Goal: Information Seeking & Learning: Learn about a topic

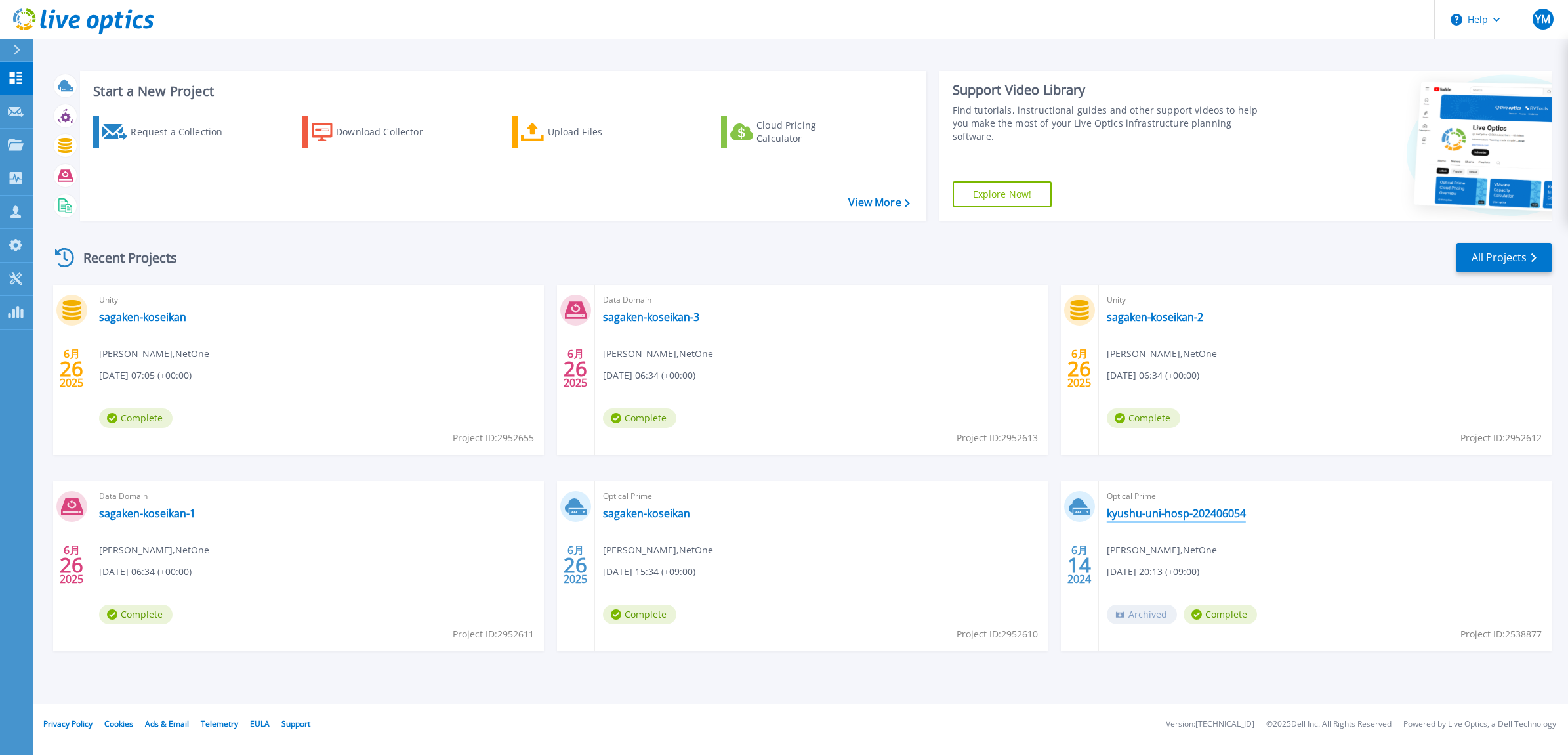
click at [1208, 515] on link "kyushu-uni-hosp-202406054" at bounding box center [1176, 514] width 139 height 13
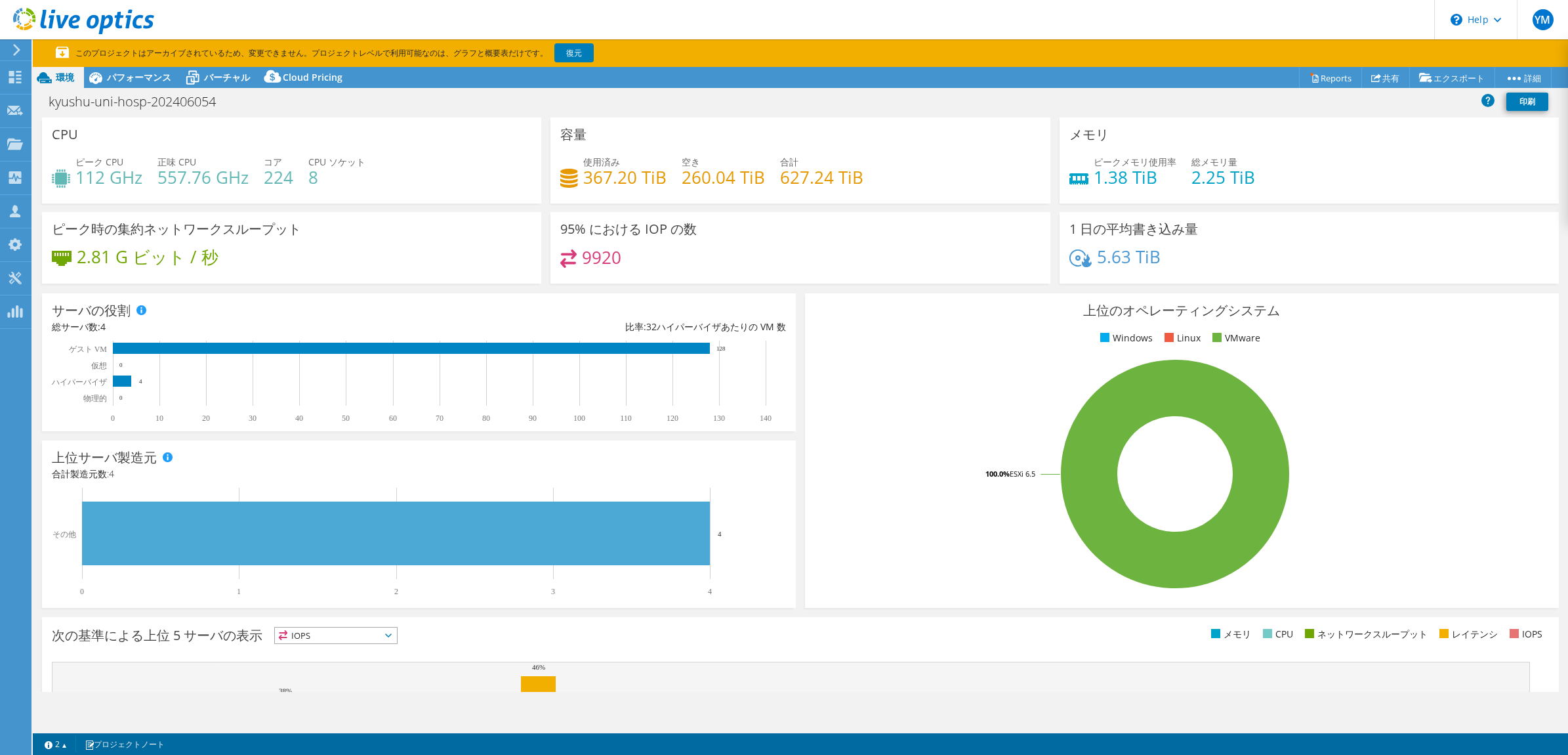
select select "[GEOGRAPHIC_DATA]"
click at [10, 76] on icon at bounding box center [15, 77] width 16 height 12
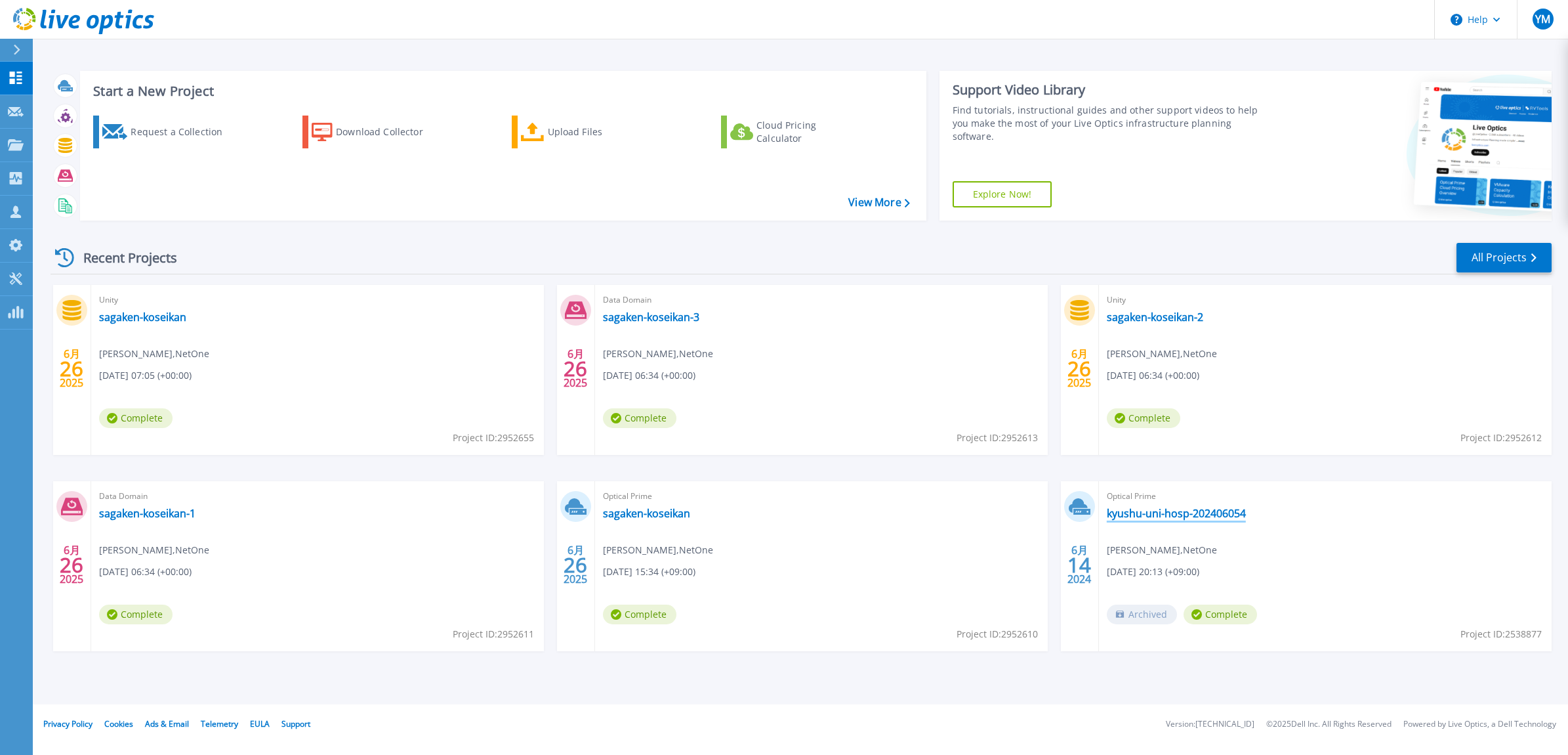
click at [1163, 514] on link "kyushu-uni-hosp-202406054" at bounding box center [1176, 514] width 139 height 13
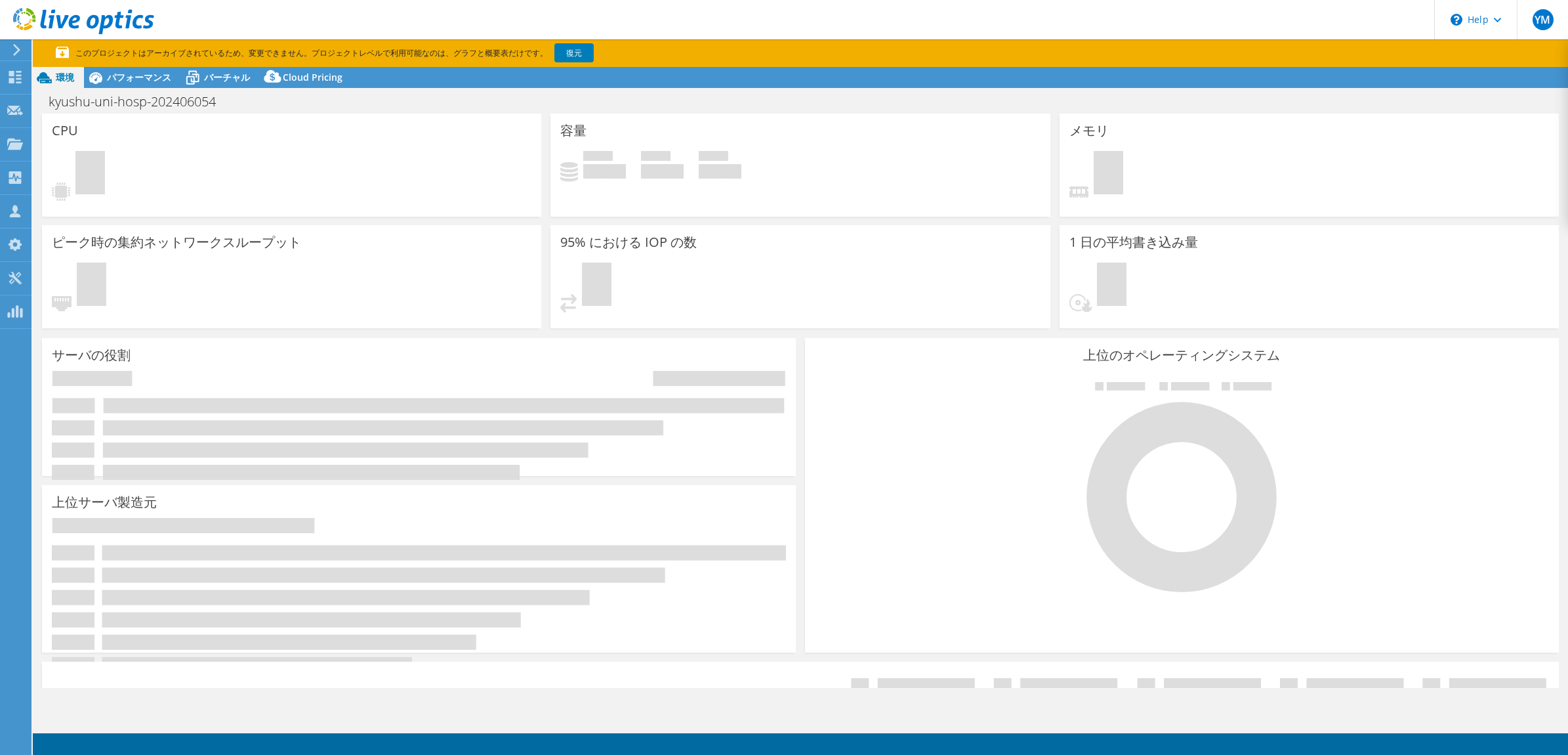
select select "Tokyo"
select select "USD"
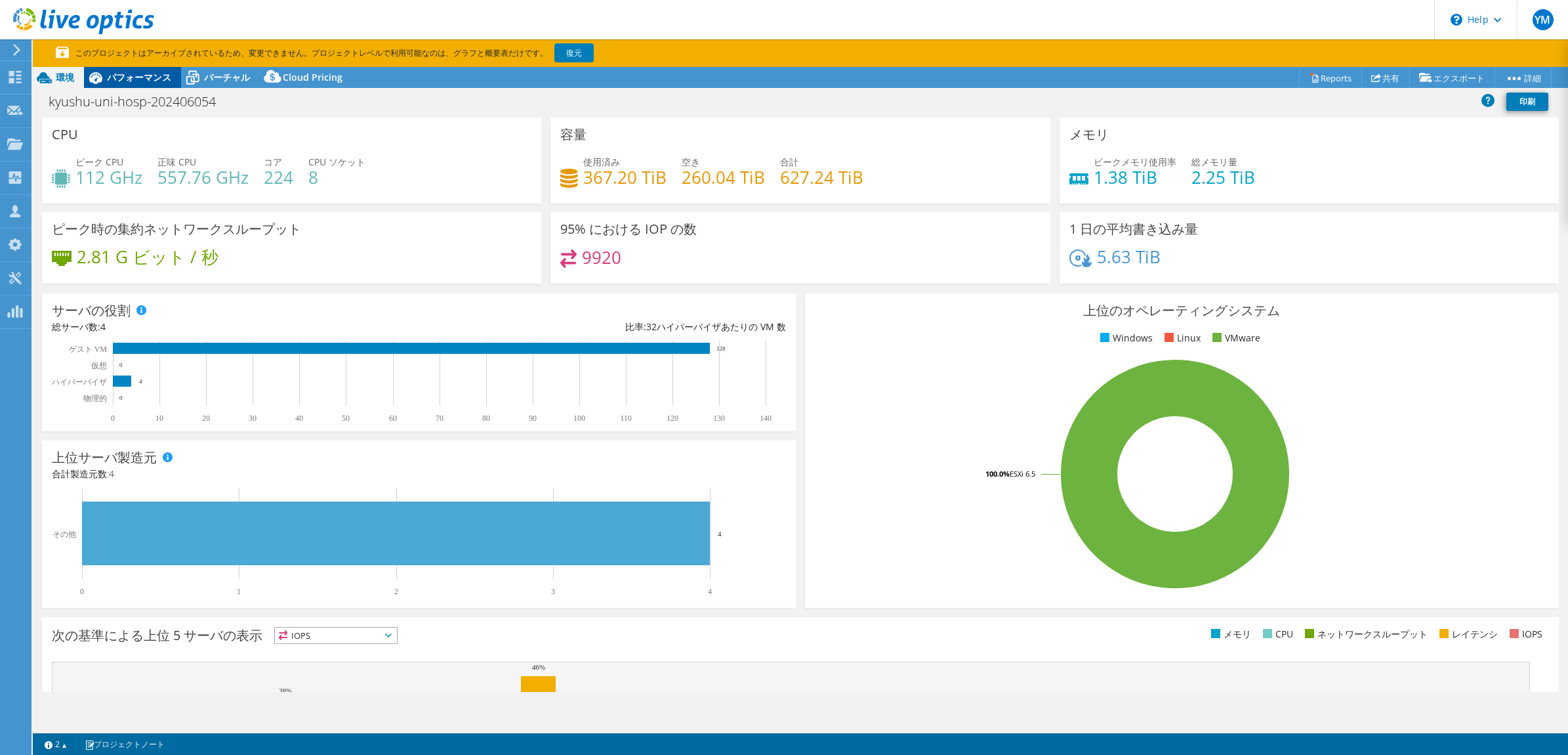
click at [133, 80] on span "パフォーマンス" at bounding box center [138, 77] width 65 height 12
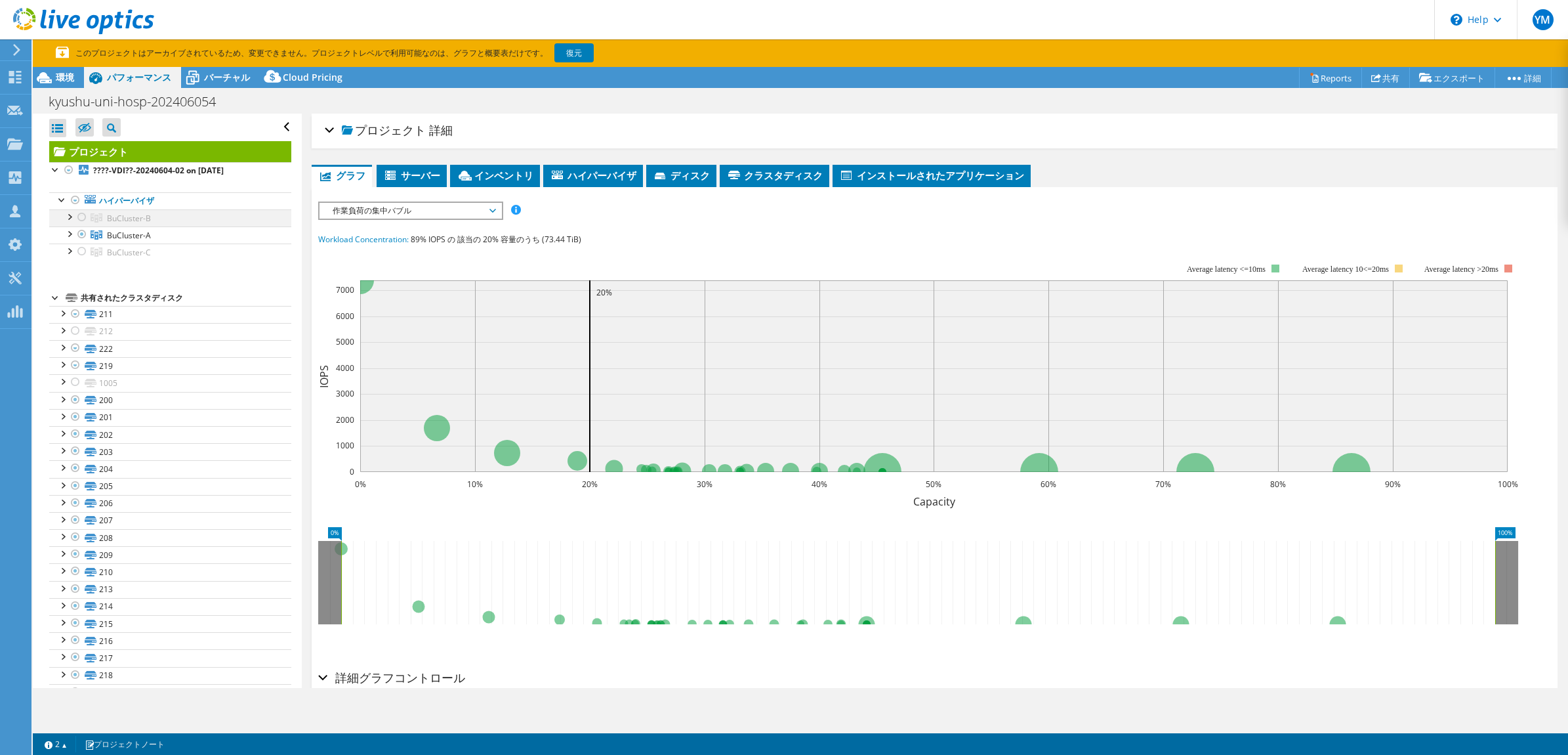
click at [83, 218] on div at bounding box center [82, 217] width 13 height 16
click at [79, 219] on div at bounding box center [82, 217] width 13 height 16
click at [67, 214] on div at bounding box center [69, 216] width 13 height 13
click at [80, 218] on div at bounding box center [82, 217] width 13 height 16
click at [71, 283] on div at bounding box center [69, 285] width 13 height 13
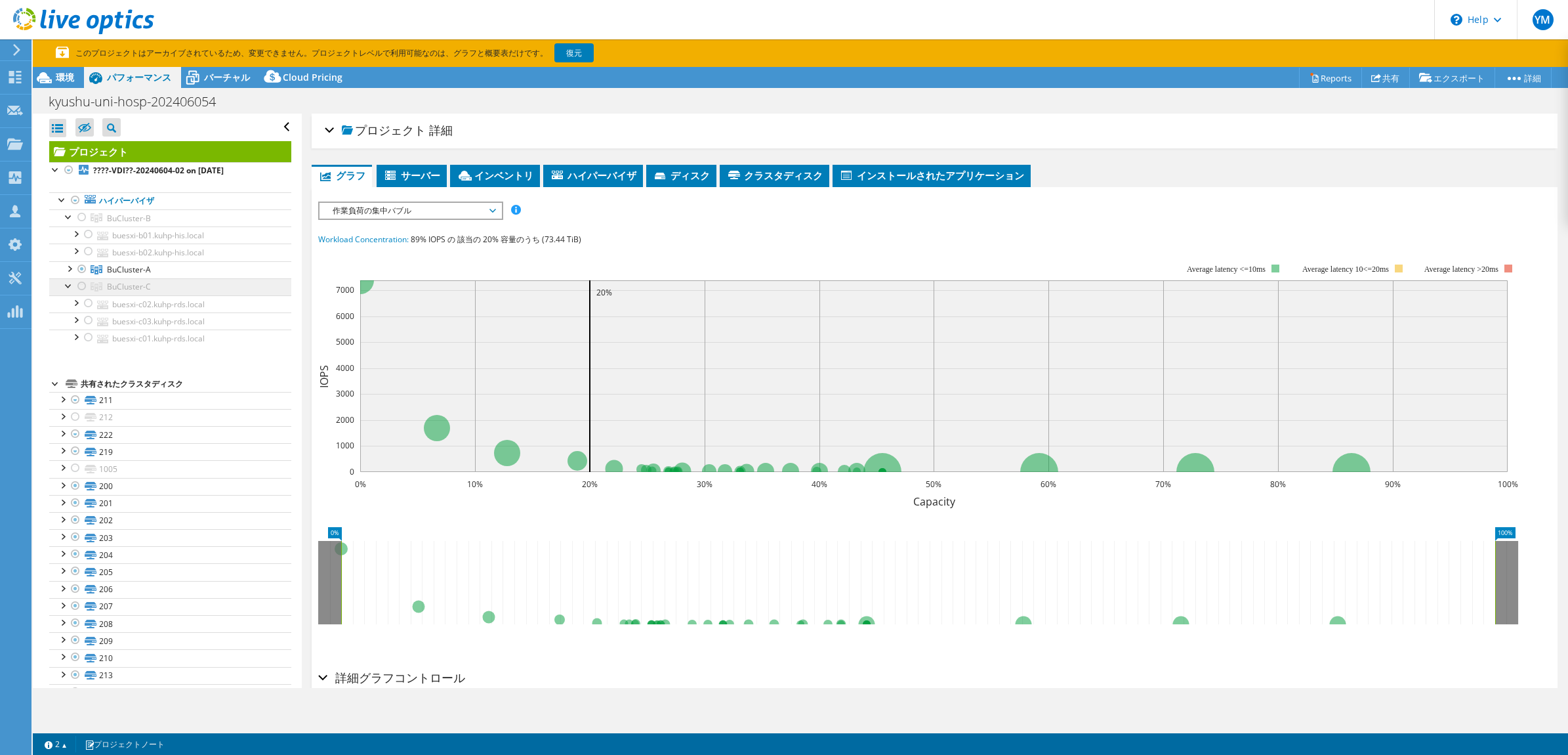
click at [93, 223] on icon at bounding box center [96, 218] width 12 height 9
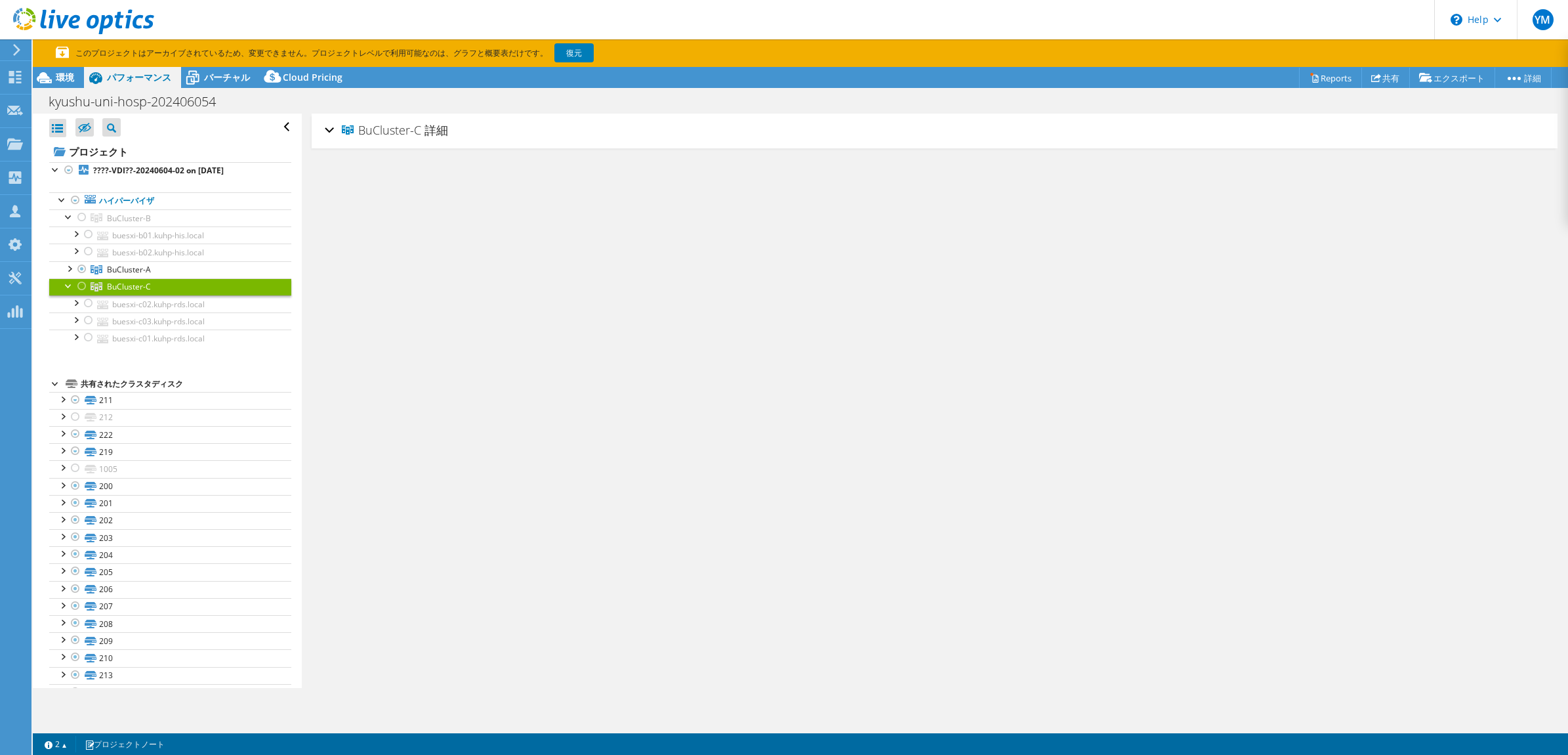
click at [143, 287] on span "BuCluster-C" at bounding box center [128, 286] width 44 height 11
click at [105, 226] on link "BuCluster-A" at bounding box center [170, 218] width 242 height 17
click at [69, 269] on div at bounding box center [69, 268] width 13 height 13
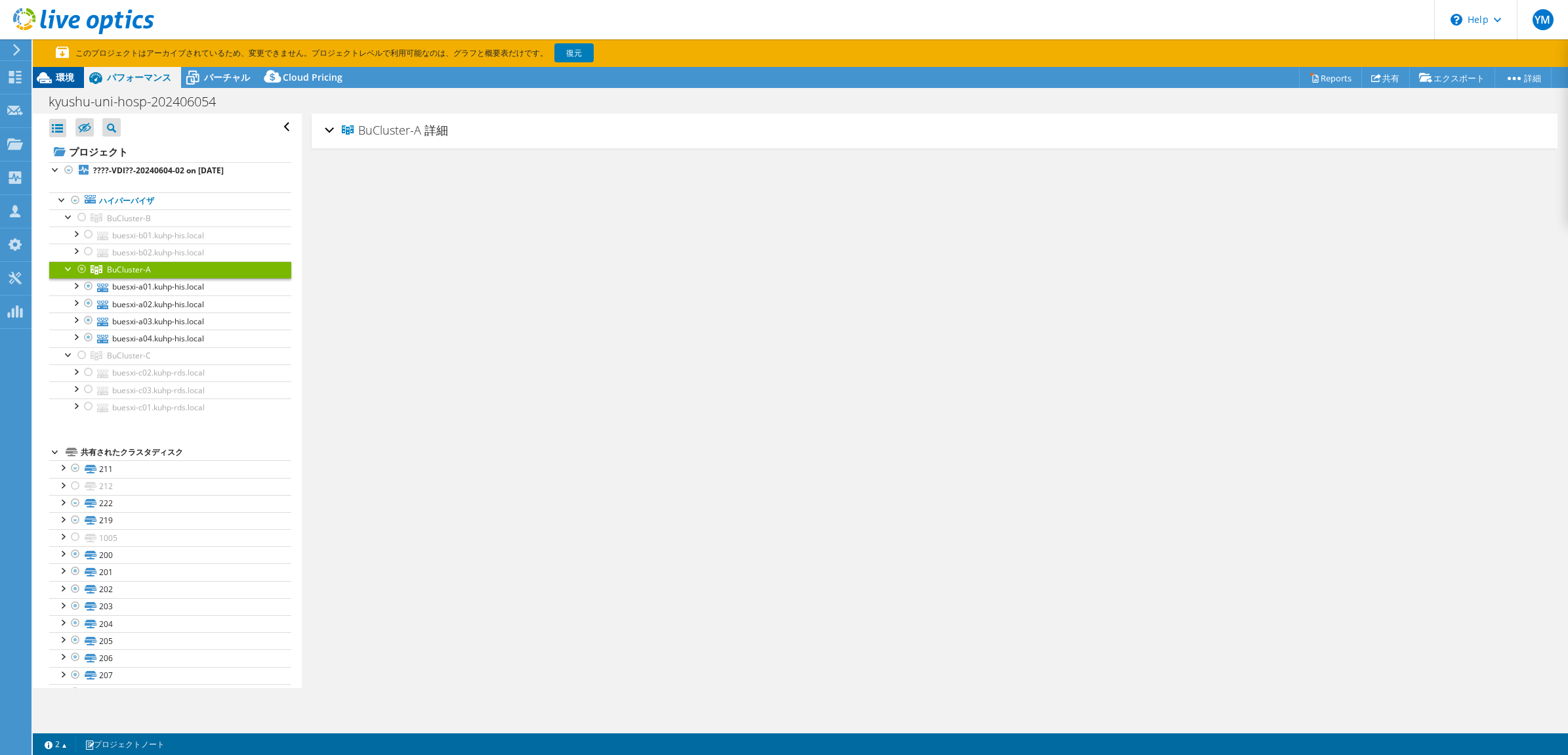
click at [63, 80] on span "環境" at bounding box center [65, 77] width 19 height 12
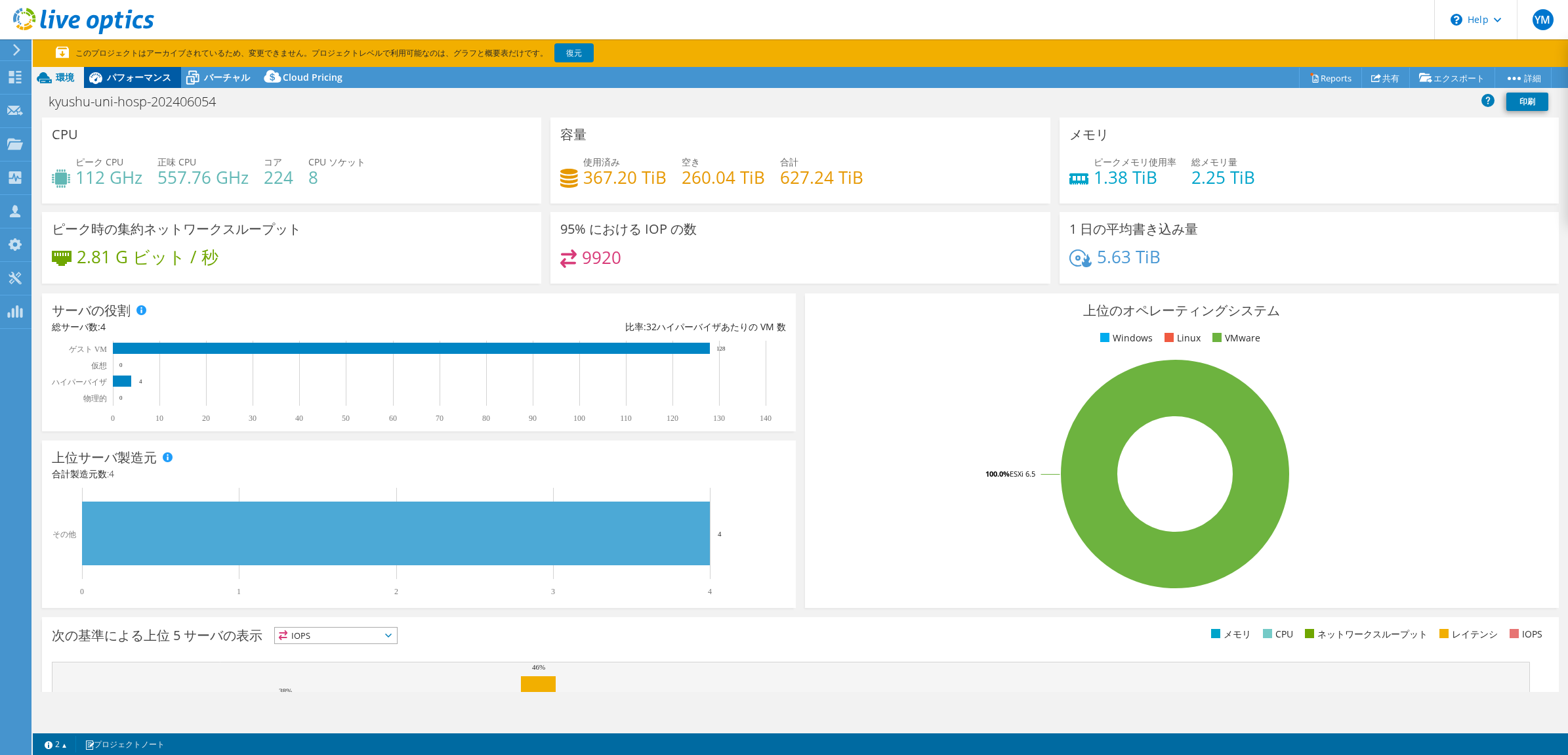
click at [125, 79] on span "パフォーマンス" at bounding box center [138, 77] width 65 height 12
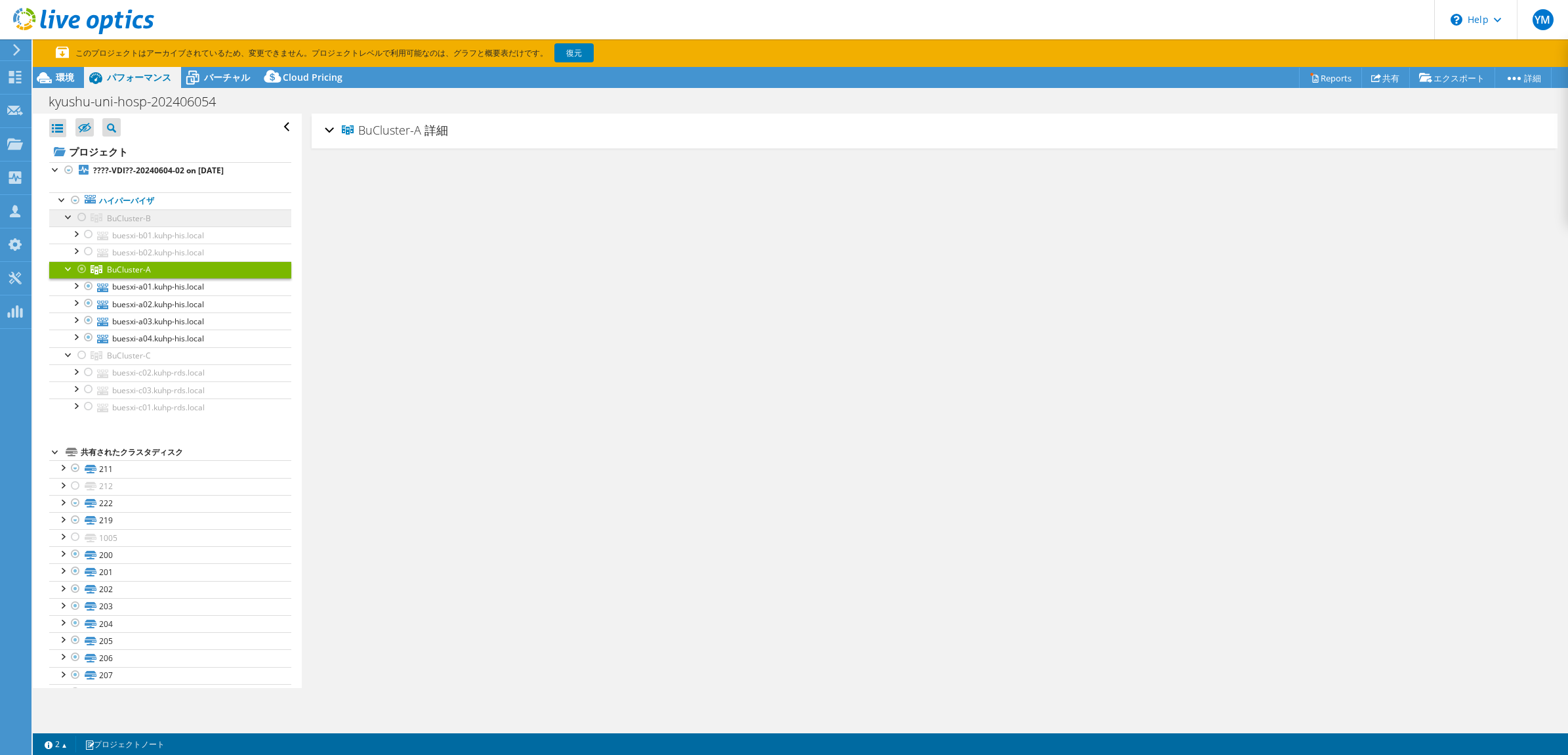
click at [138, 220] on span "BuCluster-B" at bounding box center [128, 218] width 44 height 11
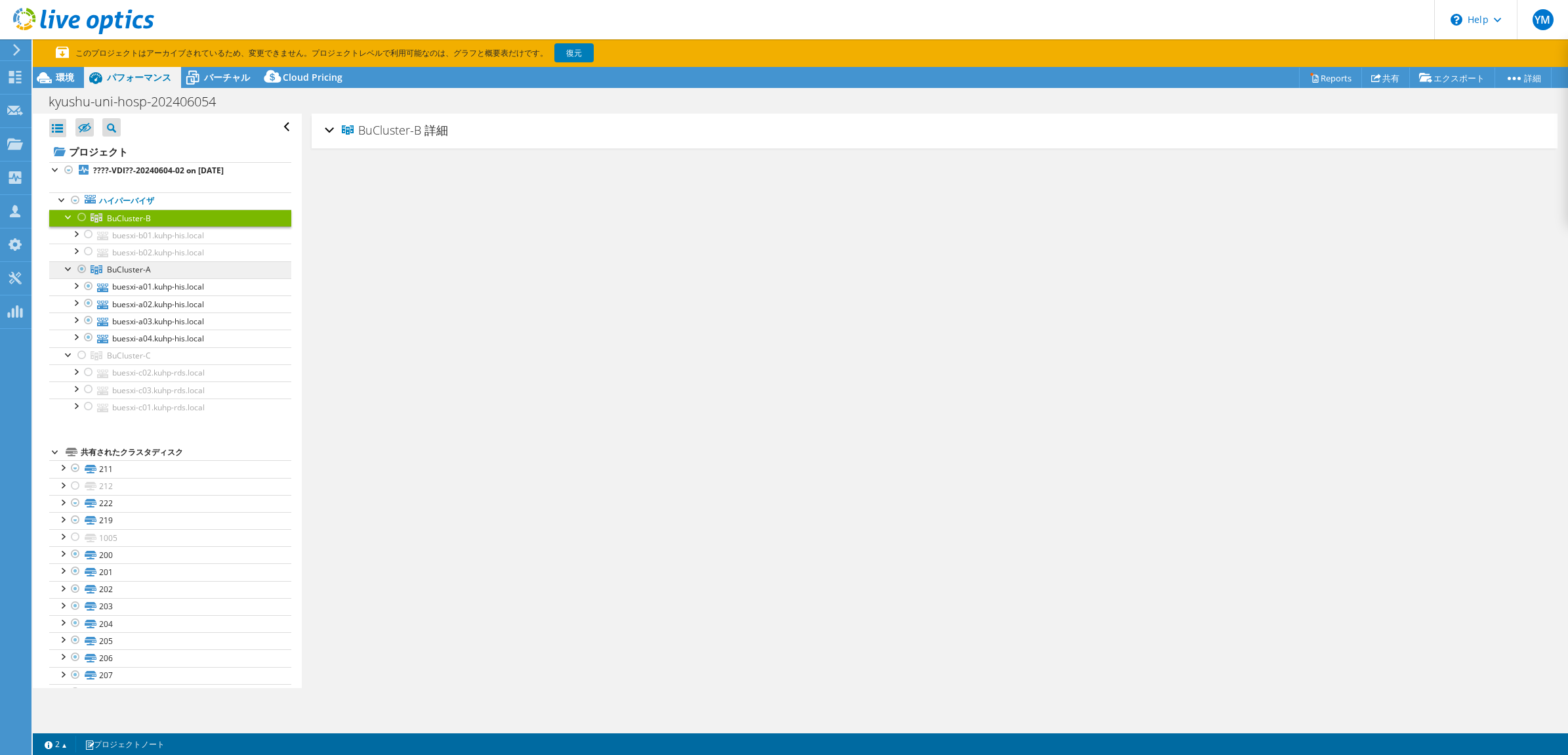
click at [141, 224] on span "BuCluster-A" at bounding box center [128, 218] width 44 height 11
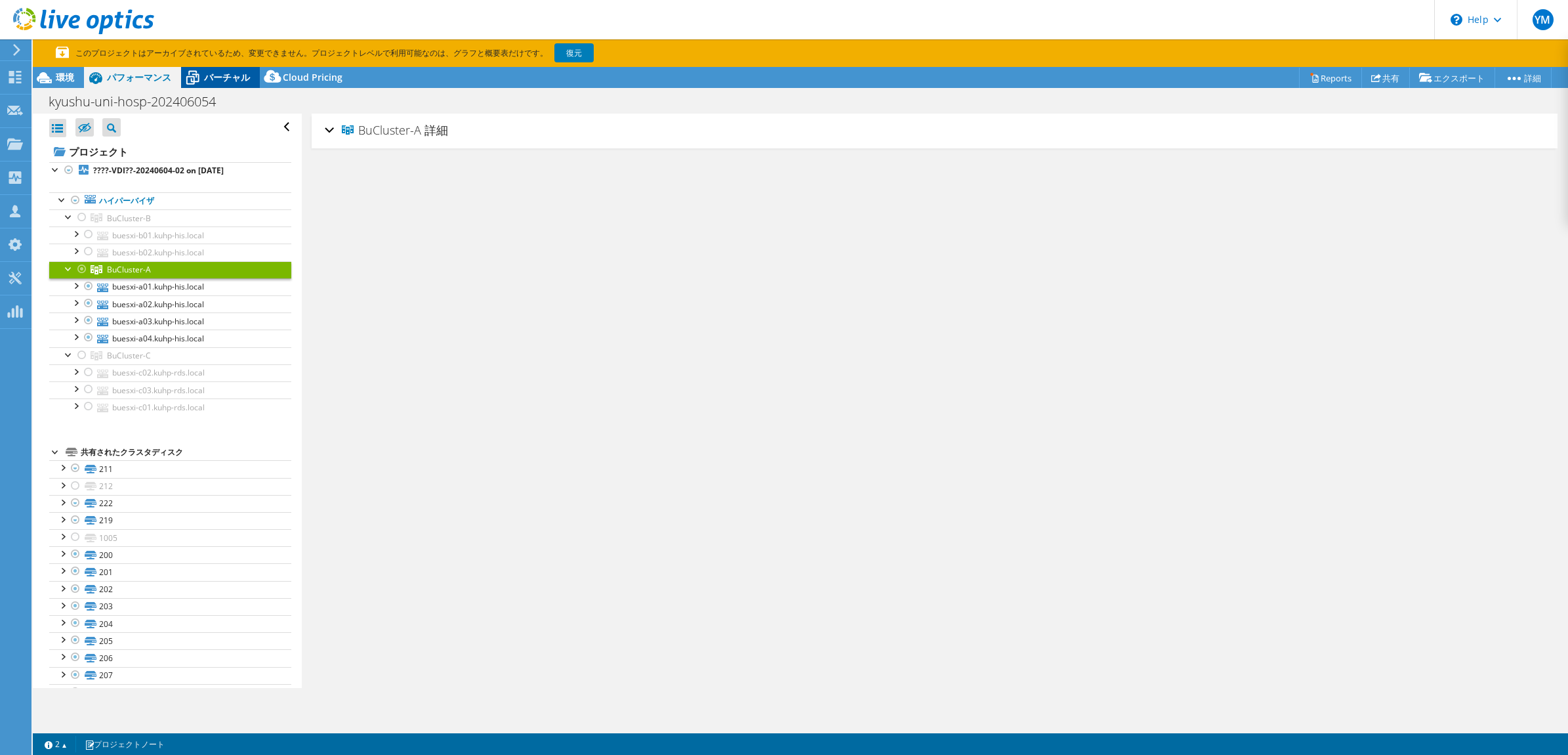
click at [210, 84] on div "バーチャル" at bounding box center [221, 78] width 79 height 21
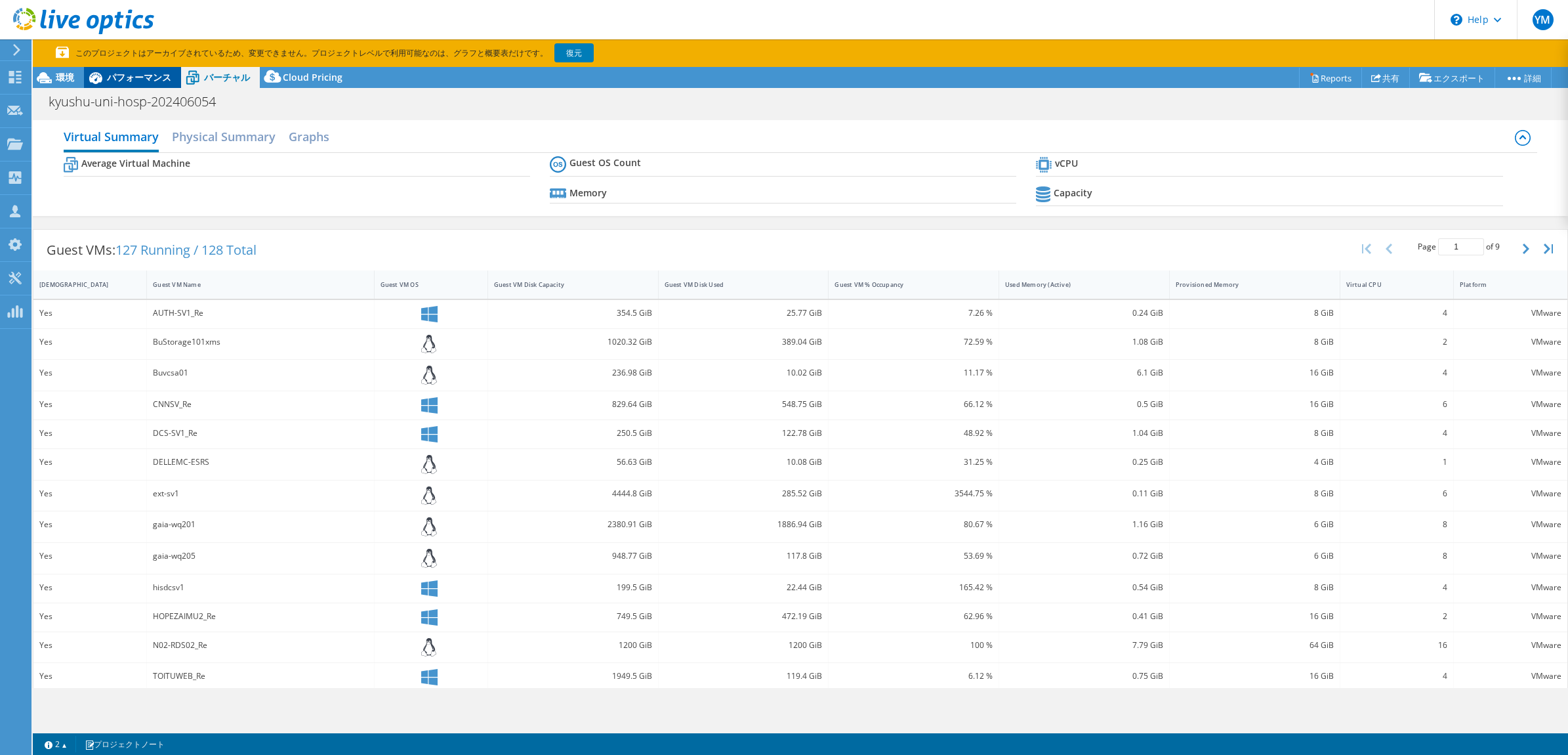
click at [126, 78] on span "パフォーマンス" at bounding box center [138, 77] width 65 height 12
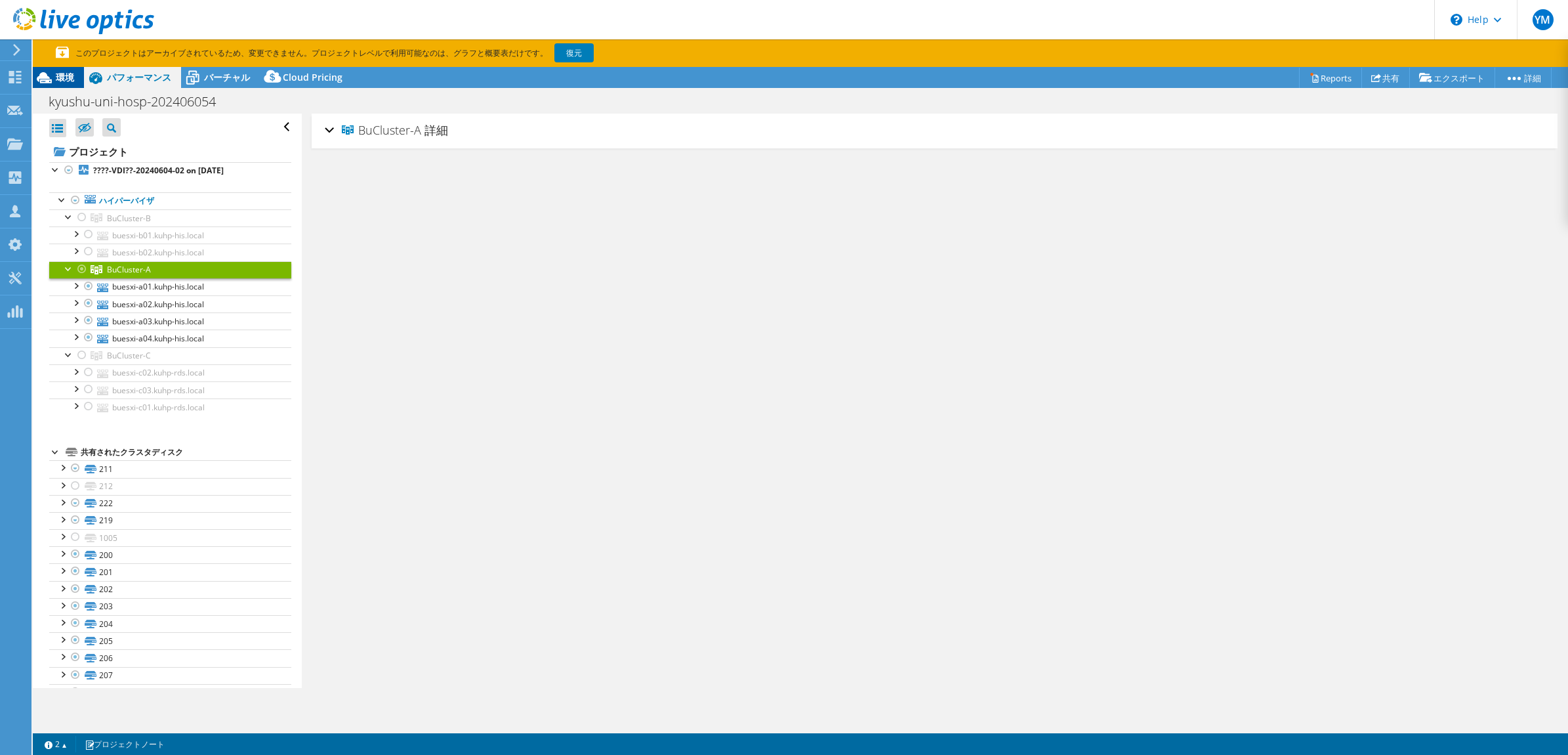
click at [69, 78] on span "環境" at bounding box center [65, 77] width 19 height 12
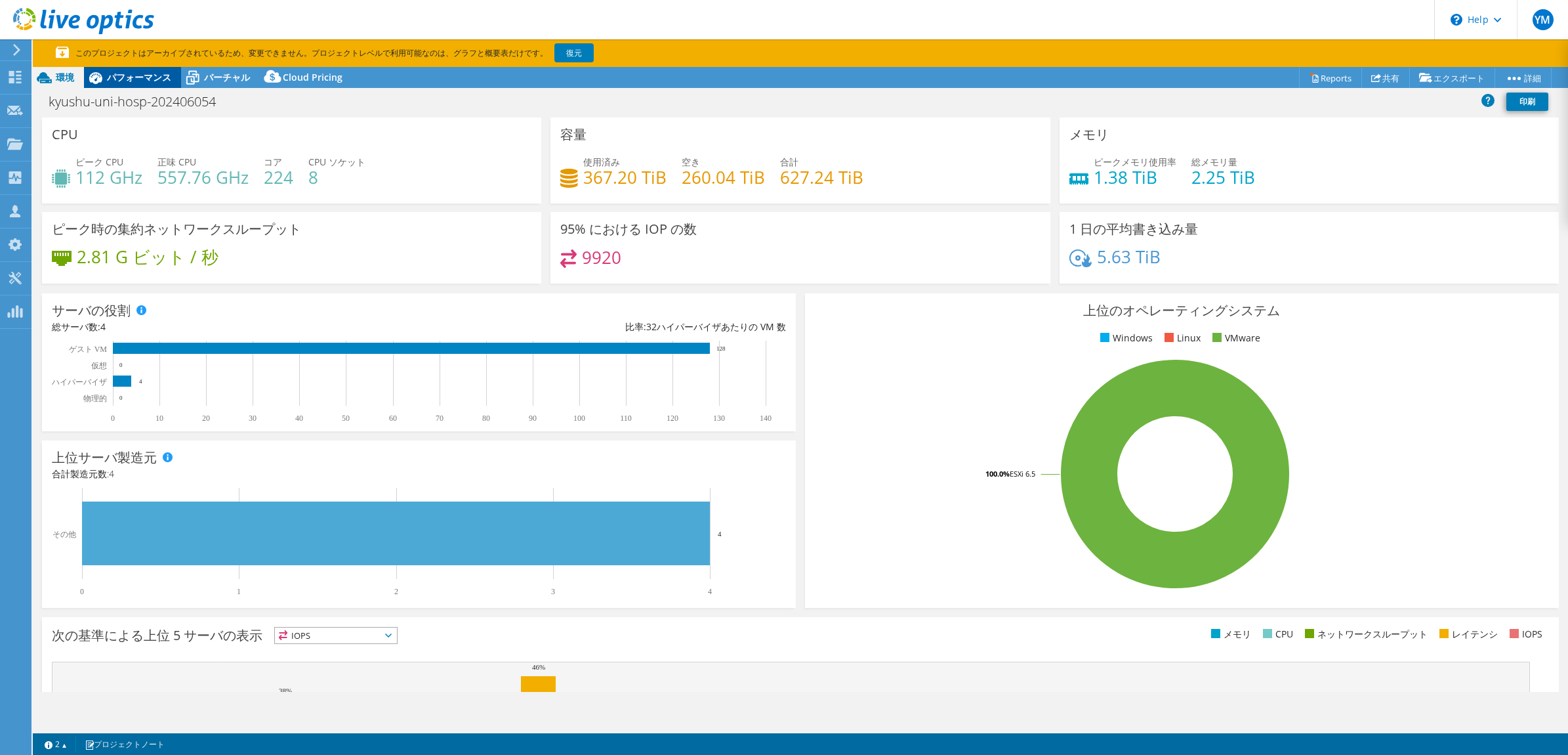
click at [115, 77] on span "パフォーマンス" at bounding box center [138, 77] width 65 height 12
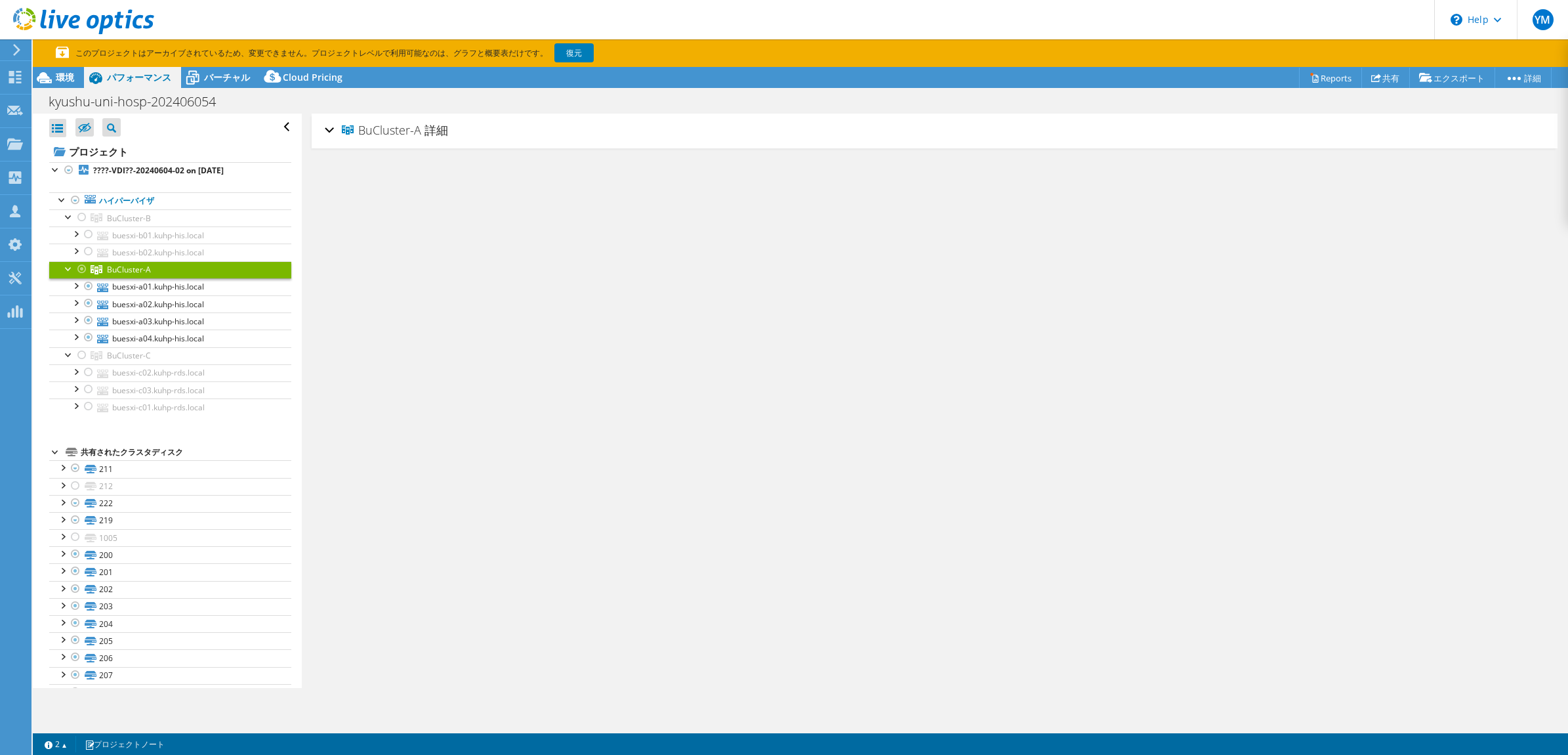
click at [133, 277] on link "BuCluster-A" at bounding box center [170, 269] width 242 height 17
drag, startPoint x: 408, startPoint y: 129, endPoint x: 329, endPoint y: 129, distance: 79.0
click at [331, 129] on div "BuCluster-A 詳細" at bounding box center [934, 131] width 1220 height 28
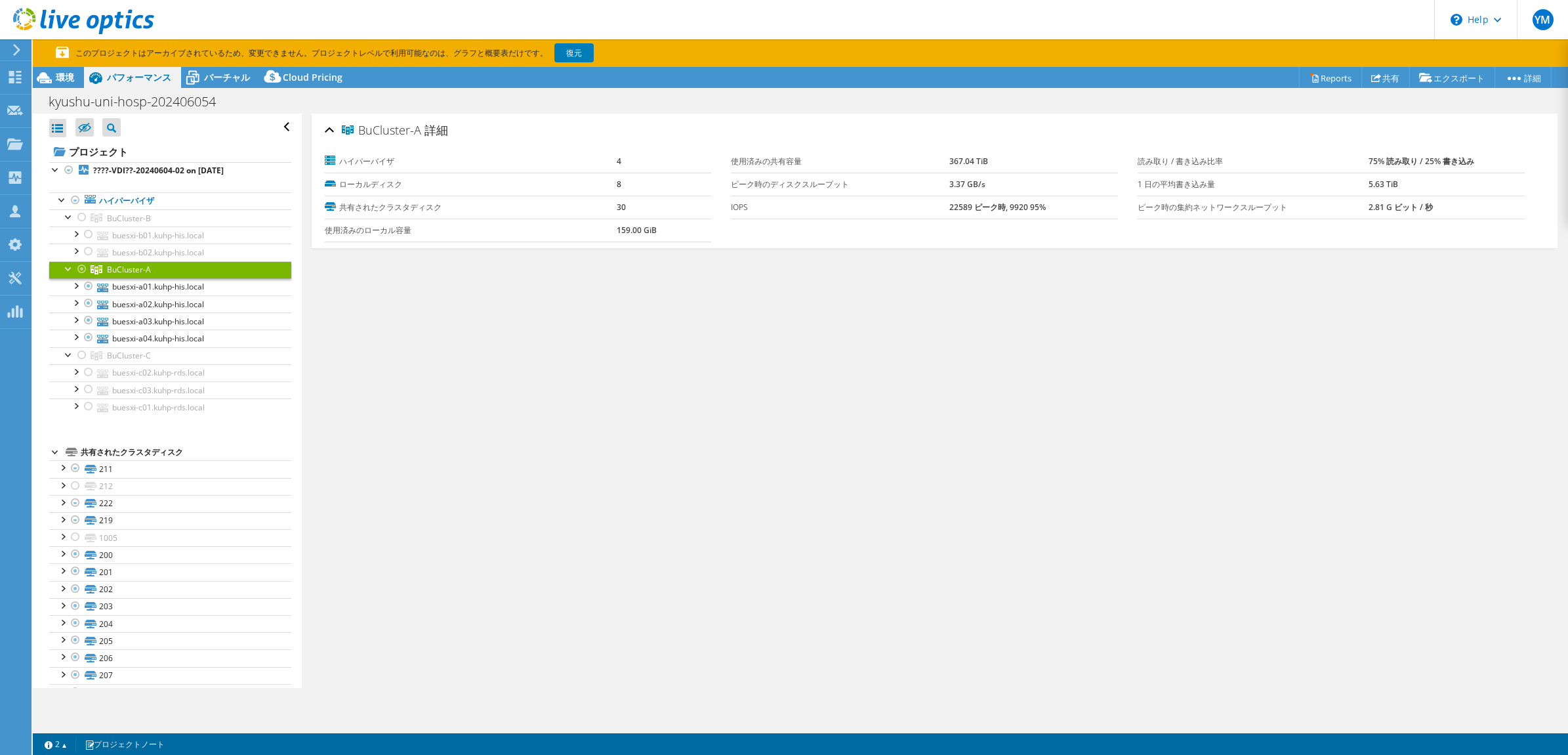
click at [333, 129] on div "BuCluster-A 詳細" at bounding box center [934, 131] width 1220 height 28
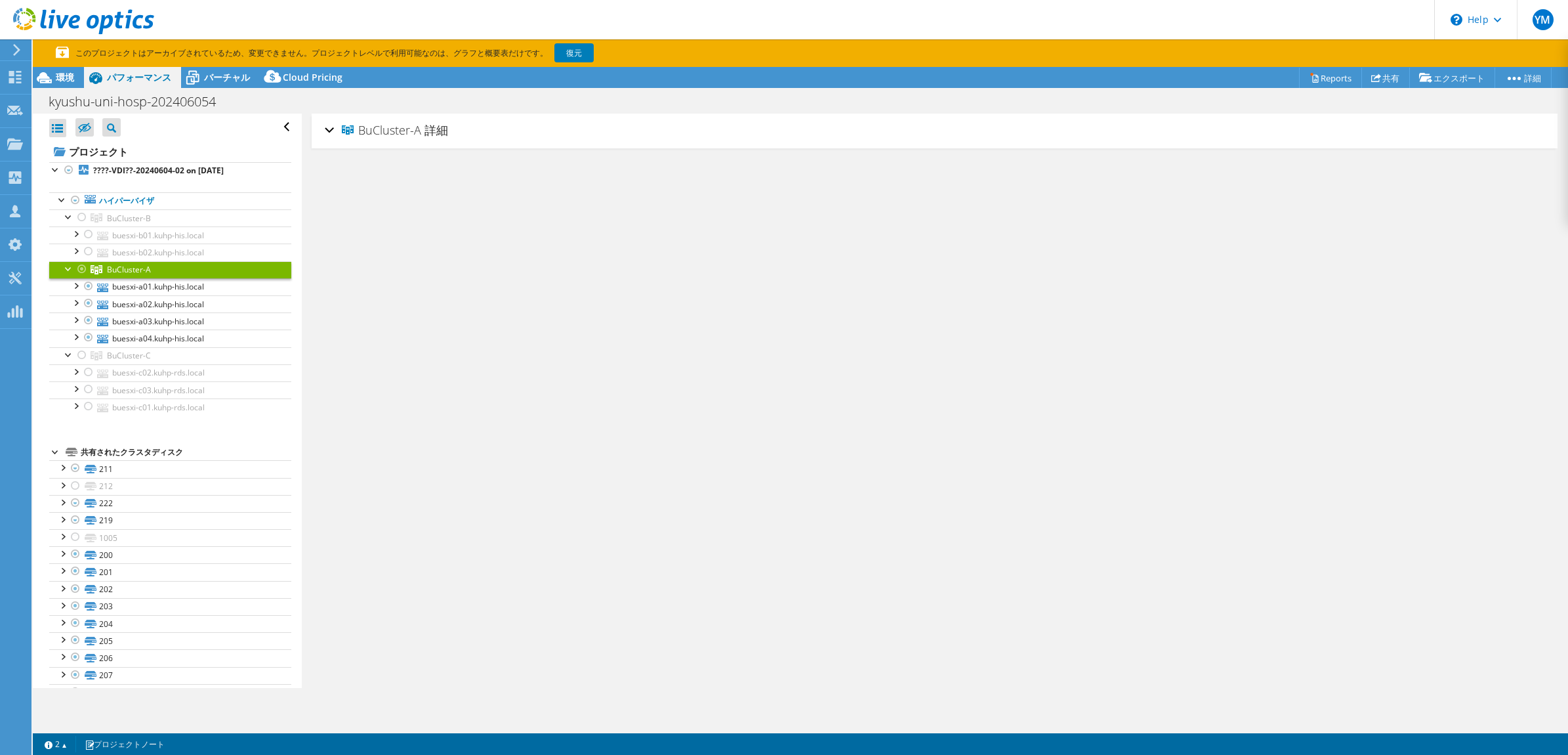
click at [333, 129] on div "BuCluster-A 詳細" at bounding box center [934, 131] width 1220 height 28
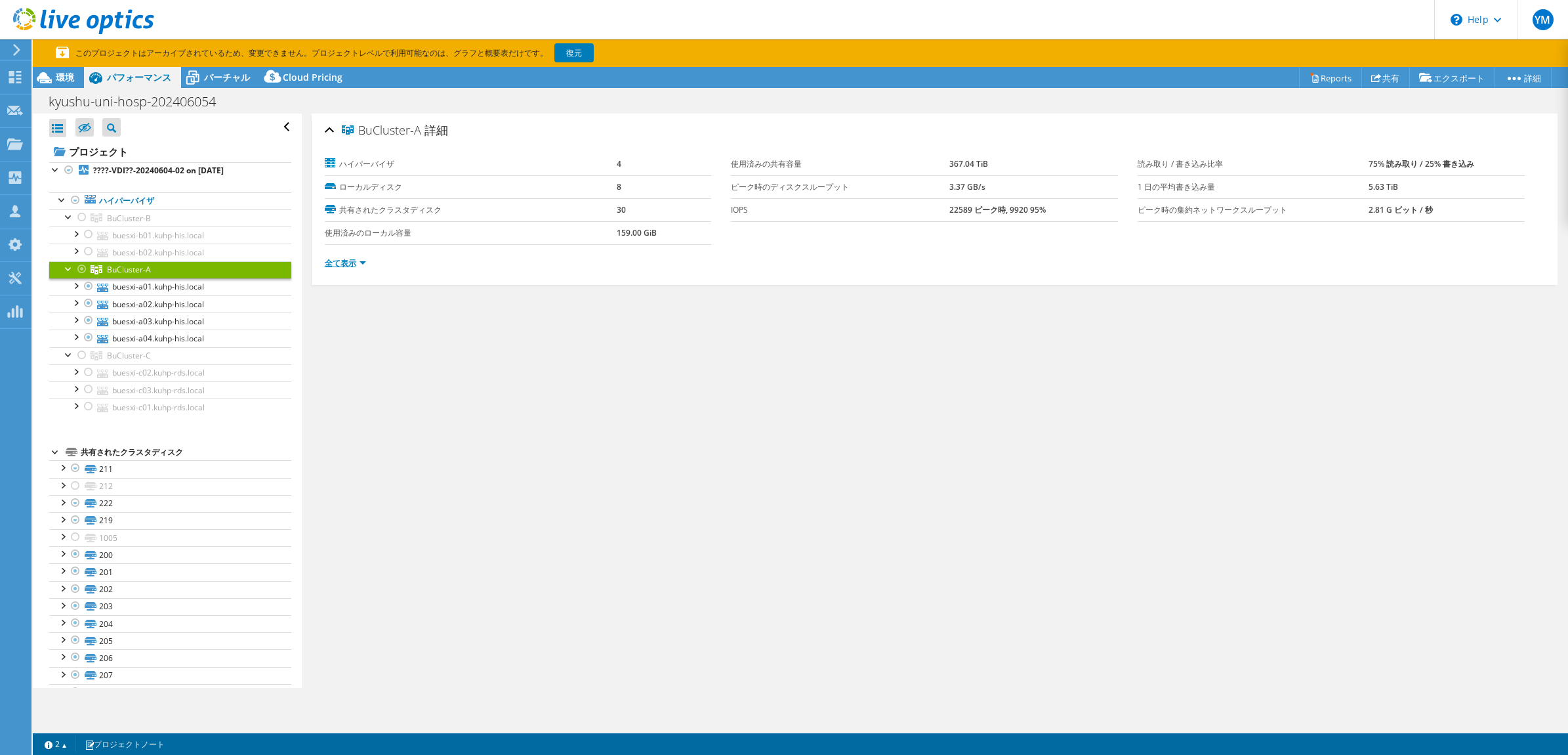
click at [359, 259] on link "全て表示" at bounding box center [345, 263] width 41 height 11
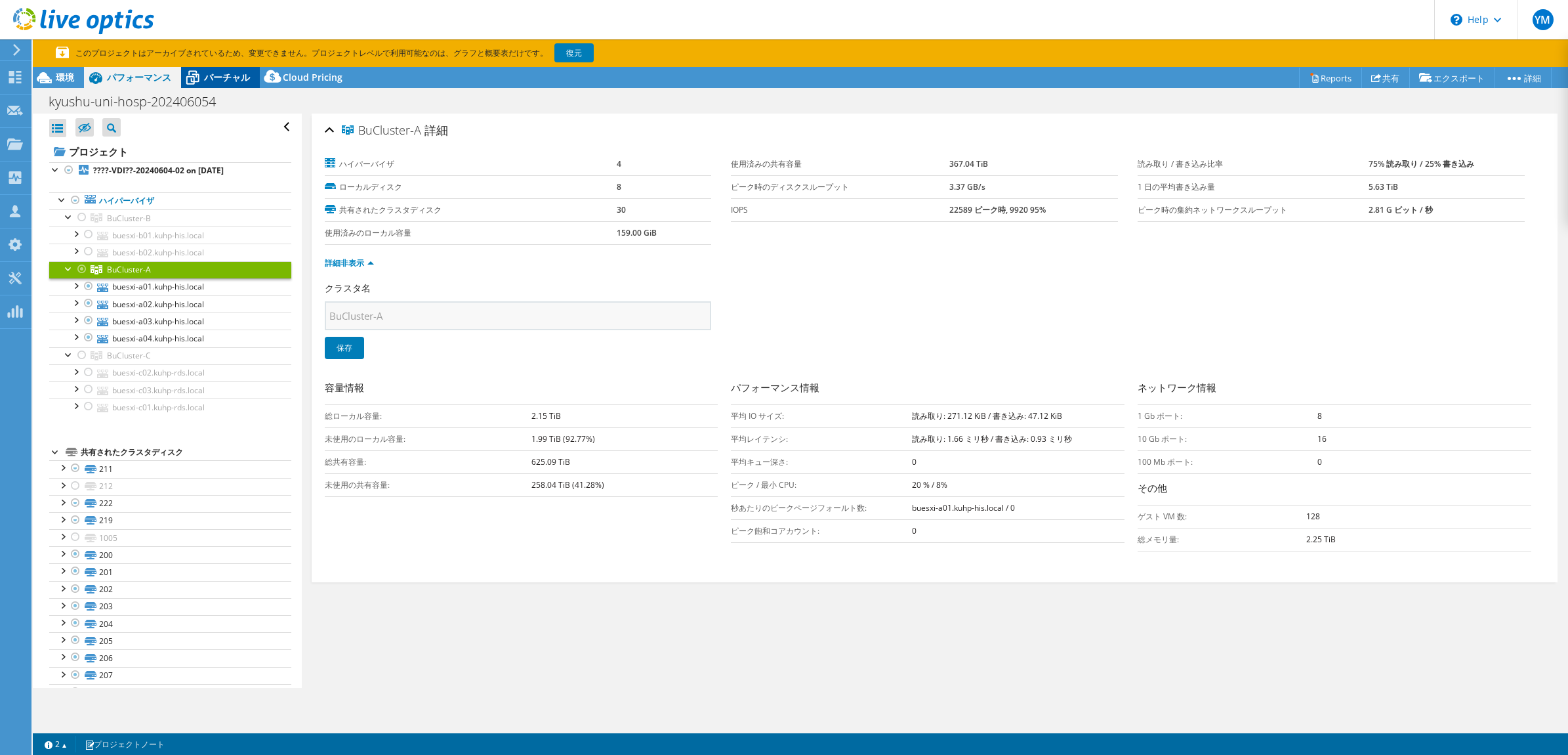
click at [227, 85] on div "バーチャル" at bounding box center [221, 78] width 79 height 21
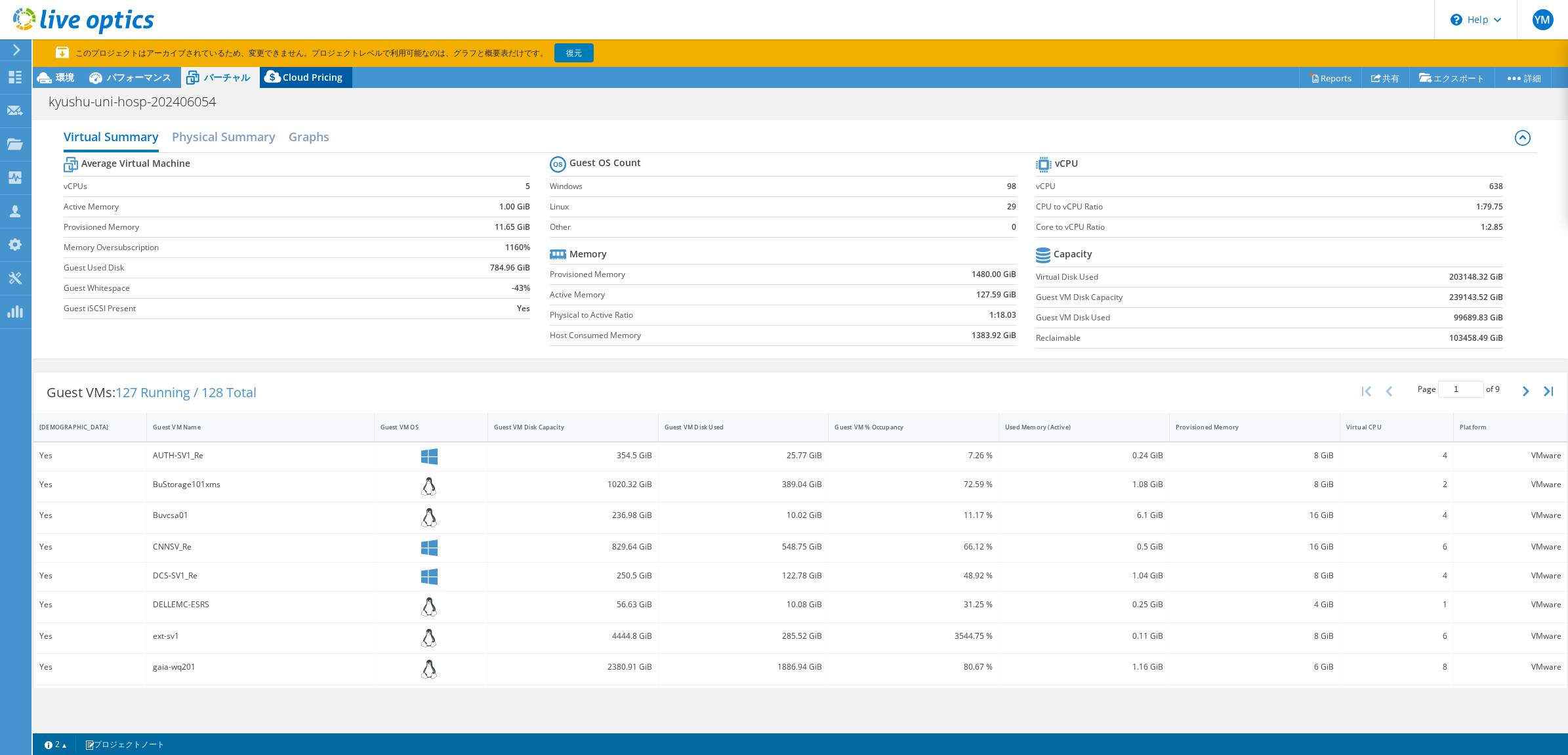
click at [280, 84] on icon at bounding box center [273, 80] width 26 height 26
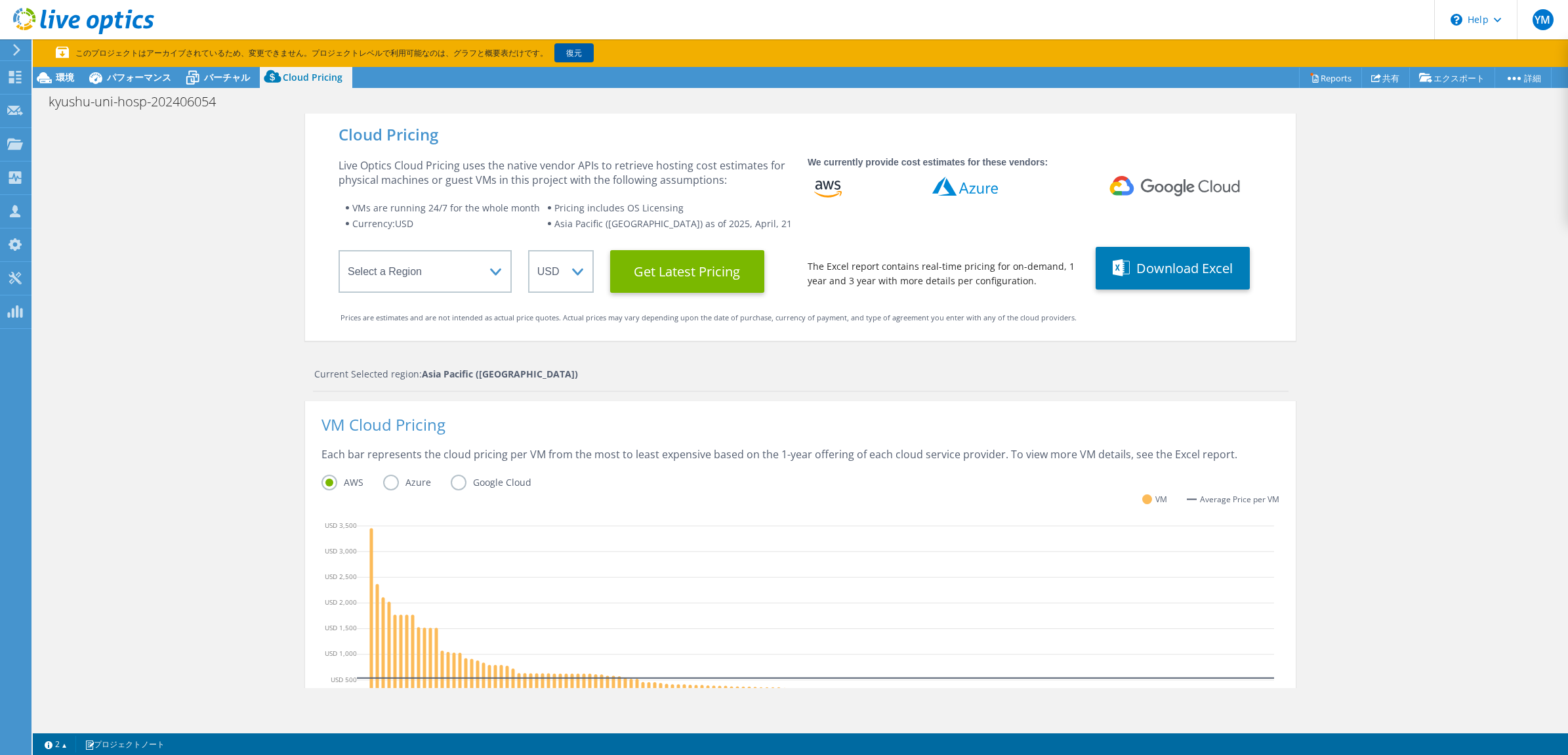
click at [568, 50] on link "復元" at bounding box center [574, 52] width 39 height 19
click at [66, 86] on div "環境" at bounding box center [58, 78] width 51 height 21
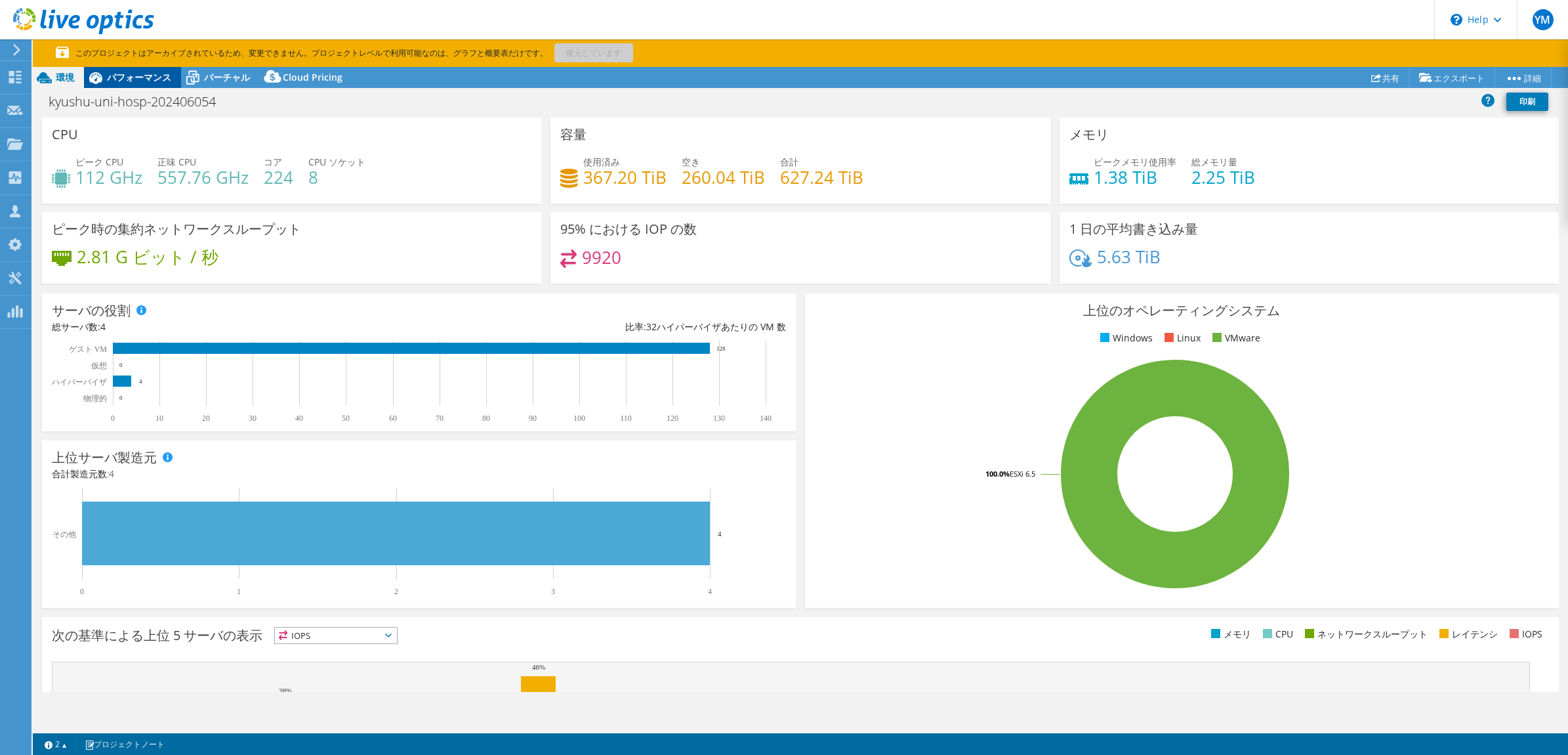
click at [109, 76] on div "パフォーマンス" at bounding box center [133, 78] width 97 height 21
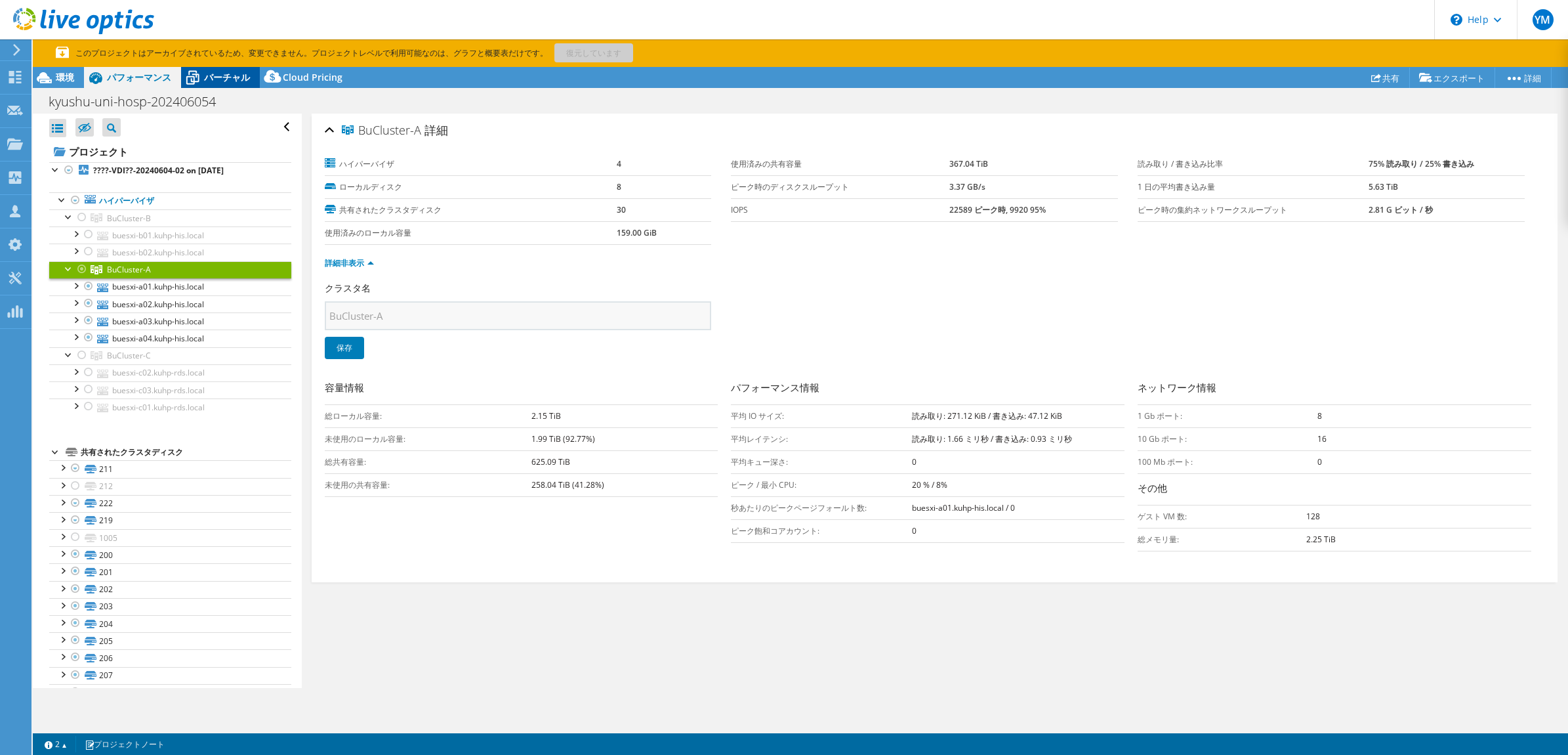
click at [234, 76] on span "バーチャル" at bounding box center [226, 77] width 46 height 12
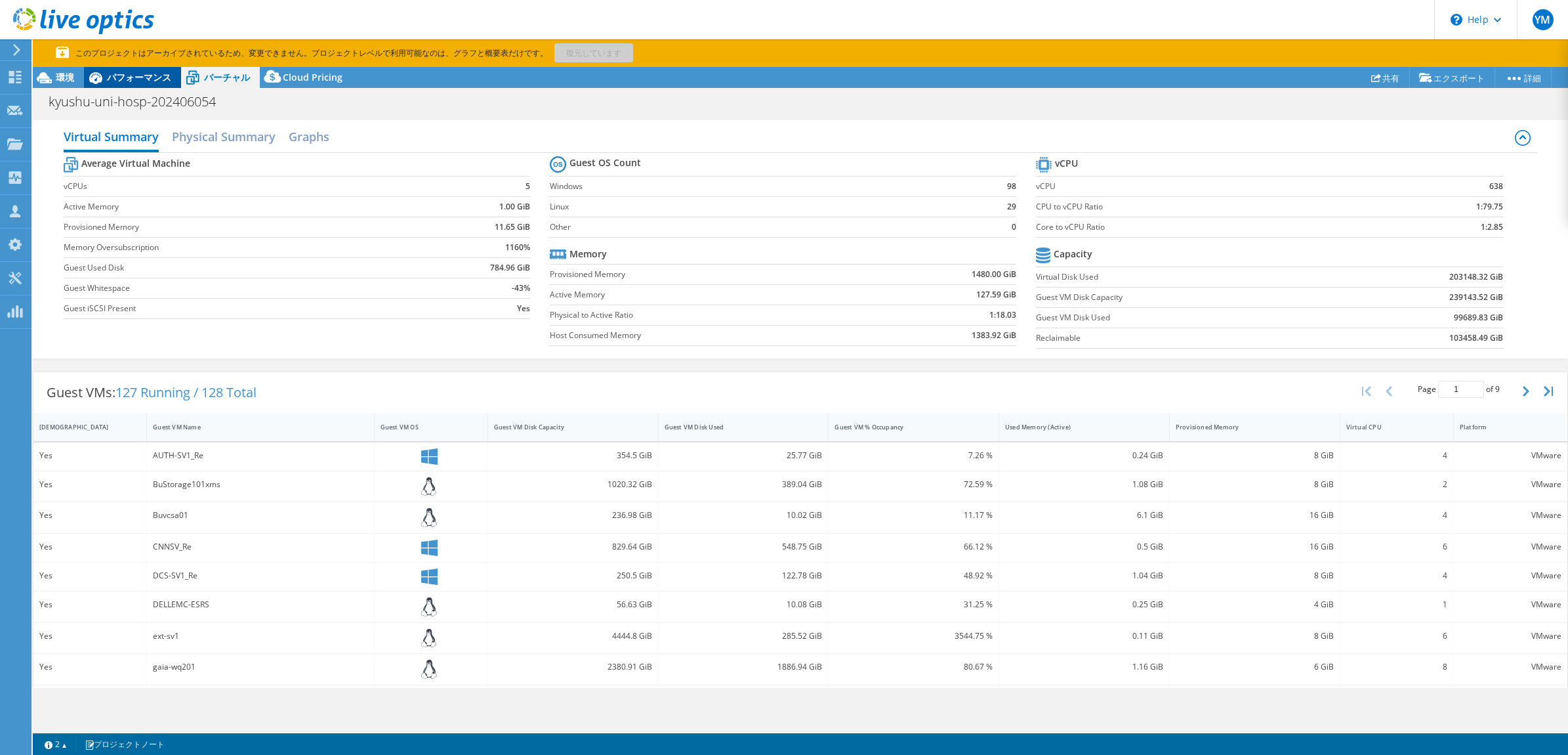
click at [149, 78] on span "パフォーマンス" at bounding box center [138, 77] width 65 height 12
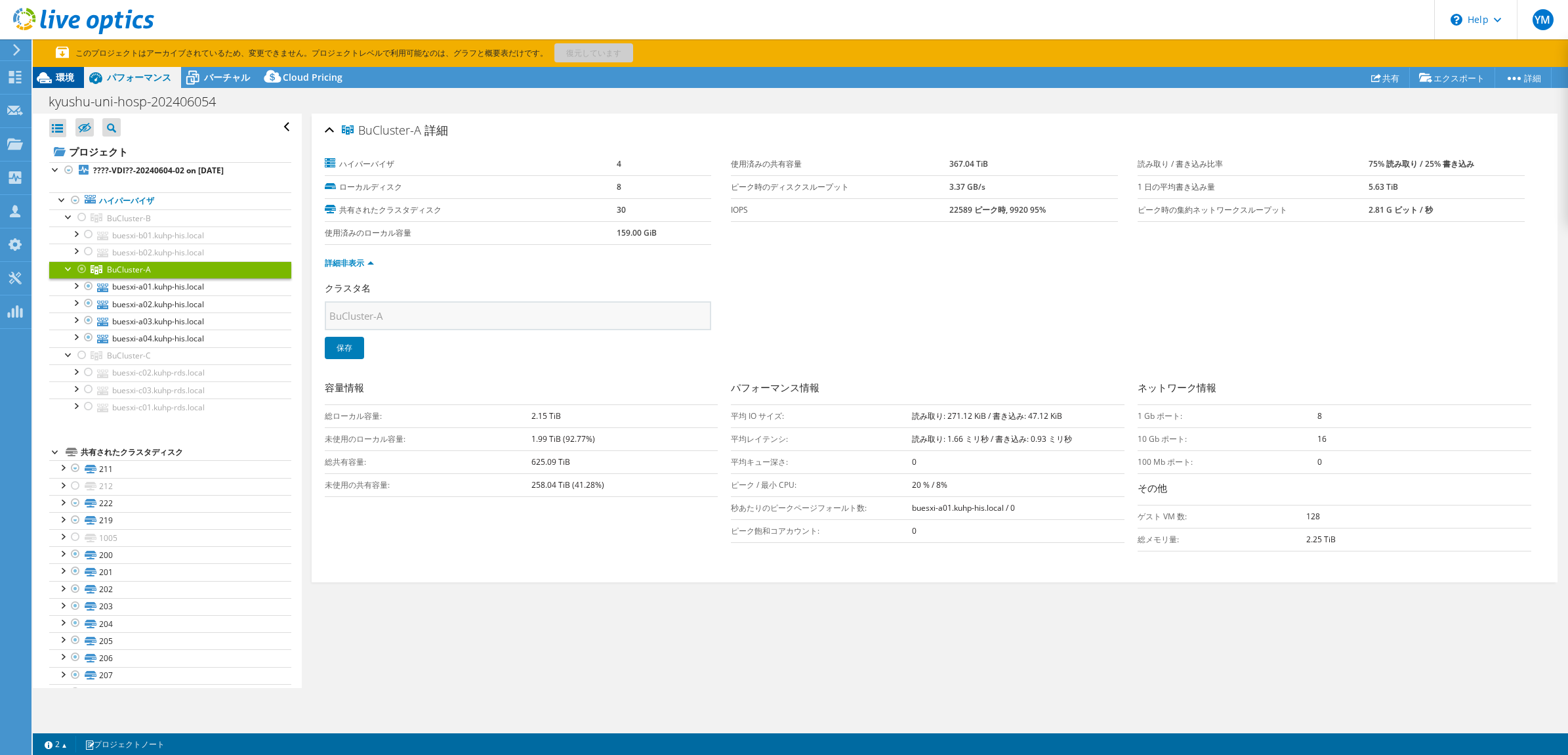
click at [48, 79] on icon at bounding box center [44, 78] width 23 height 23
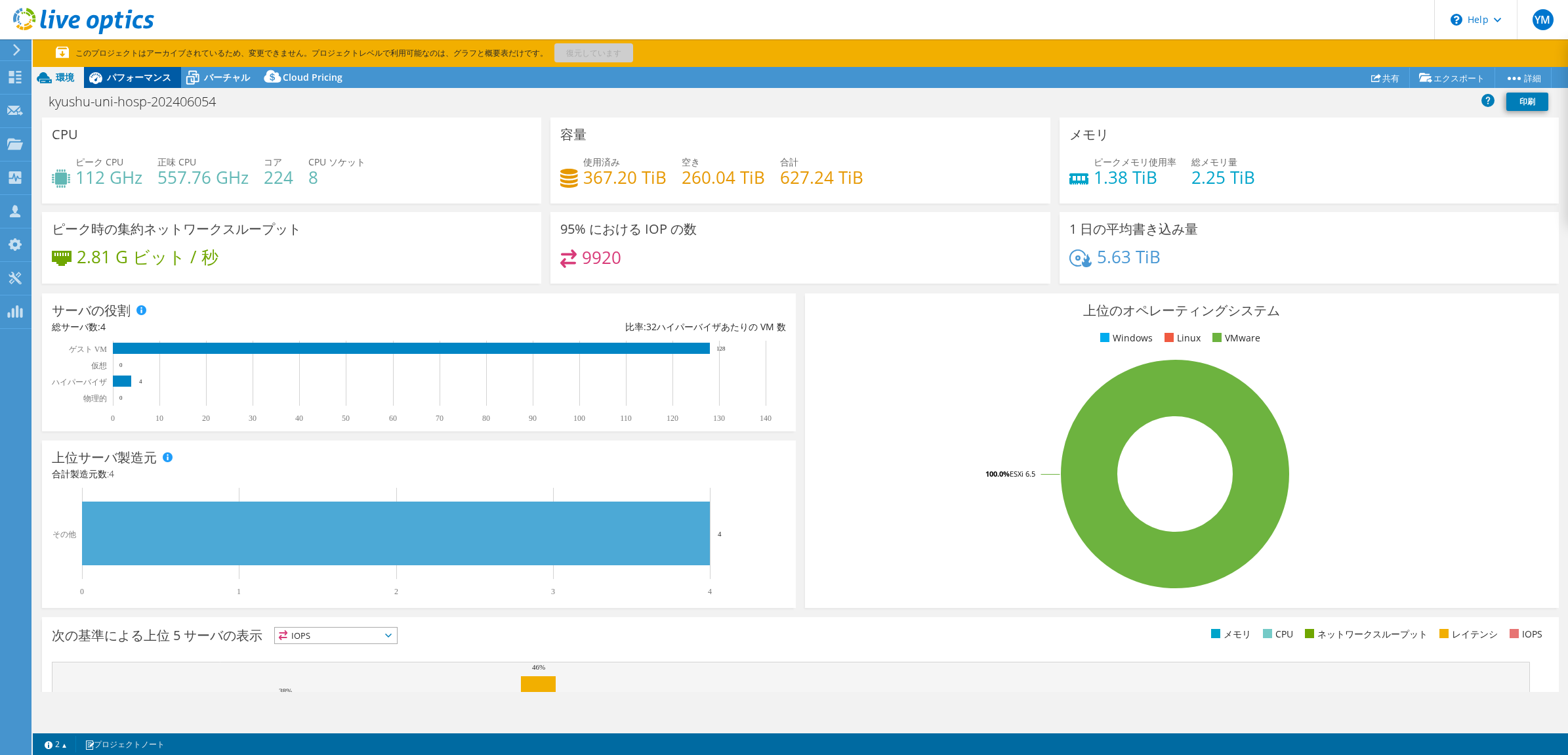
click at [152, 78] on span "パフォーマンス" at bounding box center [138, 77] width 65 height 12
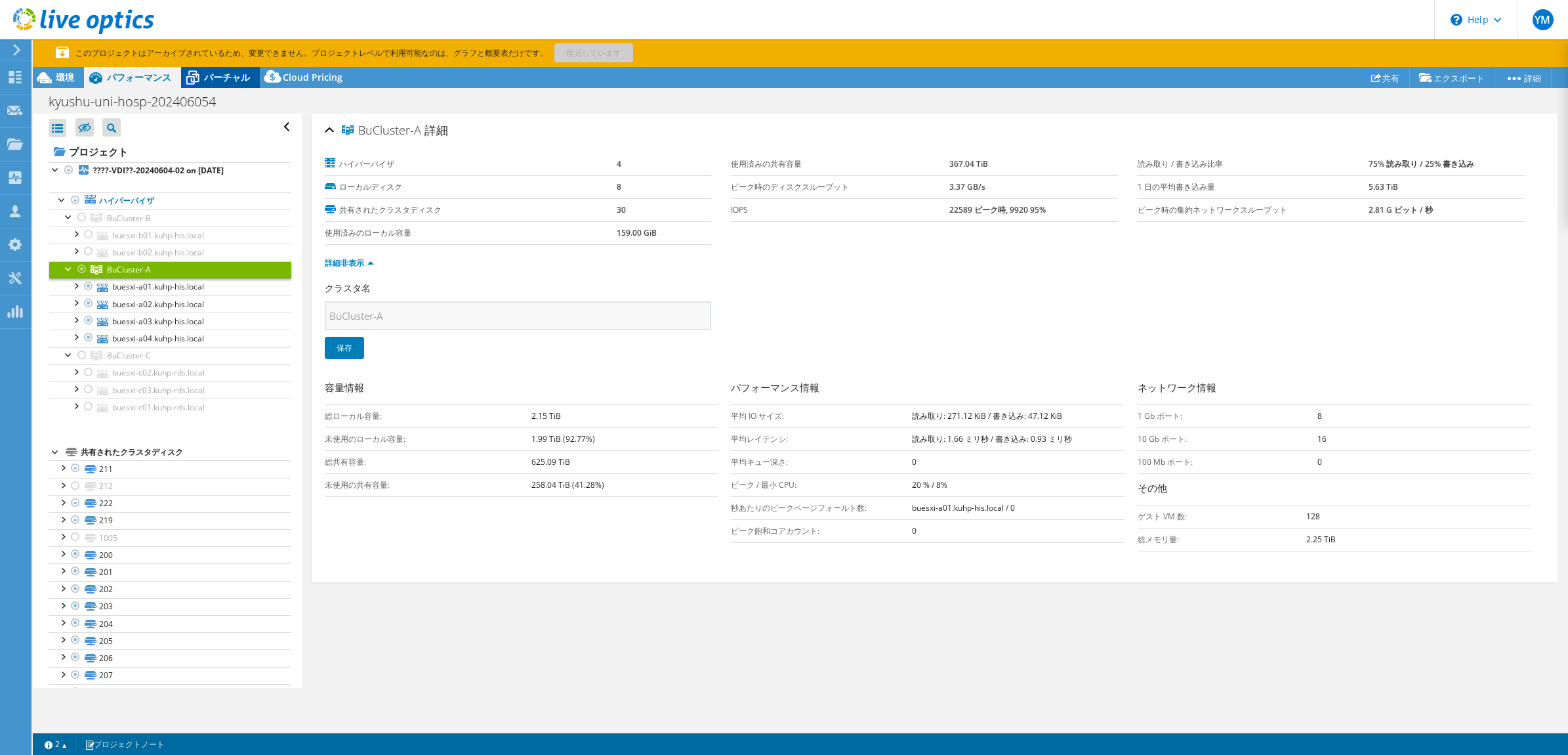
click at [223, 78] on span "バーチャル" at bounding box center [226, 77] width 46 height 12
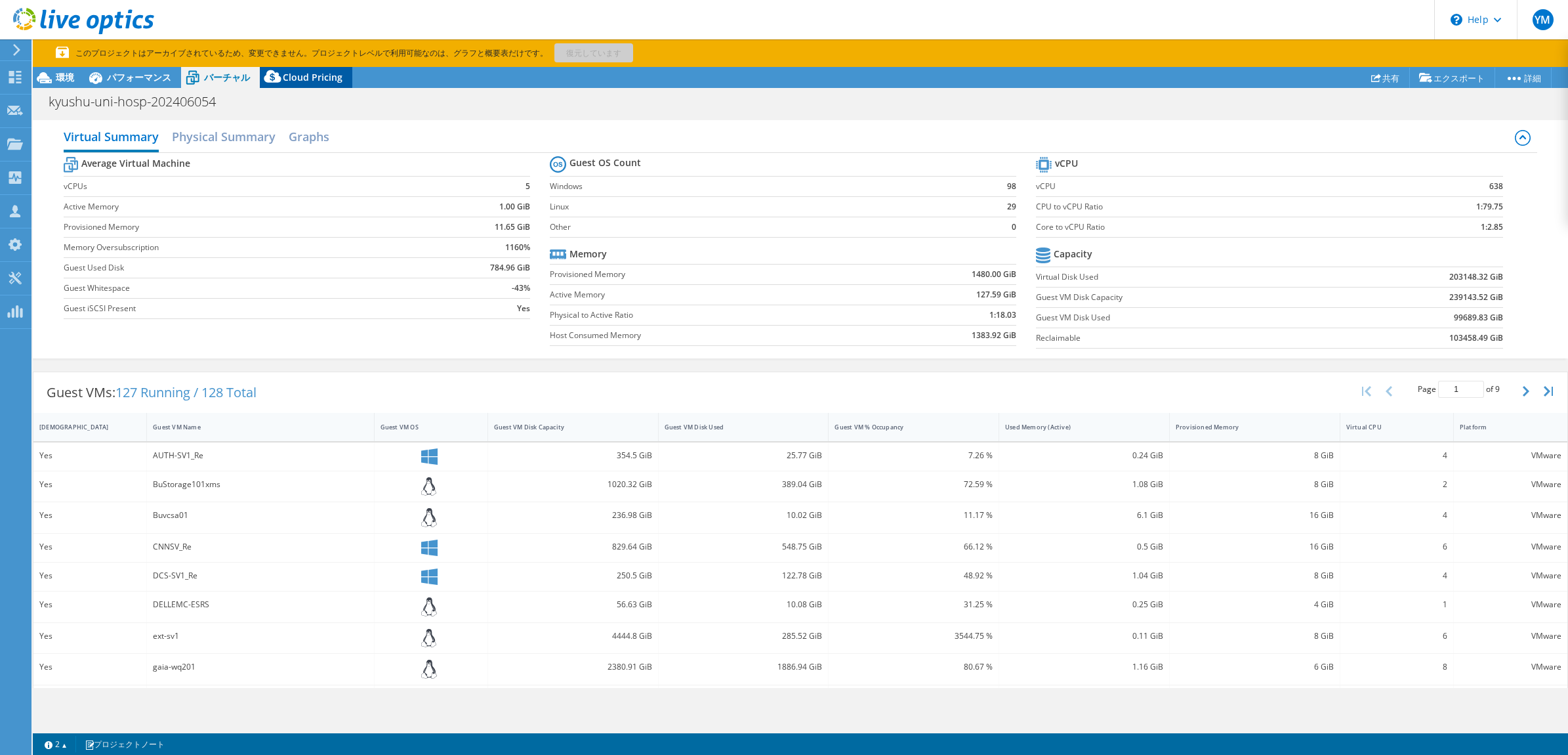
click at [300, 78] on span "Cloud Pricing" at bounding box center [312, 77] width 60 height 12
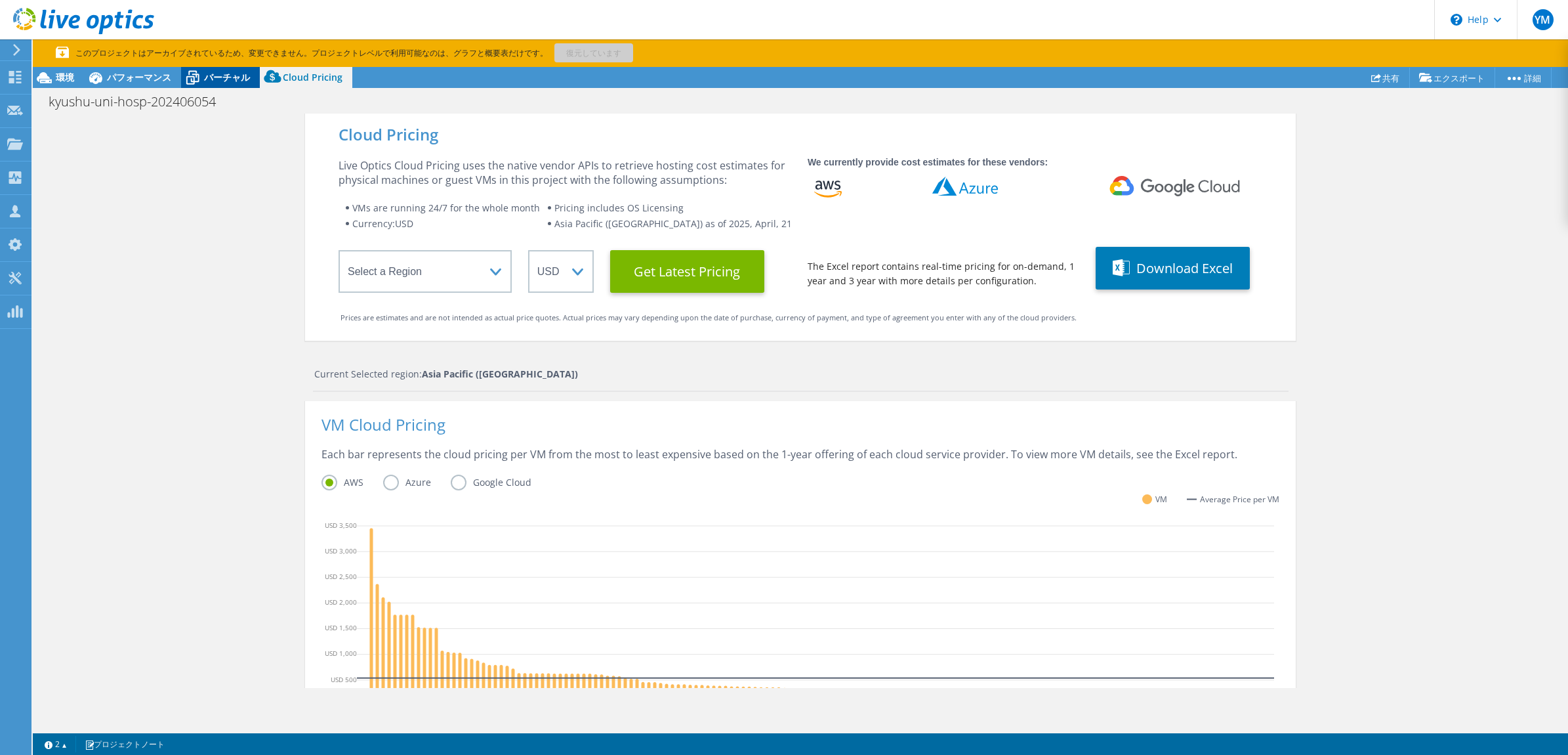
click at [237, 78] on span "バーチャル" at bounding box center [226, 77] width 46 height 12
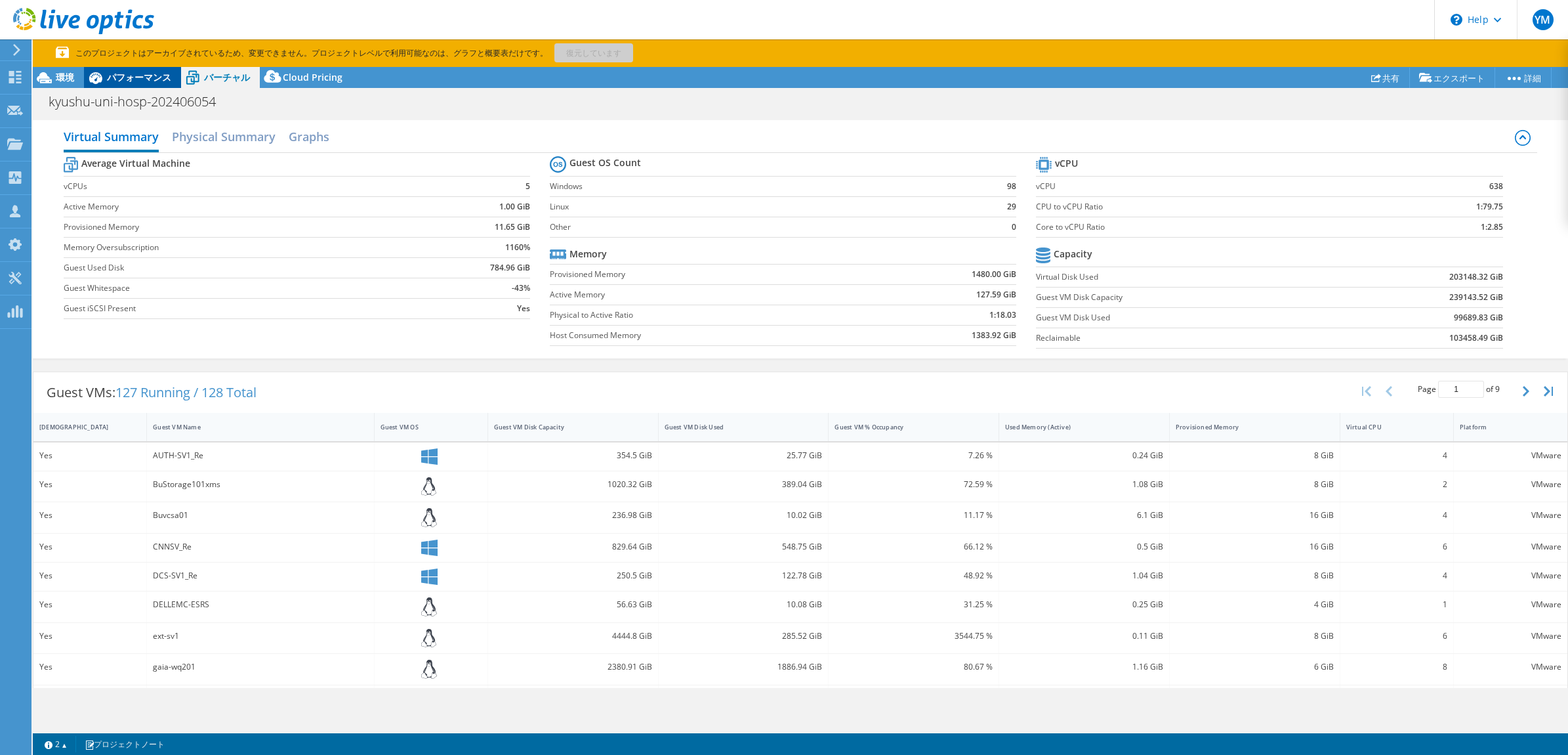
click at [116, 78] on span "パフォーマンス" at bounding box center [138, 77] width 65 height 12
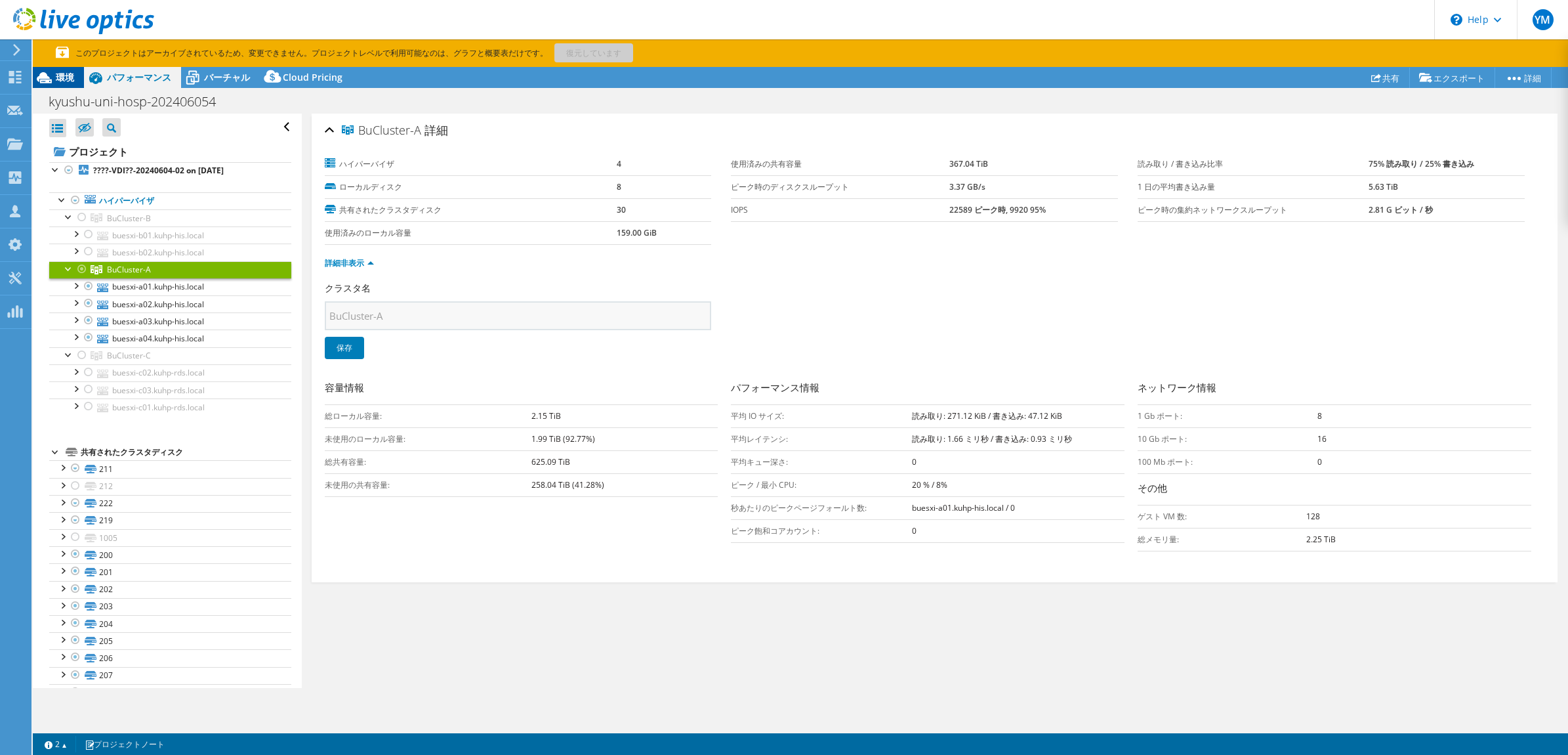
click at [54, 77] on icon at bounding box center [44, 78] width 23 height 23
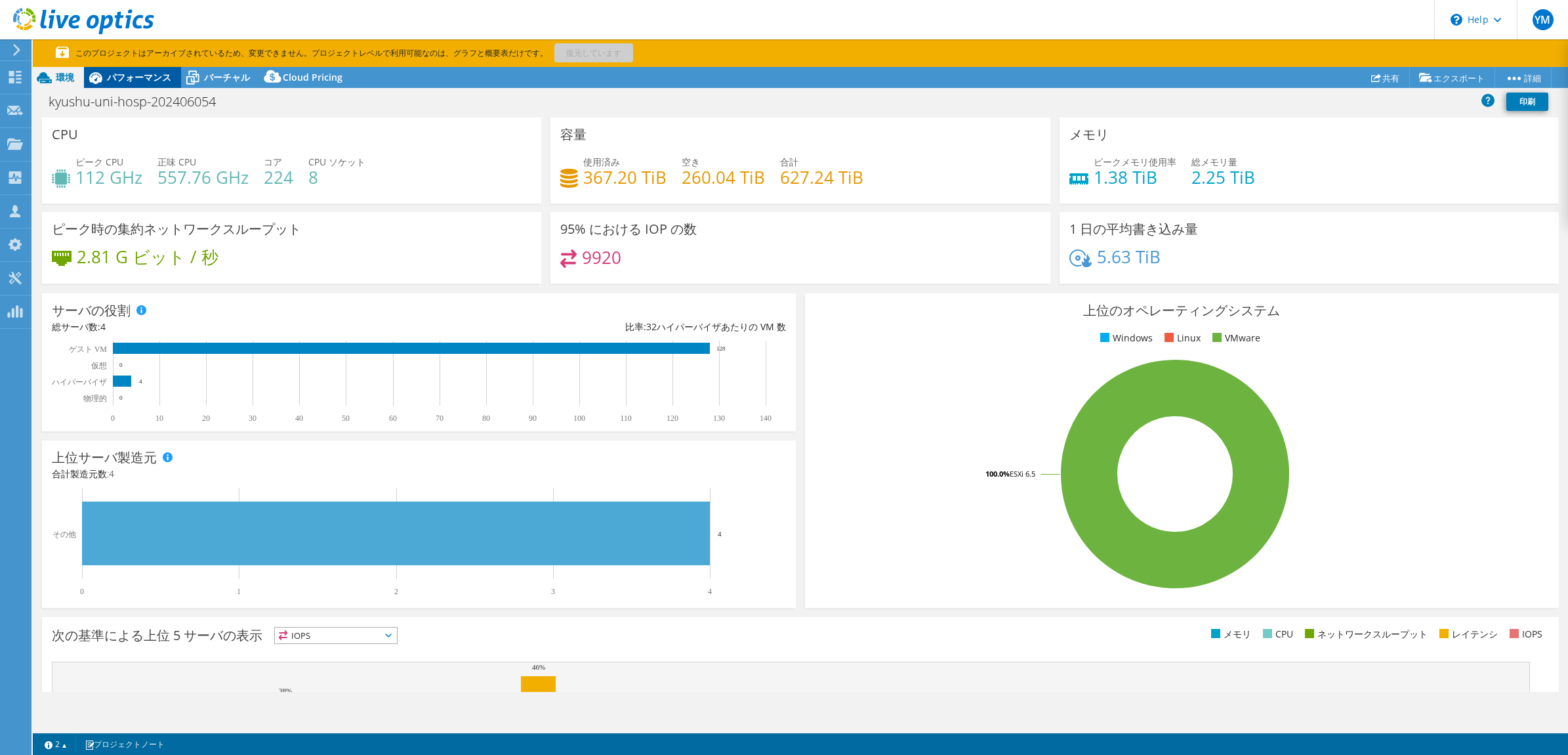
click at [128, 74] on span "パフォーマンス" at bounding box center [138, 77] width 65 height 12
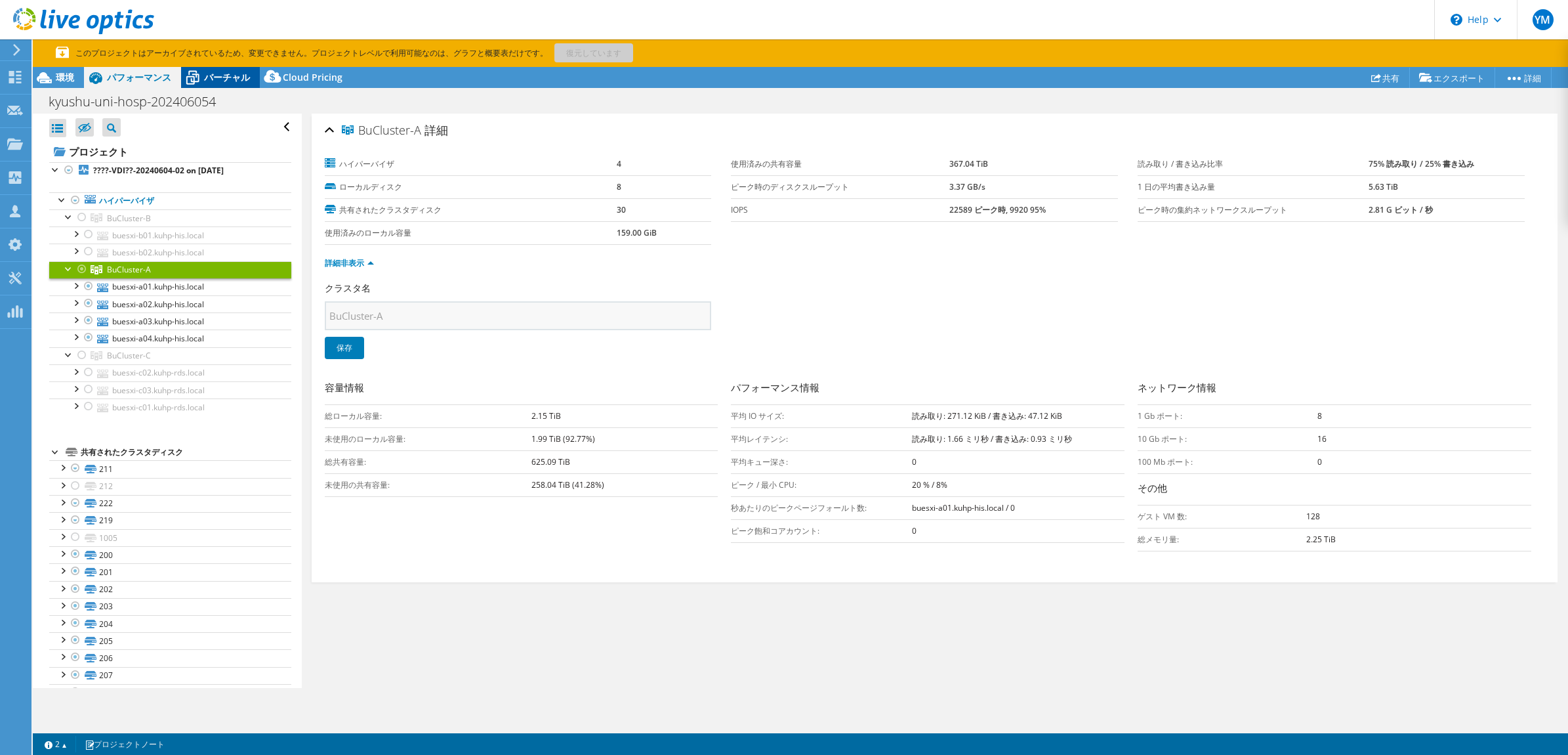
click at [214, 77] on span "バーチャル" at bounding box center [226, 77] width 46 height 12
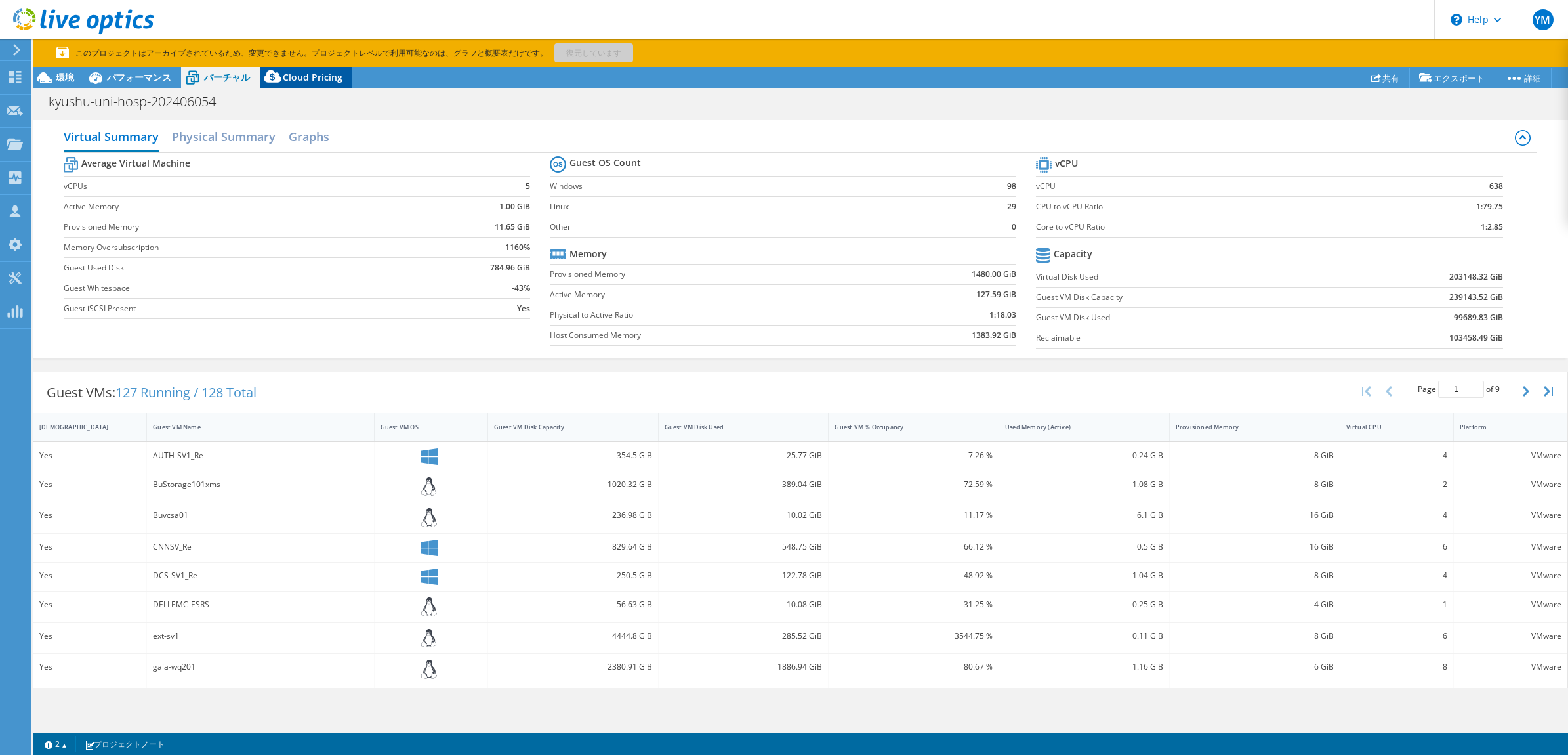
click at [304, 76] on span "Cloud Pricing" at bounding box center [312, 77] width 60 height 12
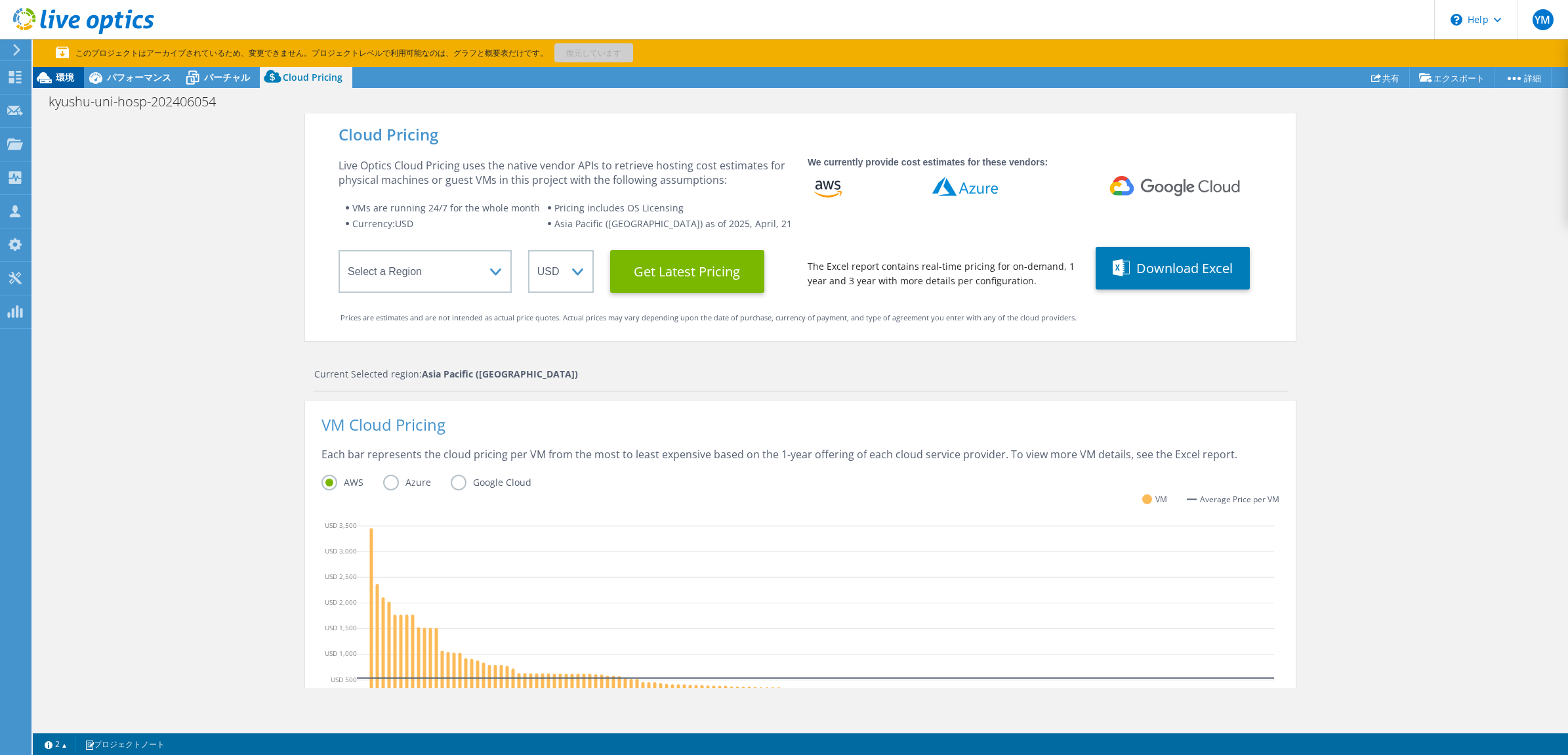
click at [44, 73] on icon at bounding box center [44, 78] width 15 height 11
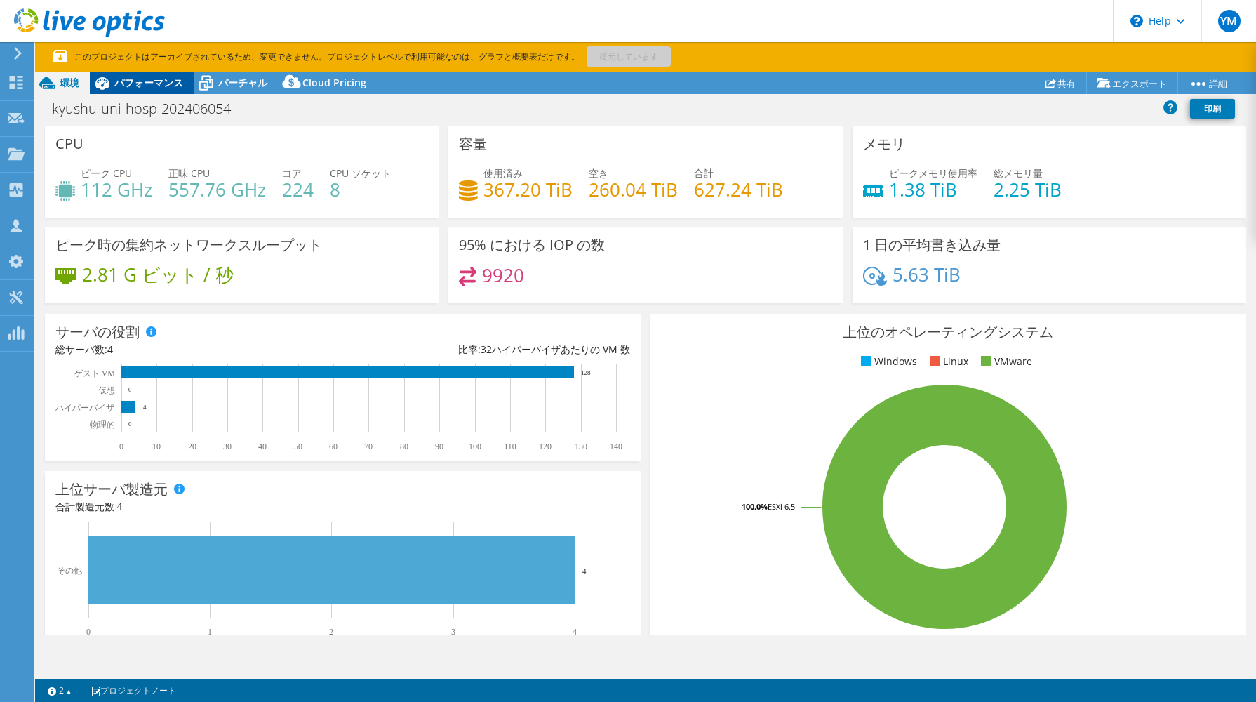
click at [147, 81] on span "パフォーマンス" at bounding box center [148, 82] width 69 height 13
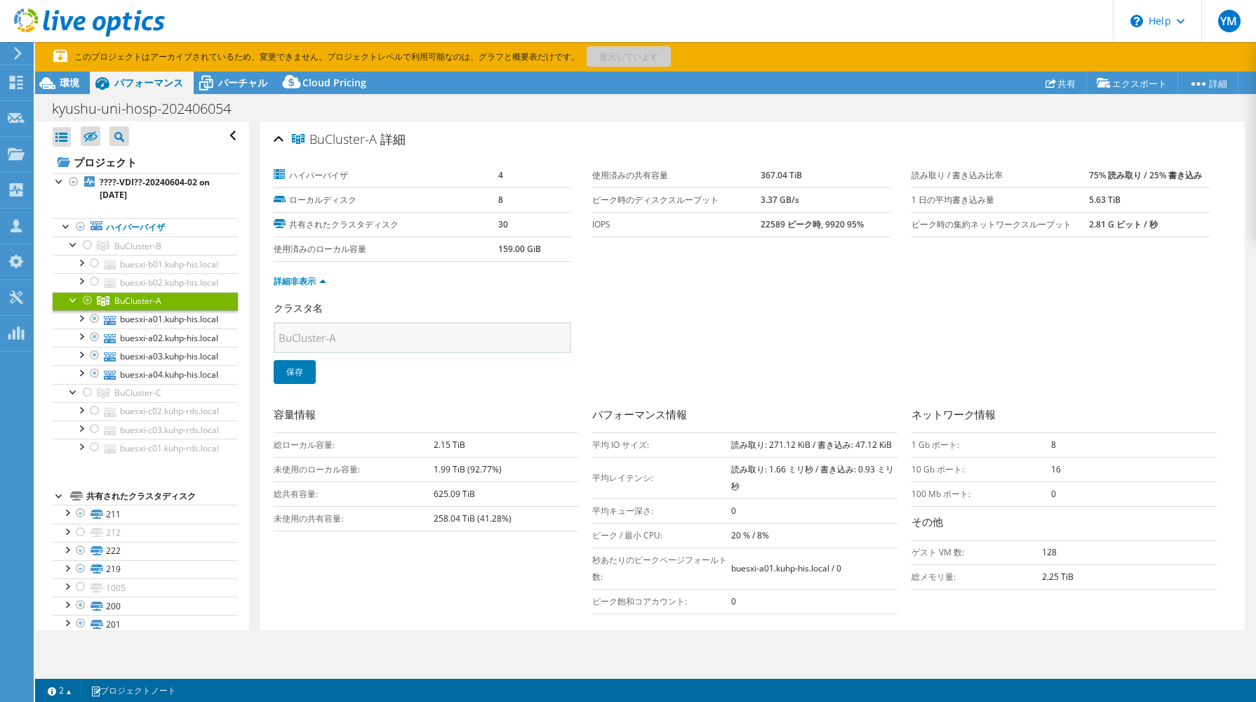
click at [22, 51] on icon at bounding box center [18, 53] width 11 height 13
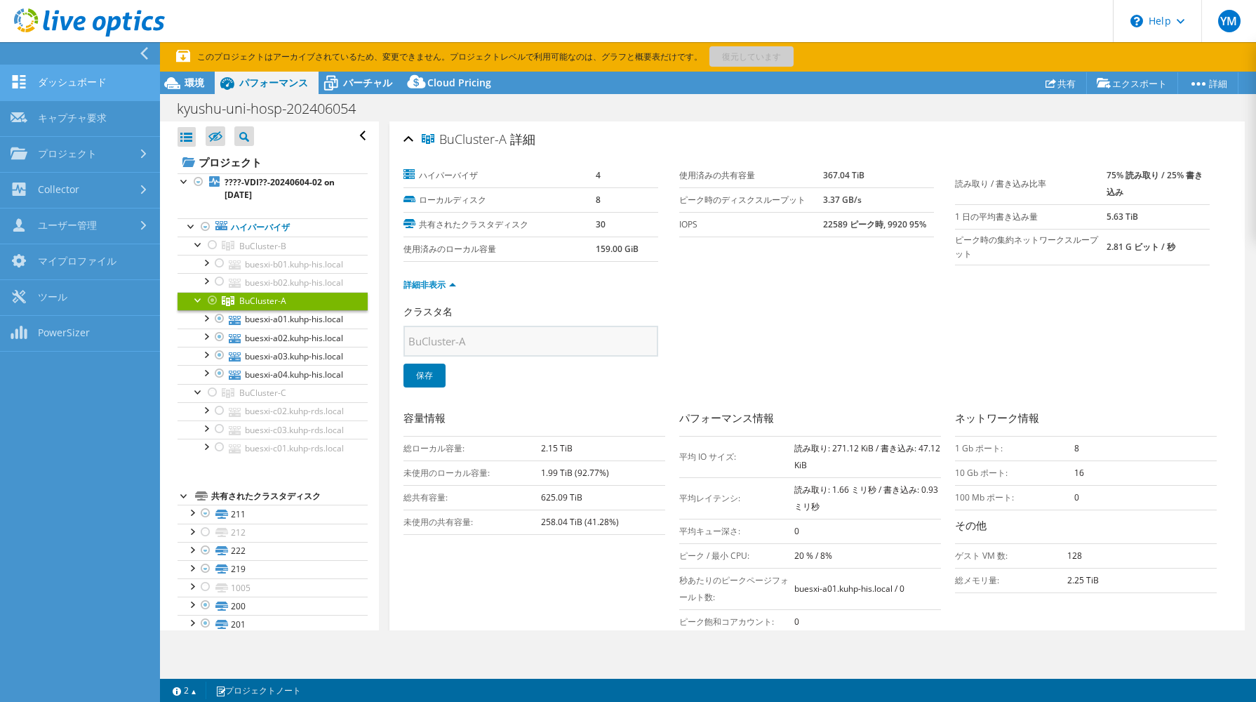
click at [58, 77] on link "ダッシュボード" at bounding box center [80, 83] width 160 height 36
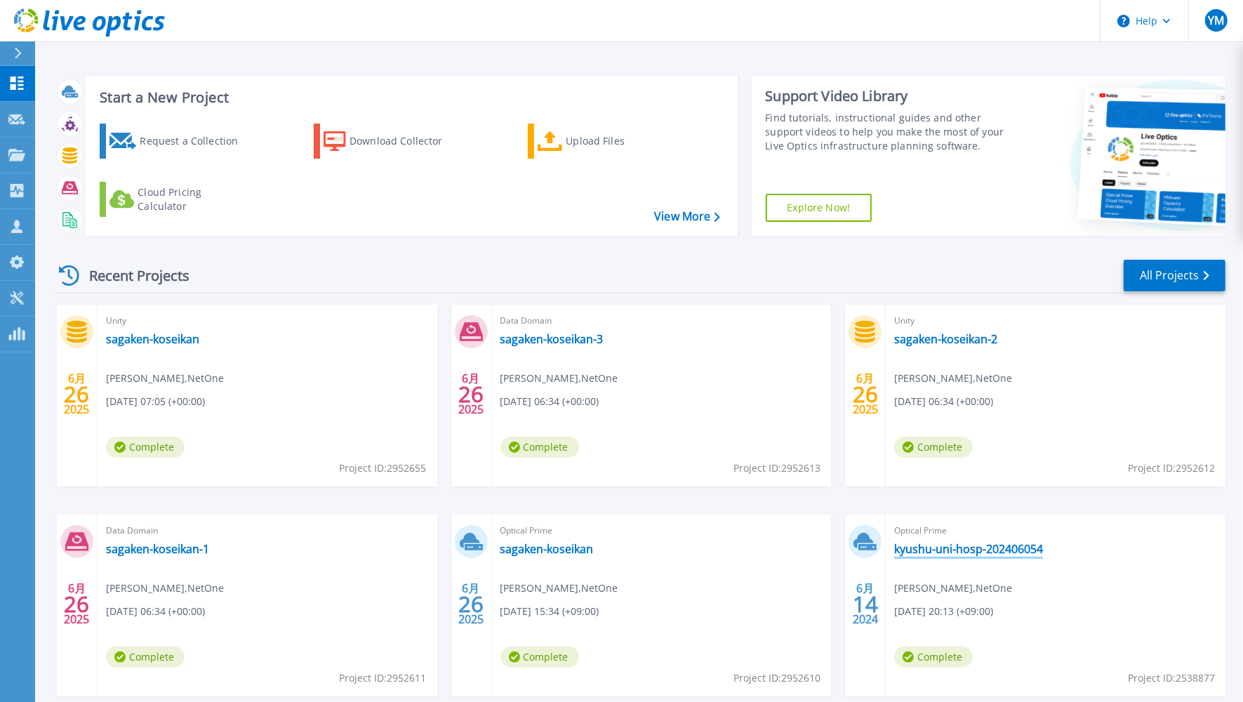
click at [943, 551] on link "kyushu-uni-hosp-202406054" at bounding box center [968, 549] width 149 height 14
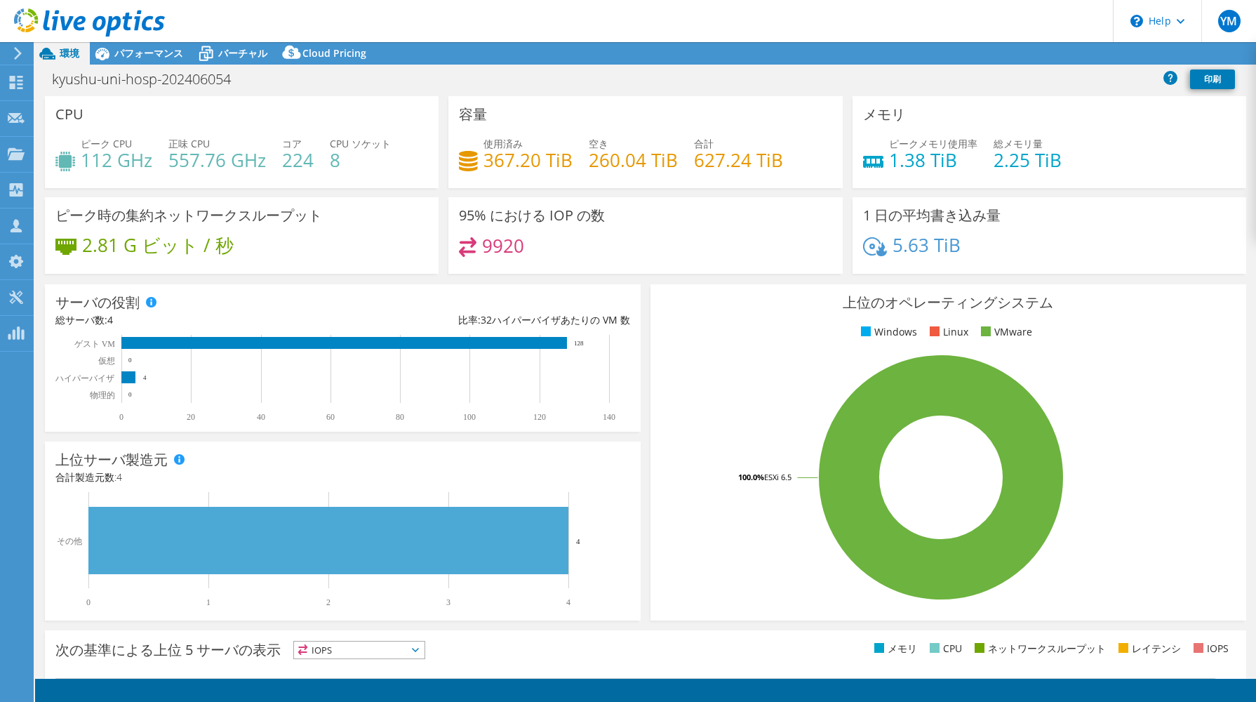
select select "[GEOGRAPHIC_DATA]"
click at [154, 54] on span "パフォーマンス" at bounding box center [148, 52] width 69 height 13
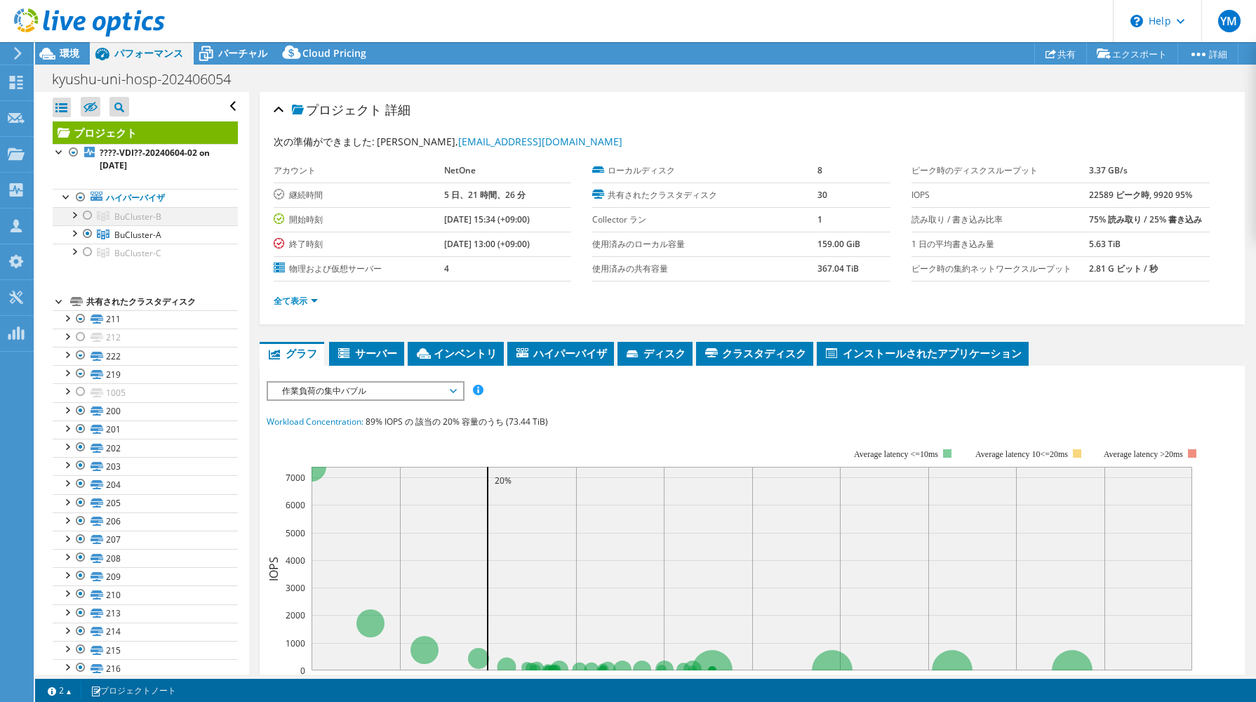
click at [86, 215] on div at bounding box center [88, 215] width 14 height 17
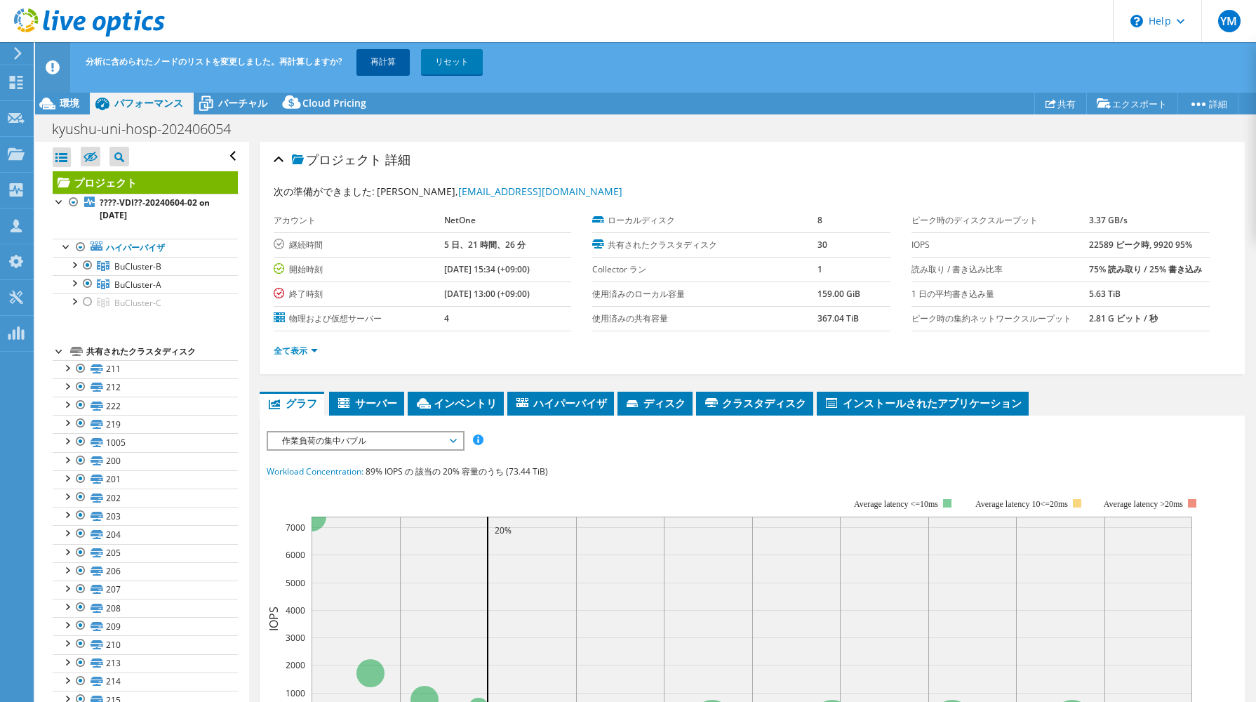
click at [380, 65] on link "再計算" at bounding box center [382, 61] width 53 height 25
click at [354, 406] on span "サーバー" at bounding box center [366, 403] width 61 height 14
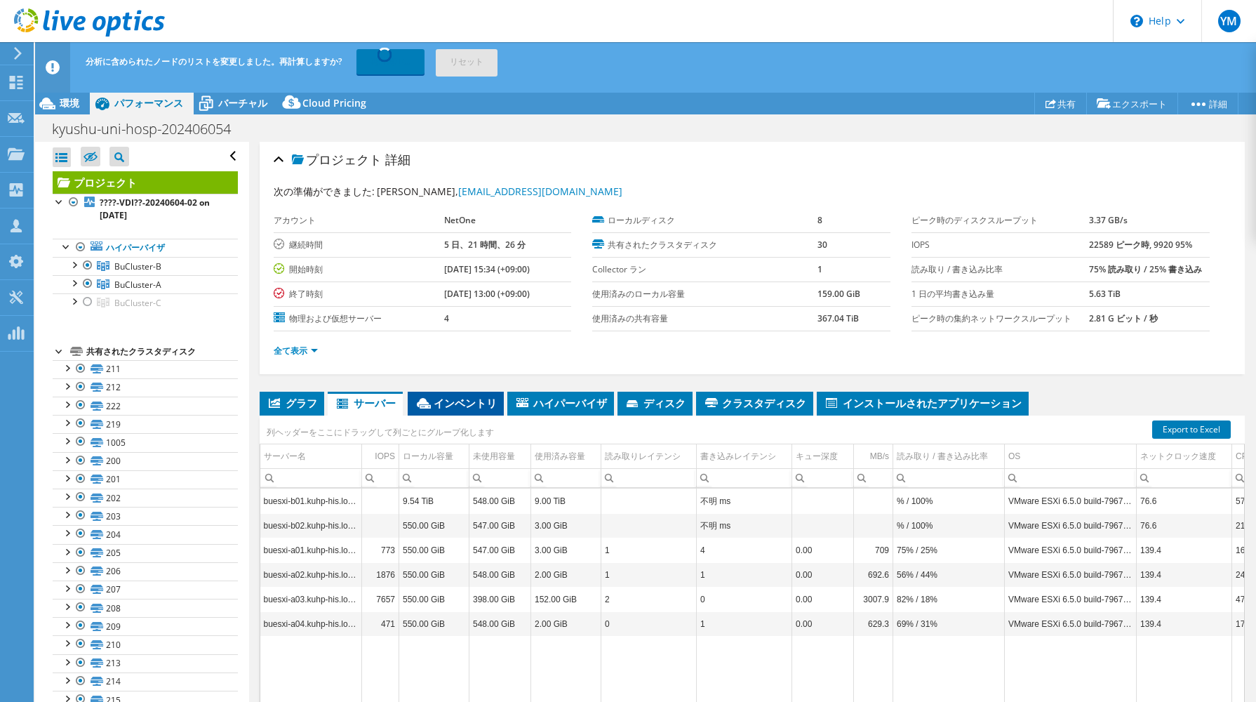
click at [447, 404] on span "インベントリ" at bounding box center [456, 403] width 82 height 14
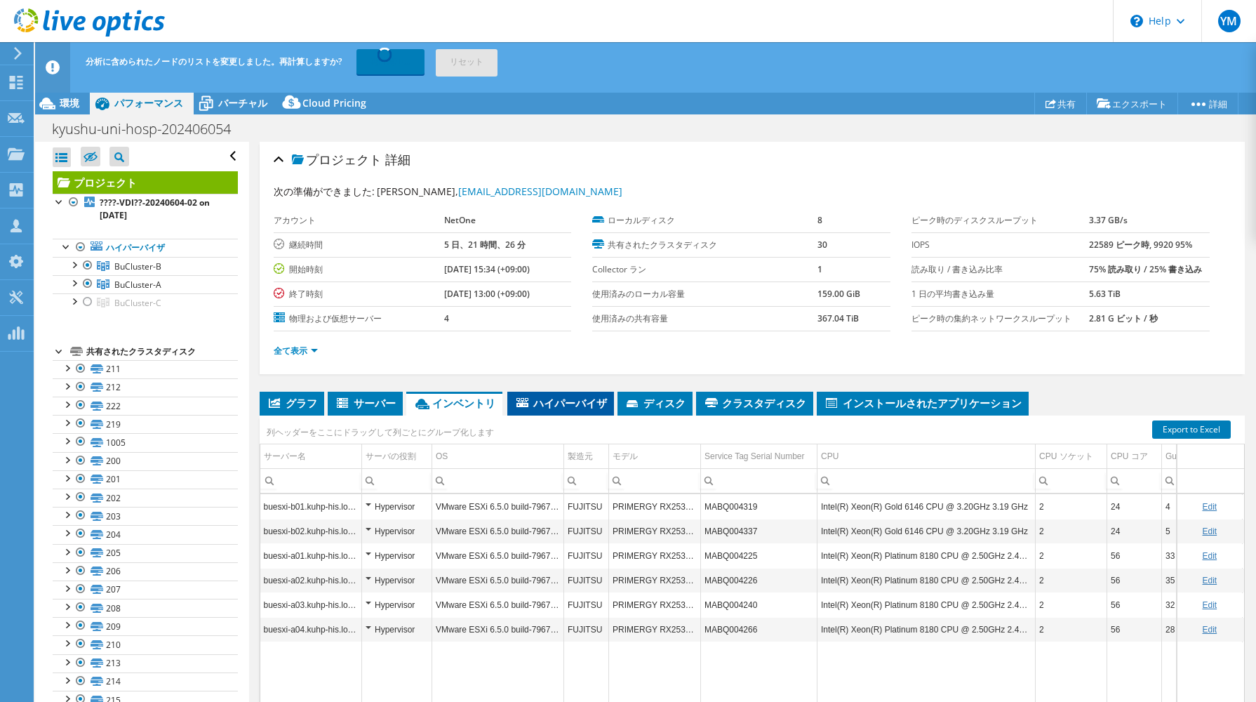
click at [564, 402] on span "ハイパーバイザ" at bounding box center [560, 403] width 93 height 14
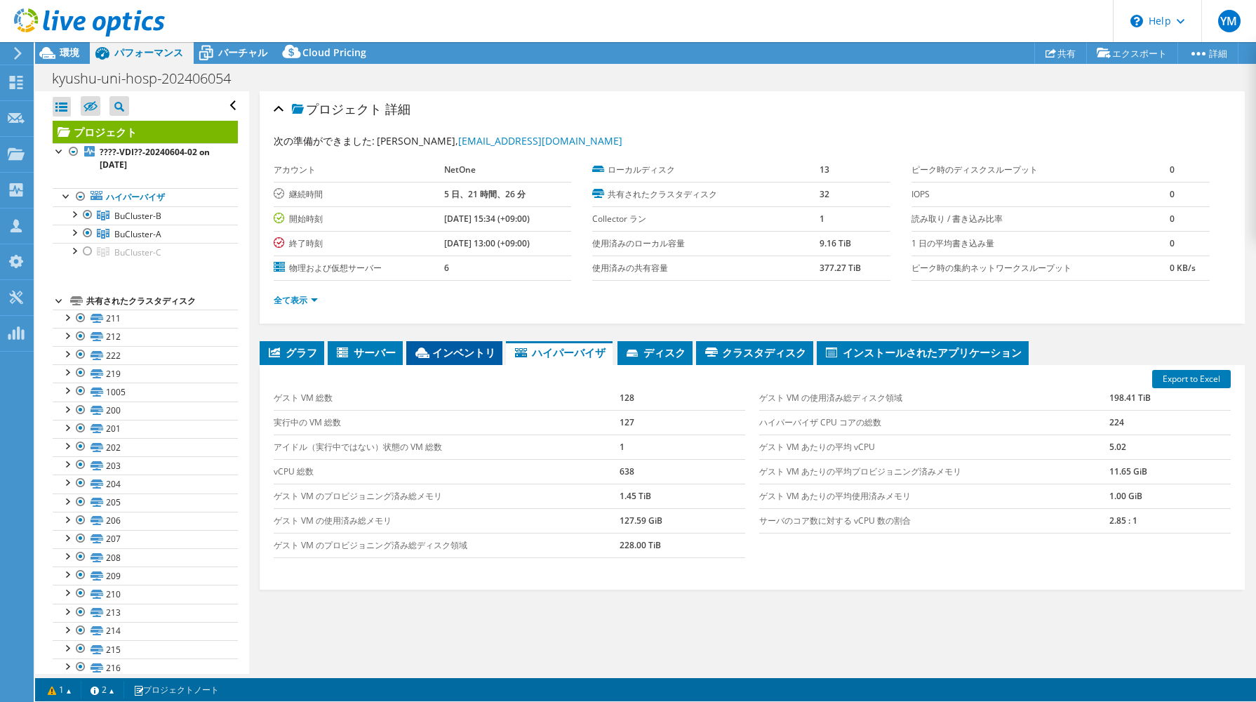
click at [429, 404] on div "グラフ サーバー インベントリ ハイパーバイザ ディスク クラスタディスク 0%" at bounding box center [753, 516] width 986 height 351
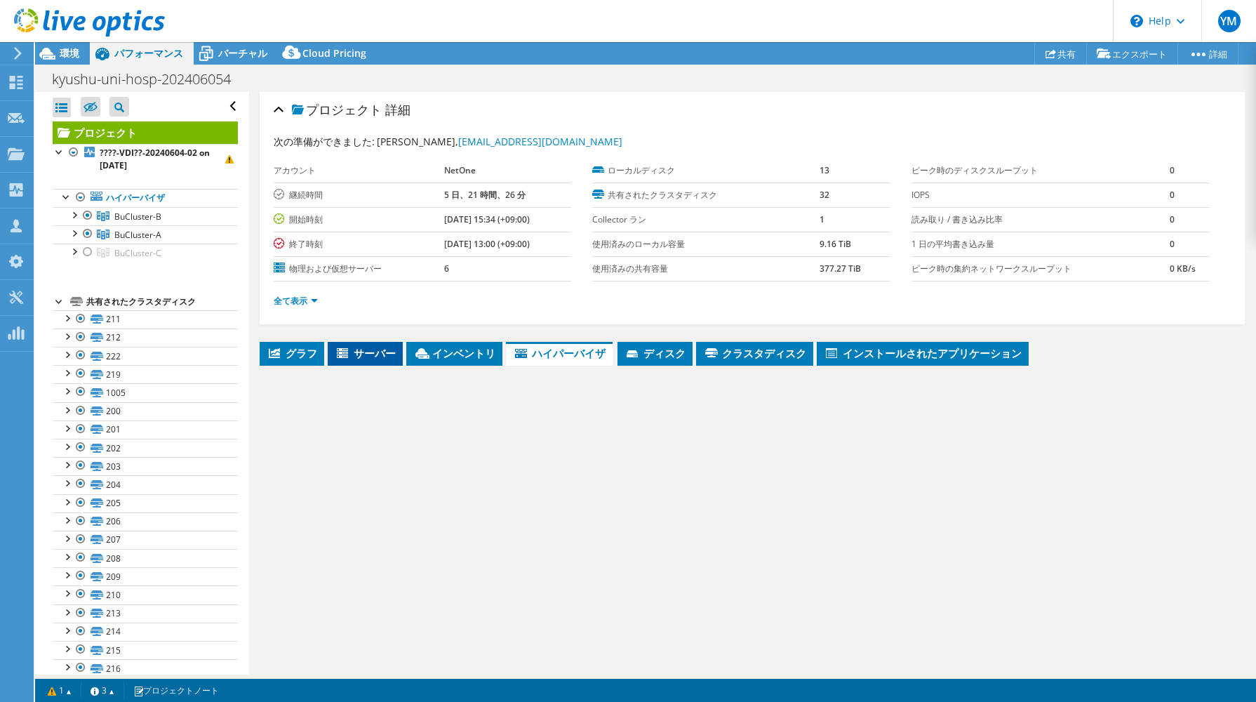
click at [366, 352] on span "サーバー" at bounding box center [365, 353] width 61 height 14
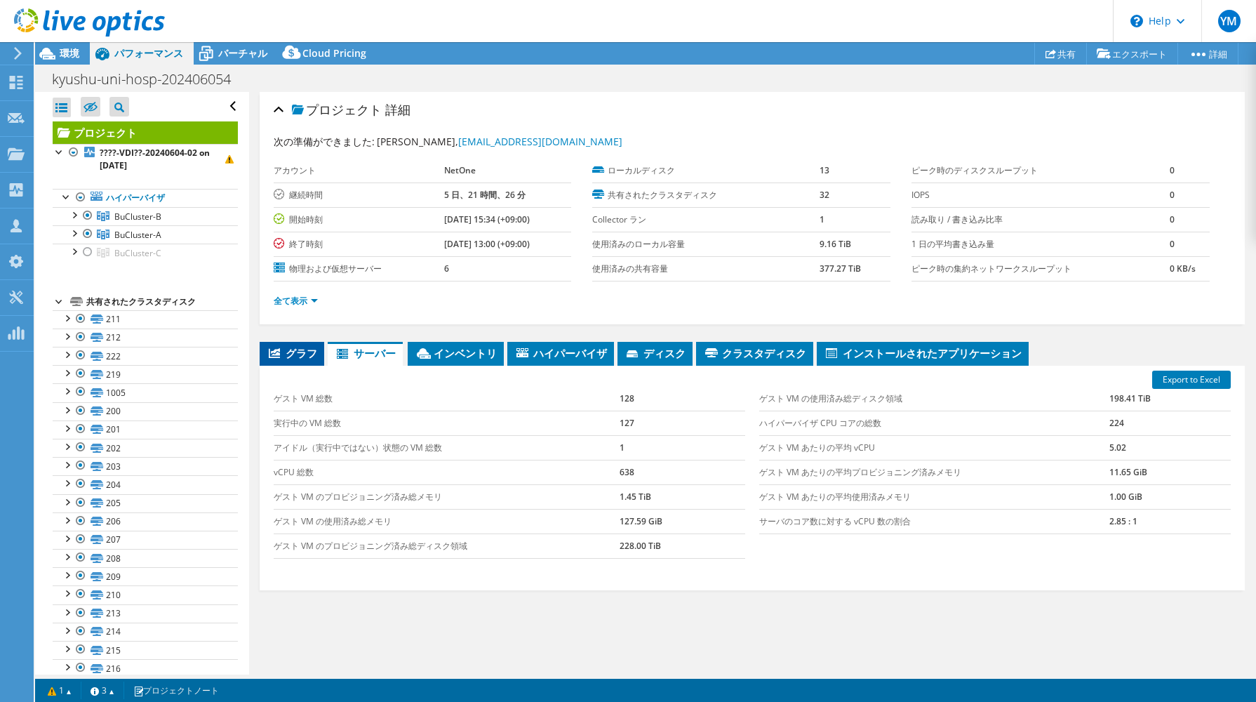
click at [316, 352] on span "グラフ" at bounding box center [292, 353] width 51 height 14
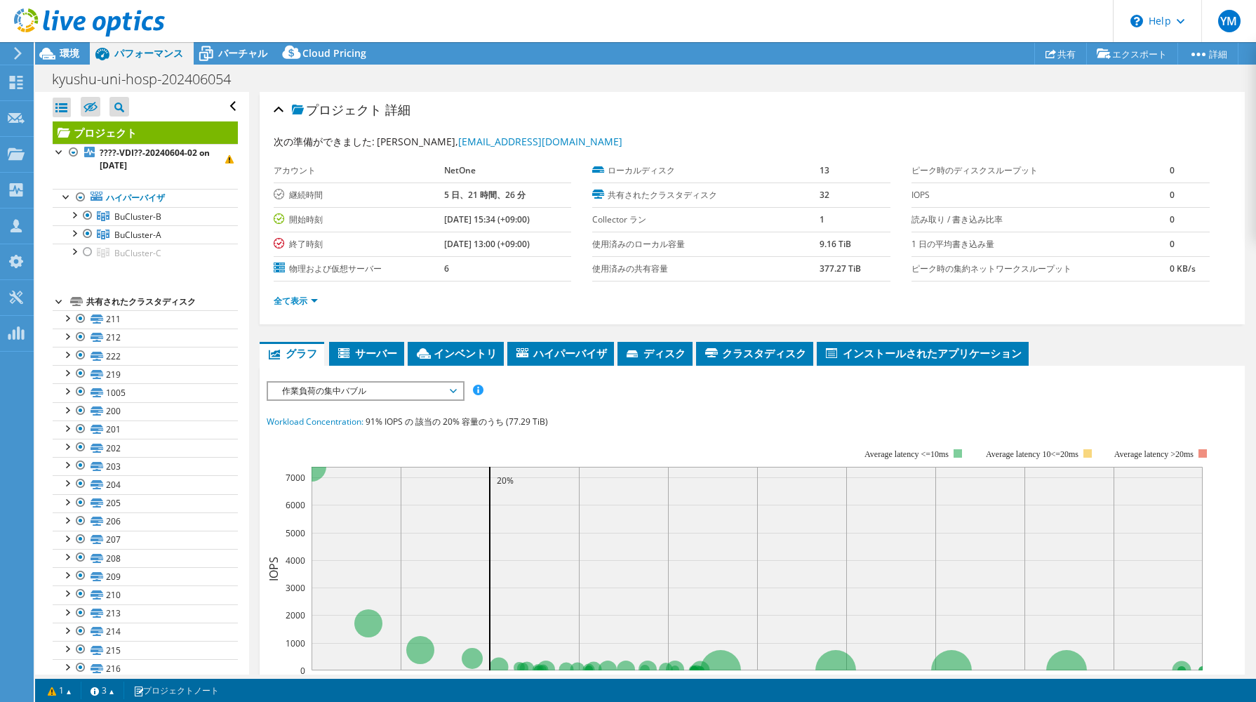
click at [720, 124] on div "プロジェクト 詳細" at bounding box center [753, 110] width 958 height 30
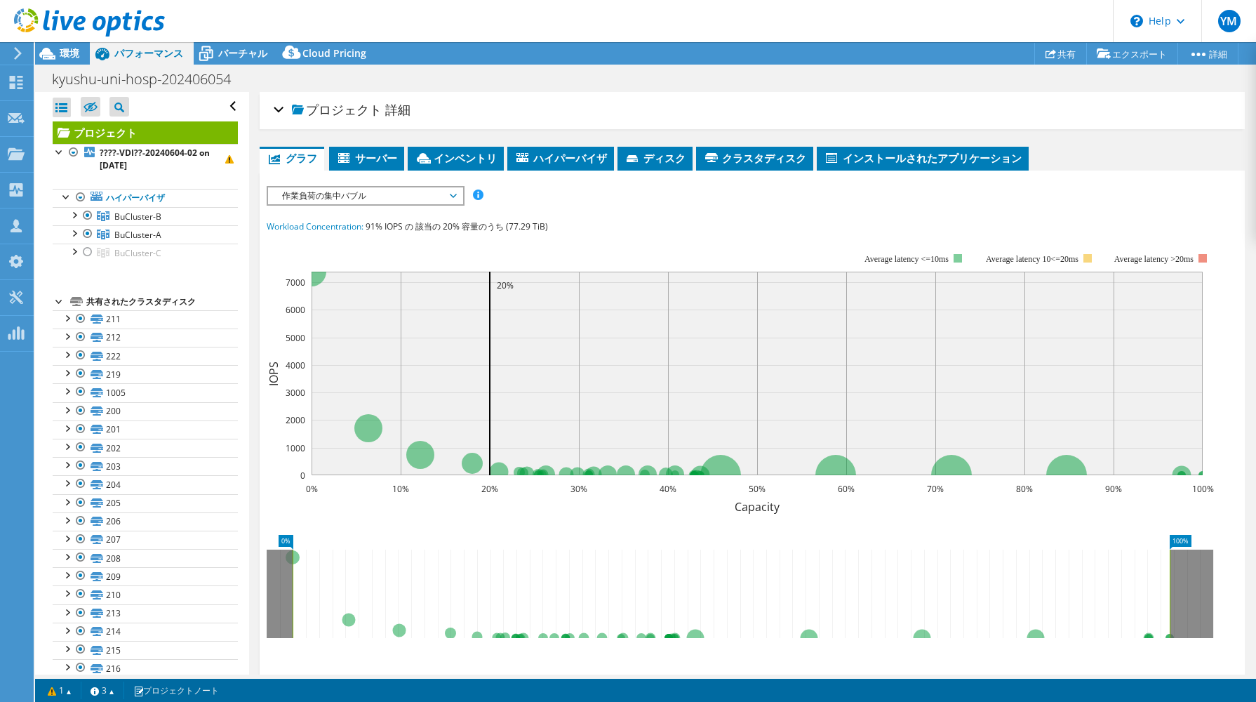
click at [395, 192] on span "作業負荷の集中バブル" at bounding box center [365, 195] width 180 height 17
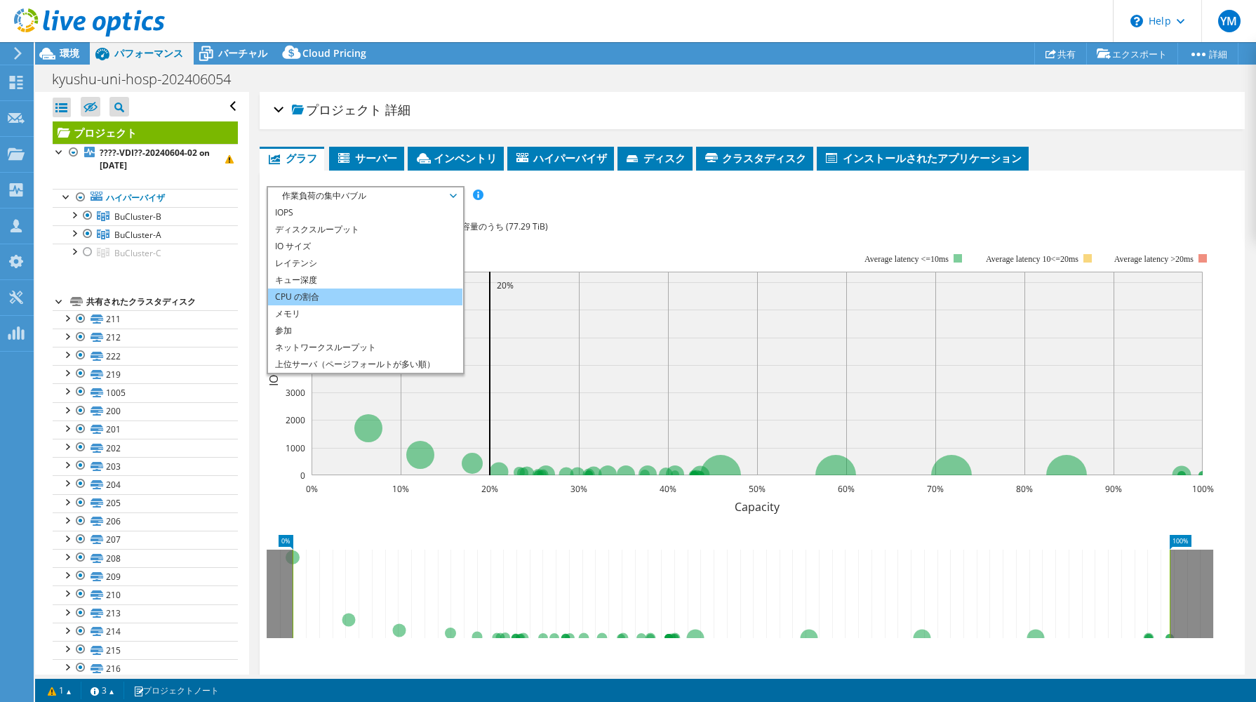
click at [373, 300] on li "CPU の割合" at bounding box center [365, 296] width 194 height 17
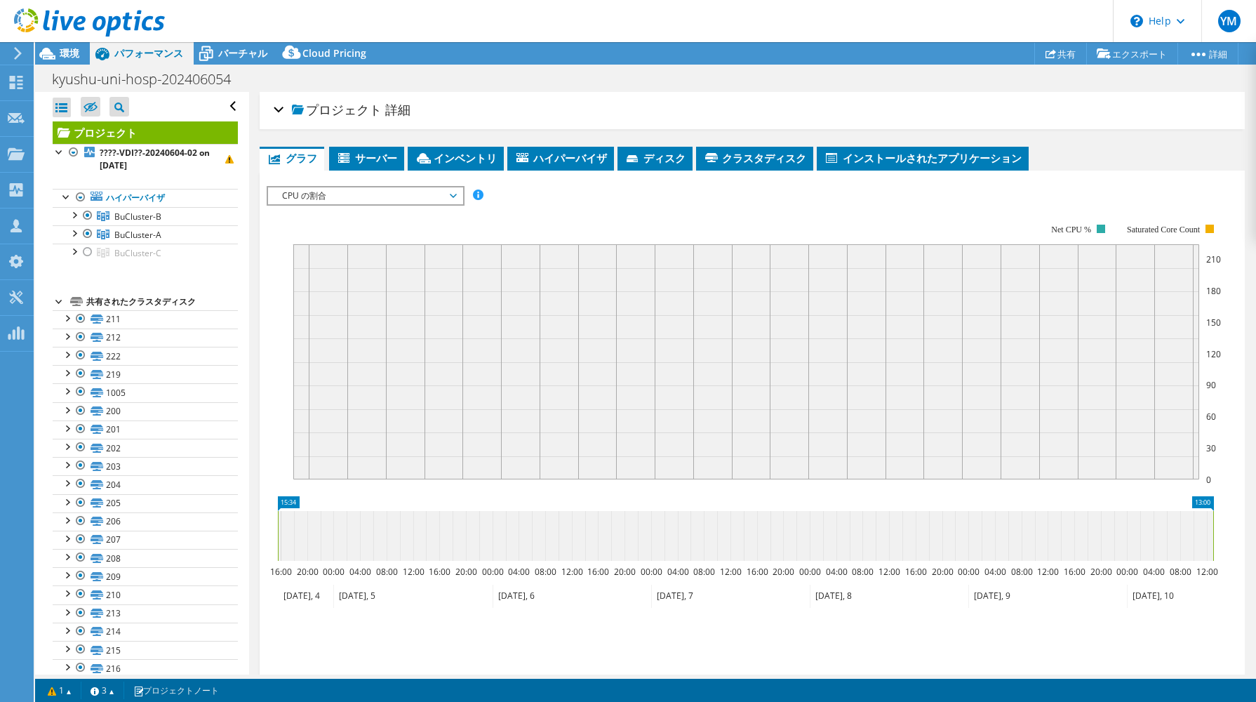
click at [547, 210] on rect at bounding box center [757, 345] width 928 height 281
click at [362, 195] on span "CPU の割合" at bounding box center [365, 195] width 180 height 17
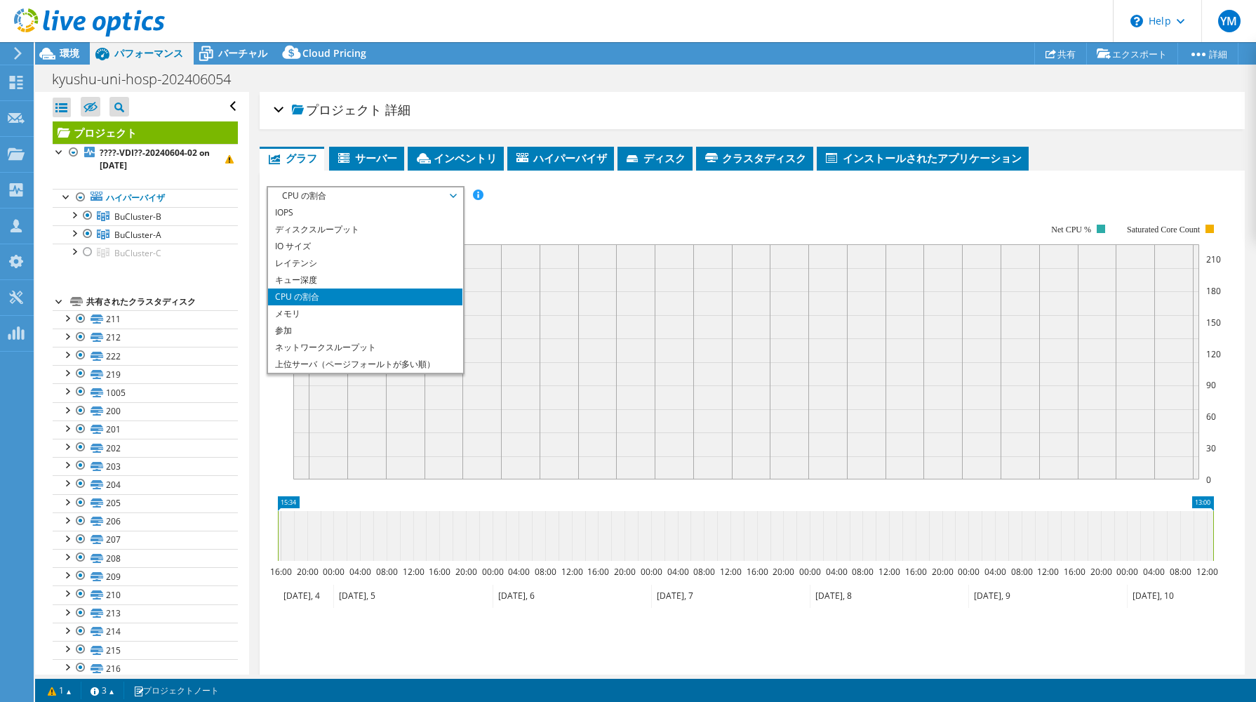
click at [362, 195] on span "CPU の割合" at bounding box center [365, 195] width 180 height 17
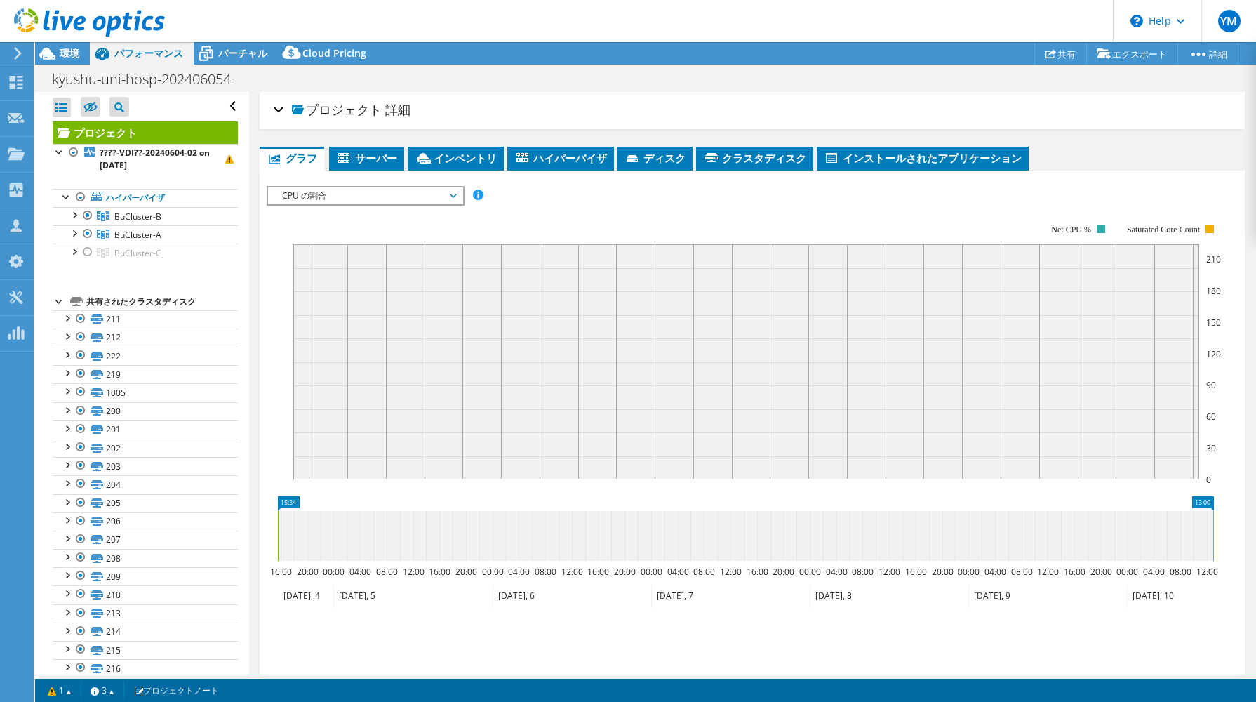
click at [415, 194] on span "CPU の割合" at bounding box center [365, 195] width 180 height 17
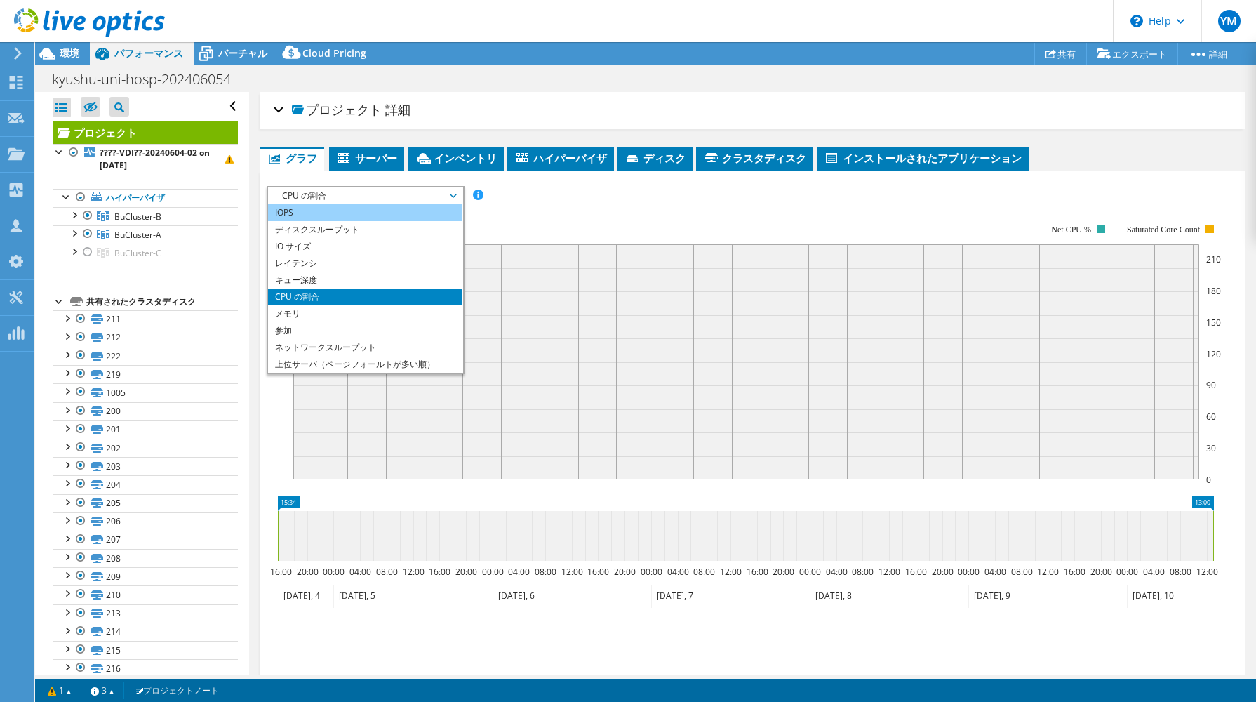
click at [358, 209] on li "IOPS" at bounding box center [365, 212] width 194 height 17
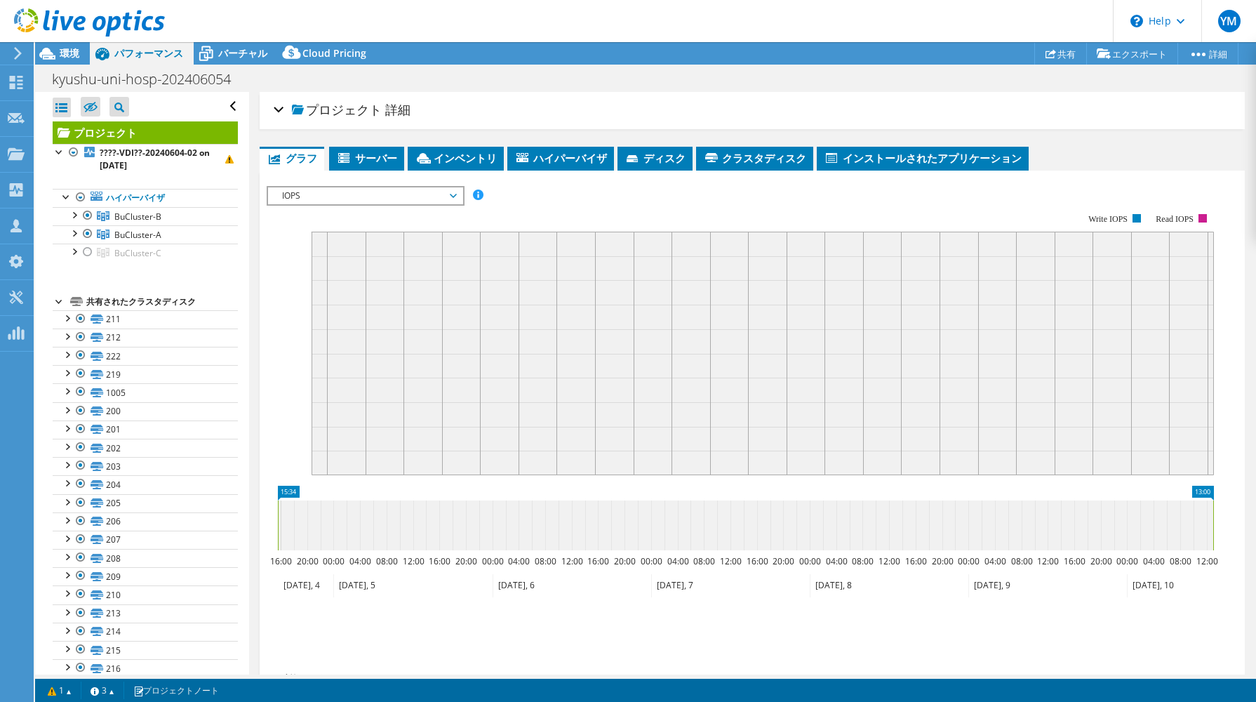
click at [439, 193] on span "IOPS" at bounding box center [365, 195] width 180 height 17
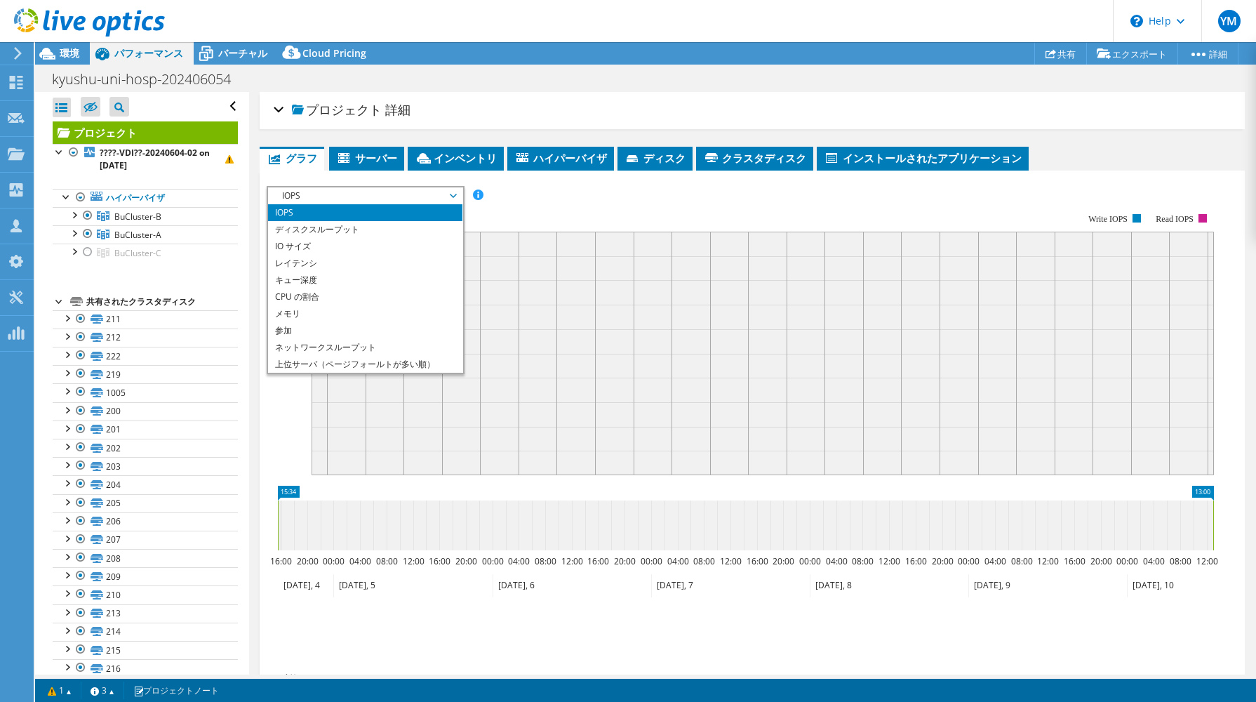
click at [583, 175] on div "IOPS ディスクスループット IO サイズ レイテンシ キュー深度 CPU の割合 メモリ ページフォールト 参加 ネットワークスループット 上位サーバ（ペ…" at bounding box center [753, 418] width 972 height 495
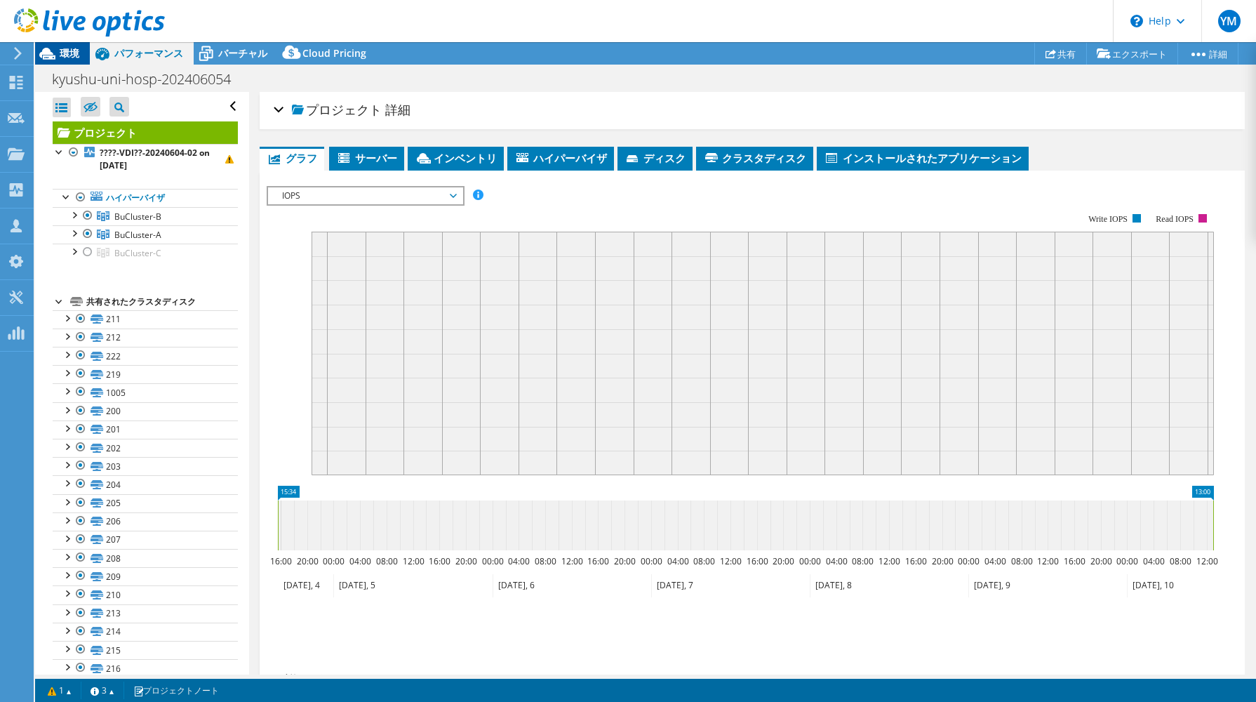
click at [74, 56] on span "環境" at bounding box center [70, 52] width 20 height 13
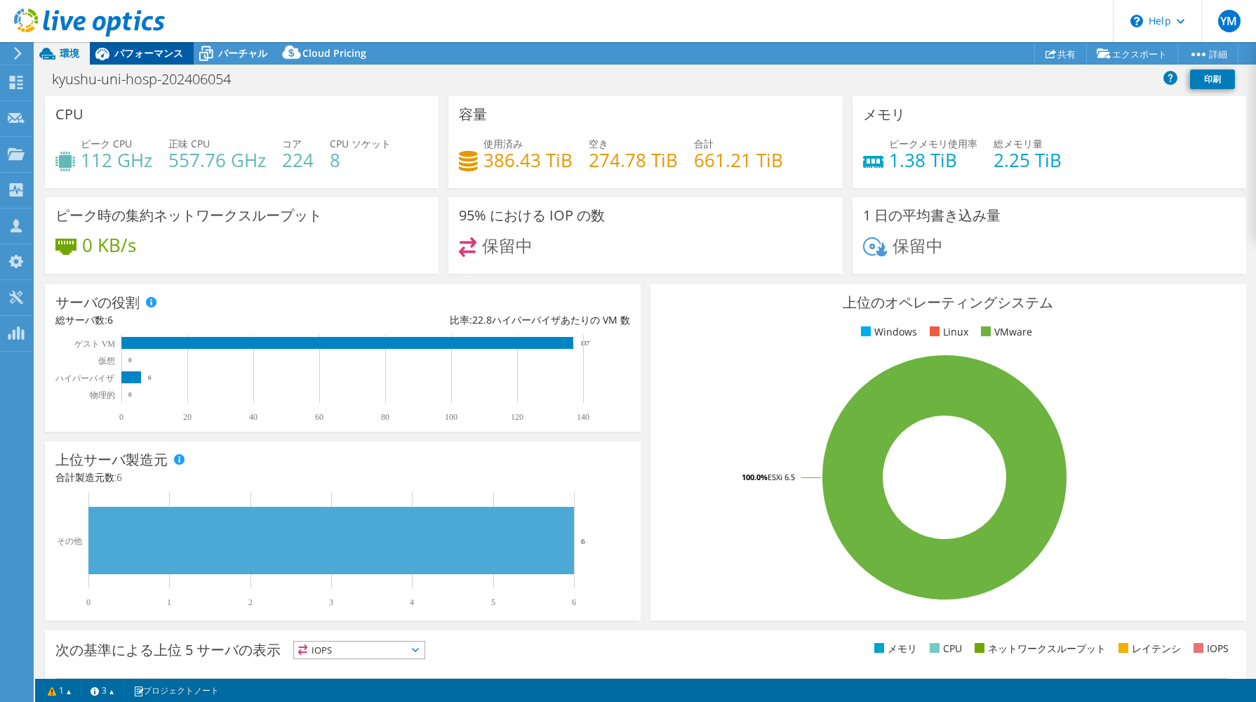
click at [121, 53] on span "パフォーマンス" at bounding box center [148, 52] width 69 height 13
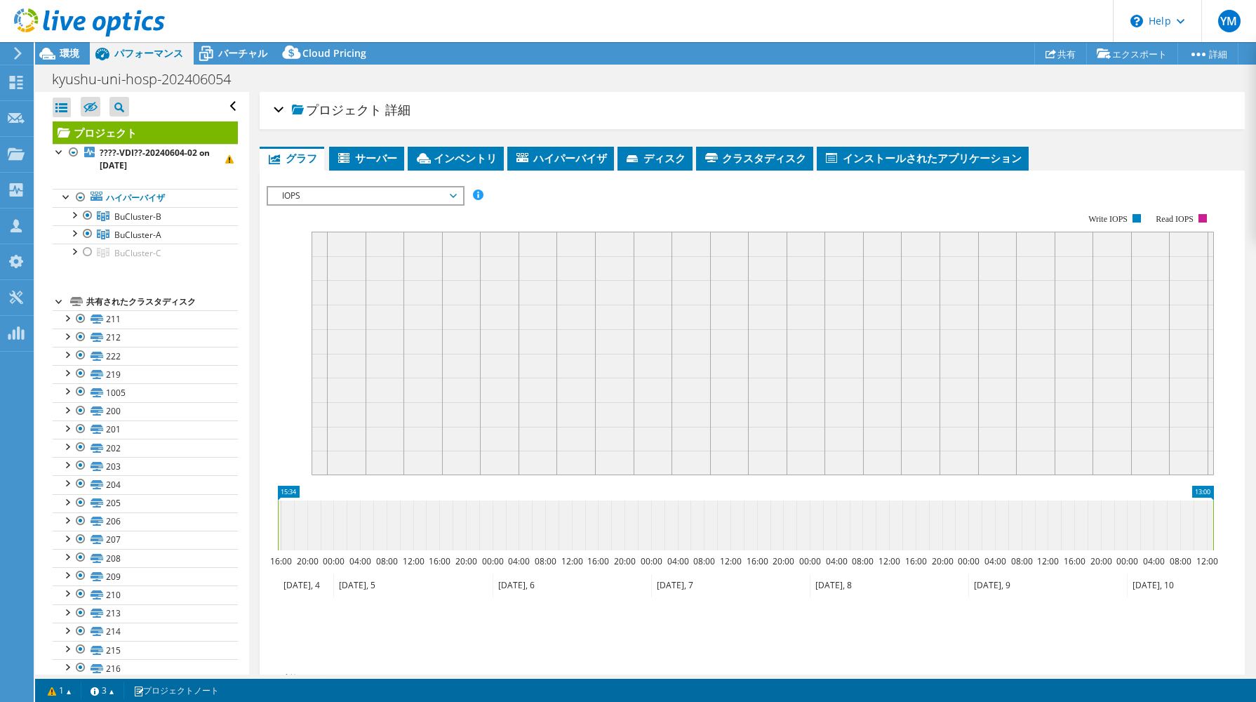
click at [392, 187] on span "IOPS" at bounding box center [365, 195] width 180 height 17
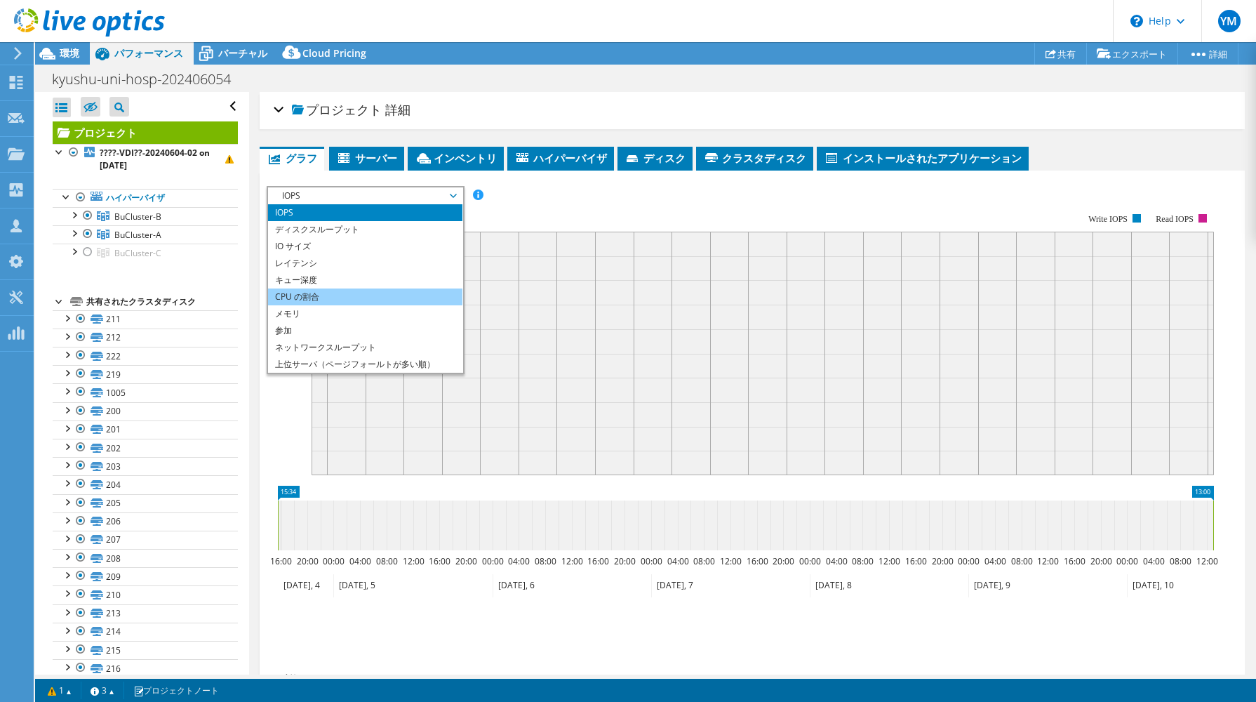
click at [386, 292] on li "CPU の割合" at bounding box center [365, 296] width 194 height 17
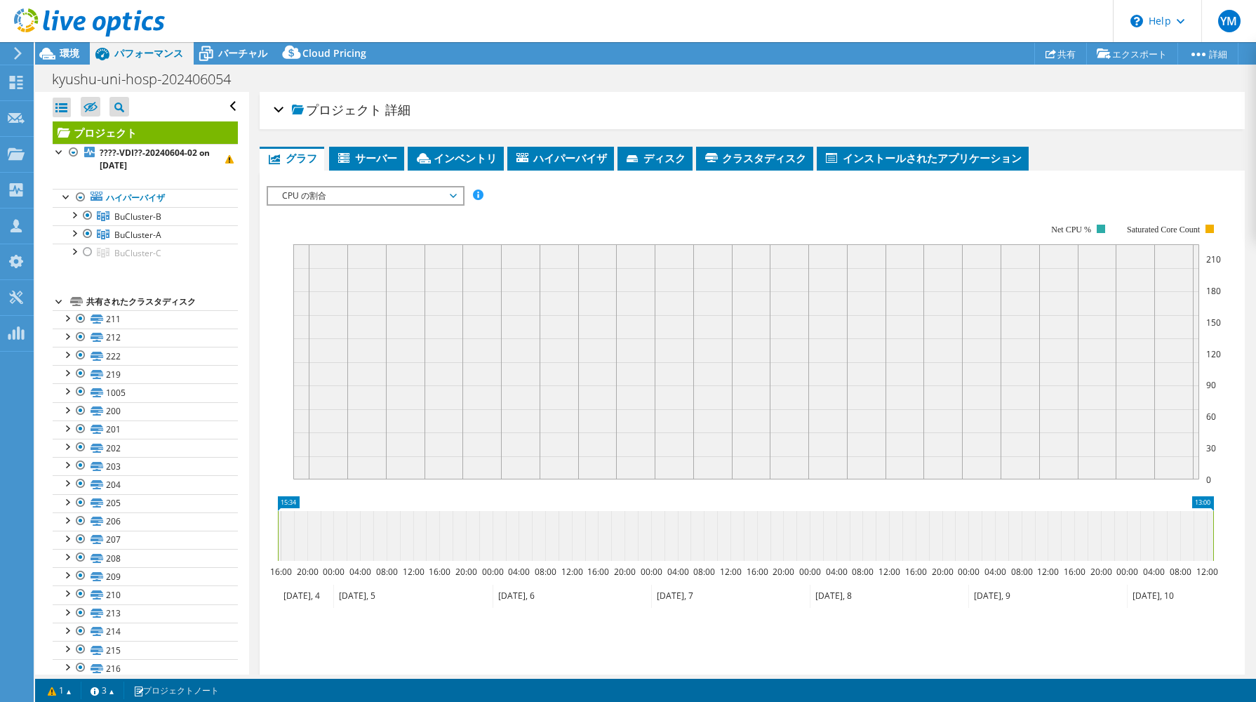
scroll to position [97, 0]
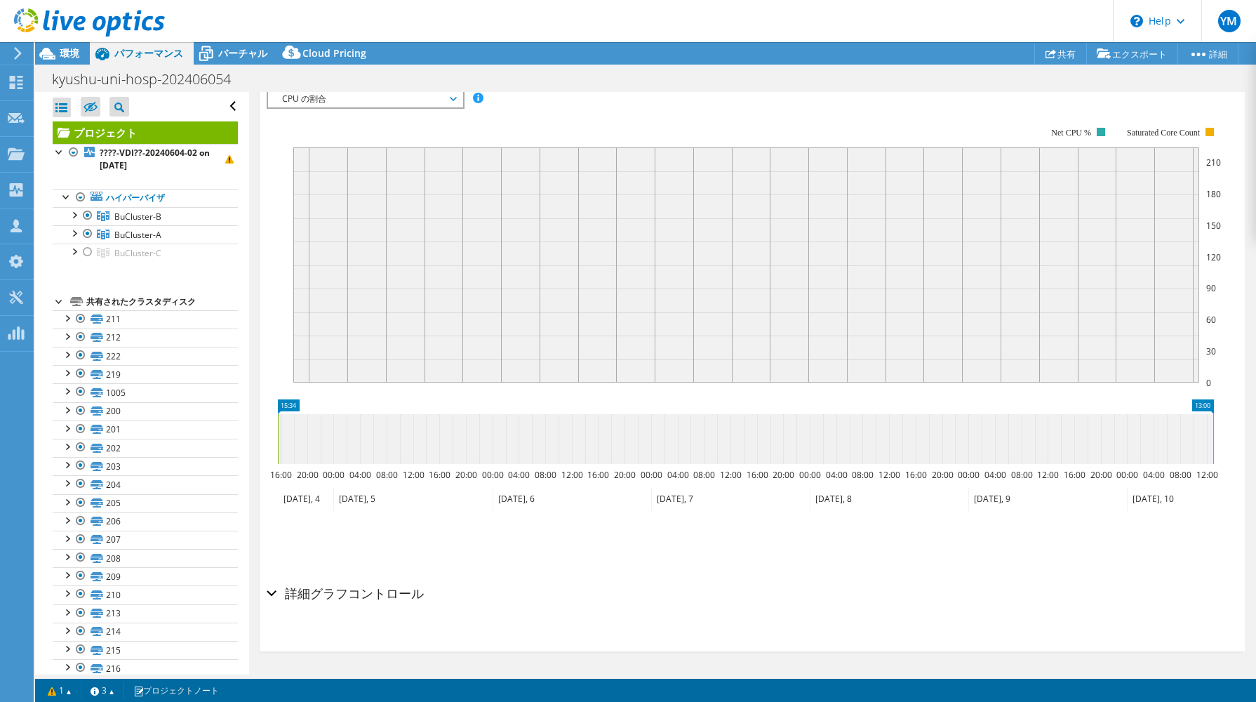
click at [360, 586] on h2 "詳細グラフコントロール" at bounding box center [345, 593] width 157 height 28
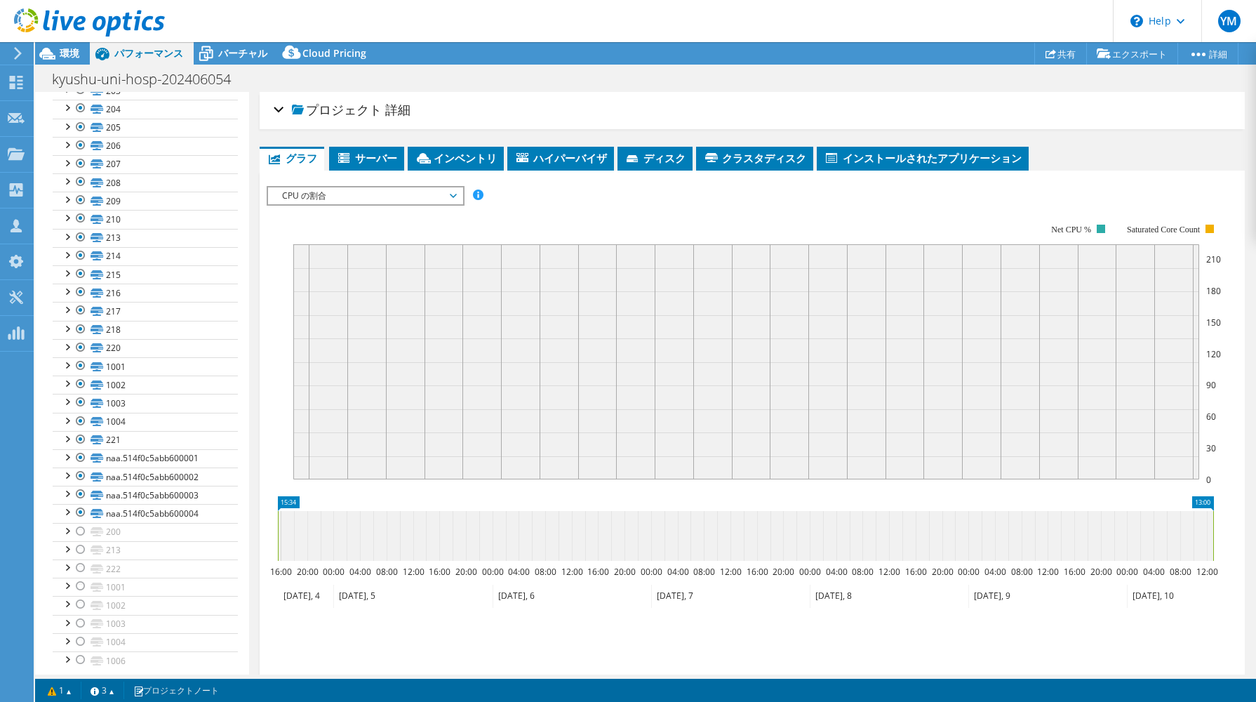
scroll to position [154, 0]
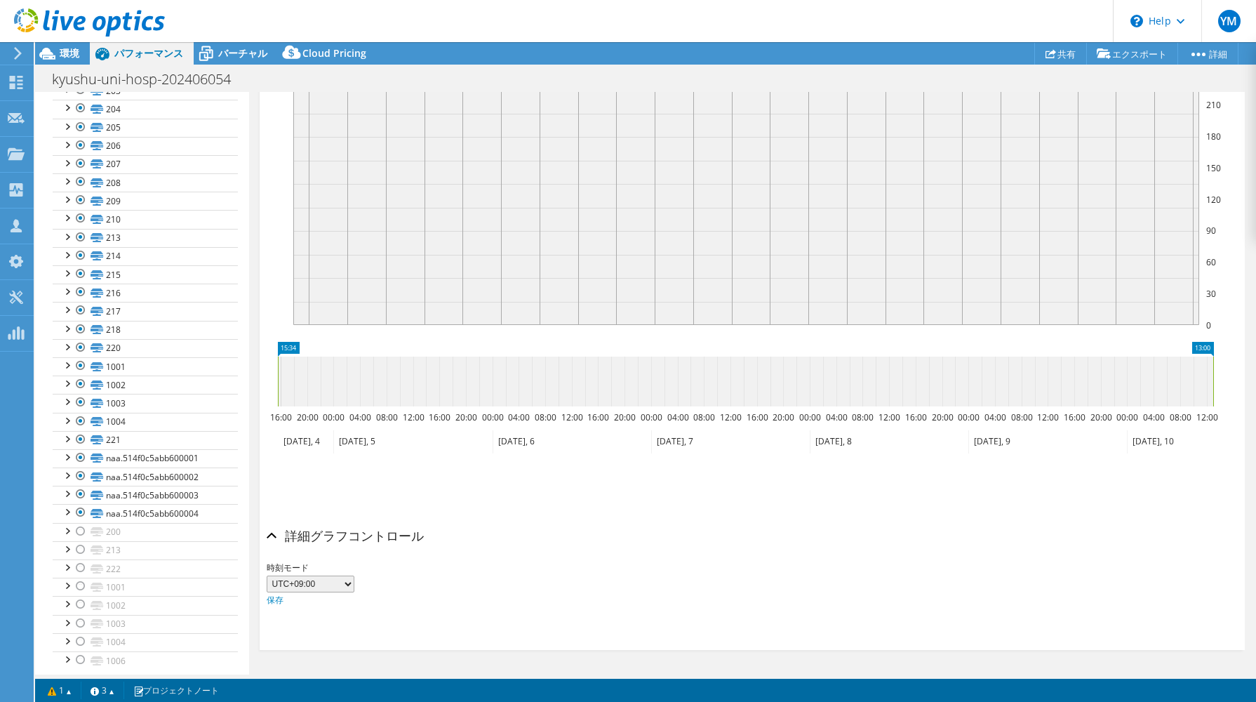
click at [316, 586] on select "UTC-12:00 UTC-11:00 UTC-10:00 UTC-09:30 UTC-09:00 UTC-08:00 UTC-07:00 UTC-06:00…" at bounding box center [311, 583] width 88 height 17
click at [319, 580] on select "UTC-12:00 UTC-11:00 UTC-10:00 UTC-09:30 UTC-09:00 UTC-08:00 UTC-07:00 UTC-06:00…" at bounding box center [311, 583] width 88 height 17
click at [502, 560] on div "時刻モード UTC-12:00 UTC-11:00 UTC-10:00 UTC-09:30 UTC-09:00 UTC-08:00 UTC-07:00 UTC…" at bounding box center [753, 584] width 972 height 48
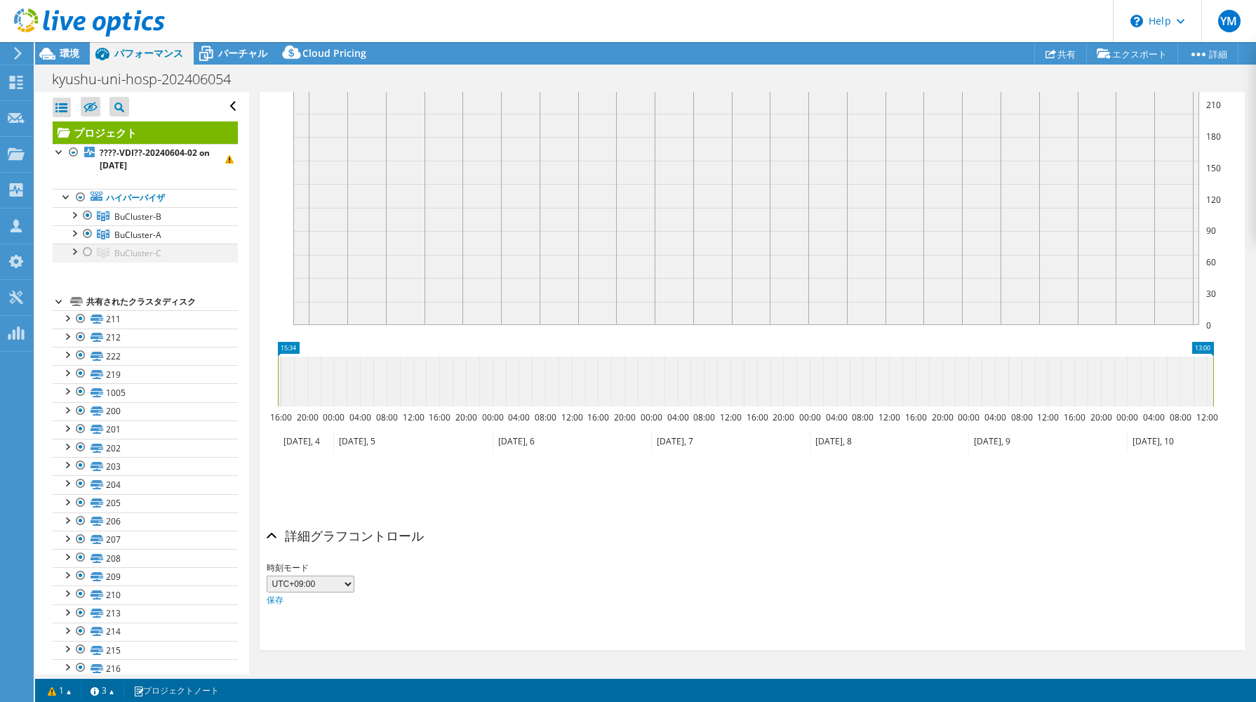
click at [72, 250] on div at bounding box center [74, 251] width 14 height 14
click at [63, 52] on span "環境" at bounding box center [70, 52] width 20 height 13
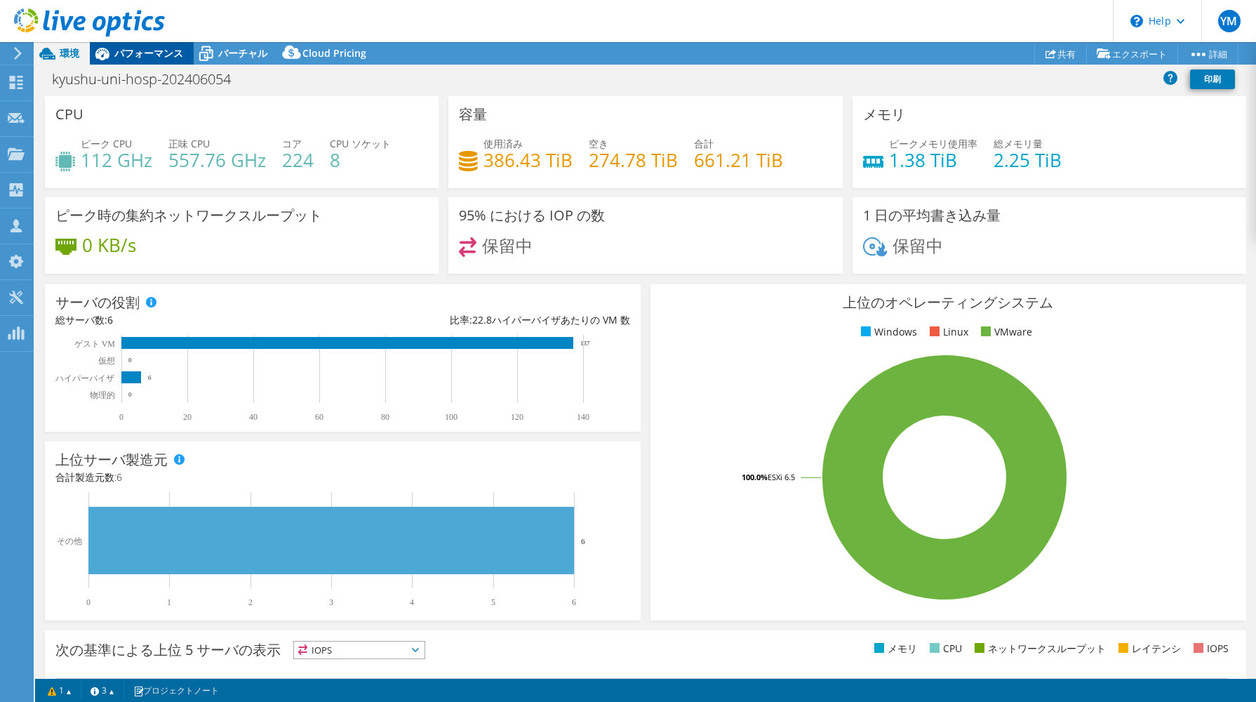
click at [148, 46] on span "パフォーマンス" at bounding box center [148, 52] width 69 height 13
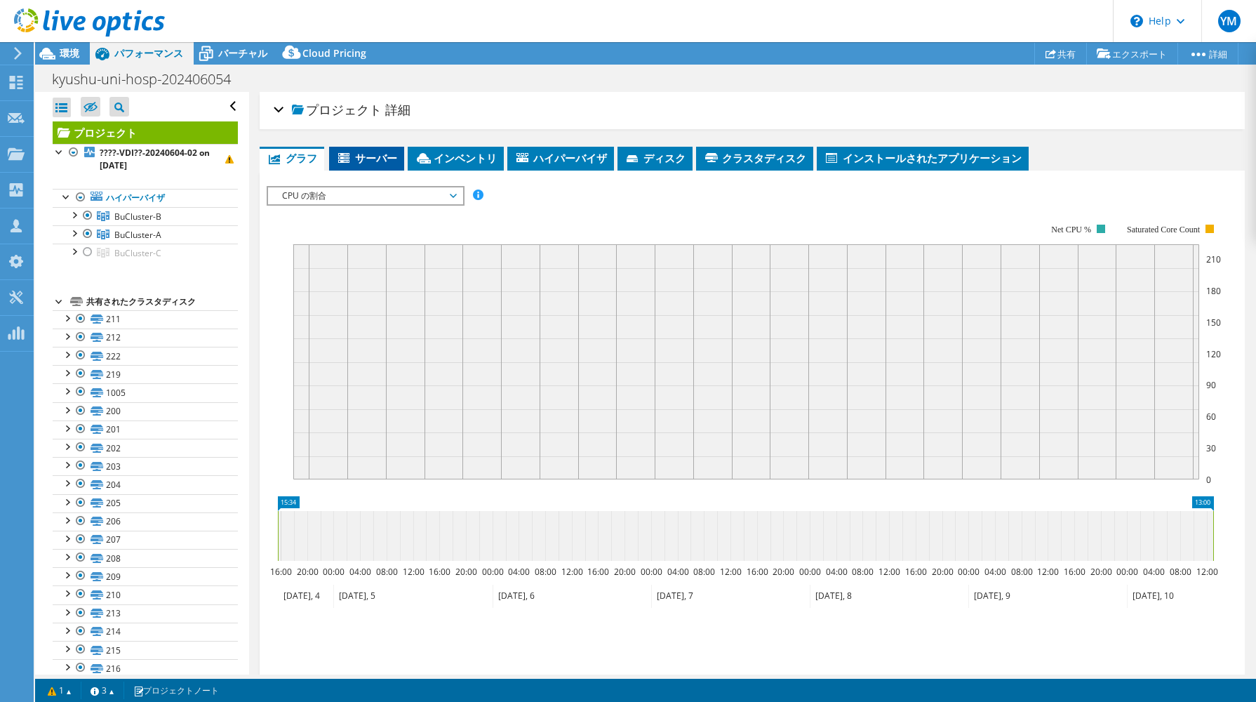
click at [366, 156] on span "サーバー" at bounding box center [366, 158] width 61 height 14
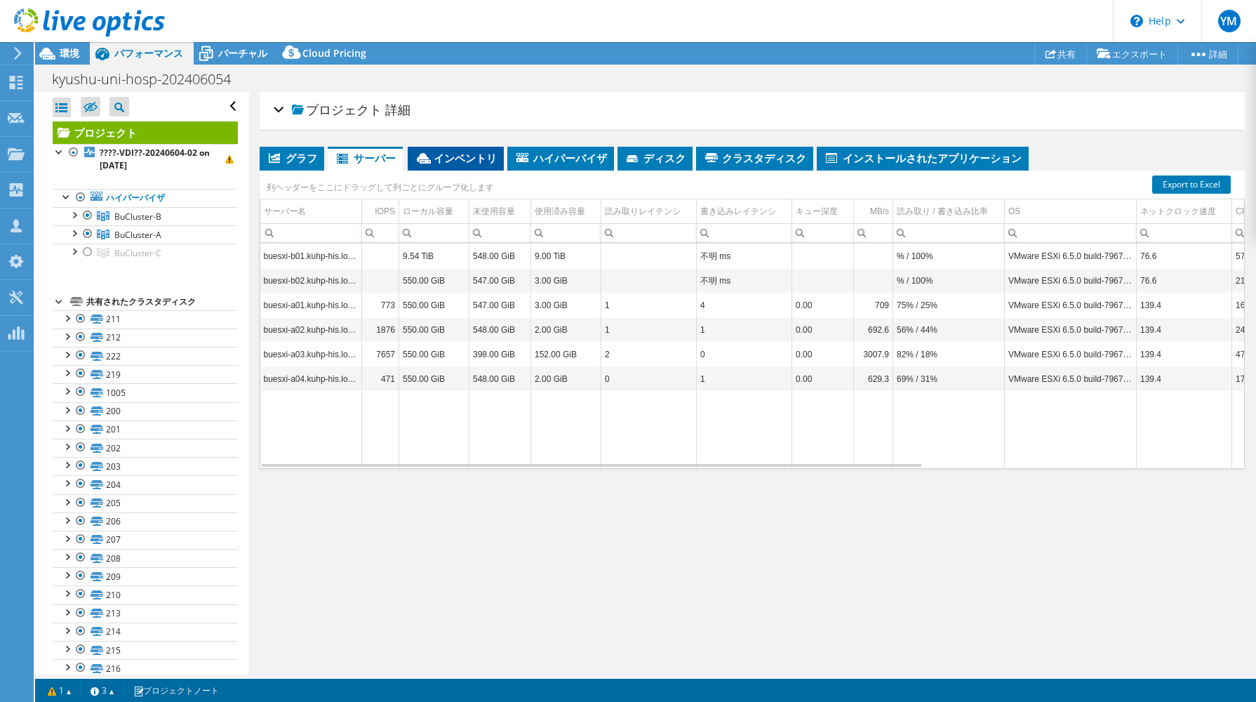
click at [454, 155] on span "インベントリ" at bounding box center [456, 158] width 82 height 14
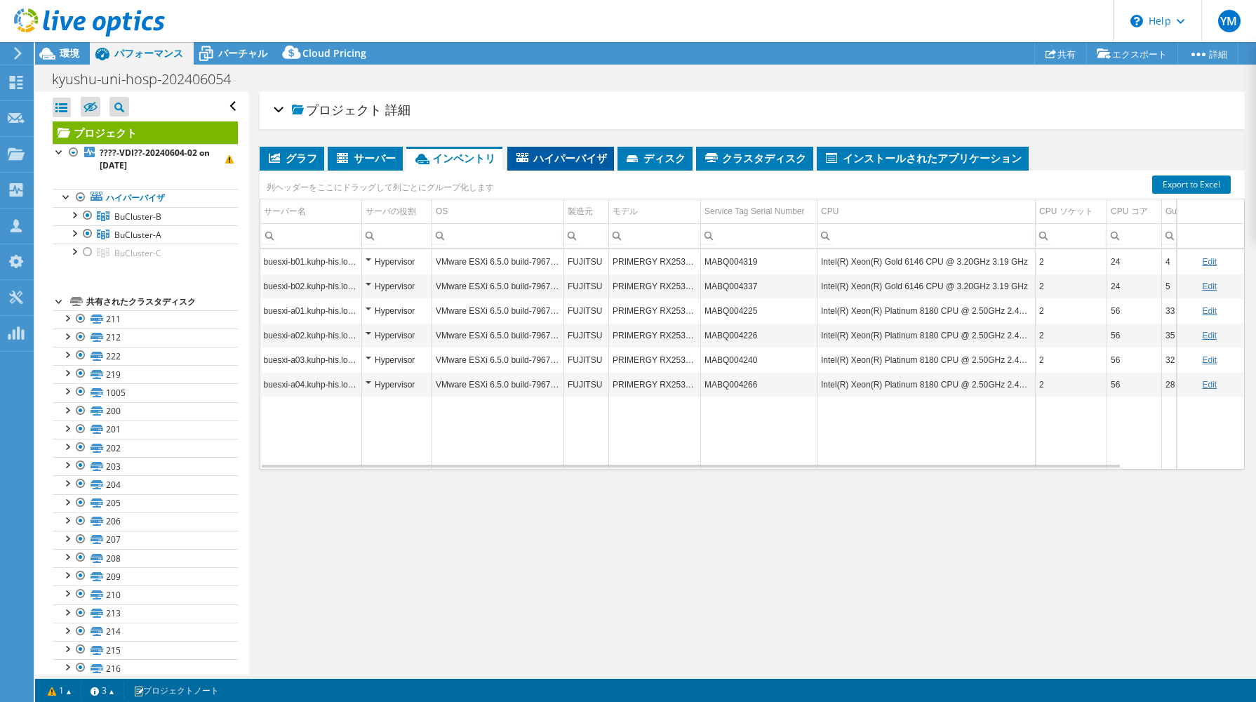
click at [542, 155] on span "ハイパーバイザ" at bounding box center [560, 158] width 93 height 14
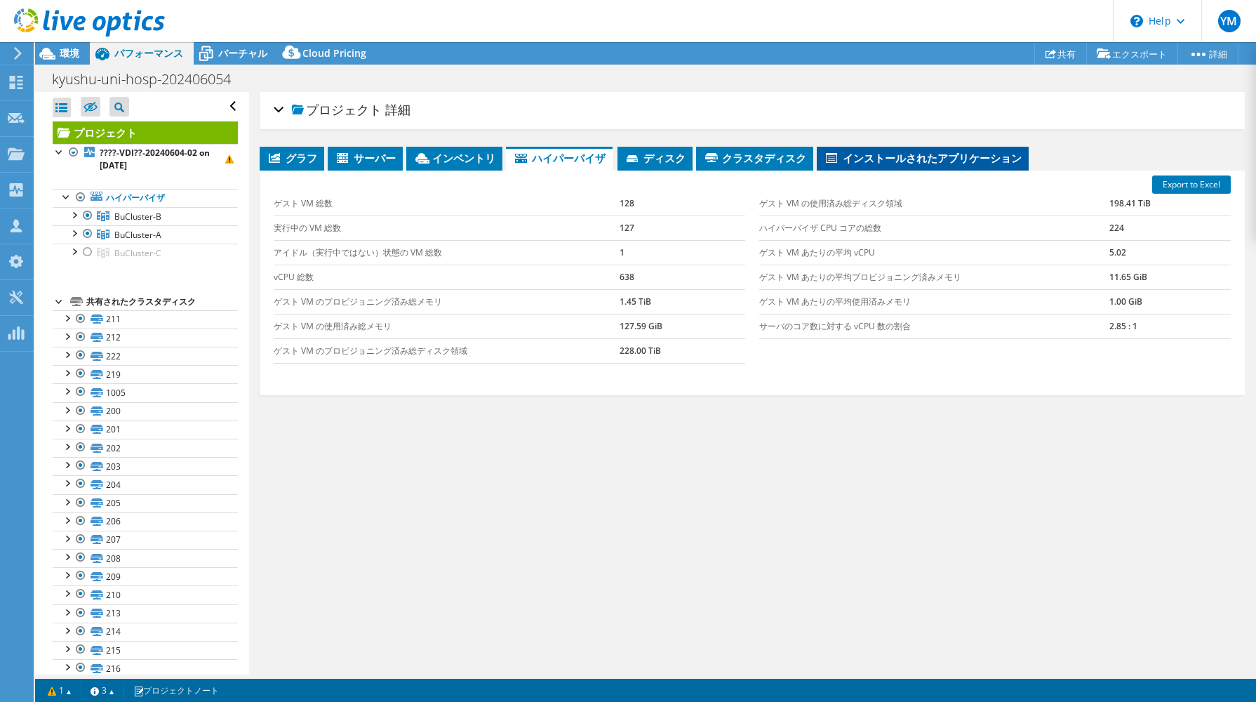
click at [832, 153] on icon at bounding box center [831, 158] width 11 height 10
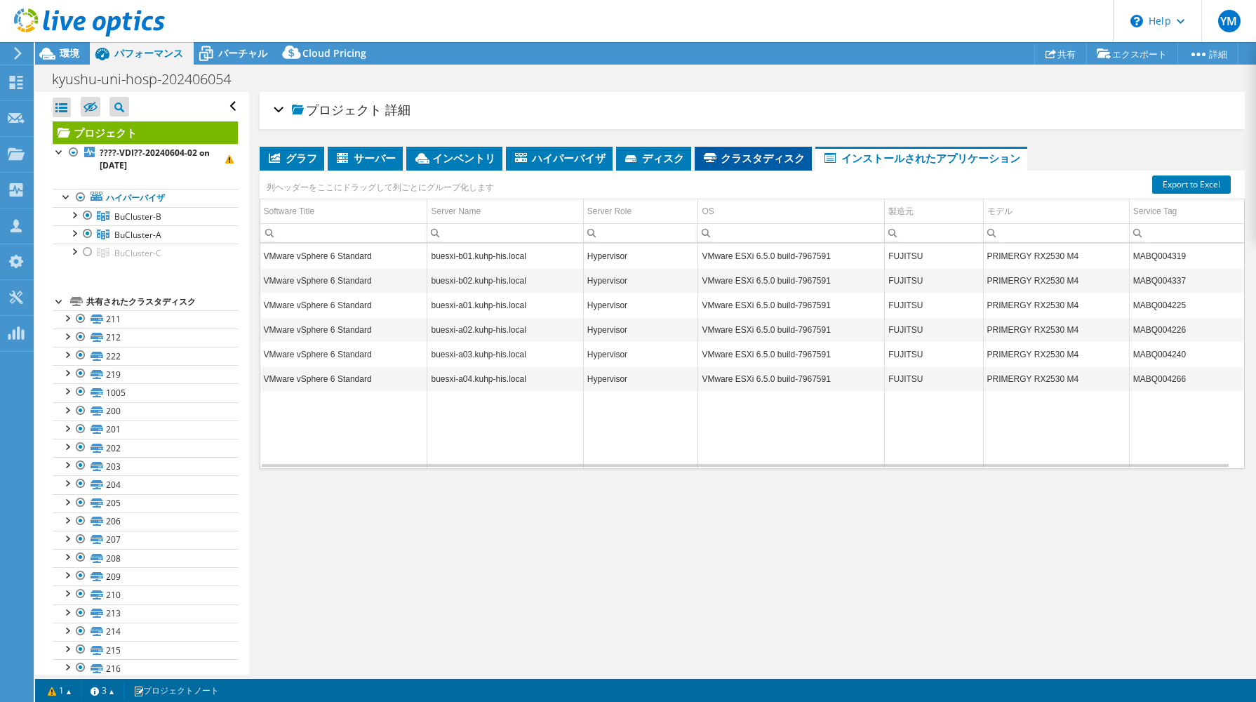
click at [775, 152] on span "クラスタディスク" at bounding box center [753, 158] width 103 height 14
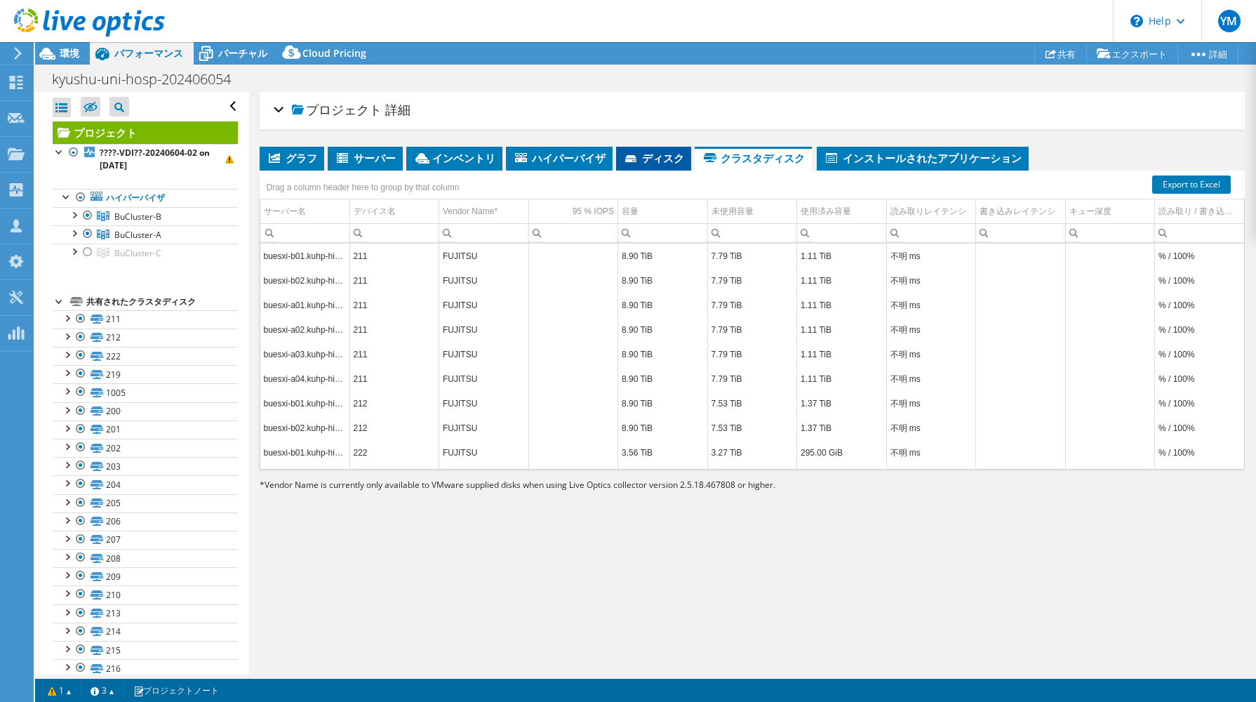
click at [677, 155] on span "ディスク" at bounding box center [653, 158] width 61 height 14
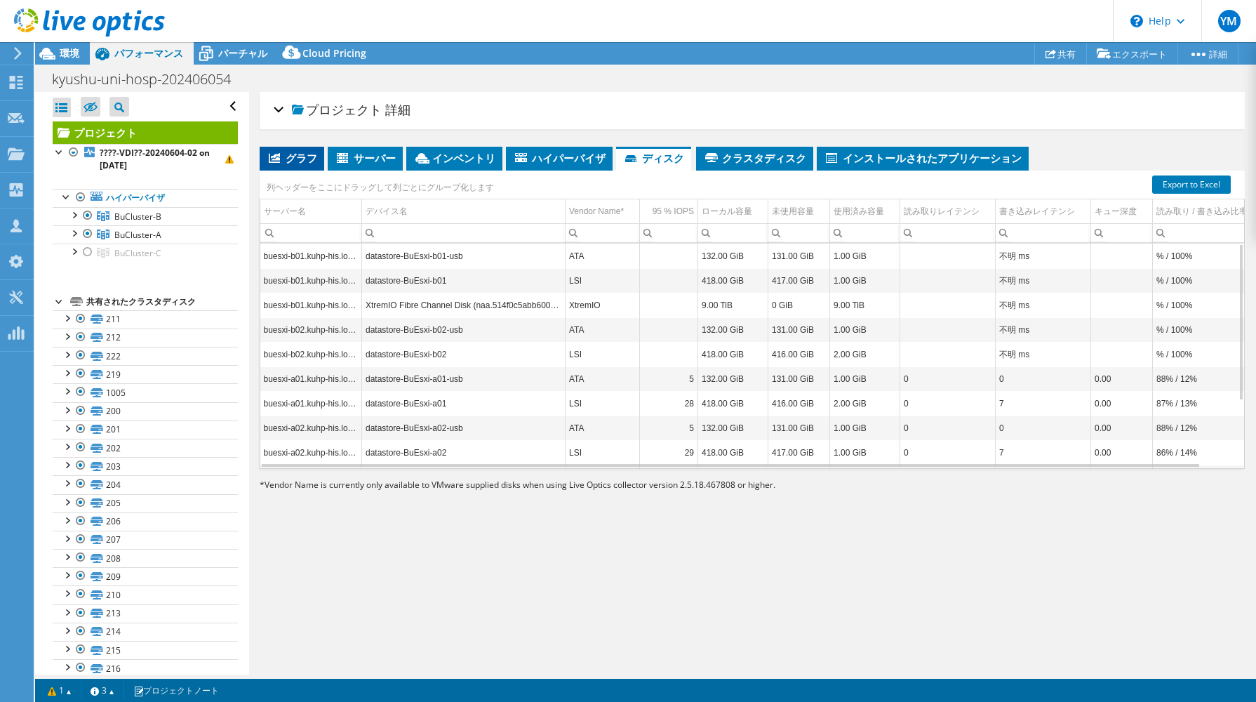
click at [286, 154] on span "グラフ" at bounding box center [292, 158] width 51 height 14
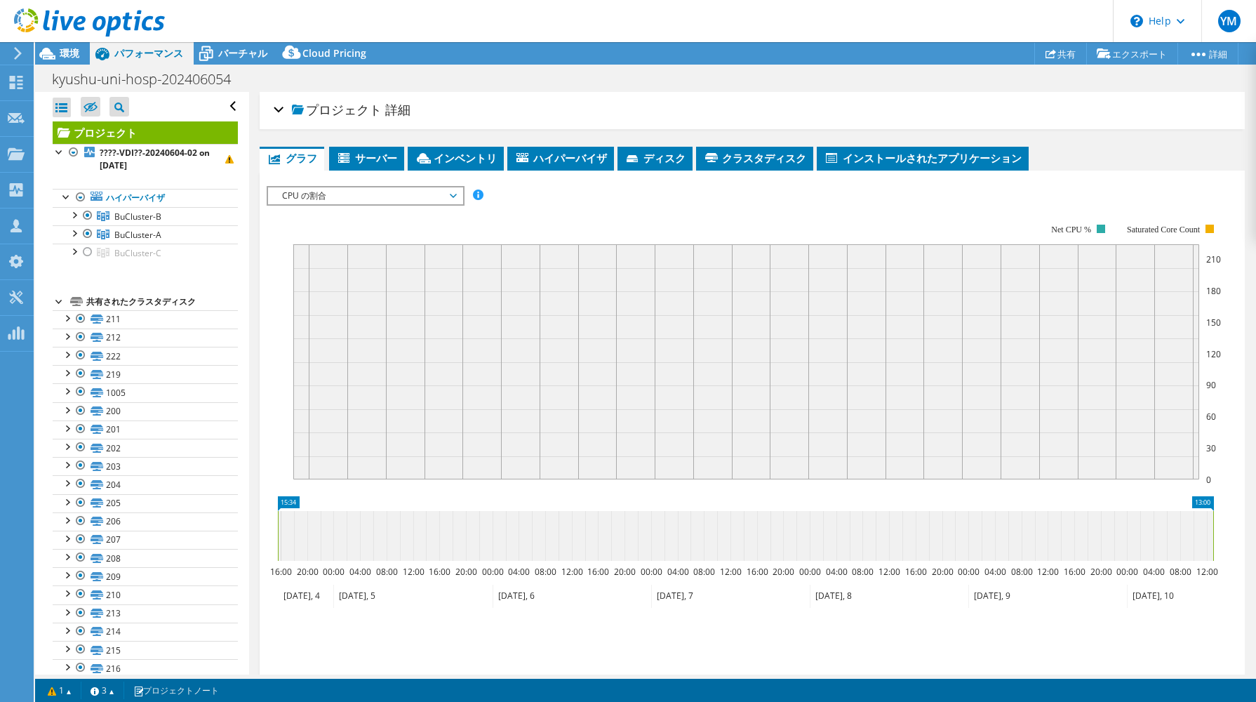
click at [413, 194] on span "CPU の割合" at bounding box center [365, 195] width 180 height 17
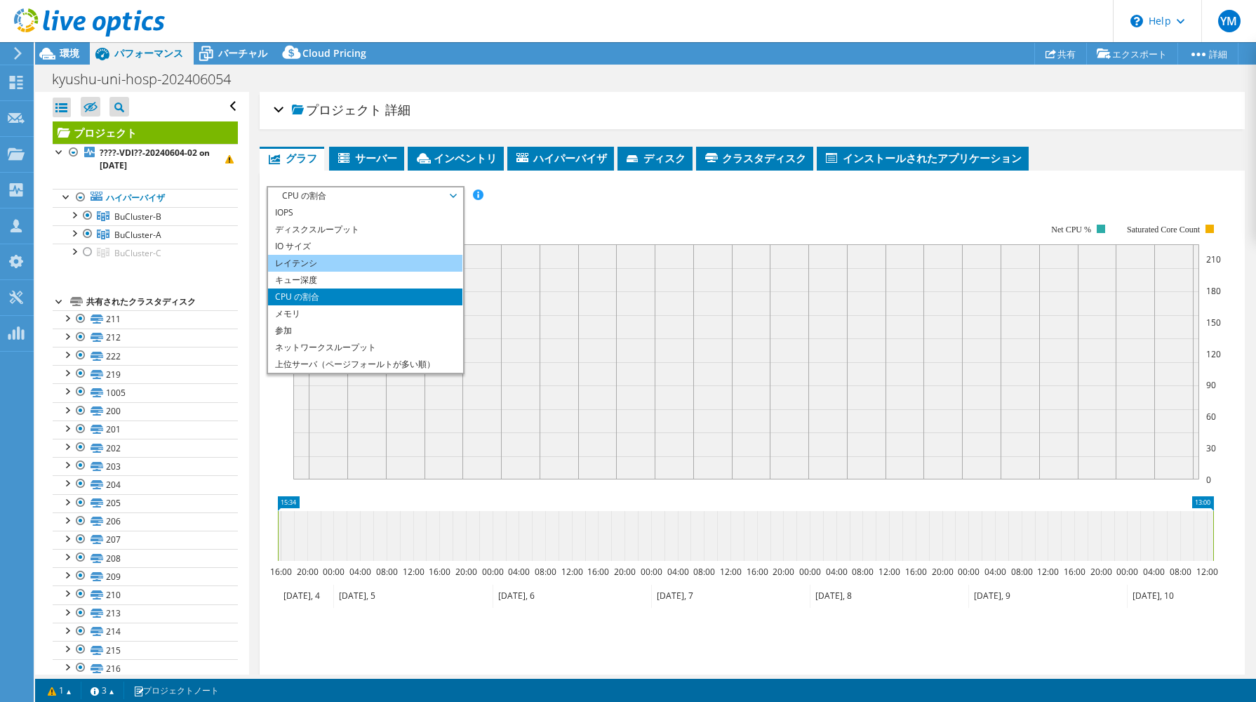
click at [408, 260] on li "レイテンシ" at bounding box center [365, 263] width 194 height 17
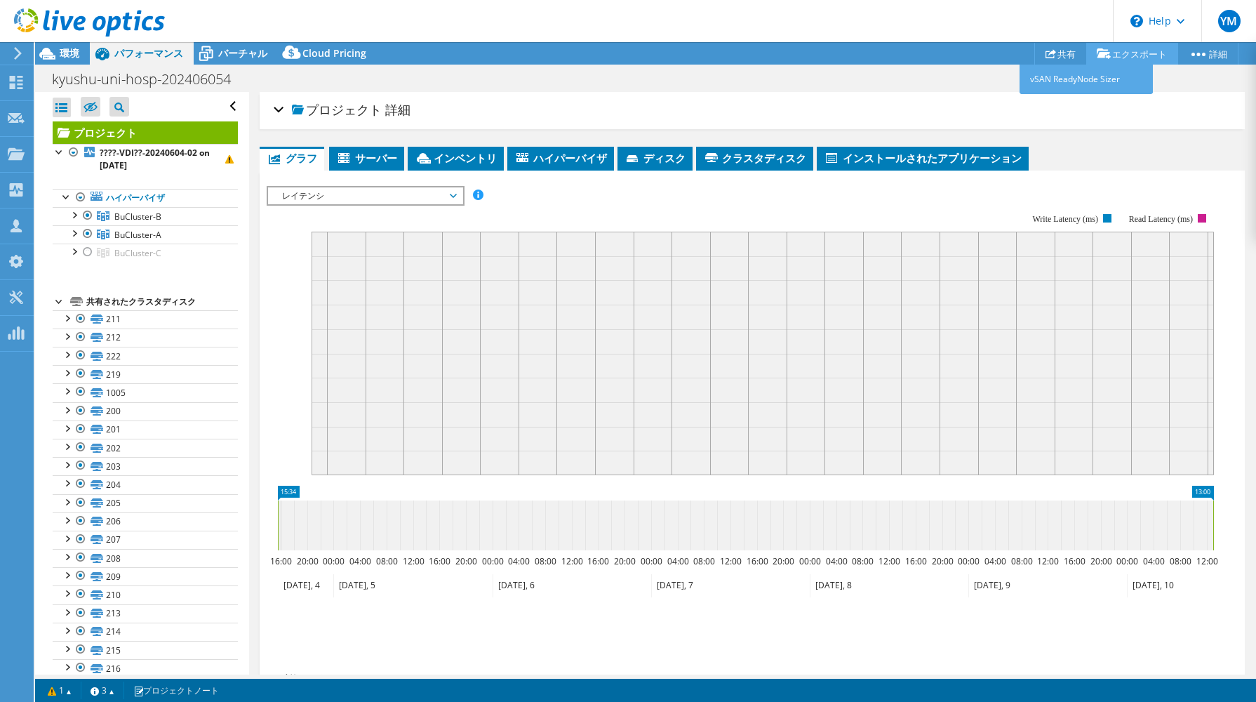
click at [1128, 57] on link "エクスポート" at bounding box center [1132, 54] width 92 height 22
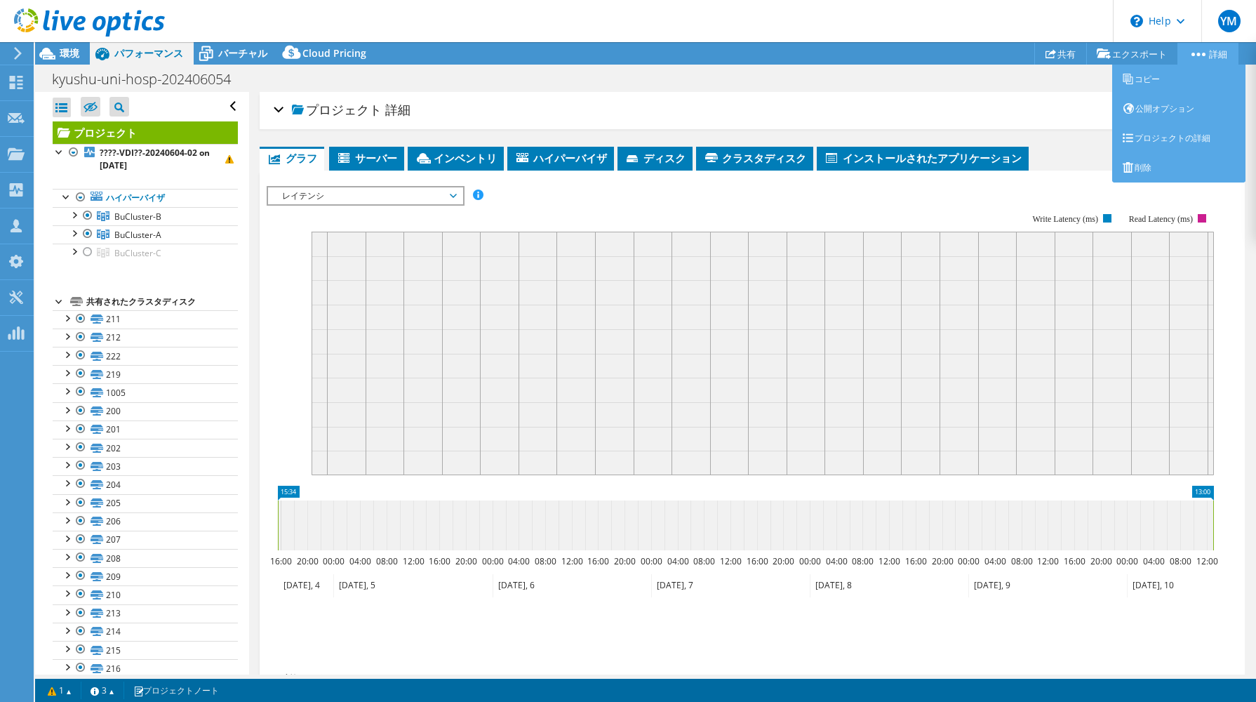
click at [1199, 55] on link "詳細" at bounding box center [1208, 54] width 61 height 22
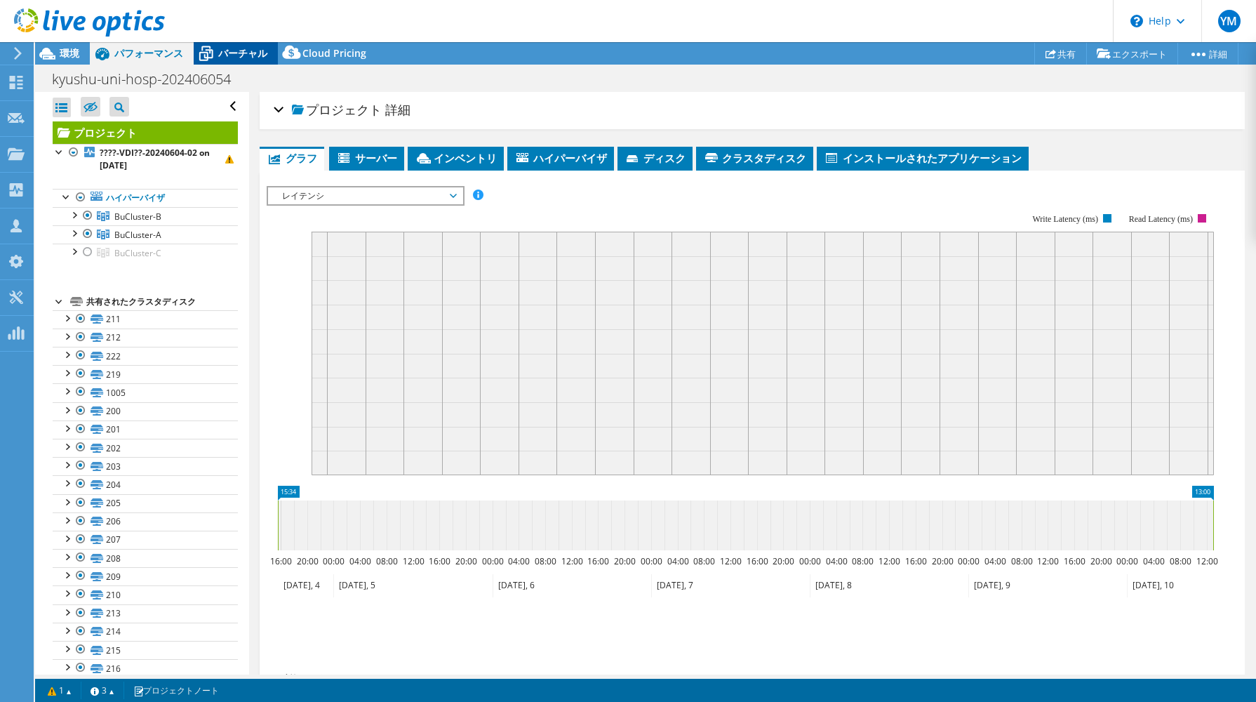
click at [232, 43] on div "バーチャル" at bounding box center [236, 53] width 84 height 22
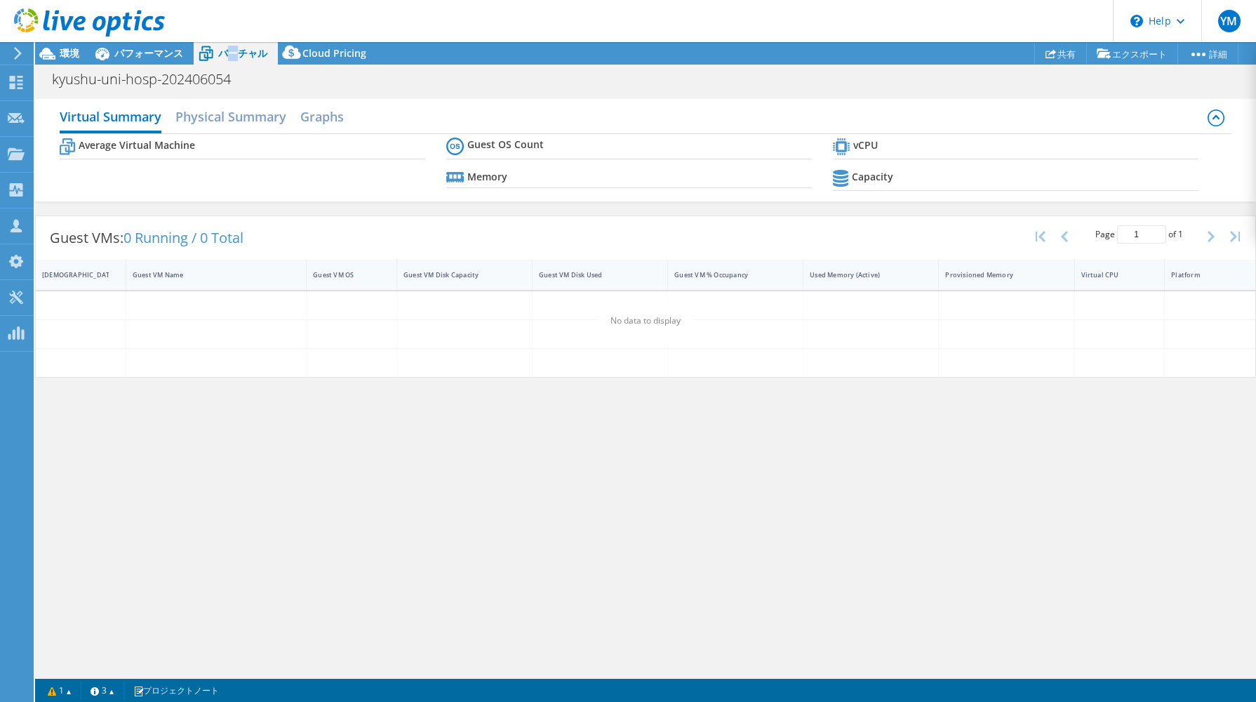
click at [232, 53] on span "バーチャル" at bounding box center [242, 52] width 49 height 13
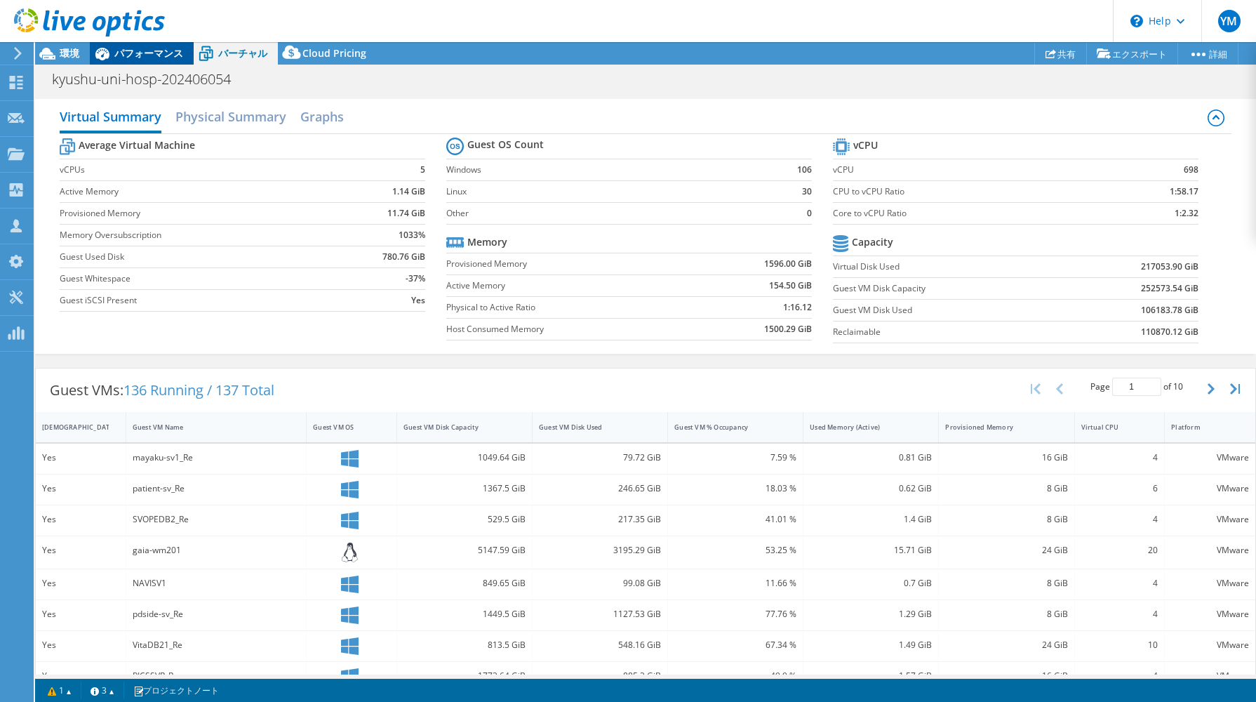
drag, startPoint x: 232, startPoint y: 53, endPoint x: 153, endPoint y: 58, distance: 78.8
click at [153, 58] on span "パフォーマンス" at bounding box center [148, 52] width 69 height 13
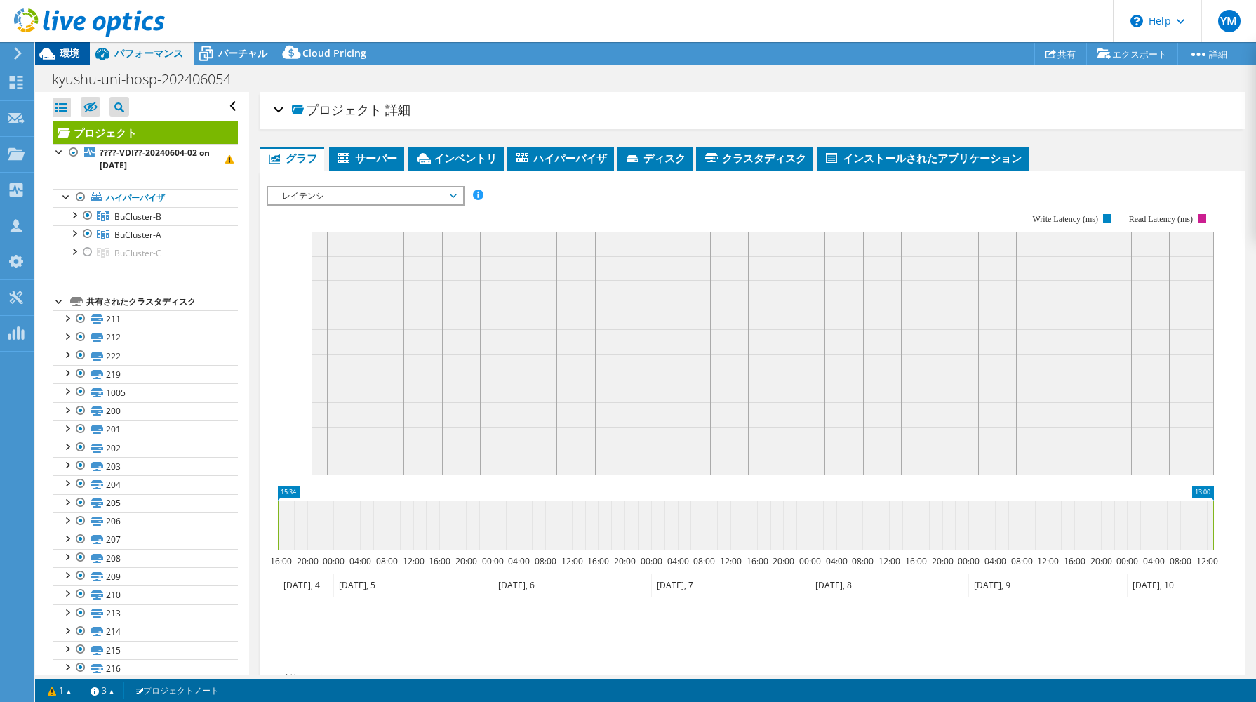
click at [67, 59] on span "環境" at bounding box center [70, 52] width 20 height 13
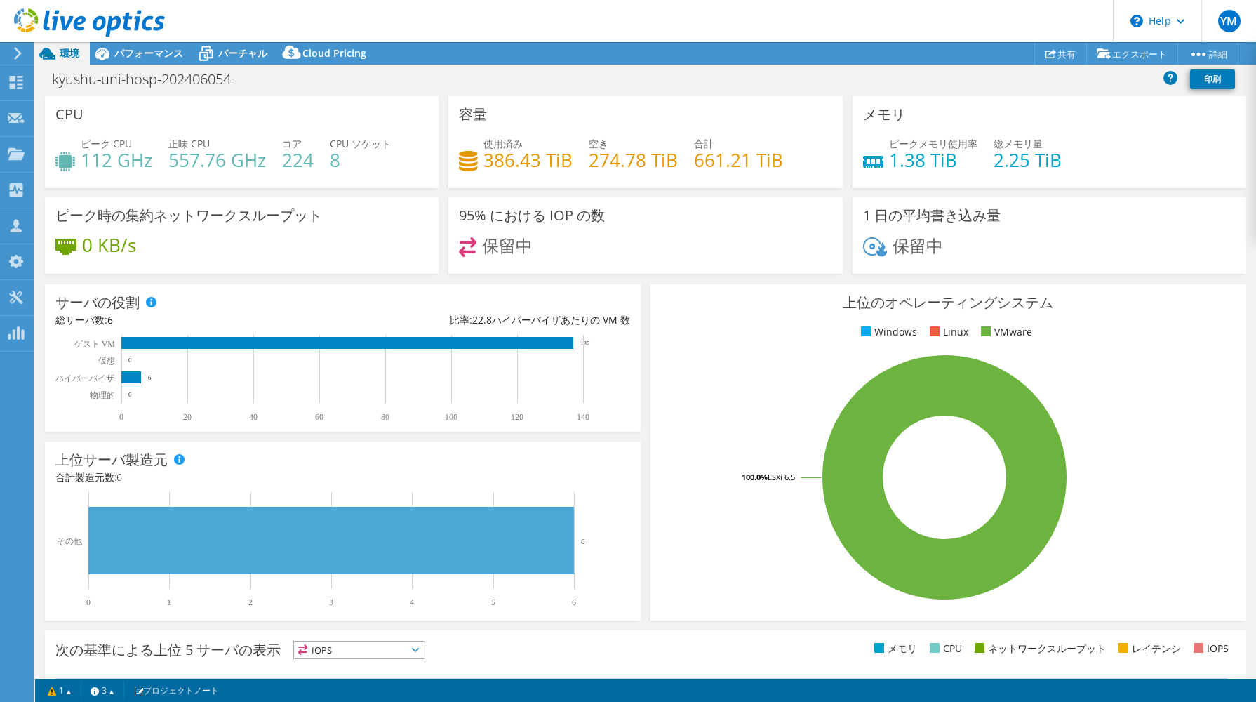
scroll to position [235, 0]
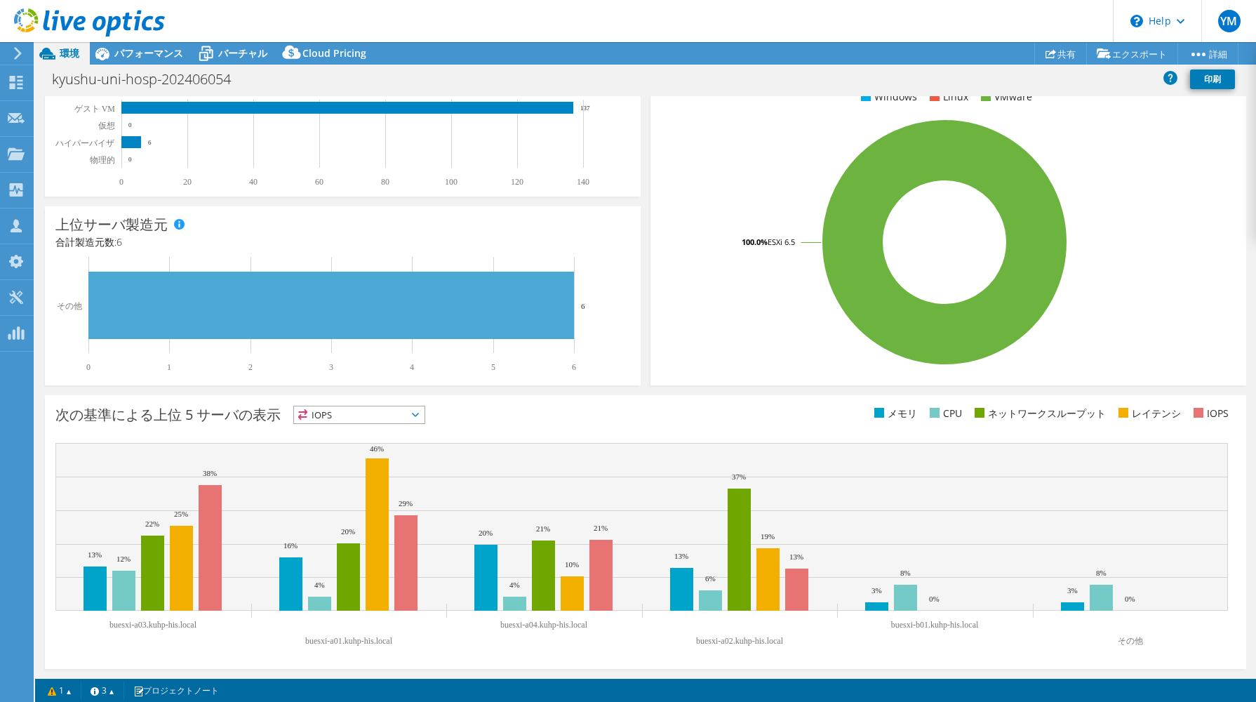
click at [359, 418] on span "IOPS" at bounding box center [359, 414] width 131 height 17
click at [354, 465] on li "CPU" at bounding box center [359, 472] width 131 height 20
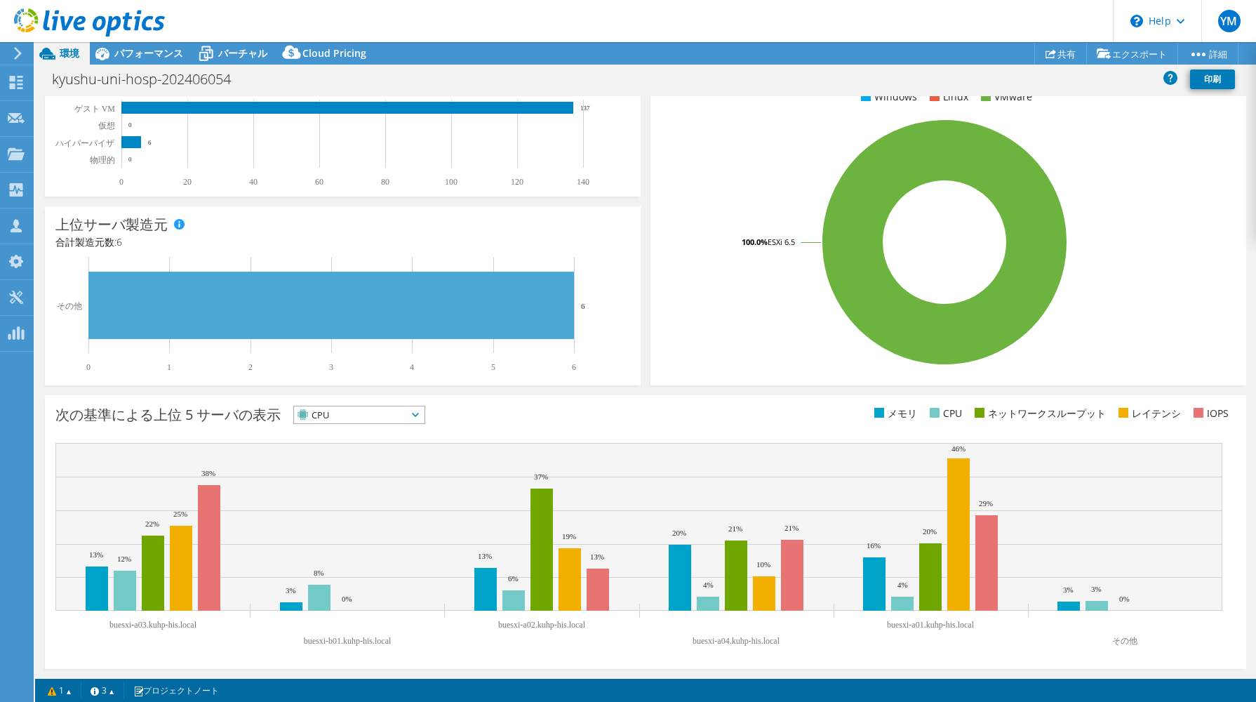
scroll to position [0, 0]
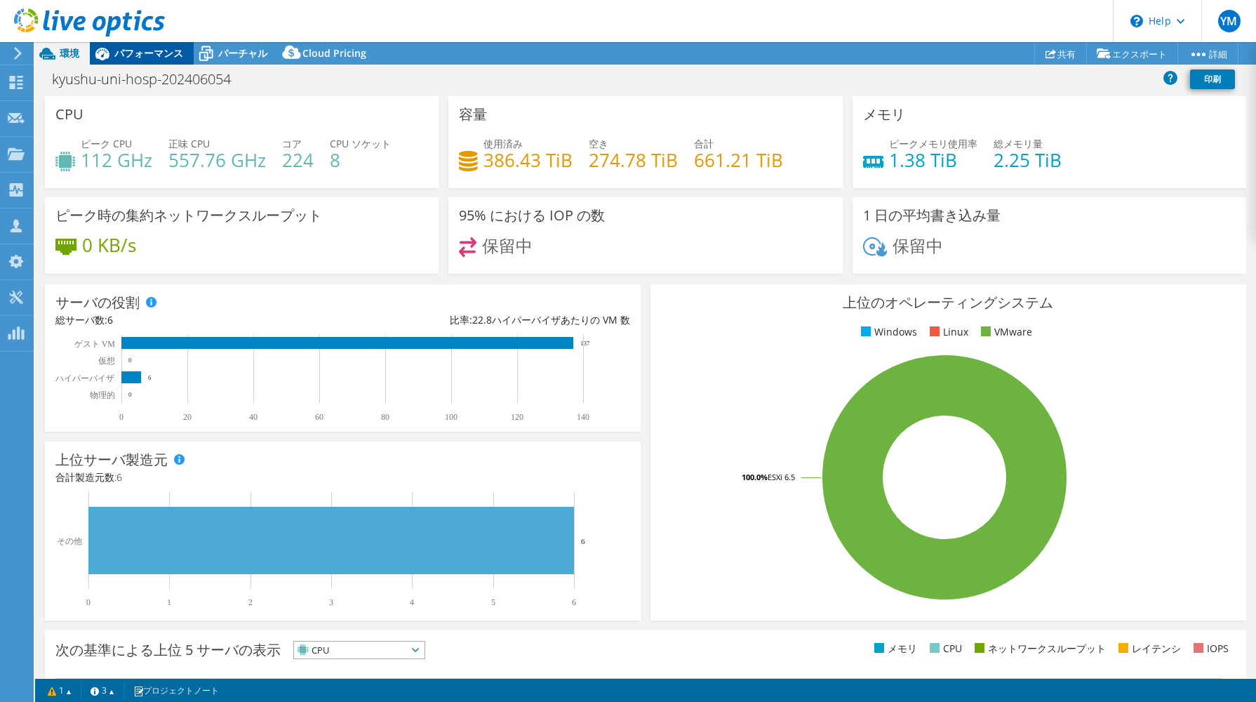
click at [151, 55] on span "パフォーマンス" at bounding box center [148, 52] width 69 height 13
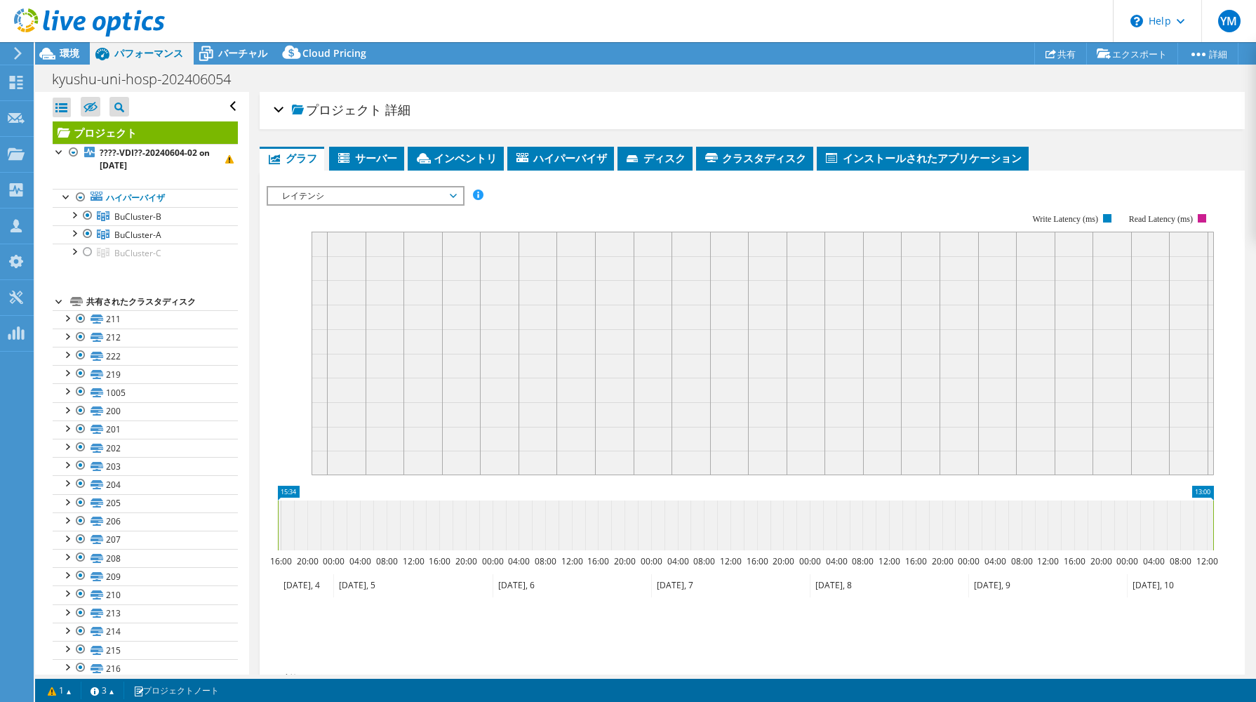
click at [417, 192] on span "レイテンシ" at bounding box center [365, 195] width 180 height 17
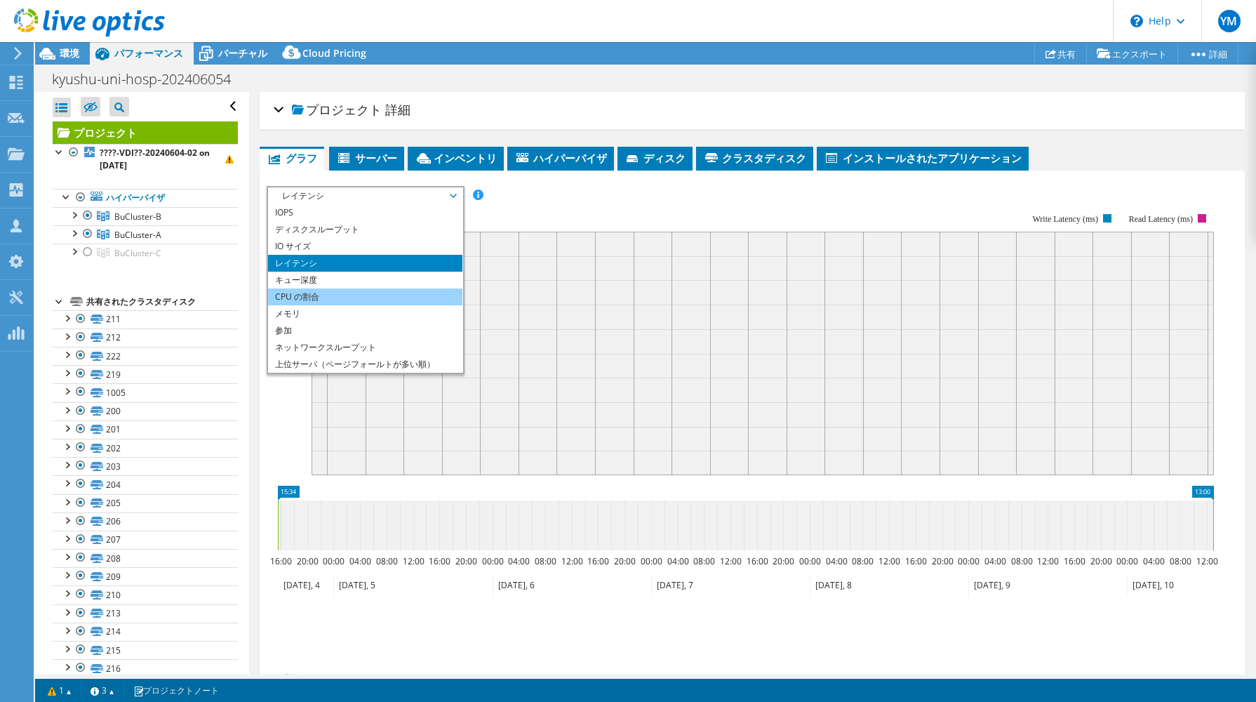
click at [387, 293] on li "CPU の割合" at bounding box center [365, 296] width 194 height 17
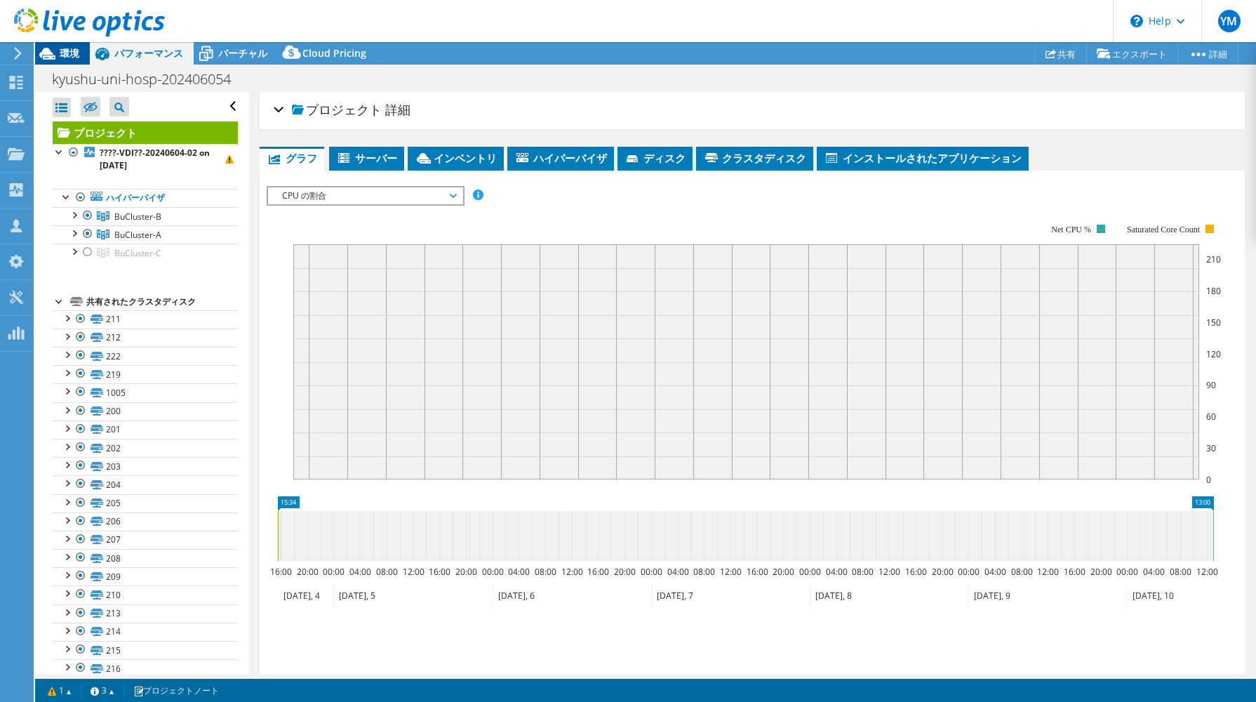
click at [75, 56] on span "環境" at bounding box center [70, 52] width 20 height 13
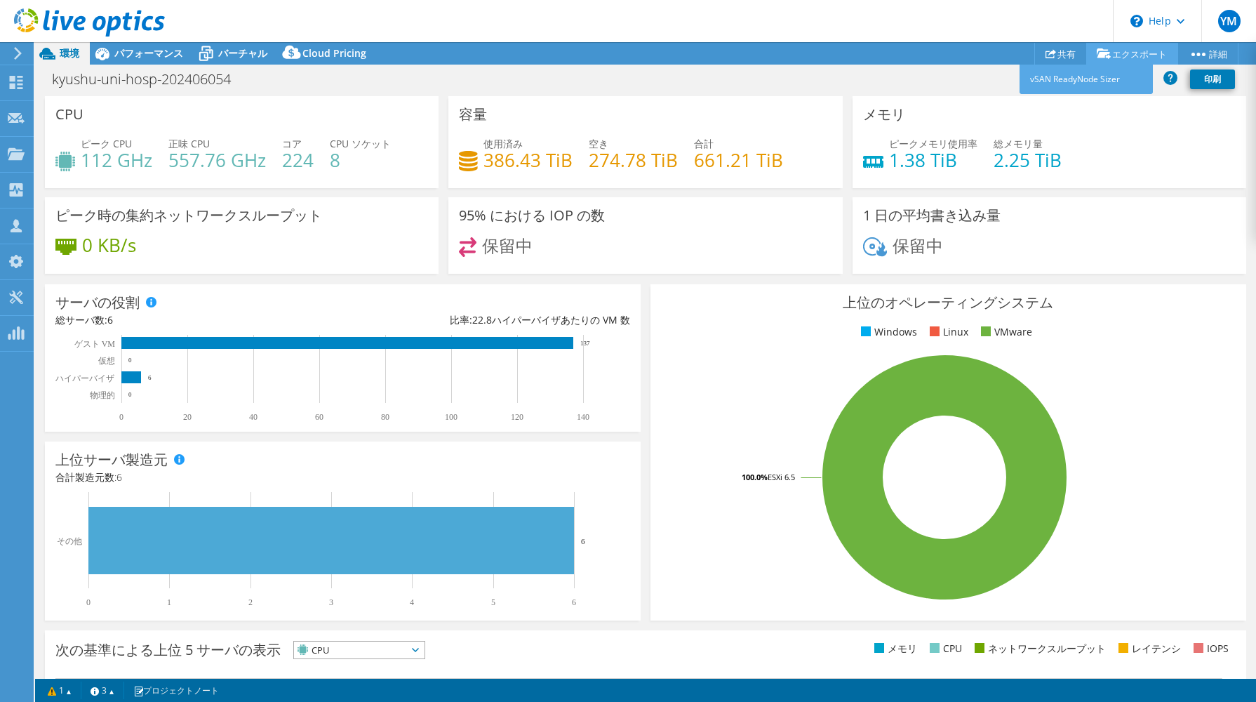
click at [1147, 56] on link "エクスポート" at bounding box center [1132, 54] width 92 height 22
click at [1088, 82] on link "vSAN ReadyNode Sizer" at bounding box center [1086, 79] width 133 height 29
click at [156, 56] on span "パフォーマンス" at bounding box center [148, 52] width 69 height 13
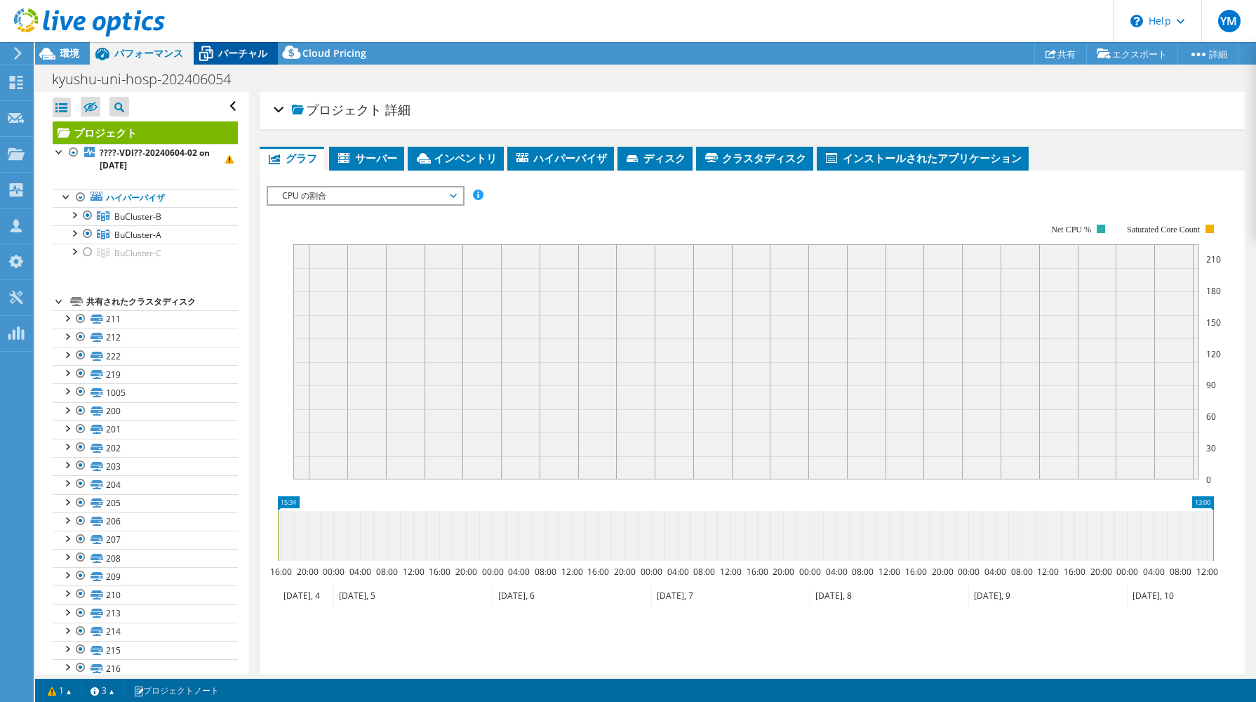
click at [220, 56] on span "バーチャル" at bounding box center [242, 52] width 49 height 13
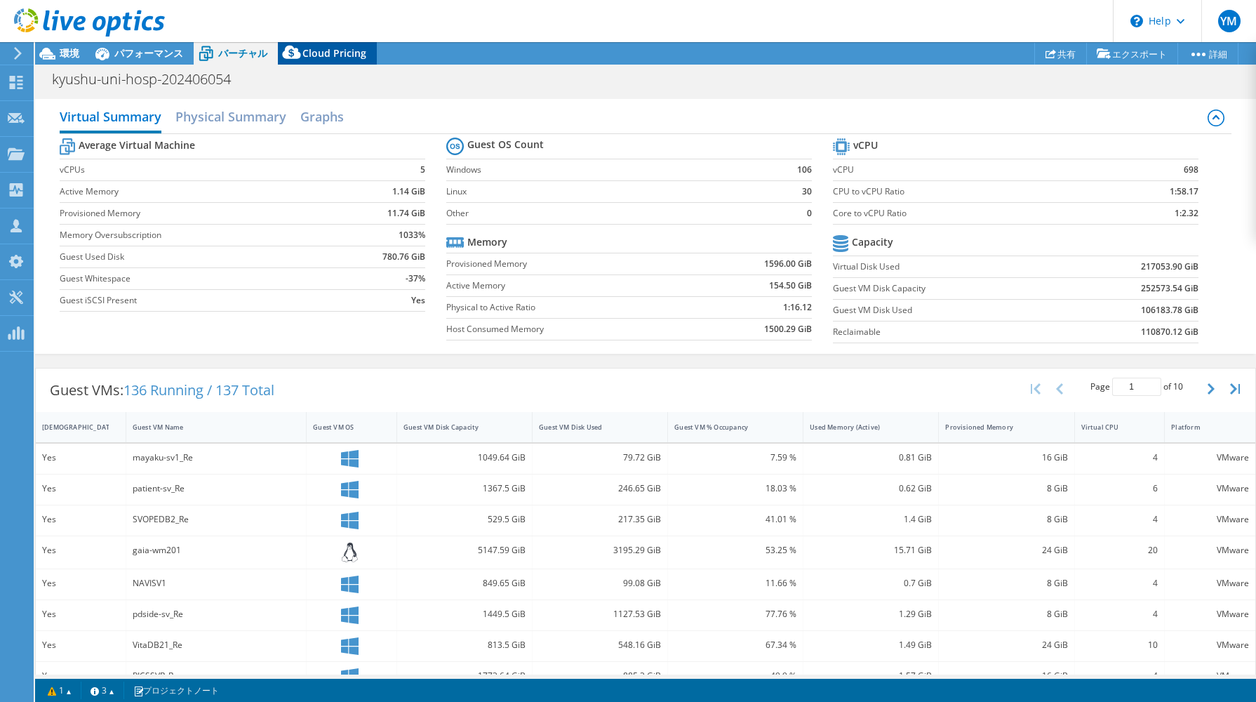
click at [316, 56] on span "Cloud Pricing" at bounding box center [334, 52] width 64 height 13
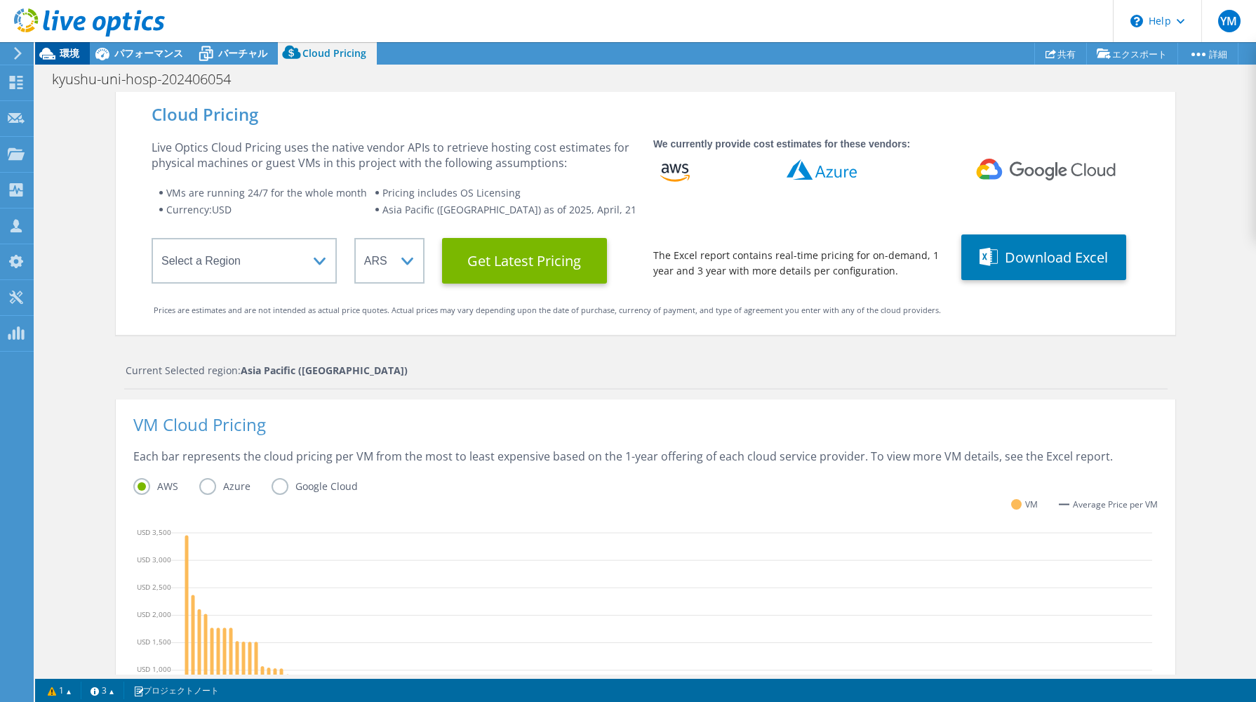
click at [65, 54] on span "環境" at bounding box center [70, 52] width 20 height 13
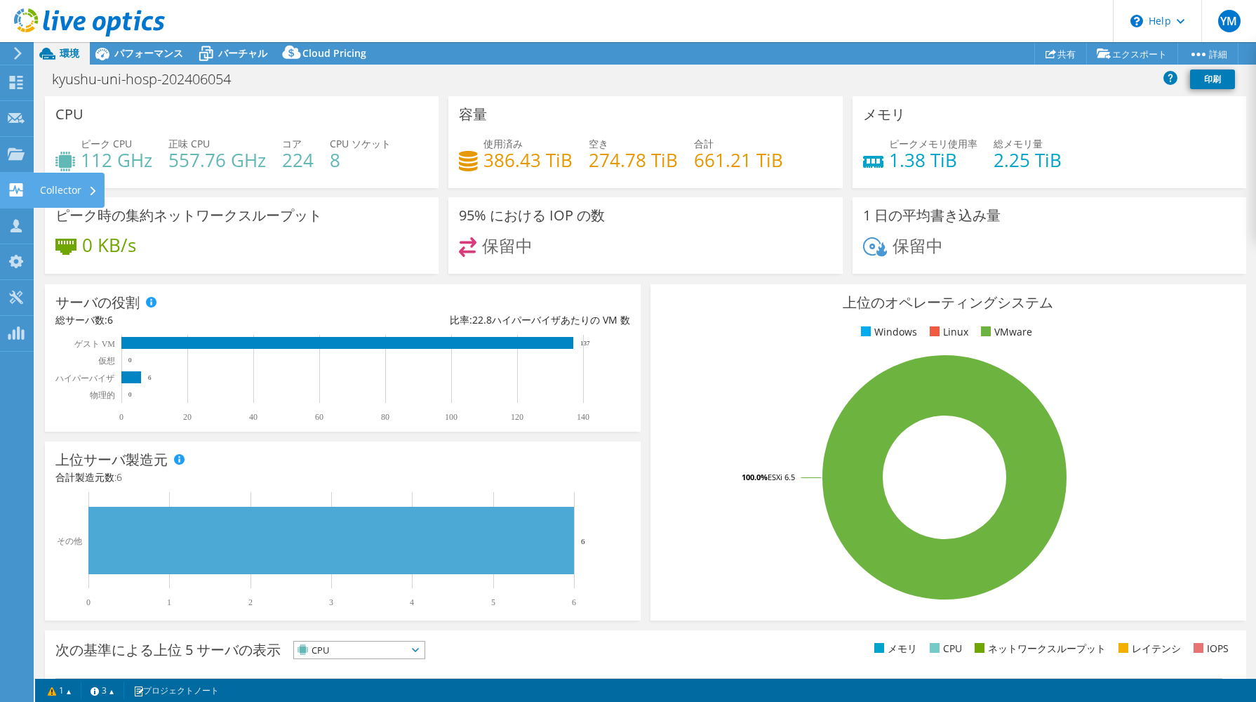
click at [14, 190] on icon at bounding box center [16, 189] width 17 height 13
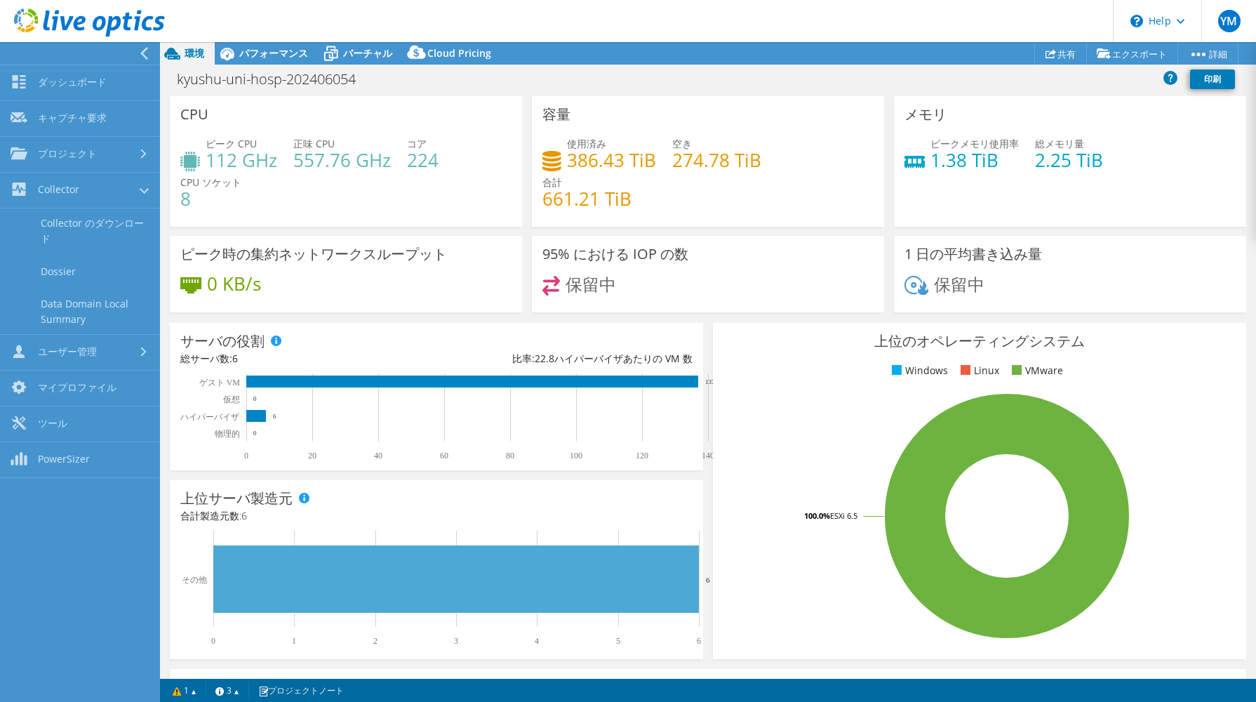
click at [372, 96] on div "CPU ピーク CPU 112 GHz 正味 CPU 557.76 GHz コア 224 CPU ソケット 8" at bounding box center [346, 161] width 352 height 131
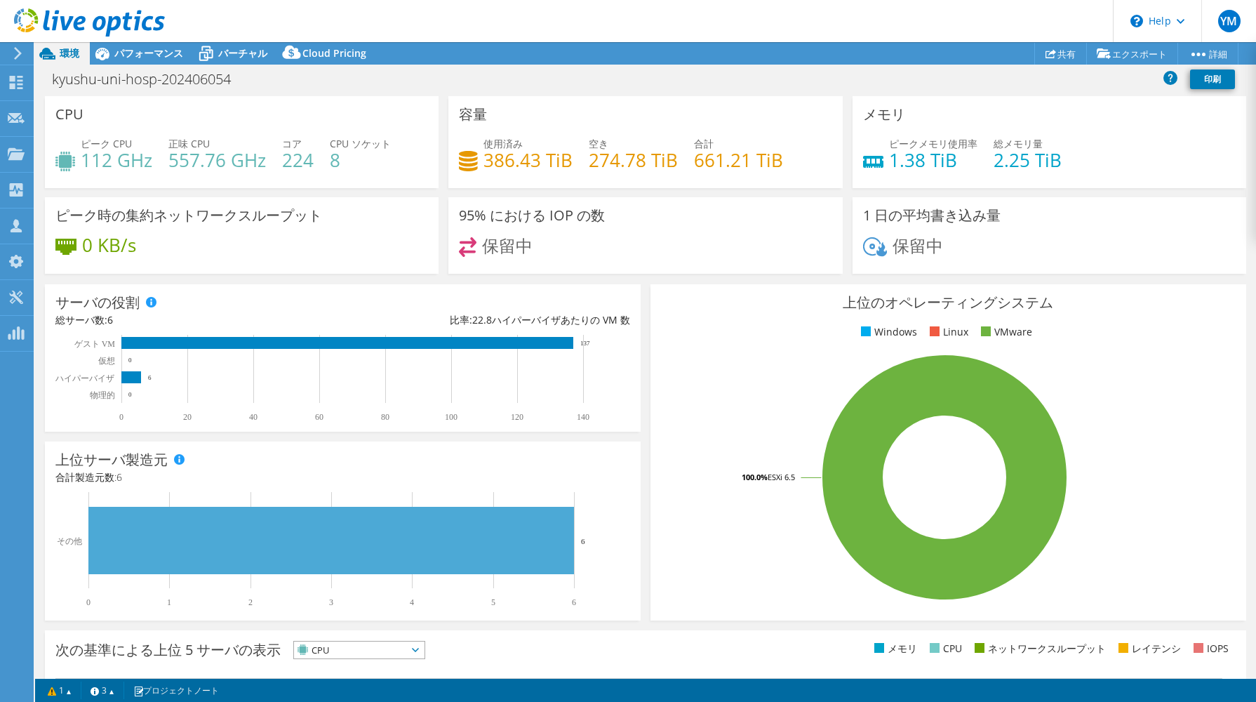
click at [407, 643] on span "CPU" at bounding box center [350, 649] width 113 height 17
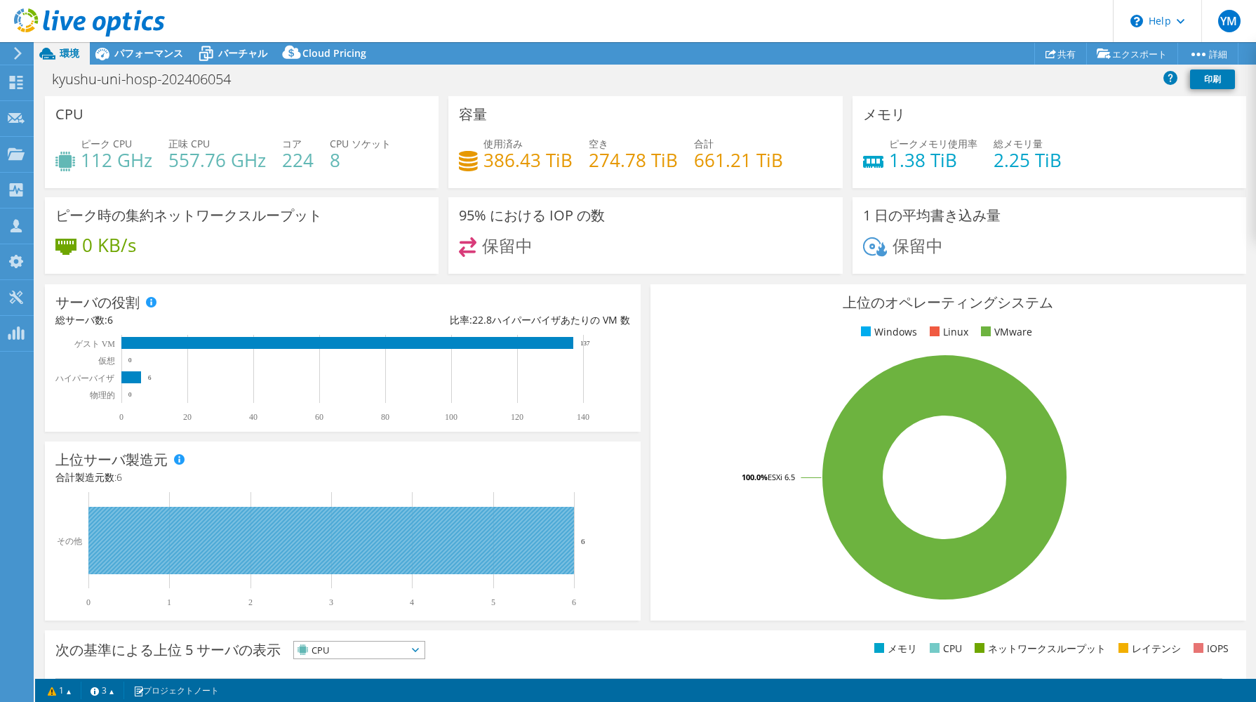
scroll to position [235, 0]
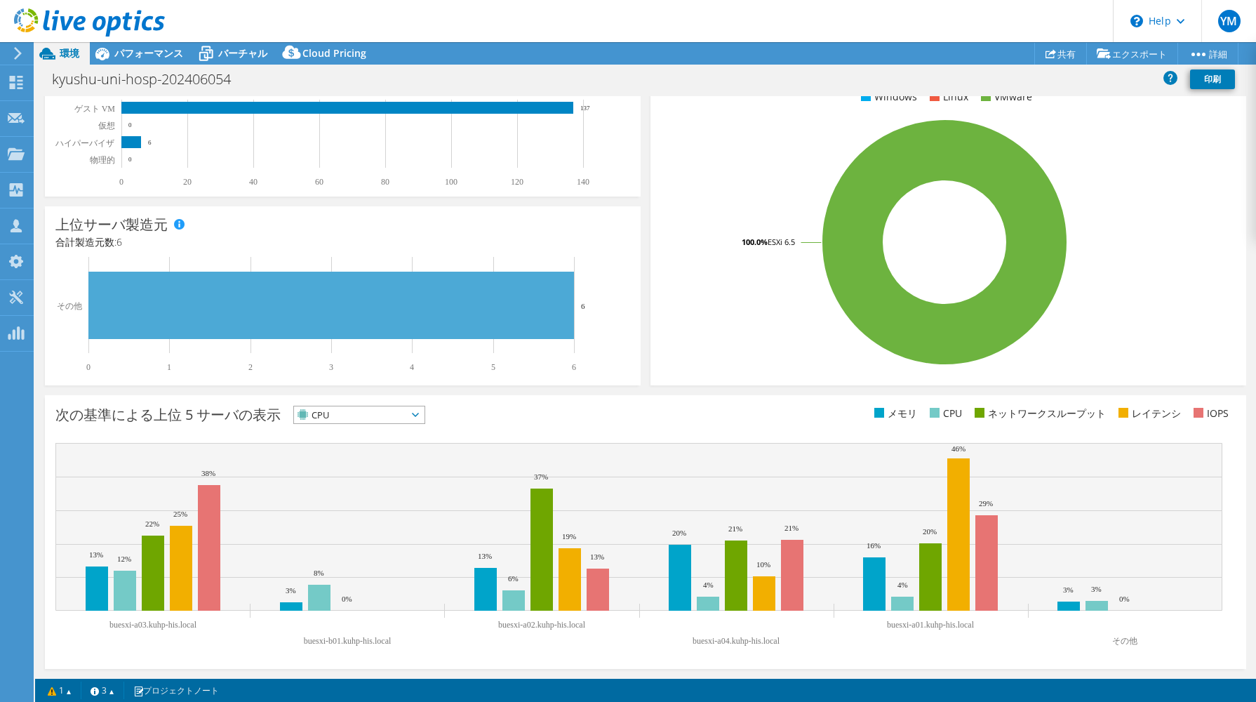
click at [354, 416] on span "CPU" at bounding box center [350, 414] width 113 height 17
click at [358, 475] on li "CPU" at bounding box center [359, 472] width 131 height 20
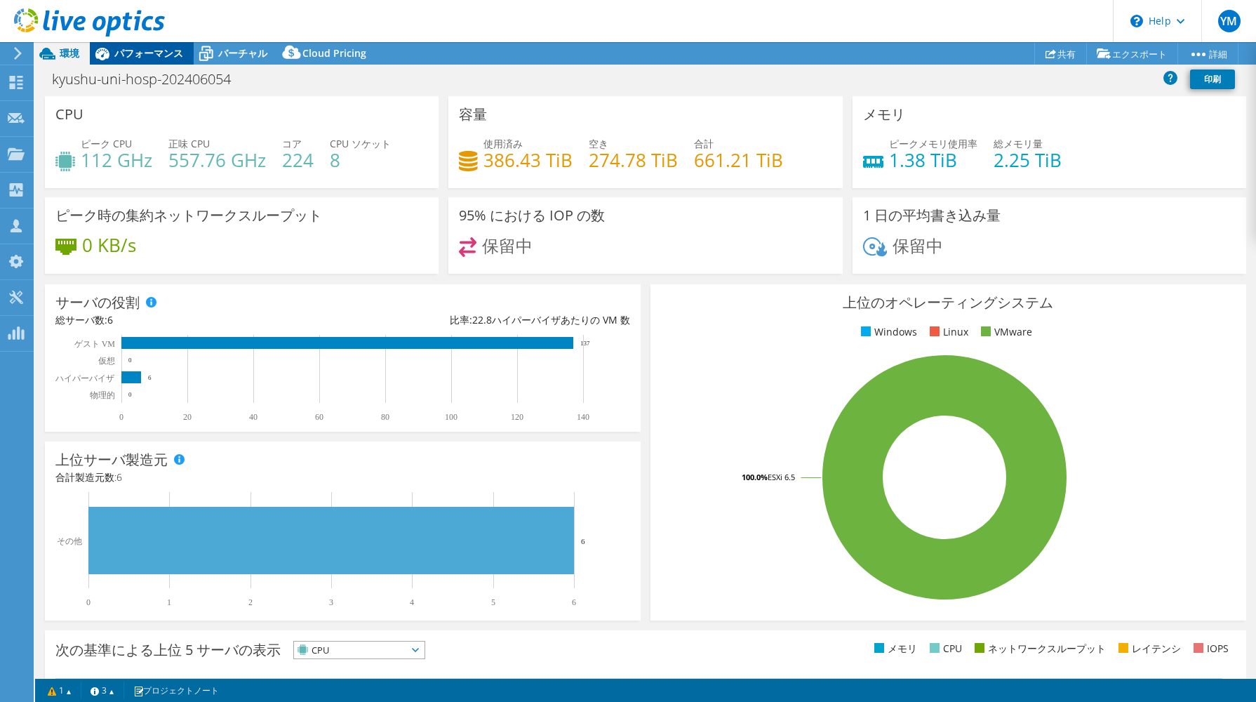
click at [140, 60] on div "パフォーマンス" at bounding box center [142, 53] width 104 height 22
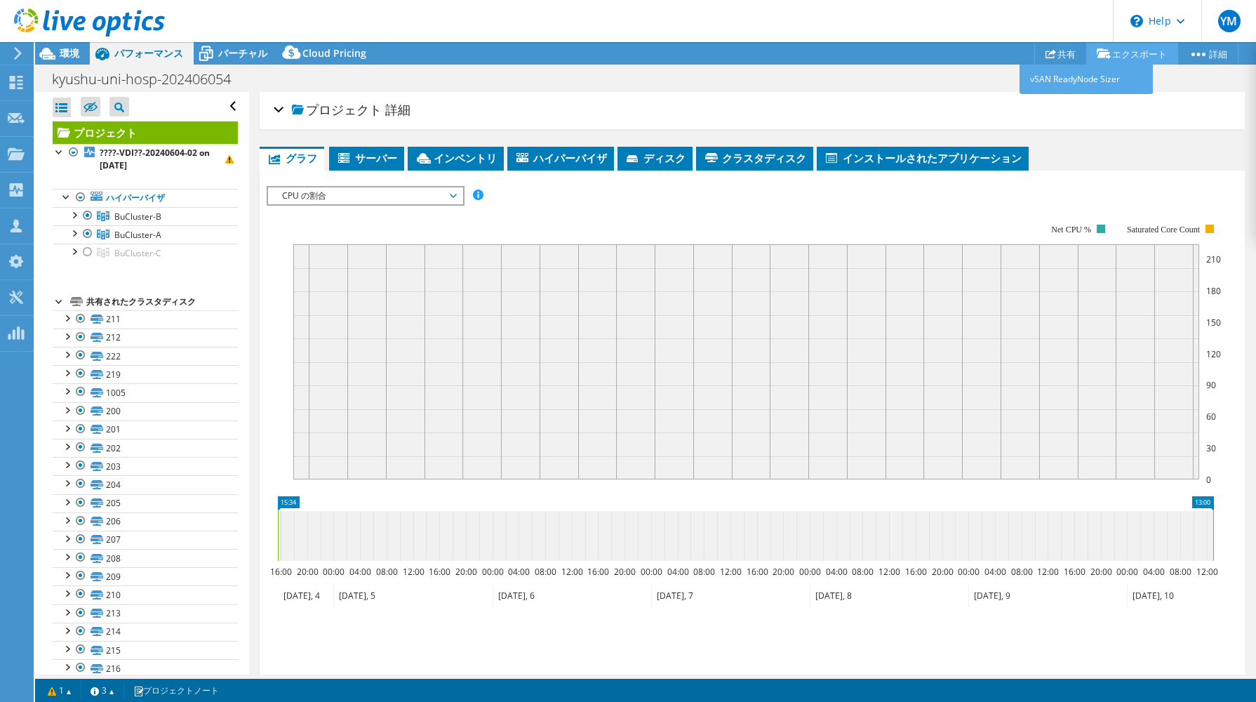
click at [1138, 53] on link "エクスポート" at bounding box center [1132, 54] width 92 height 22
click at [1098, 78] on link "vSAN ReadyNode Sizer" at bounding box center [1086, 79] width 133 height 29
drag, startPoint x: 55, startPoint y: 22, endPoint x: 83, endPoint y: 30, distance: 29.3
click at [55, 22] on use at bounding box center [89, 22] width 151 height 28
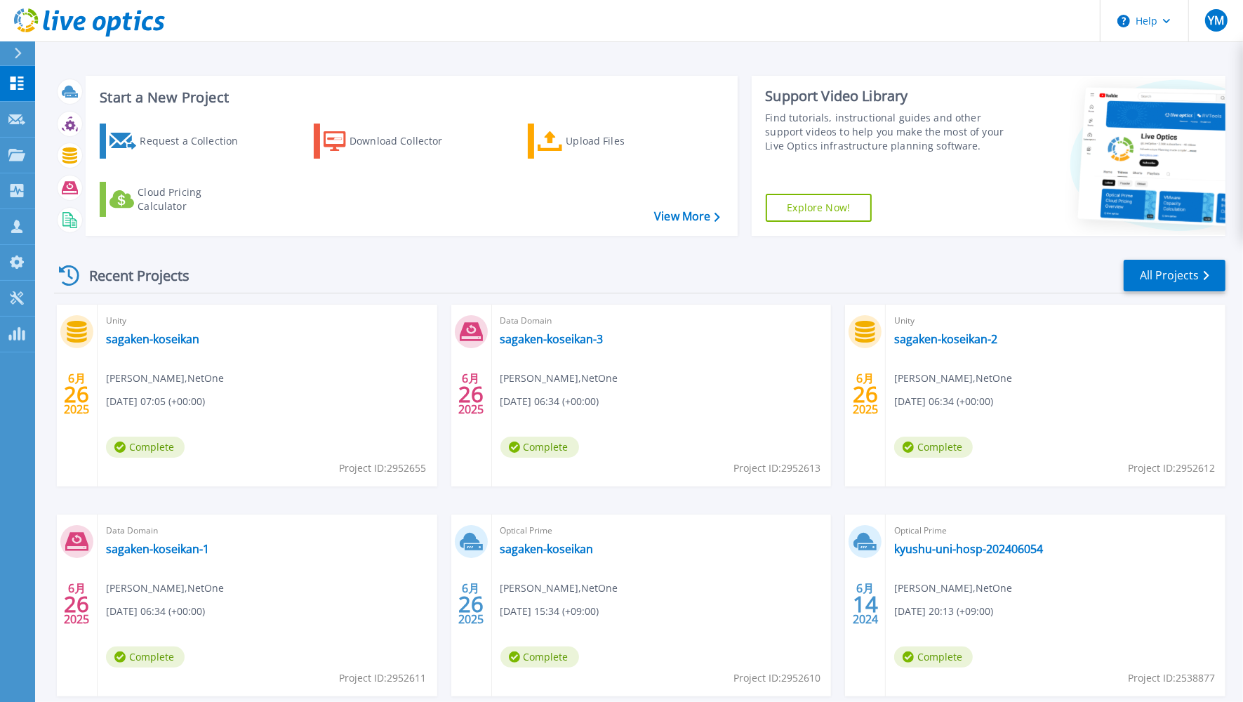
scroll to position [76, 0]
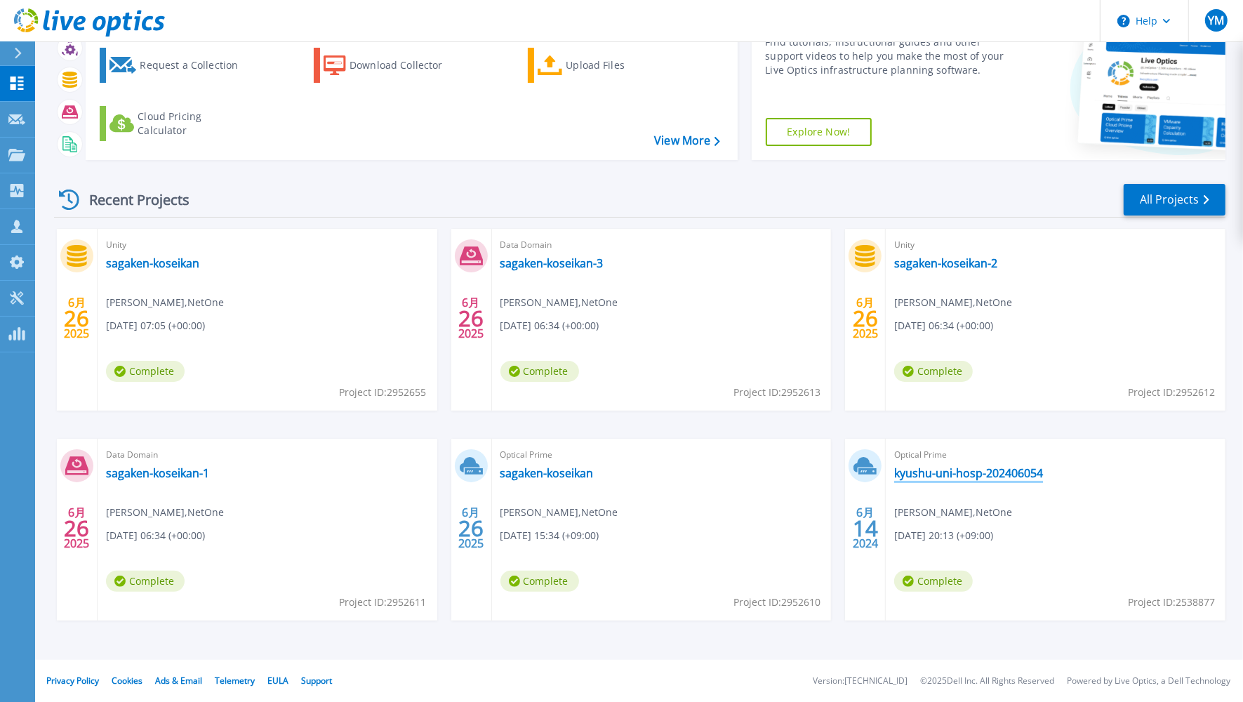
click at [968, 474] on link "kyushu-uni-hosp-202406054" at bounding box center [968, 473] width 149 height 14
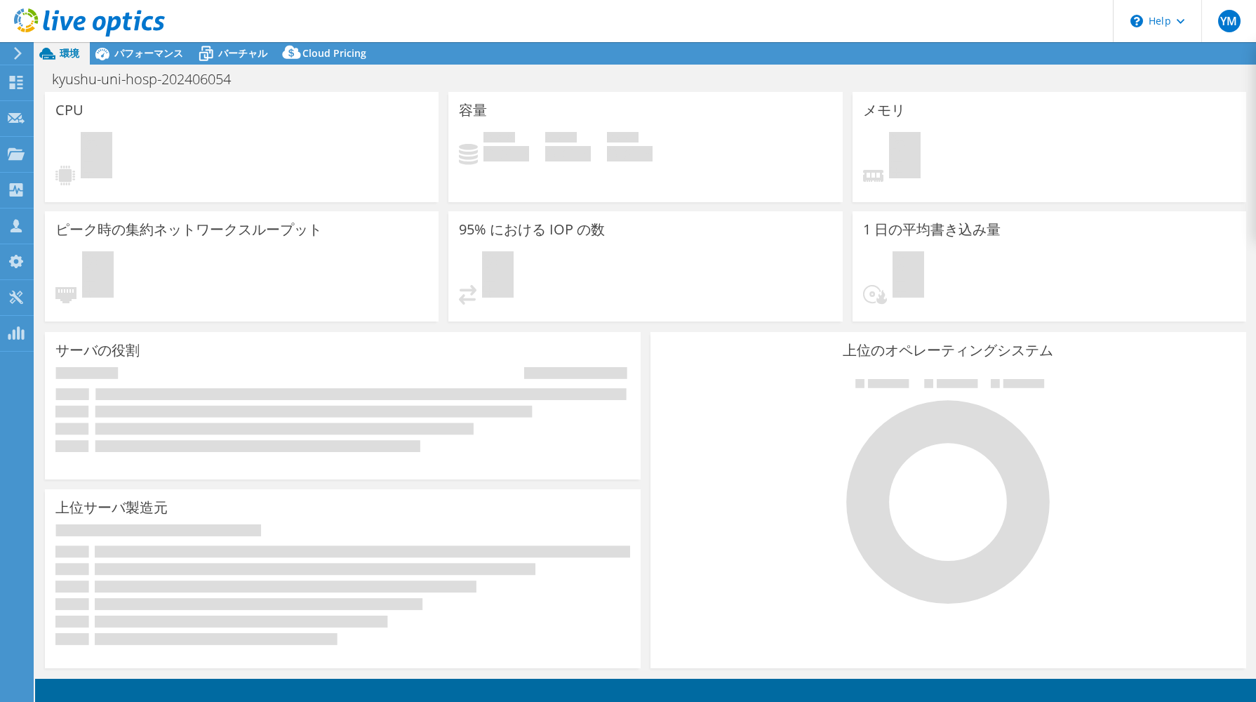
select select "Tokyo"
select select "USD"
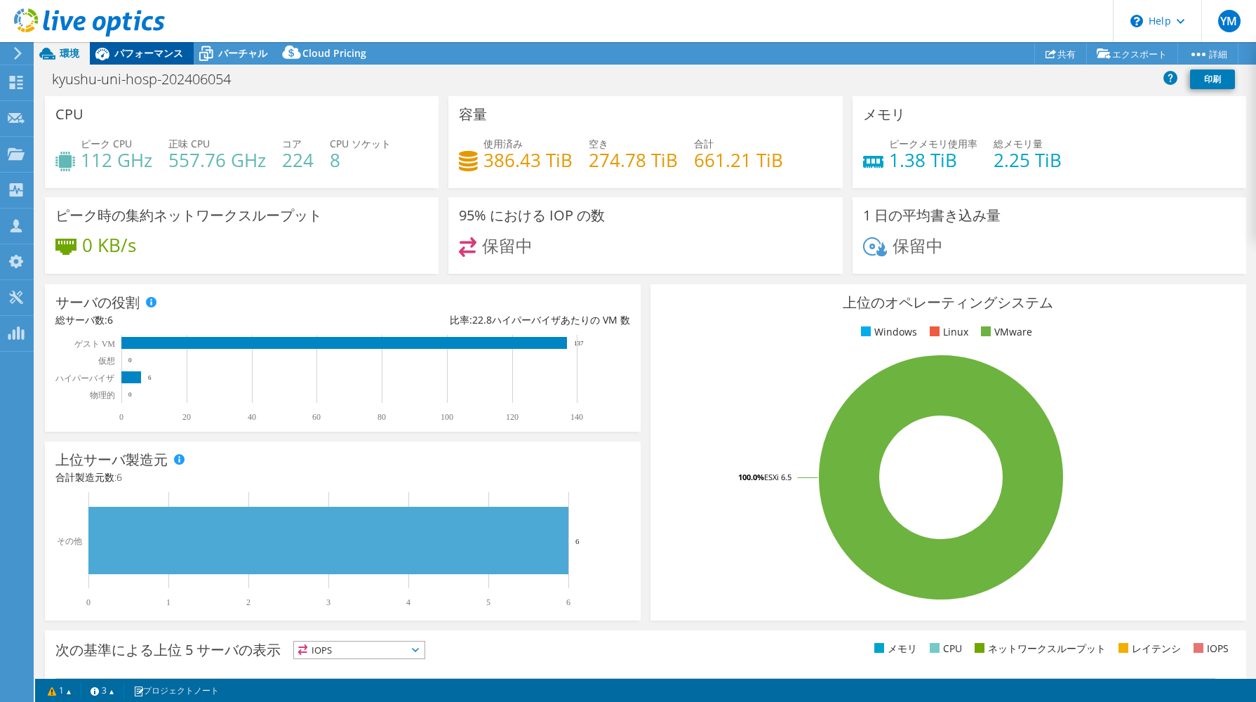
click at [141, 53] on span "パフォーマンス" at bounding box center [148, 52] width 69 height 13
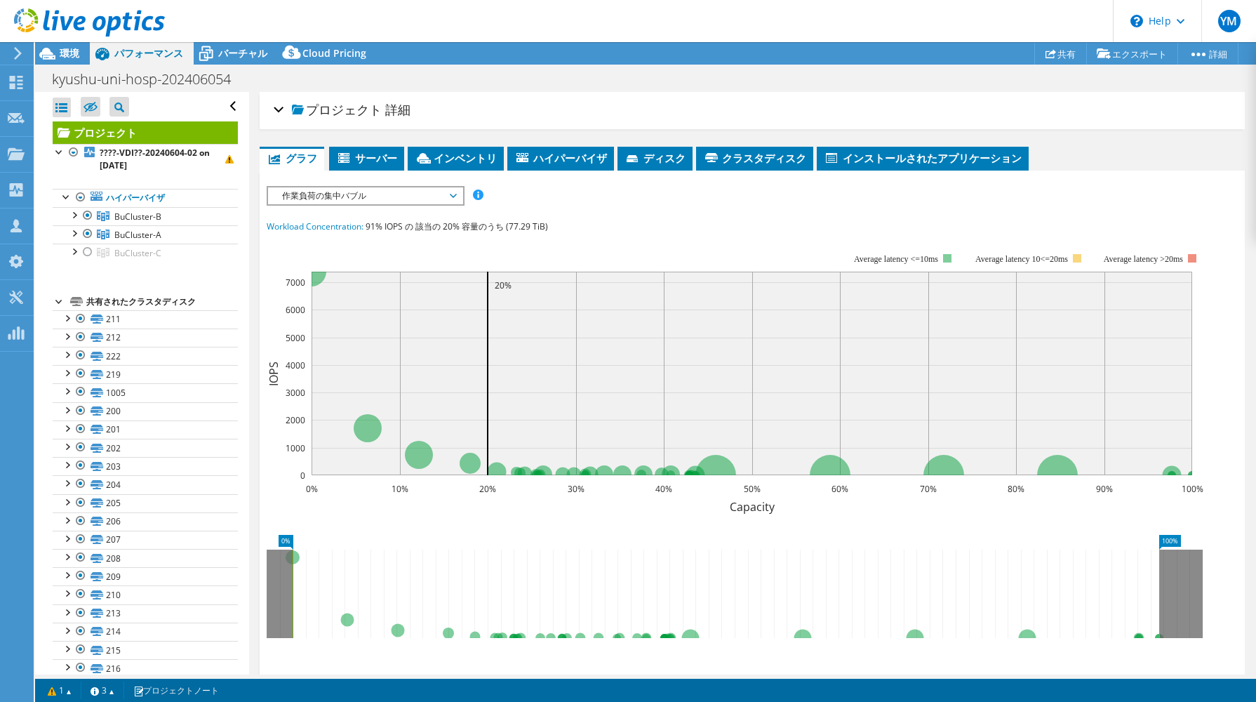
click at [338, 202] on div "作業負荷の集中バブル IOPS ディスクスループット IO サイズ レイテンシ キュー深度 CPU の割合 メモリ ページフォールト 参加 ネットワークスルー…" at bounding box center [366, 196] width 198 height 20
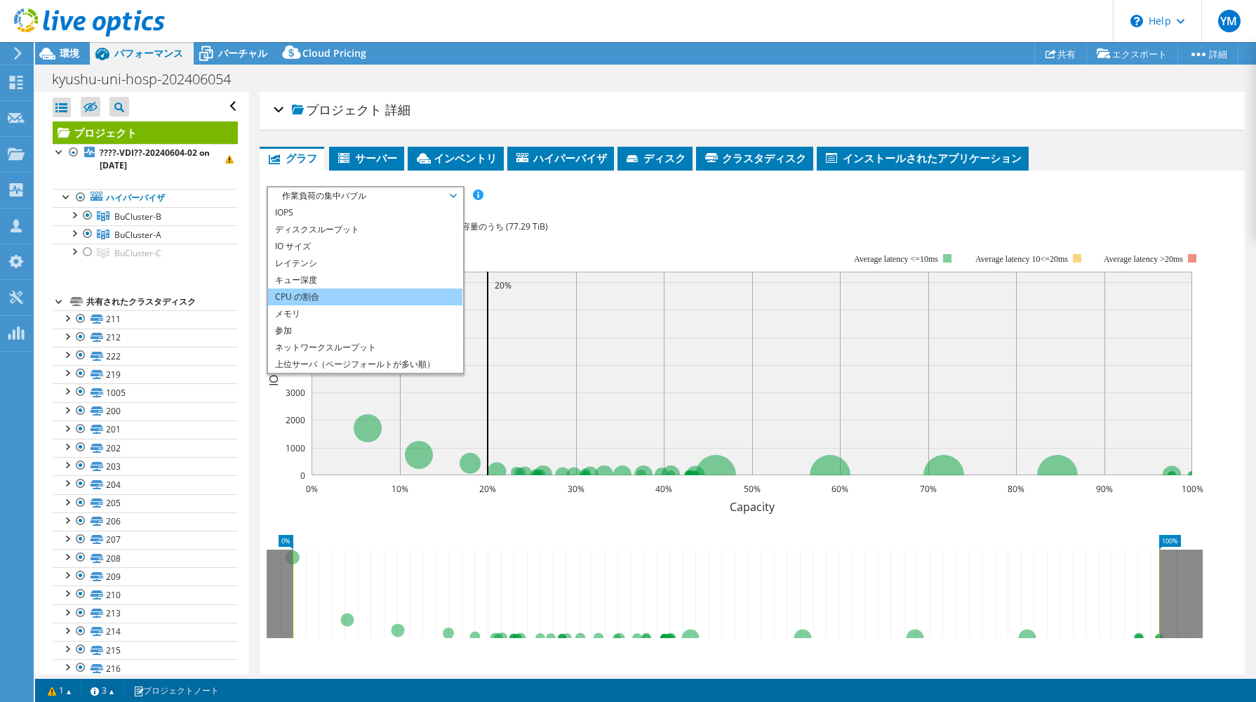
click at [327, 292] on li "CPU の割合" at bounding box center [365, 296] width 194 height 17
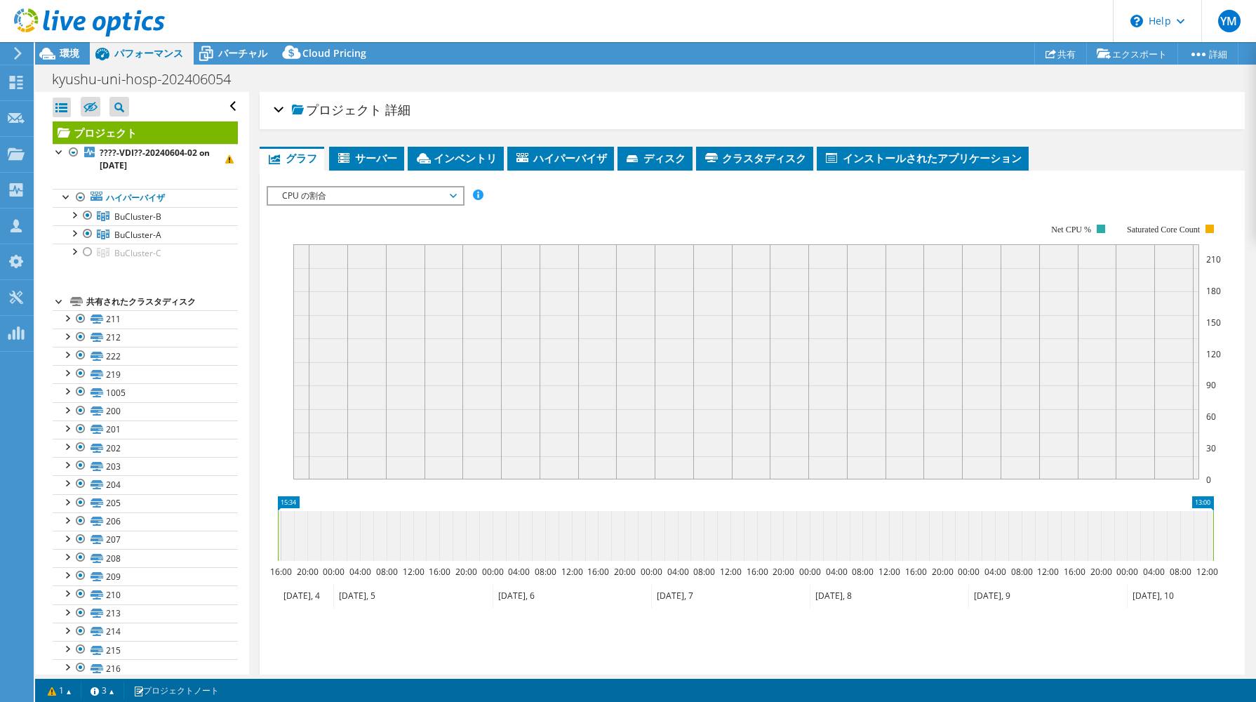
click at [348, 194] on span "CPU の割合" at bounding box center [365, 195] width 180 height 17
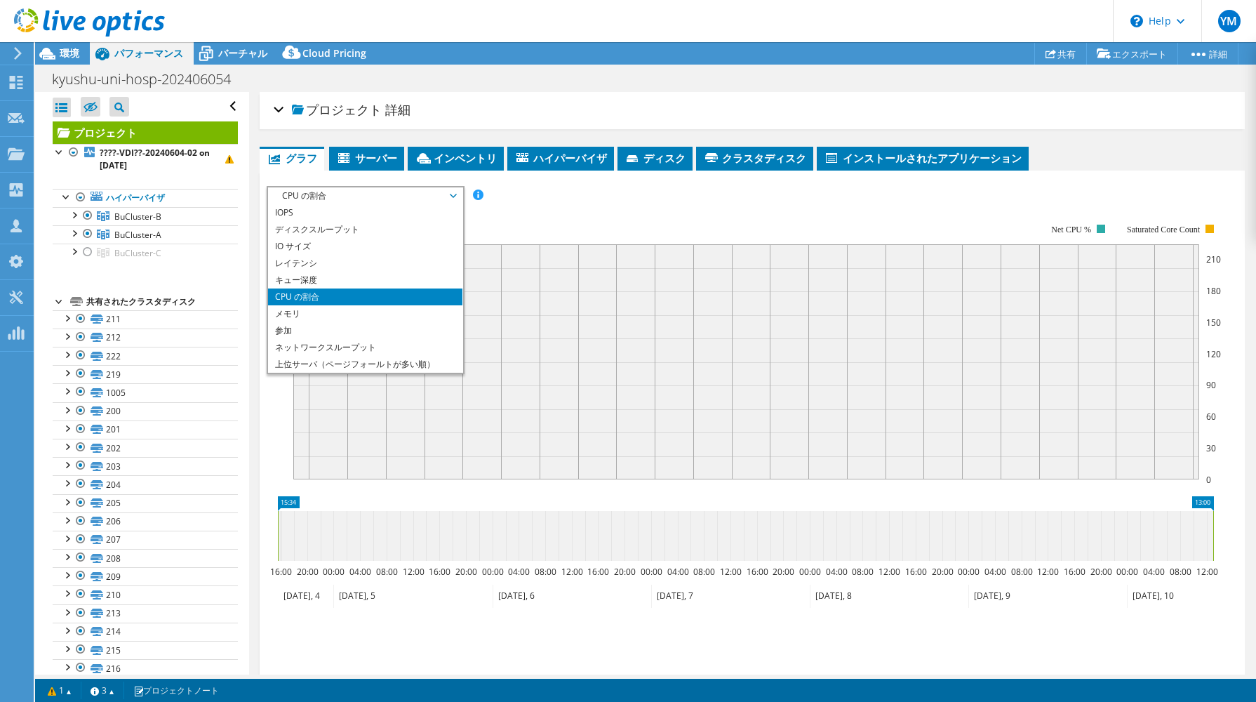
click at [341, 197] on span "CPU の割合" at bounding box center [365, 195] width 180 height 17
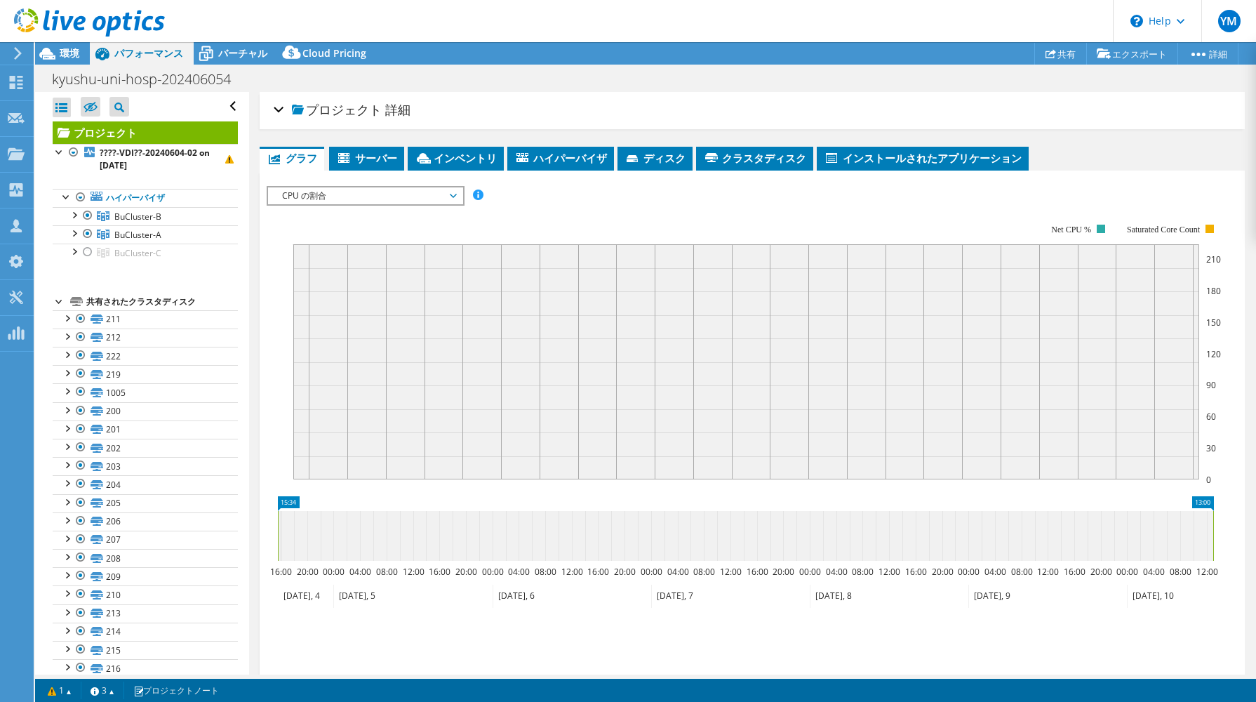
click at [323, 192] on span "CPU の割合" at bounding box center [365, 195] width 180 height 17
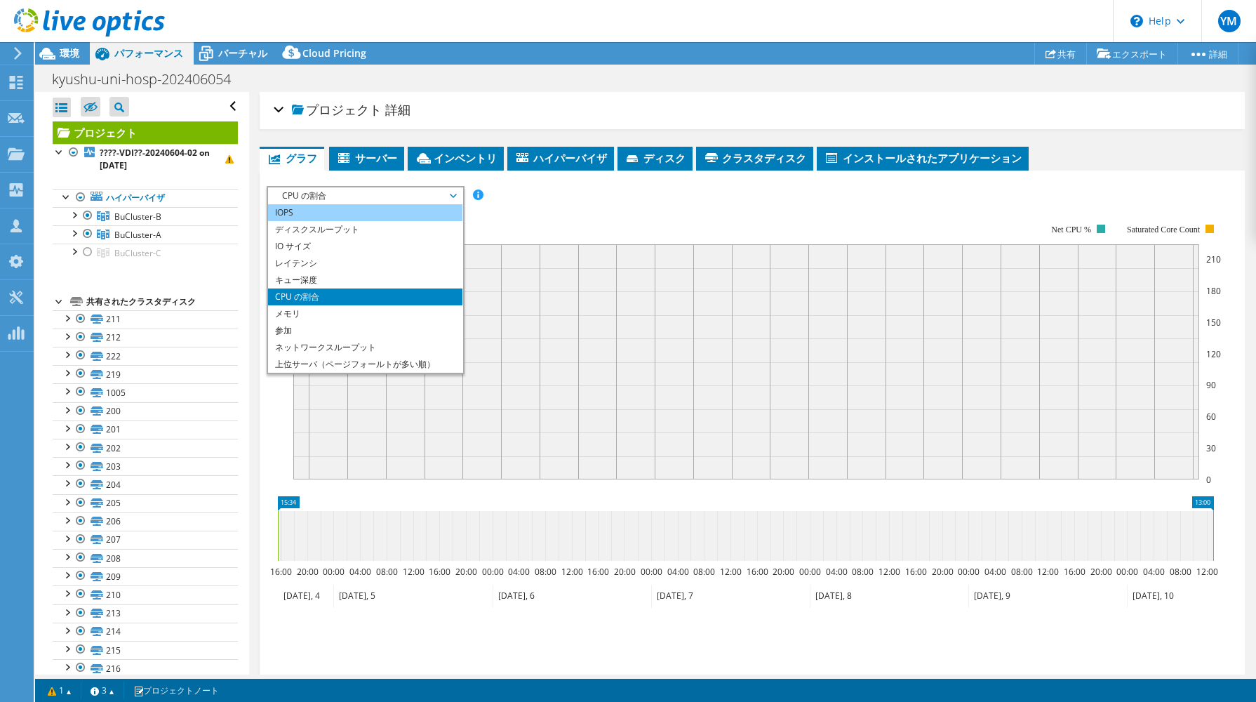
click at [323, 213] on li "IOPS" at bounding box center [365, 212] width 194 height 17
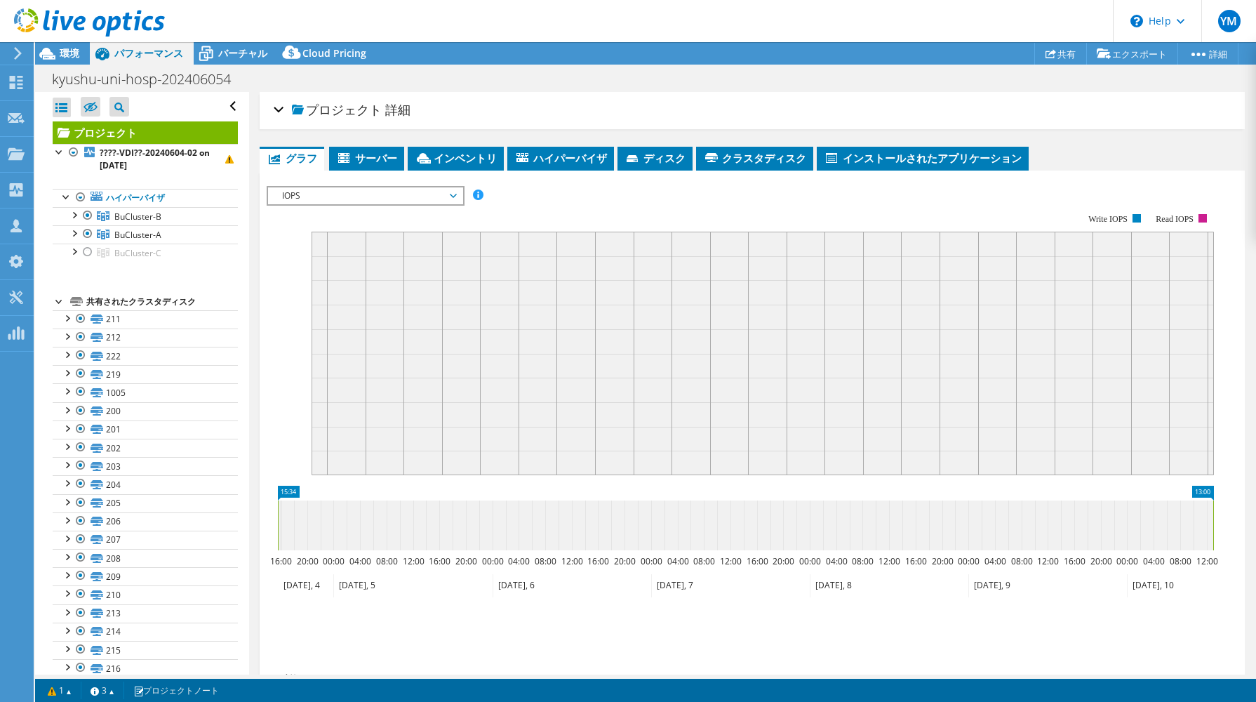
click at [336, 195] on span "IOPS" at bounding box center [365, 195] width 180 height 17
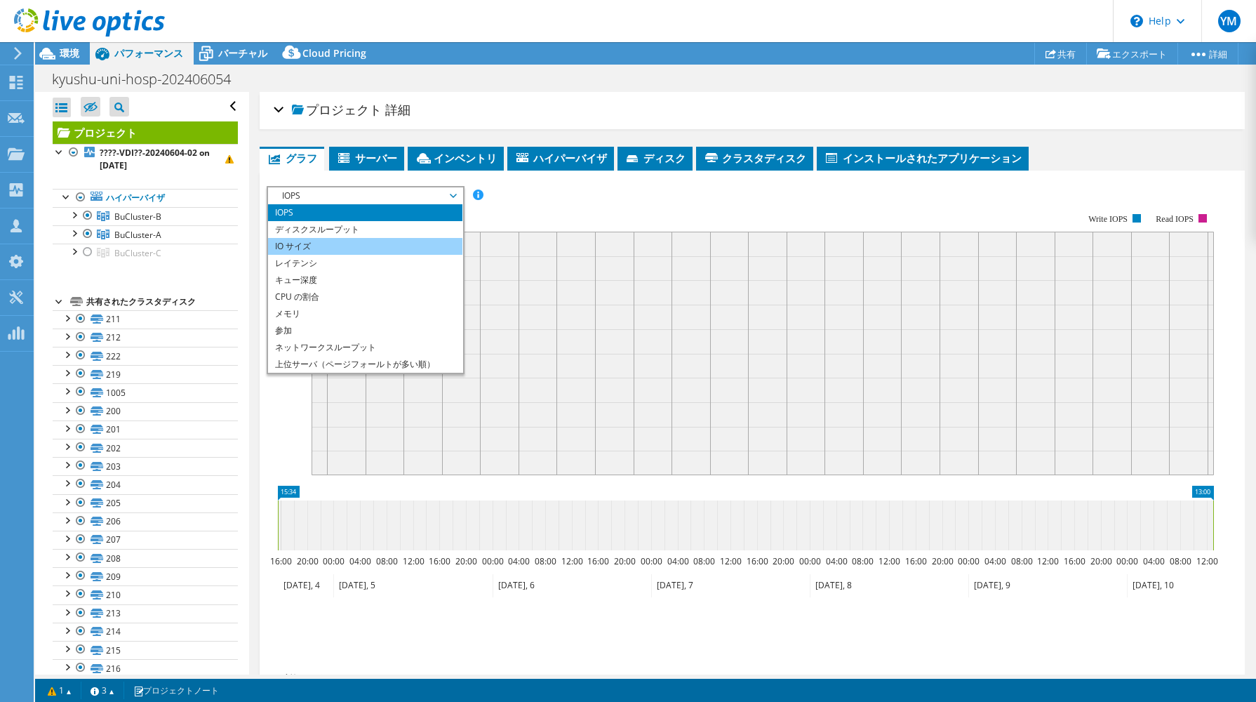
click at [338, 239] on li "IO サイズ" at bounding box center [365, 246] width 194 height 17
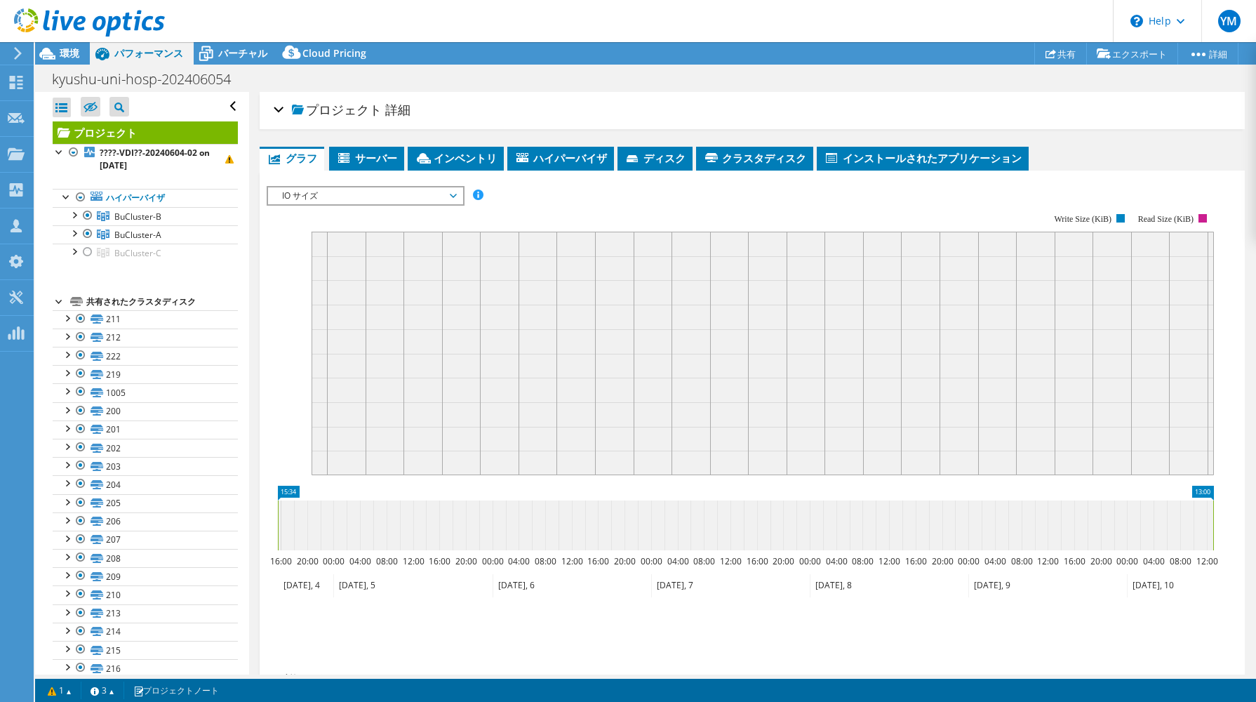
drag, startPoint x: 276, startPoint y: 517, endPoint x: 303, endPoint y: 517, distance: 26.7
click at [249, 517] on div "プロジェクト 詳細 次の準備ができました: yoshiyuki matsuura, y-matsuura@netone.co.jp アカウント NetOne …" at bounding box center [752, 427] width 1007 height 670
drag, startPoint x: 1215, startPoint y: 509, endPoint x: 1246, endPoint y: 513, distance: 31.1
click at [1246, 513] on article "プロジェクト 詳細 次の準備ができました: yoshiyuki matsuura, y-matsuura@netone.co.jp アカウント NetOne …" at bounding box center [753, 383] width 1008 height 582
click at [70, 32] on icon at bounding box center [89, 22] width 151 height 29
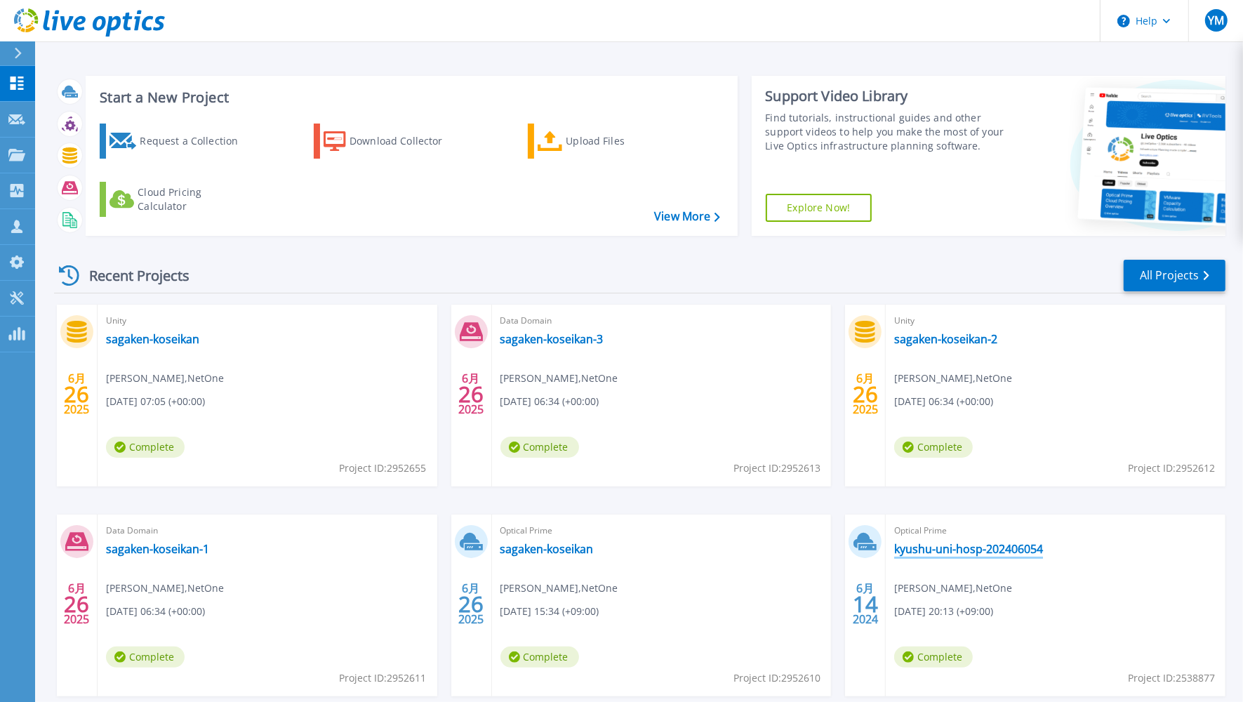
click at [936, 547] on link "kyushu-uni-hosp-202406054" at bounding box center [968, 549] width 149 height 14
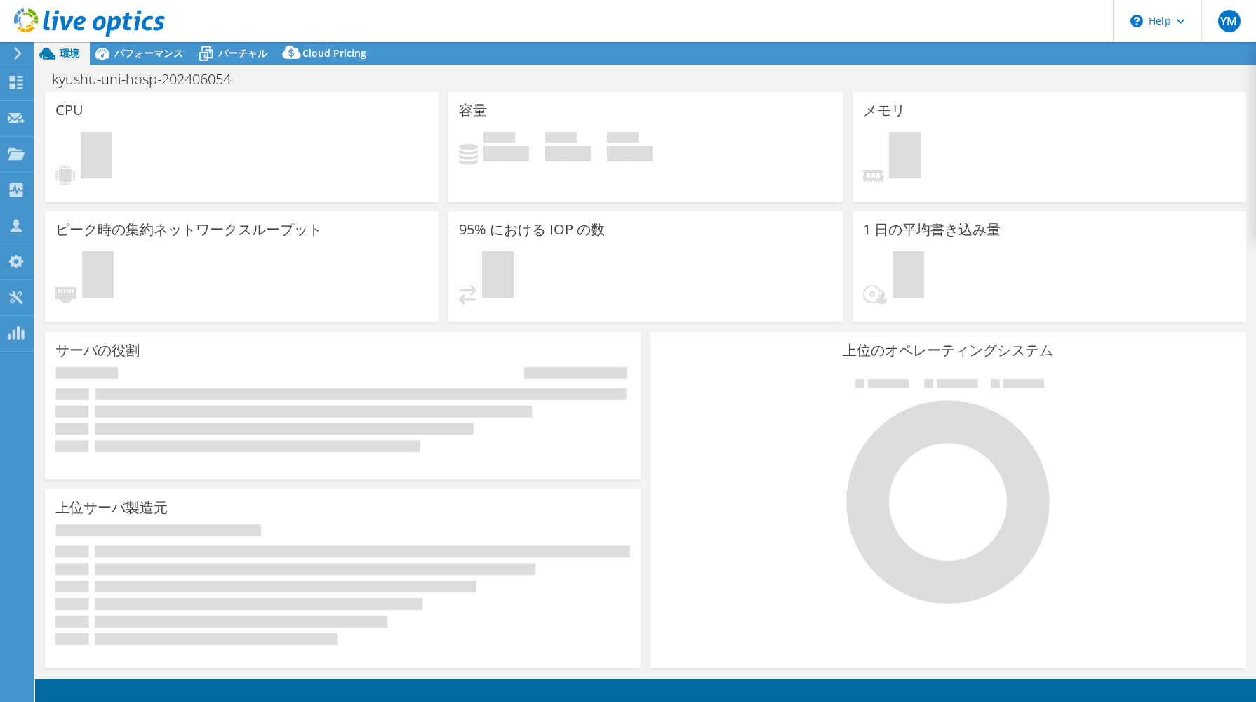
select select "[GEOGRAPHIC_DATA]"
select select "USD"
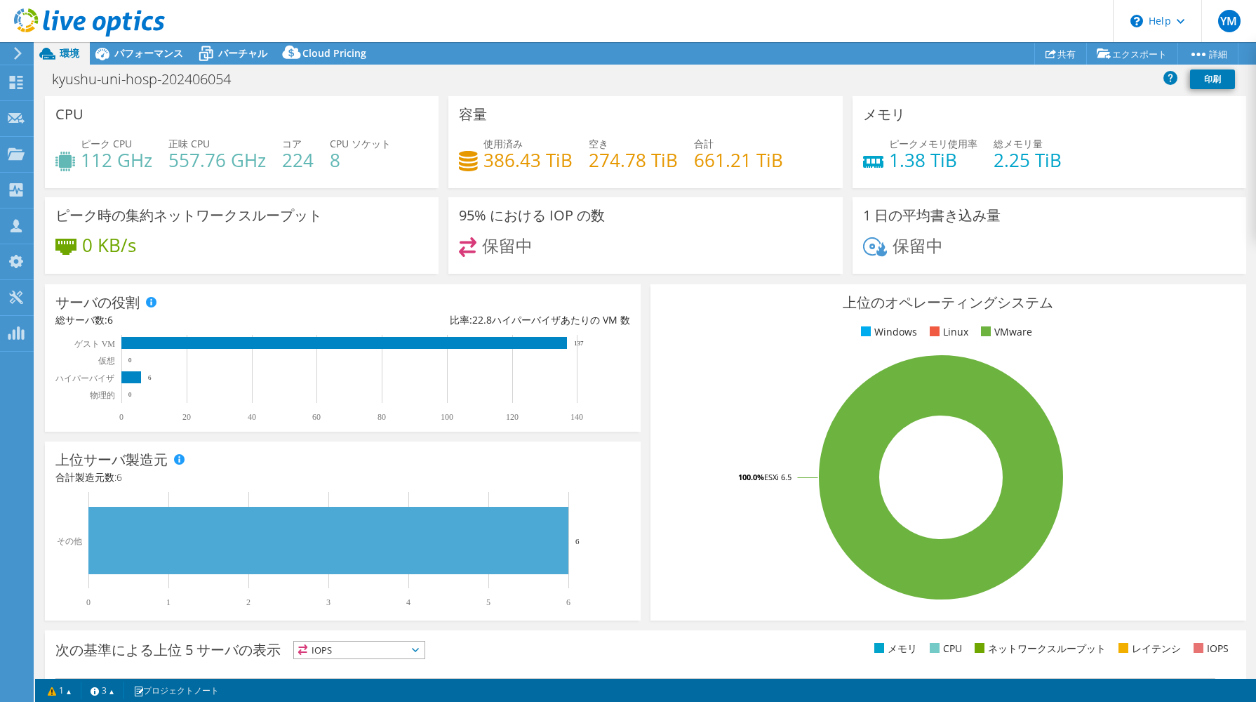
click at [131, 46] on div at bounding box center [82, 23] width 165 height 47
click at [126, 56] on span "パフォーマンス" at bounding box center [148, 52] width 69 height 13
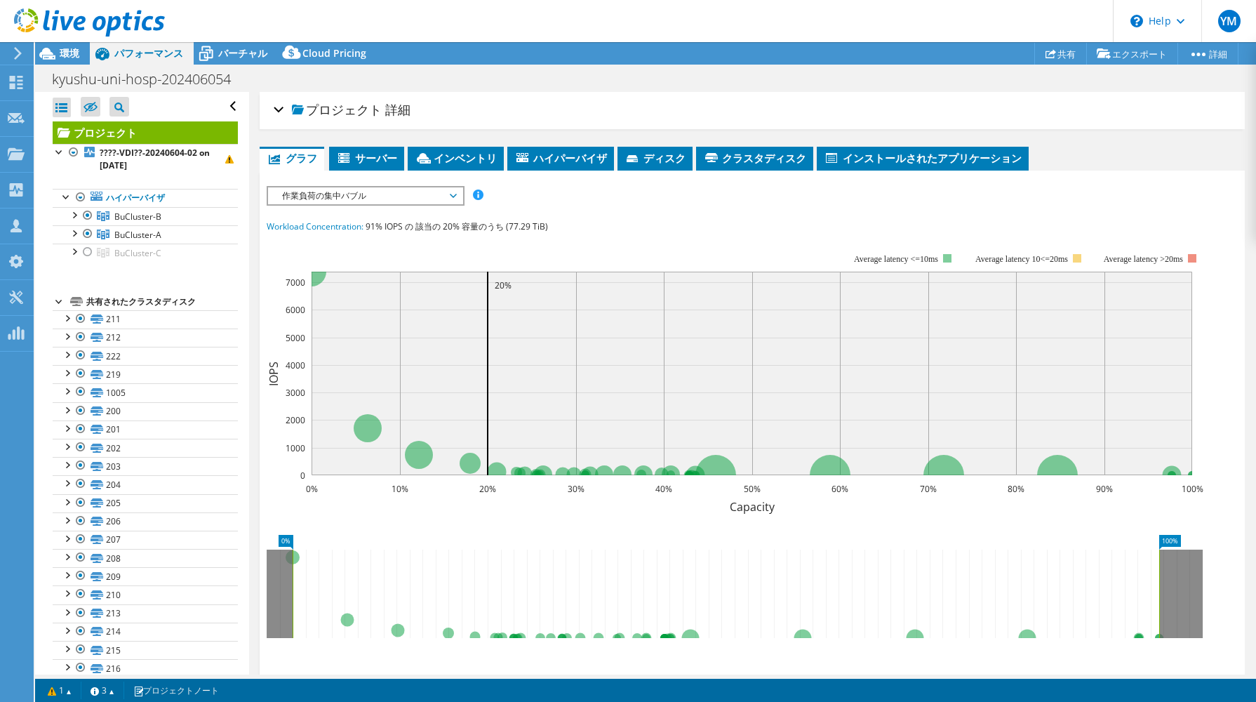
click at [454, 192] on span "作業負荷の集中バブル" at bounding box center [365, 195] width 180 height 17
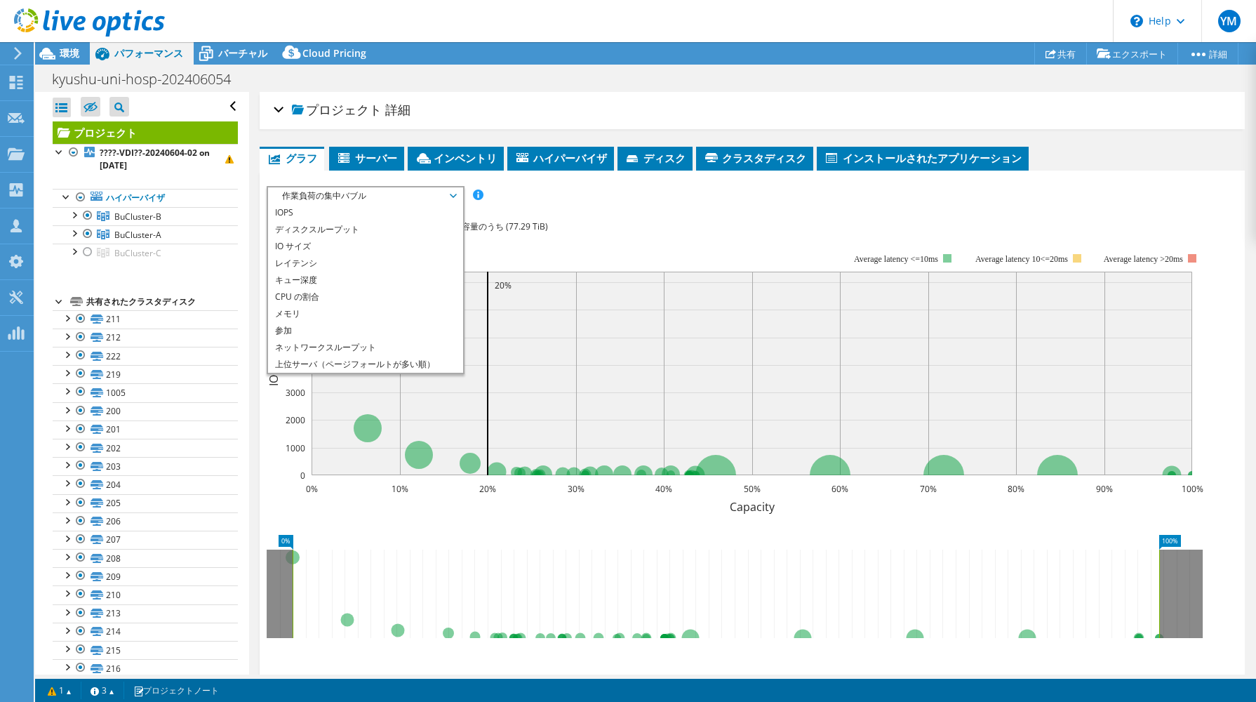
scroll to position [50, 0]
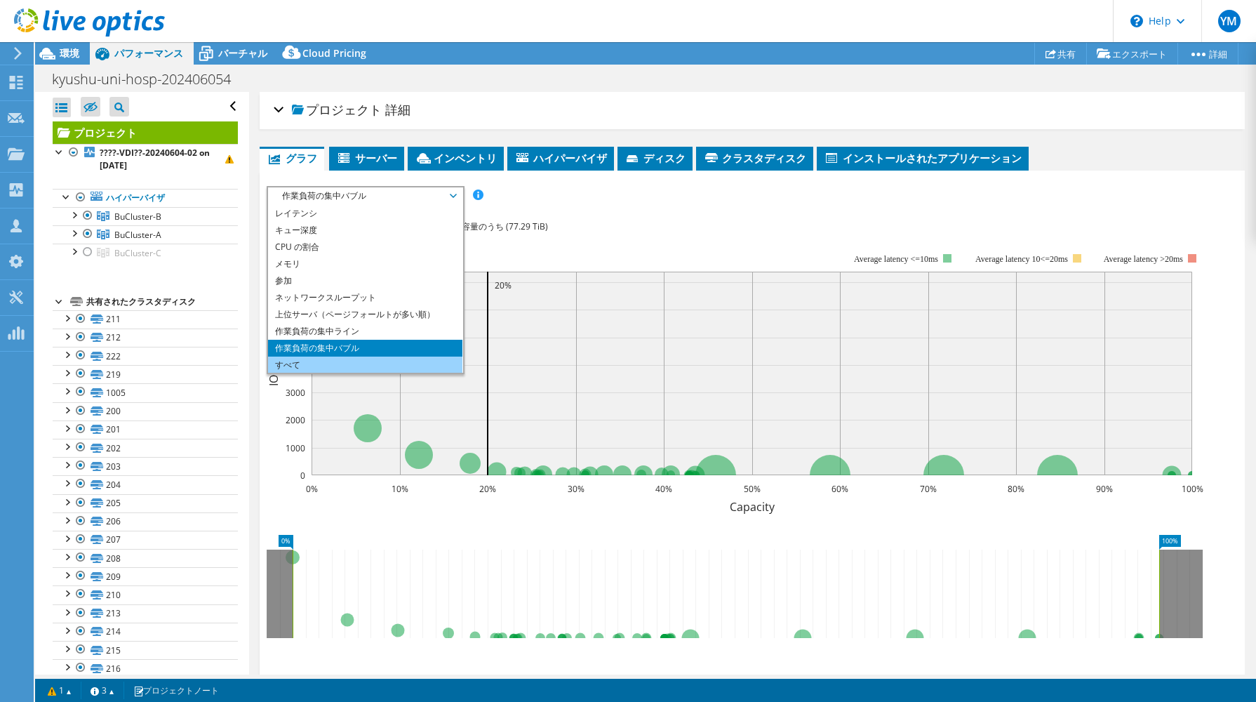
click at [404, 368] on li "すべて" at bounding box center [365, 364] width 194 height 17
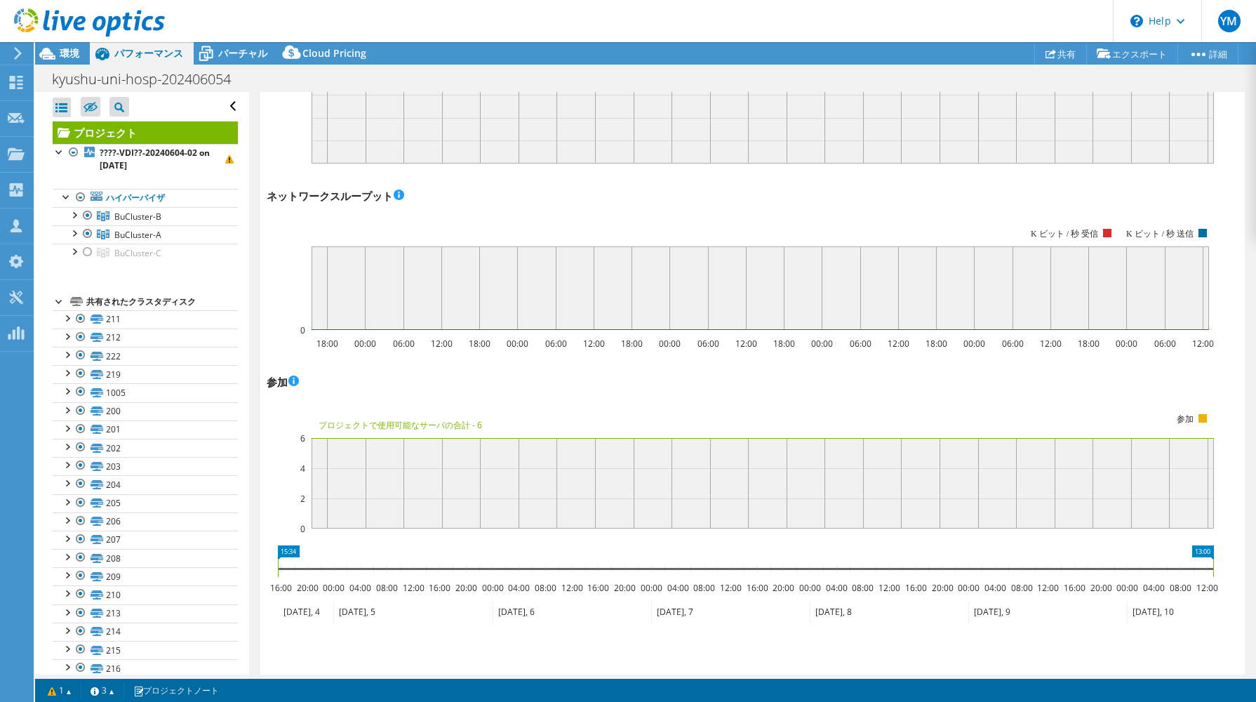
scroll to position [1462, 0]
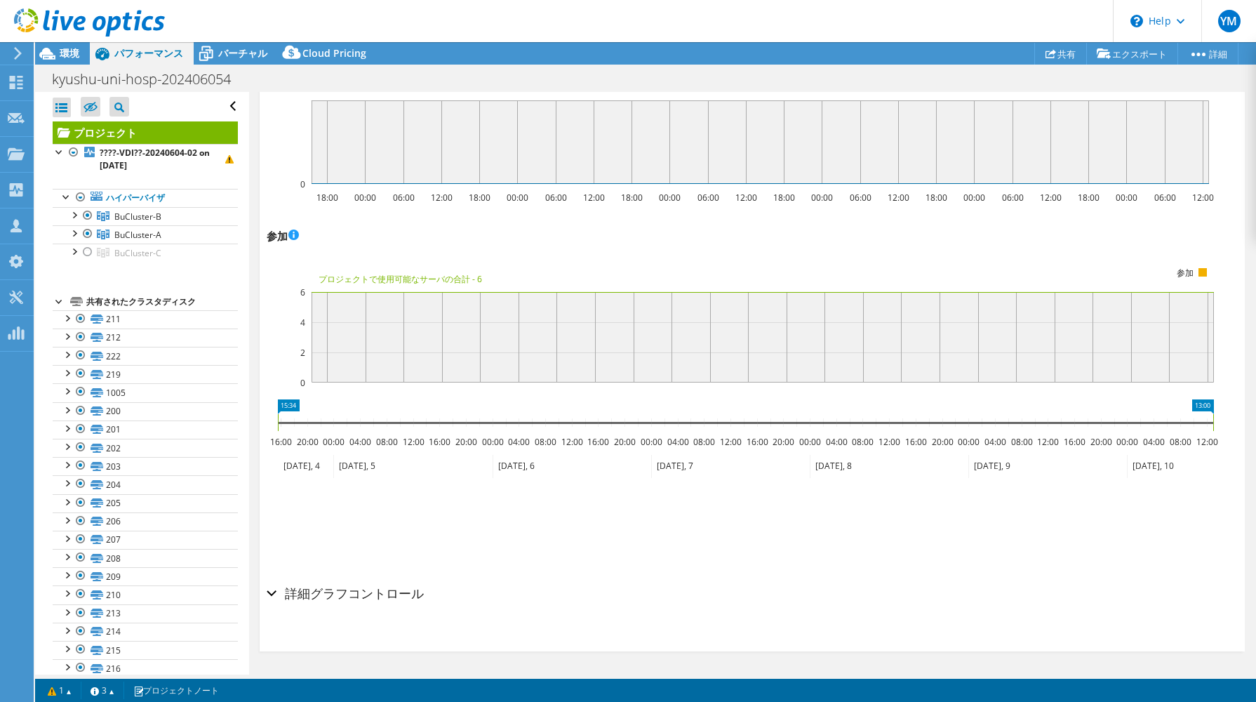
click at [279, 404] on rect at bounding box center [289, 406] width 22 height 15
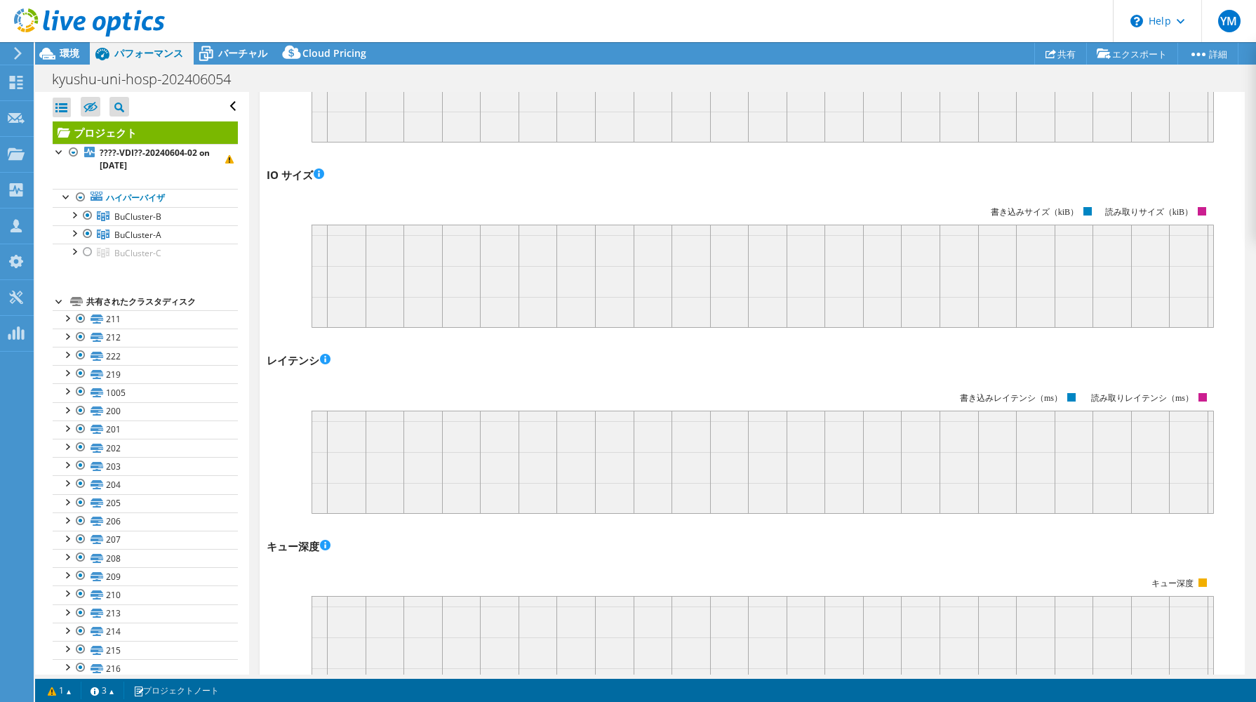
scroll to position [0, 0]
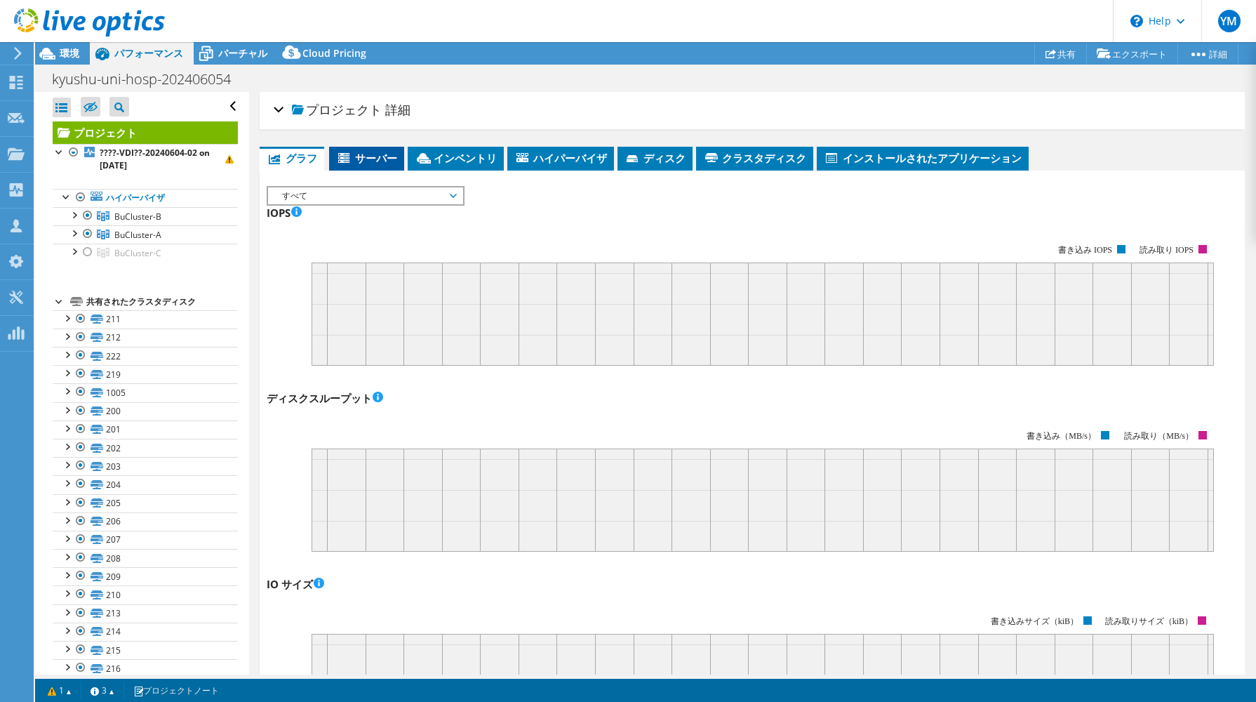
click at [371, 151] on span "サーバー" at bounding box center [366, 158] width 61 height 14
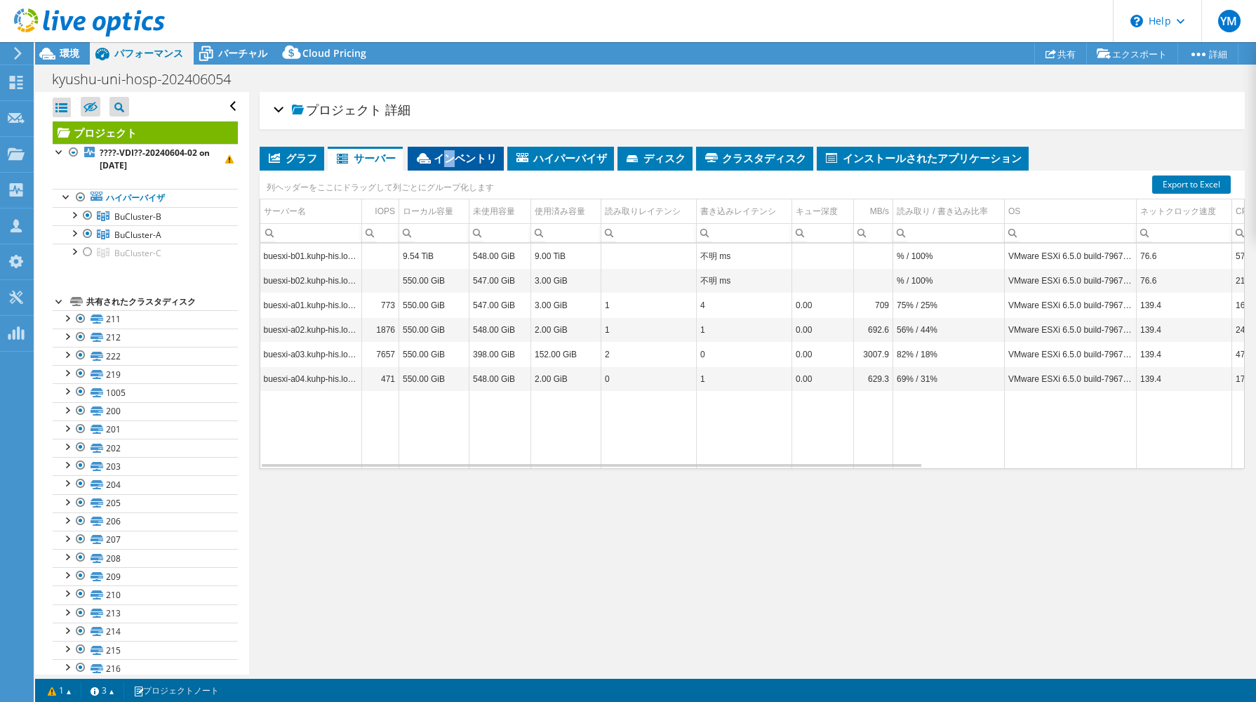
click at [449, 162] on span "インベントリ" at bounding box center [456, 158] width 82 height 14
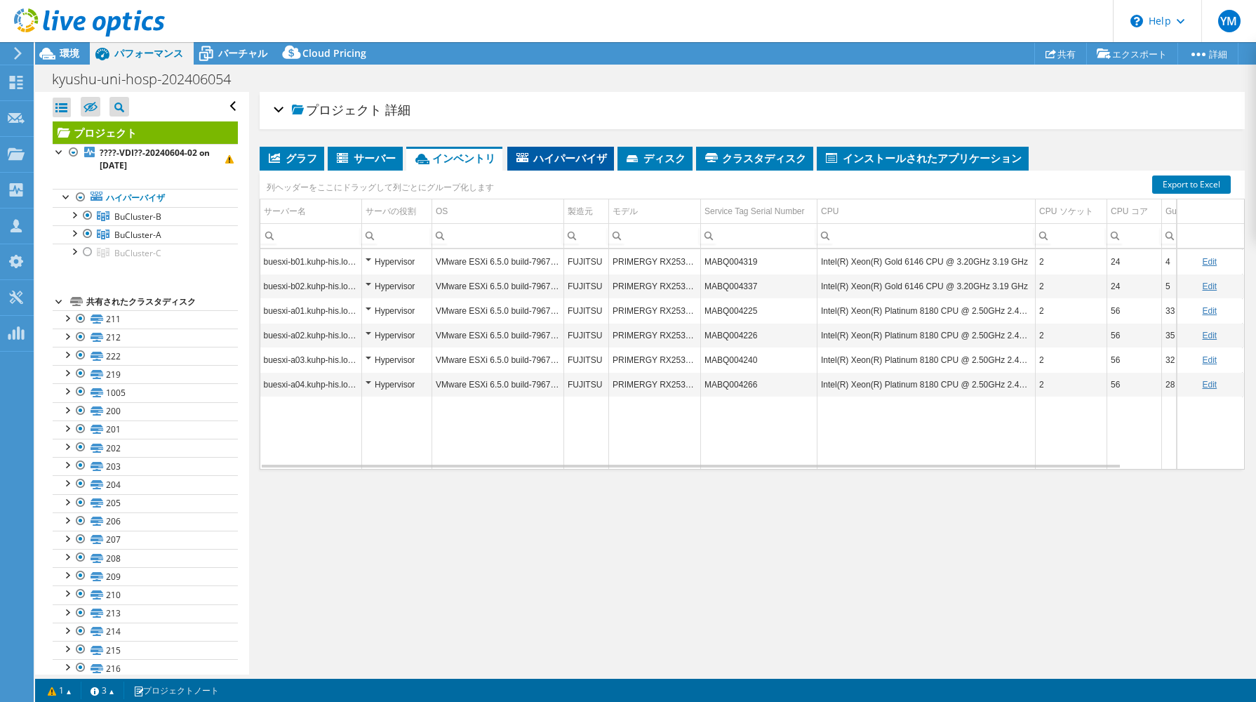
drag, startPoint x: 449, startPoint y: 162, endPoint x: 571, endPoint y: 149, distance: 122.1
click at [571, 149] on li "ハイパーバイザ" at bounding box center [560, 159] width 107 height 24
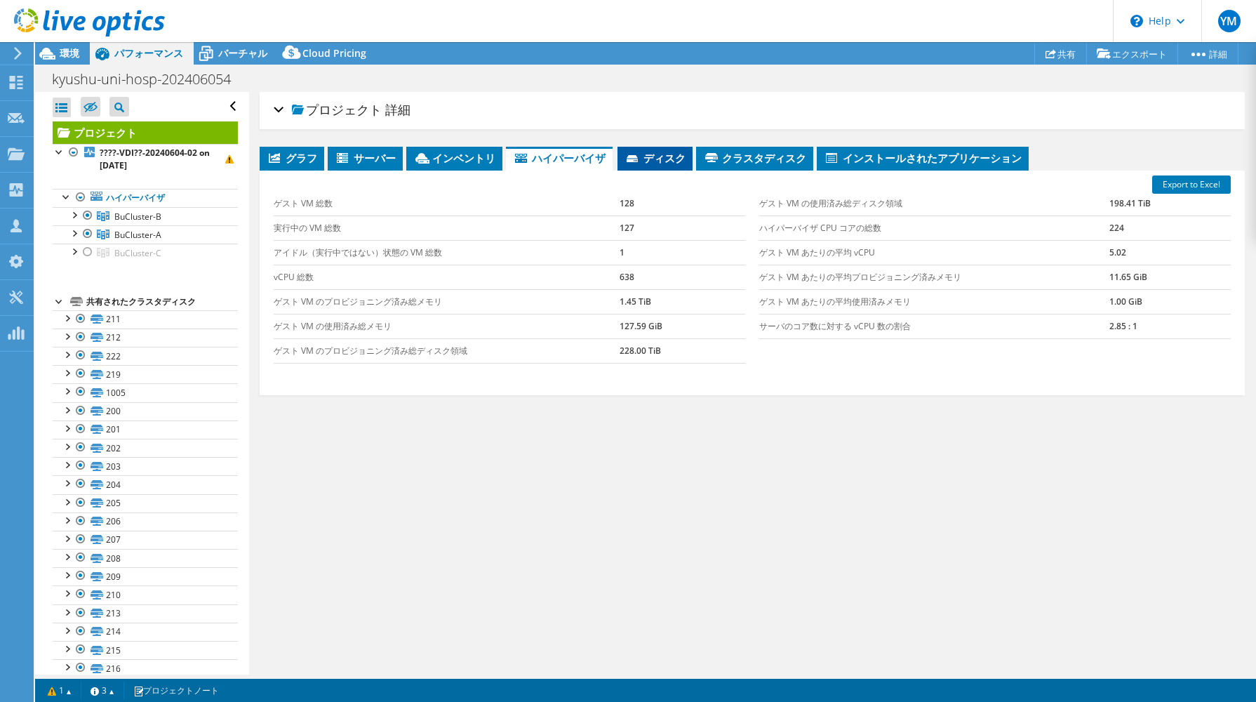
click at [667, 151] on span "ディスク" at bounding box center [655, 158] width 61 height 14
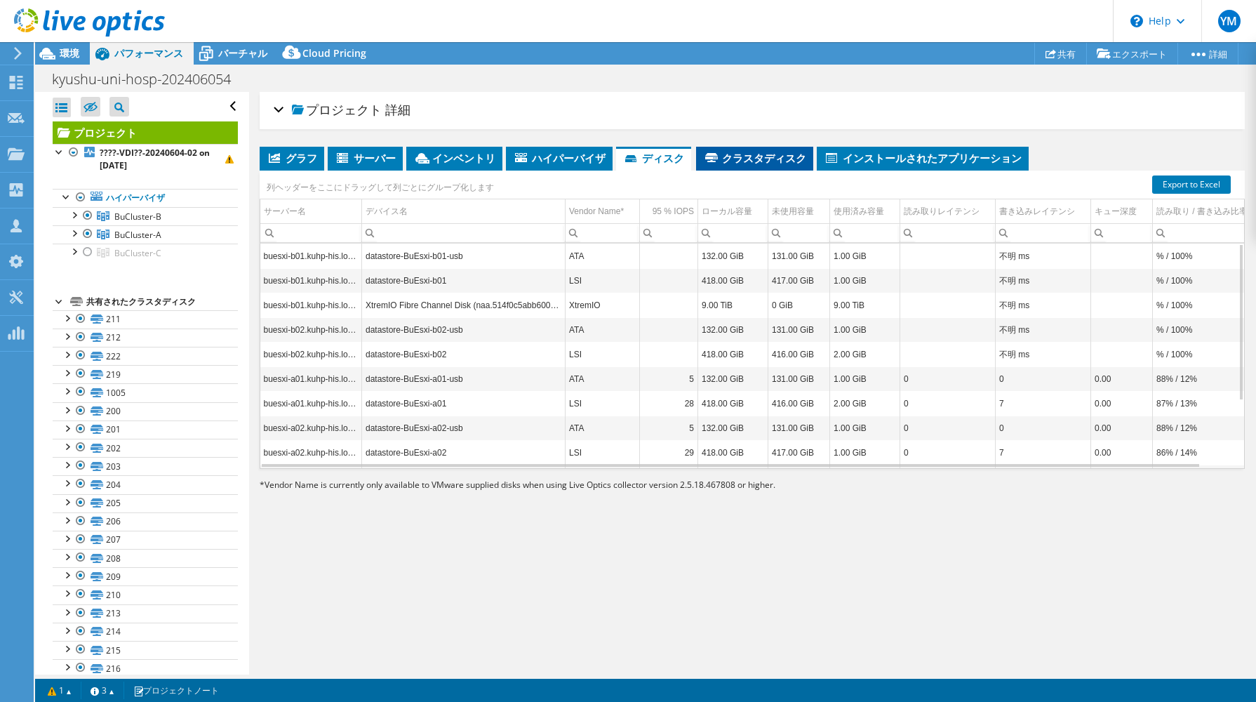
click at [757, 157] on span "クラスタディスク" at bounding box center [754, 158] width 103 height 14
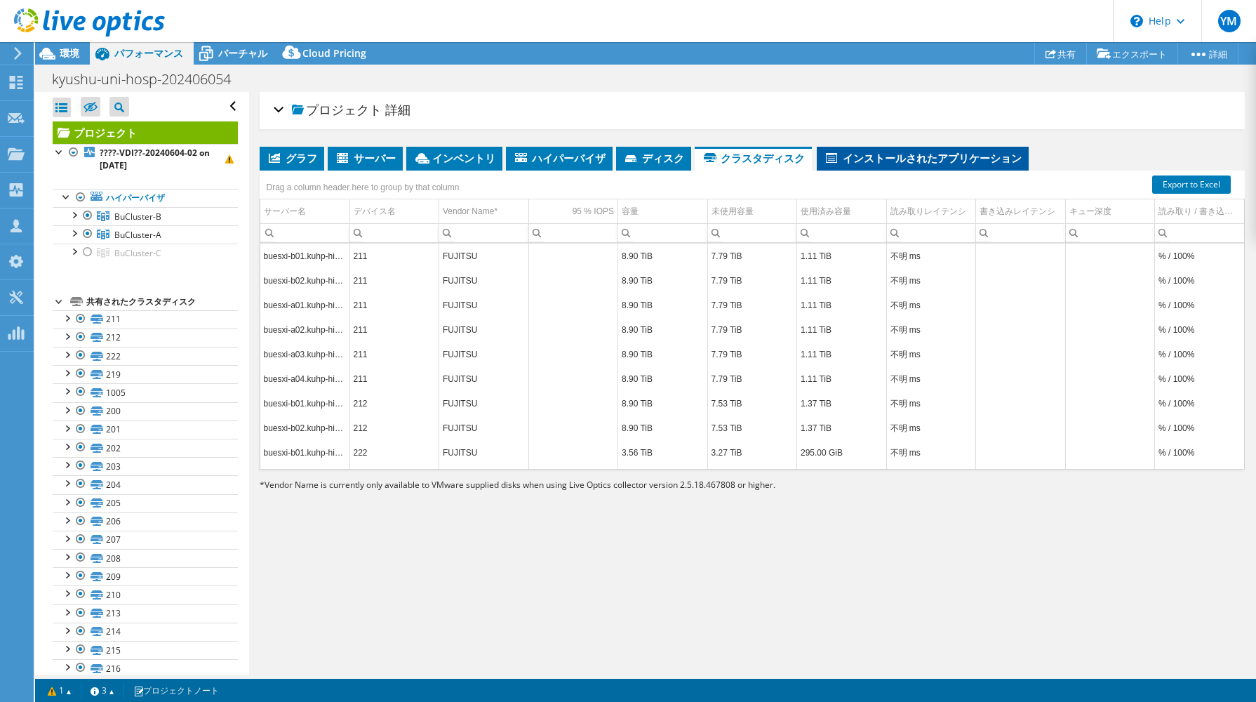
click at [895, 158] on span "インストールされたアプリケーション" at bounding box center [923, 158] width 198 height 14
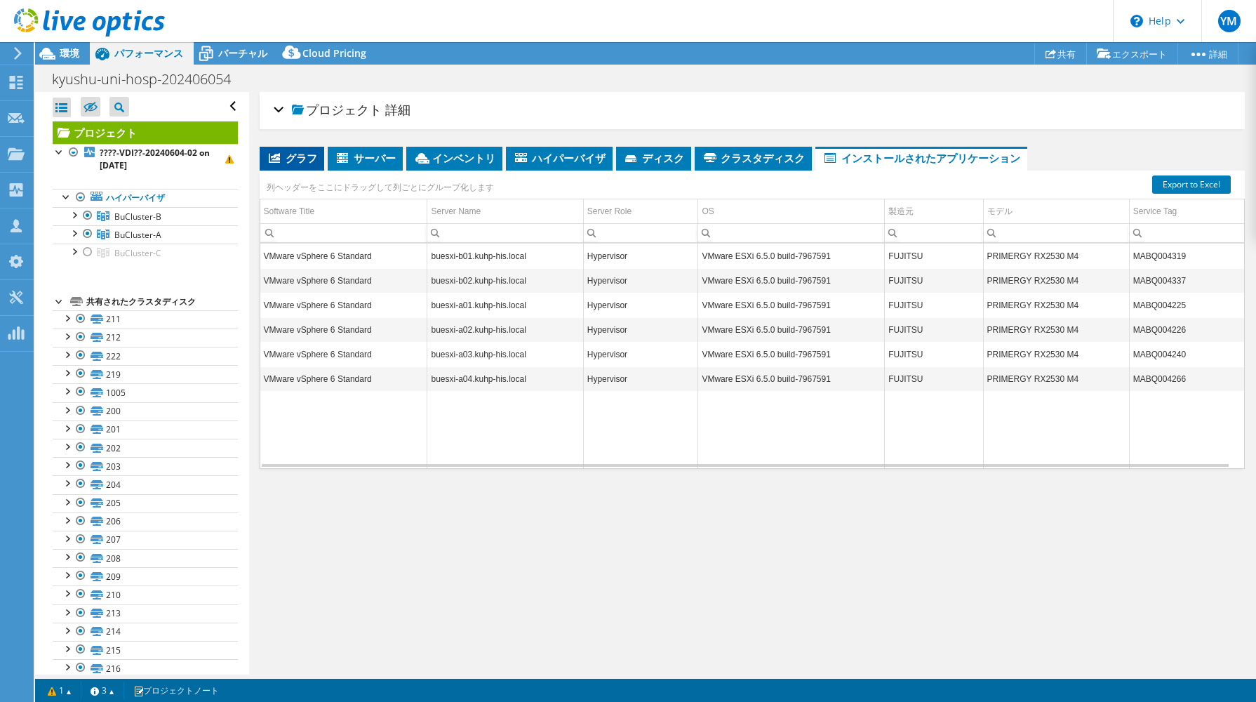
click at [295, 156] on span "グラフ" at bounding box center [292, 158] width 51 height 14
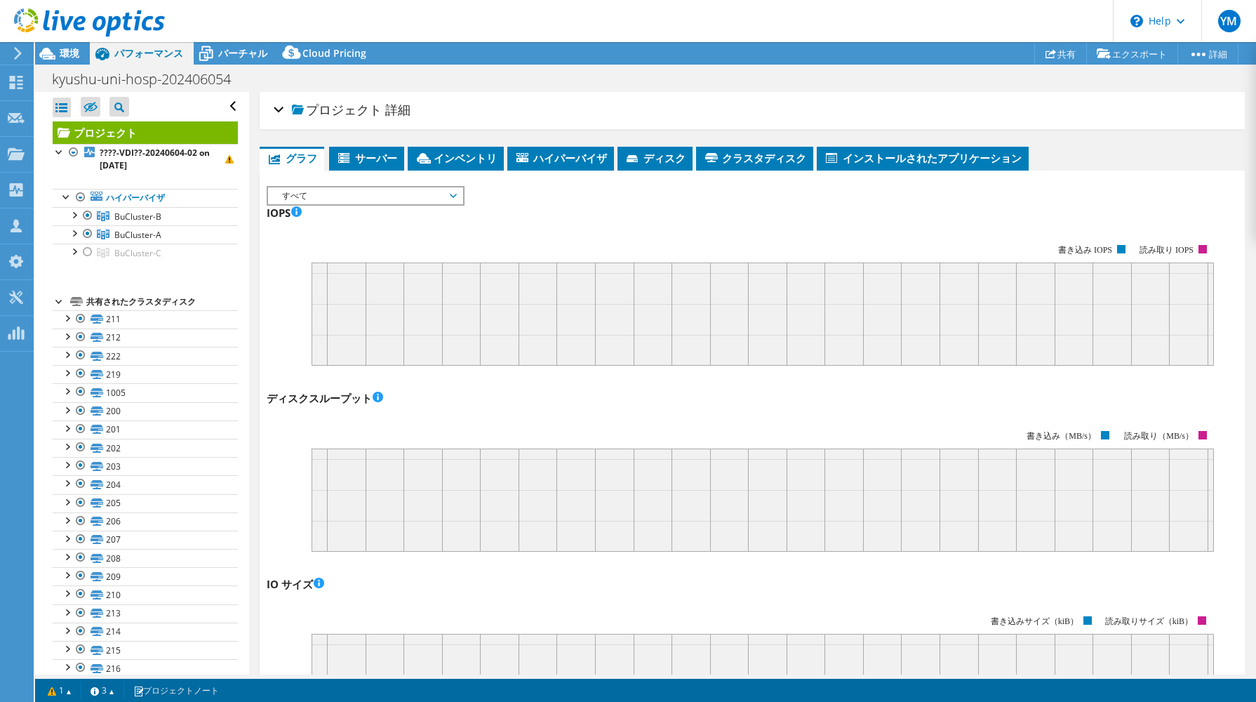
click at [323, 189] on span "すべて" at bounding box center [365, 195] width 180 height 17
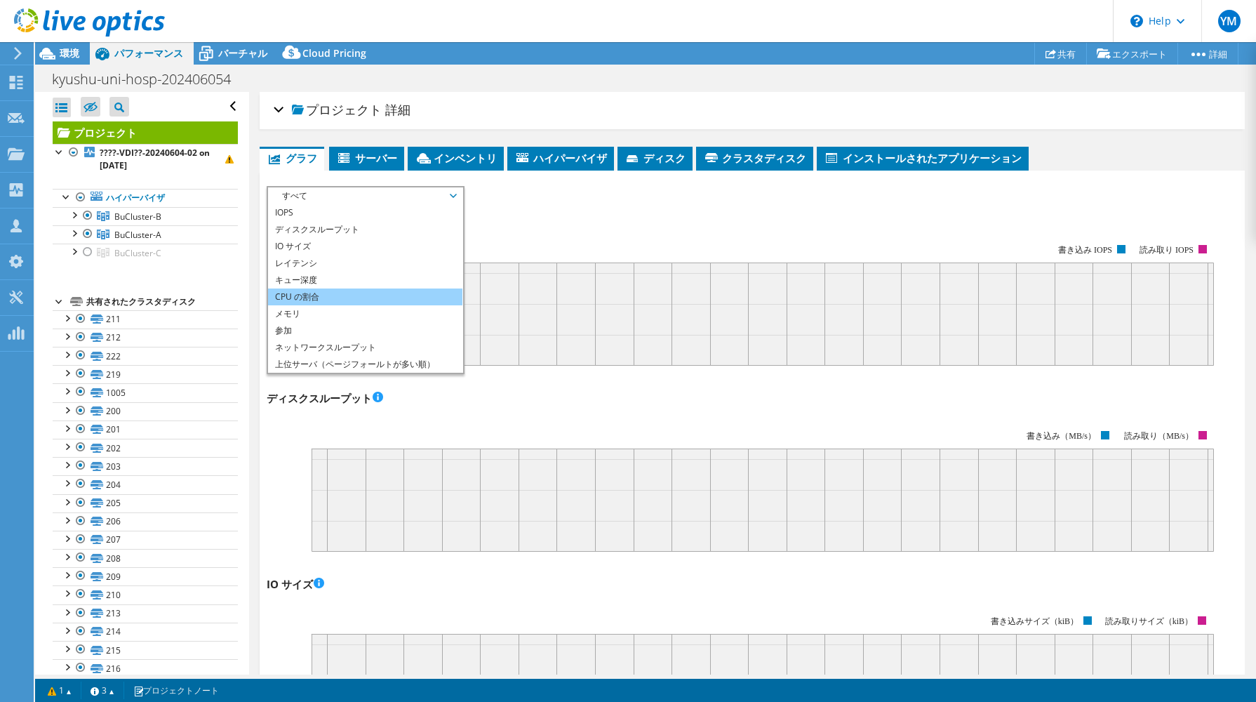
click at [401, 290] on li "CPU の割合" at bounding box center [365, 296] width 194 height 17
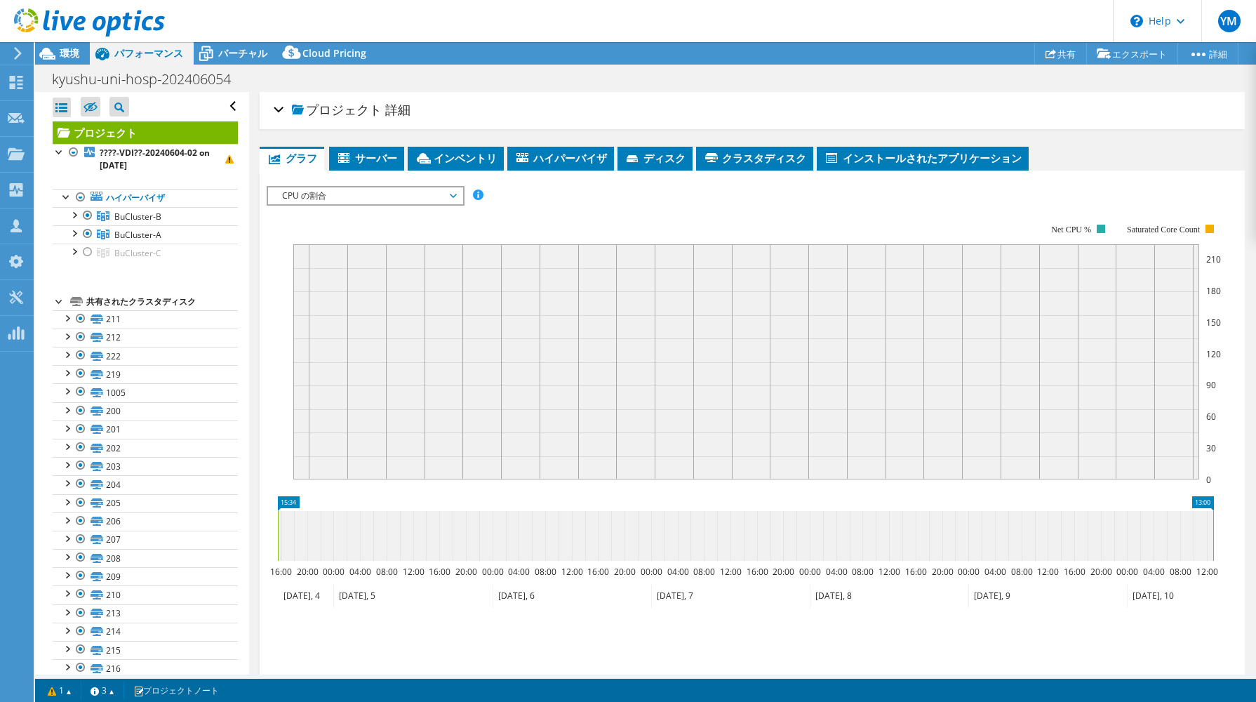
click at [433, 200] on span "CPU の割合" at bounding box center [365, 195] width 180 height 17
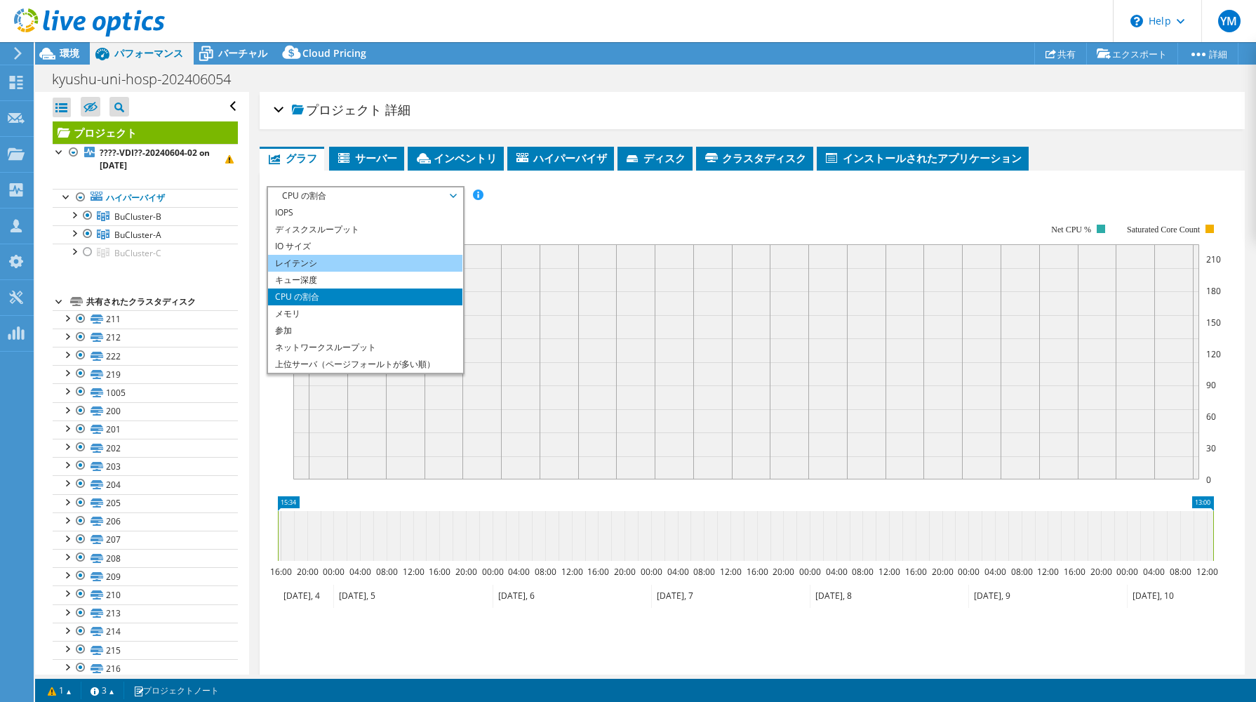
click at [407, 255] on li "レイテンシ" at bounding box center [365, 263] width 194 height 17
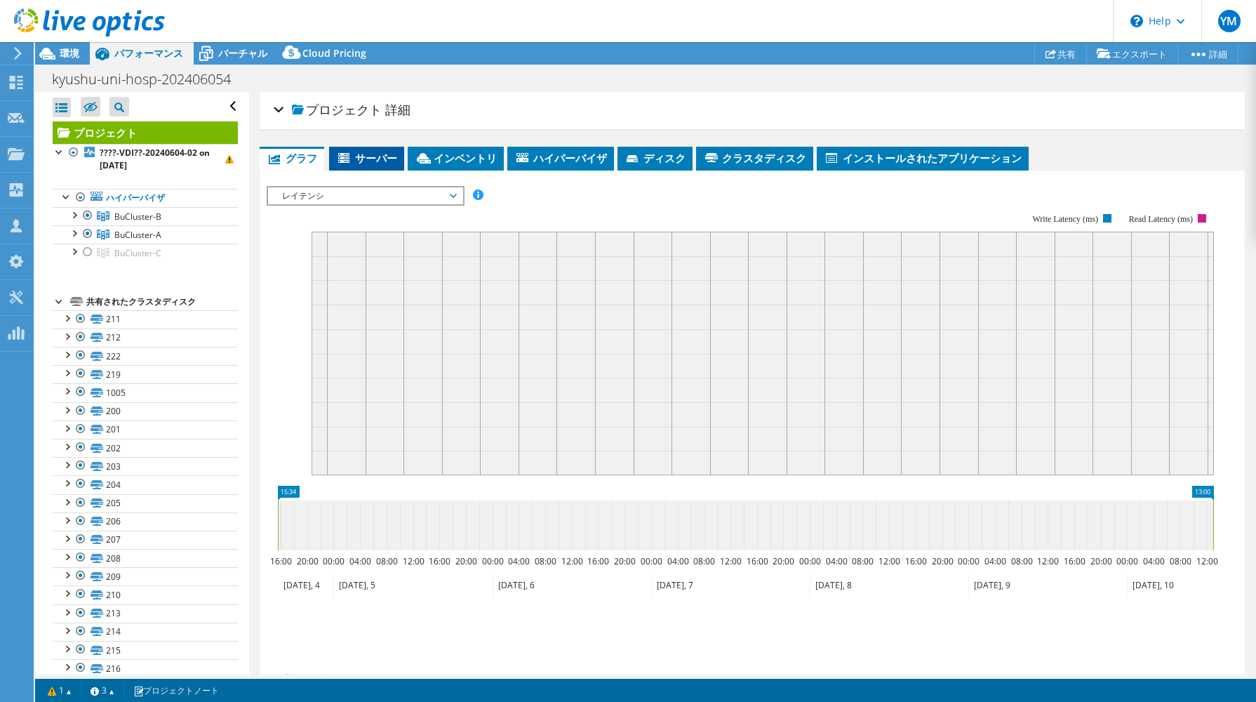
click at [355, 159] on span "サーバー" at bounding box center [366, 158] width 61 height 14
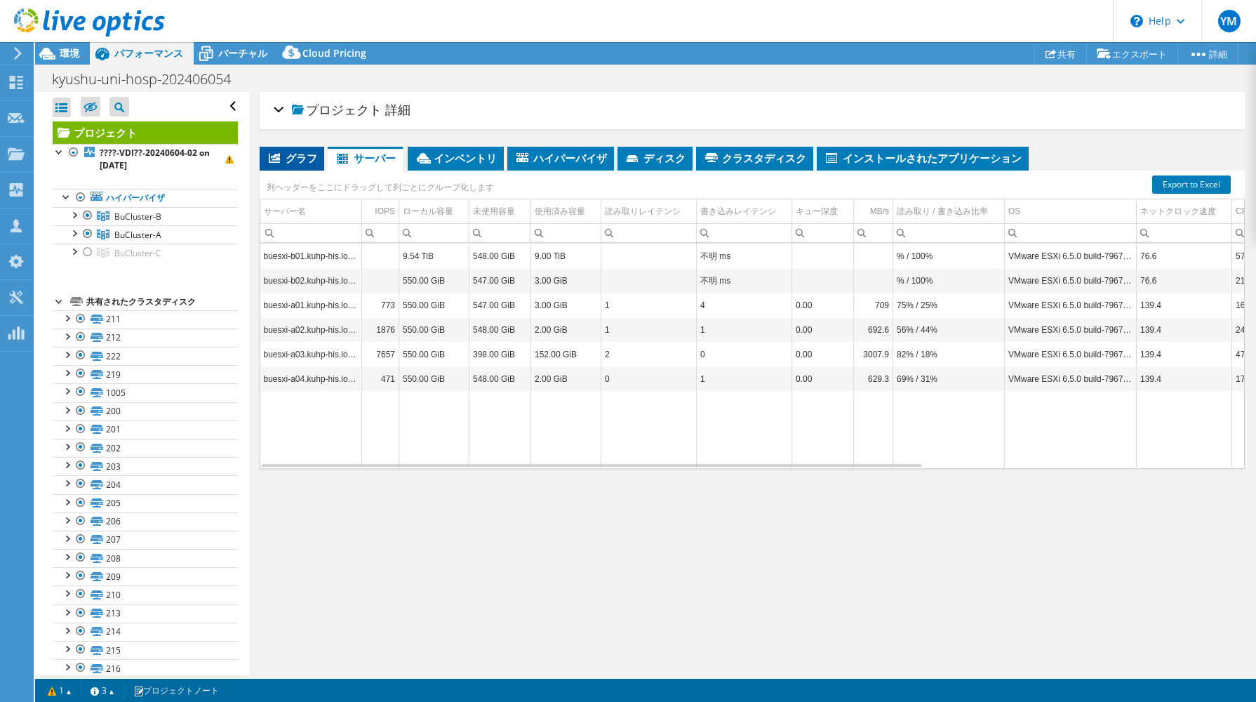
click at [302, 160] on span "グラフ" at bounding box center [292, 158] width 51 height 14
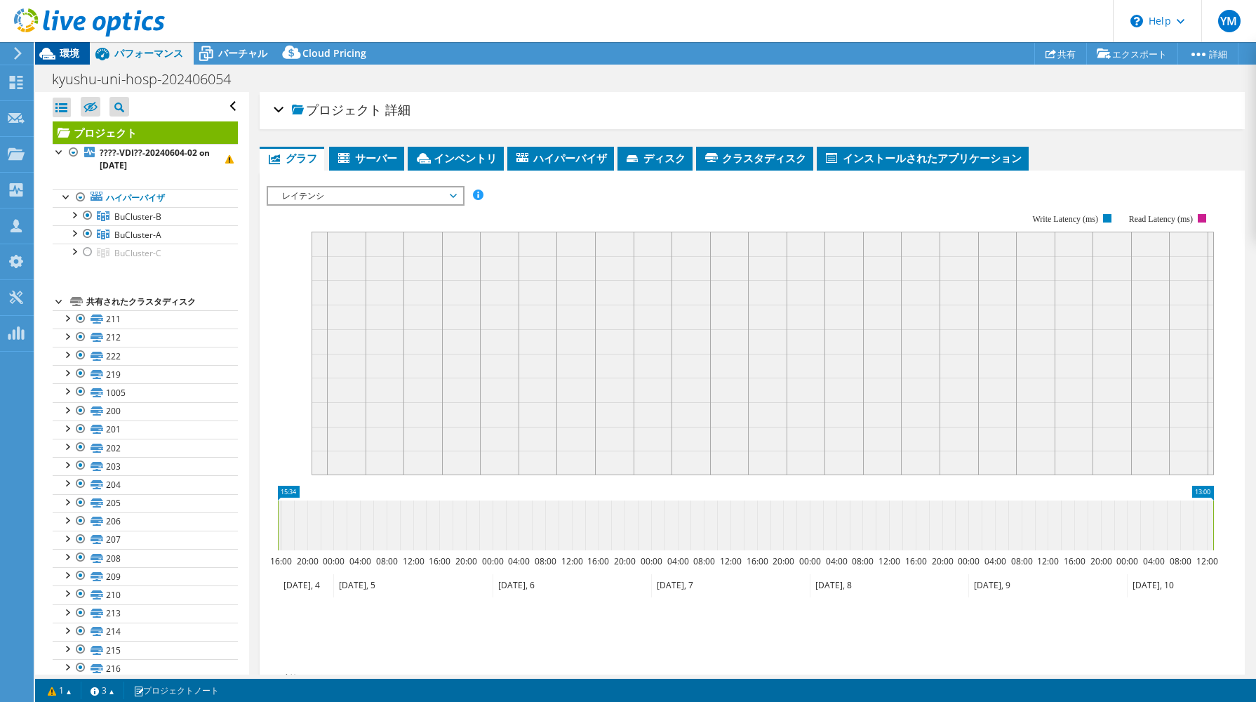
click at [62, 57] on span "環境" at bounding box center [70, 52] width 20 height 13
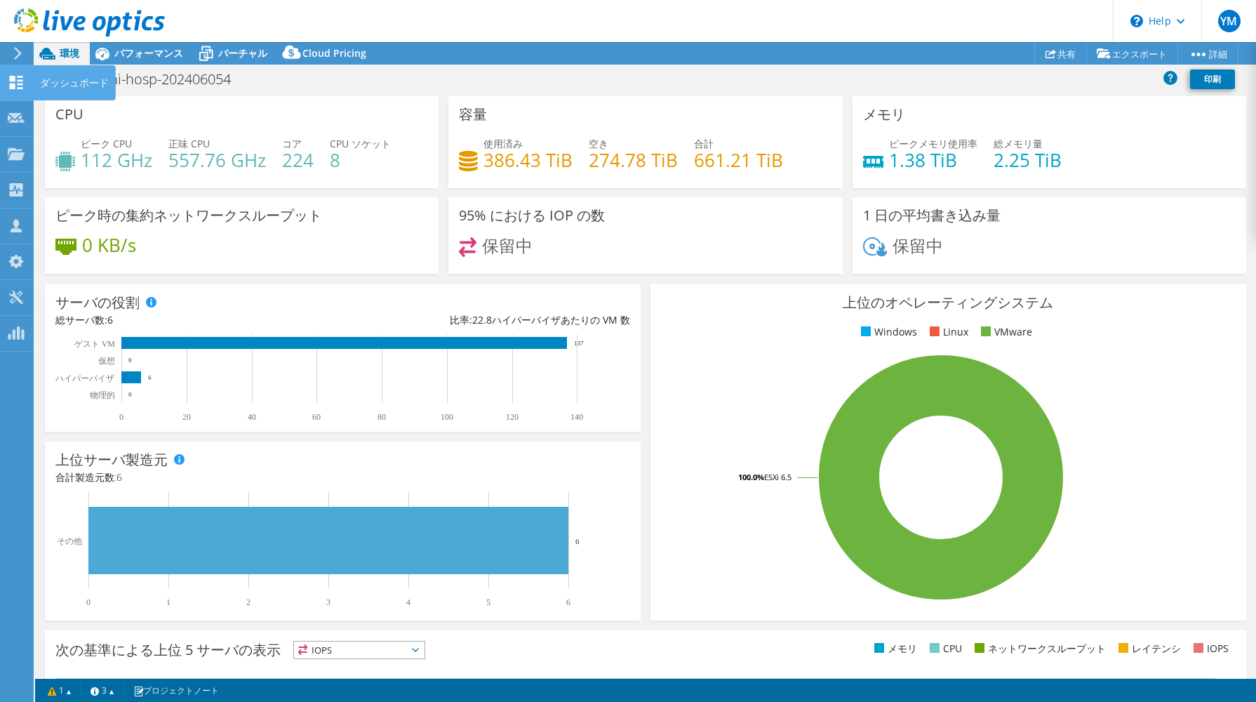
click at [20, 79] on icon at bounding box center [16, 82] width 17 height 13
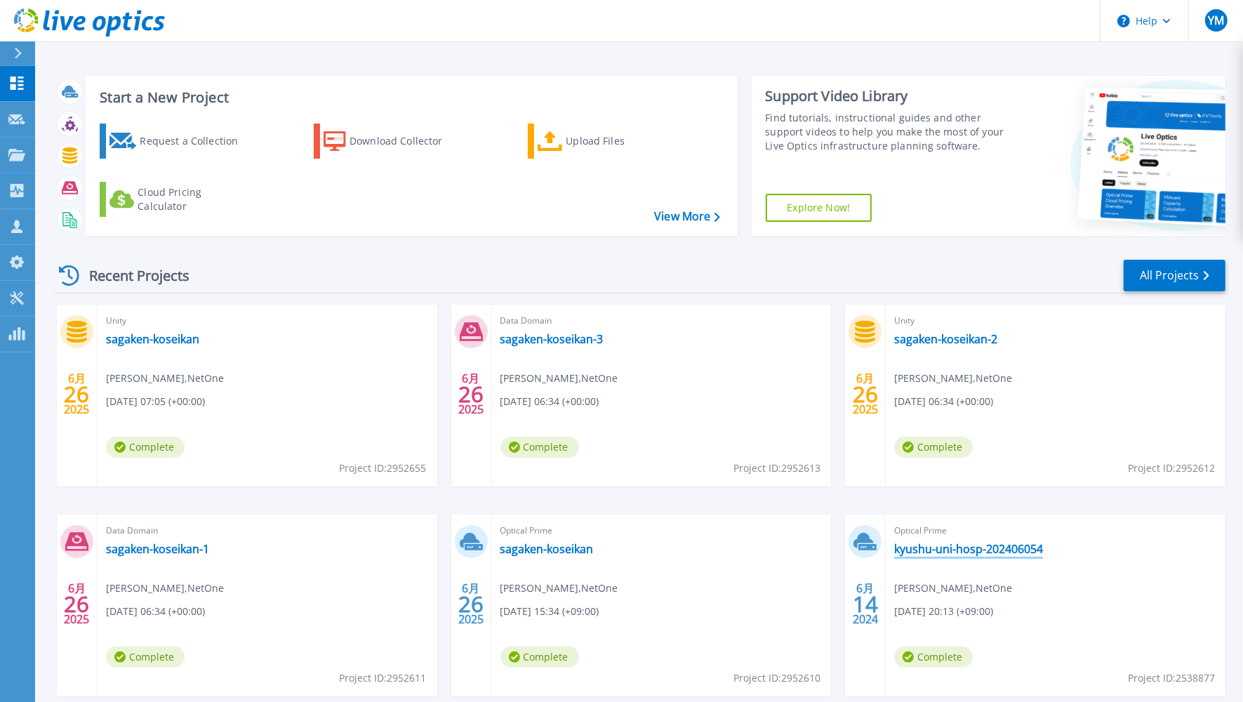
click at [968, 553] on link "kyushu-uni-hosp-202406054" at bounding box center [968, 549] width 149 height 14
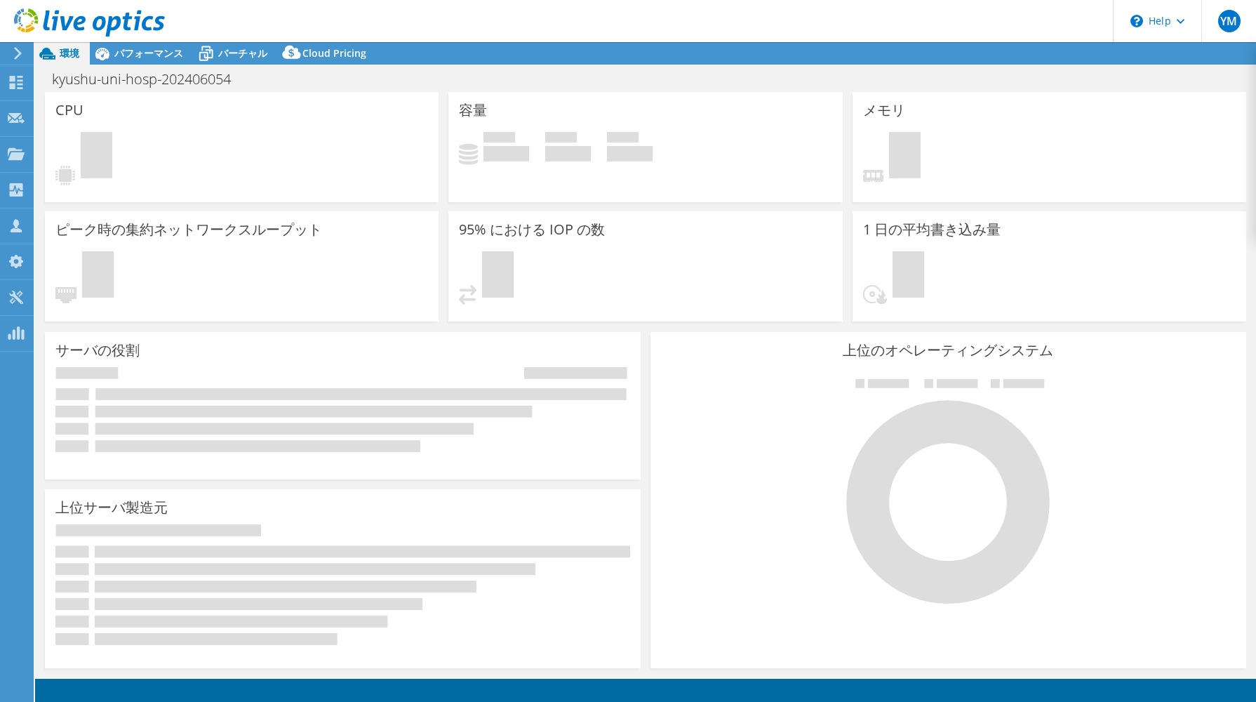
select select "USD"
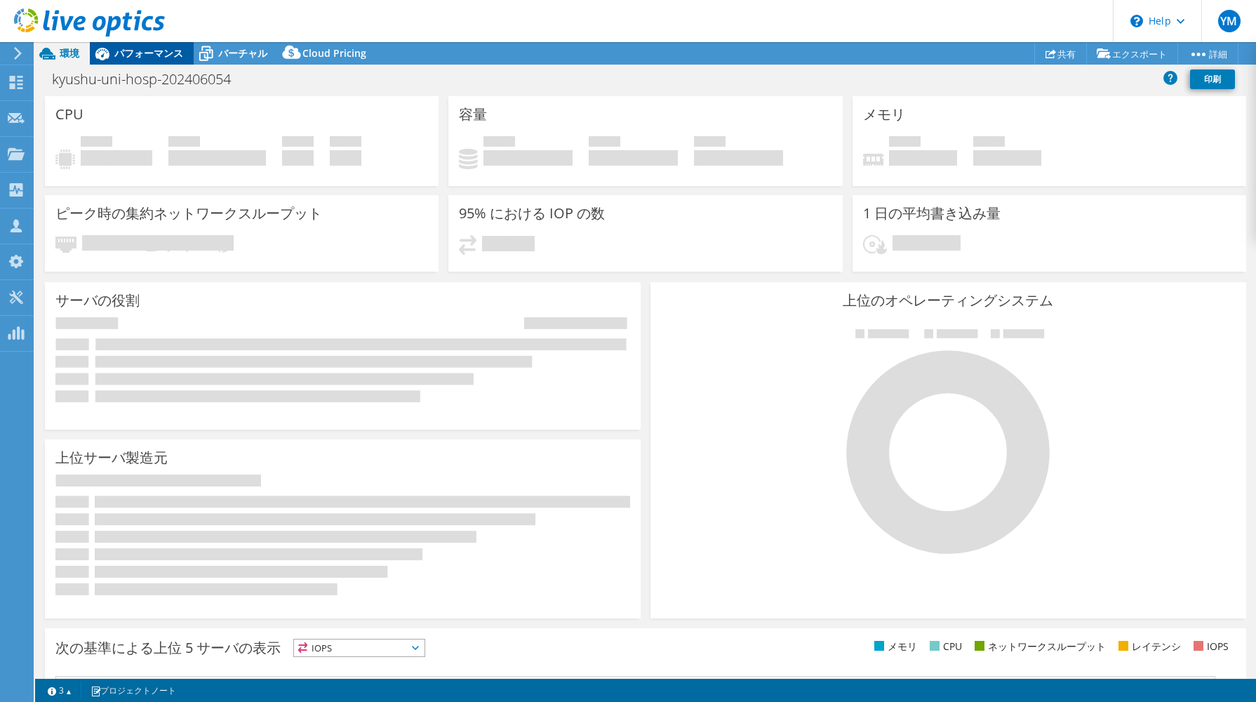
click at [171, 59] on span "パフォーマンス" at bounding box center [148, 52] width 69 height 13
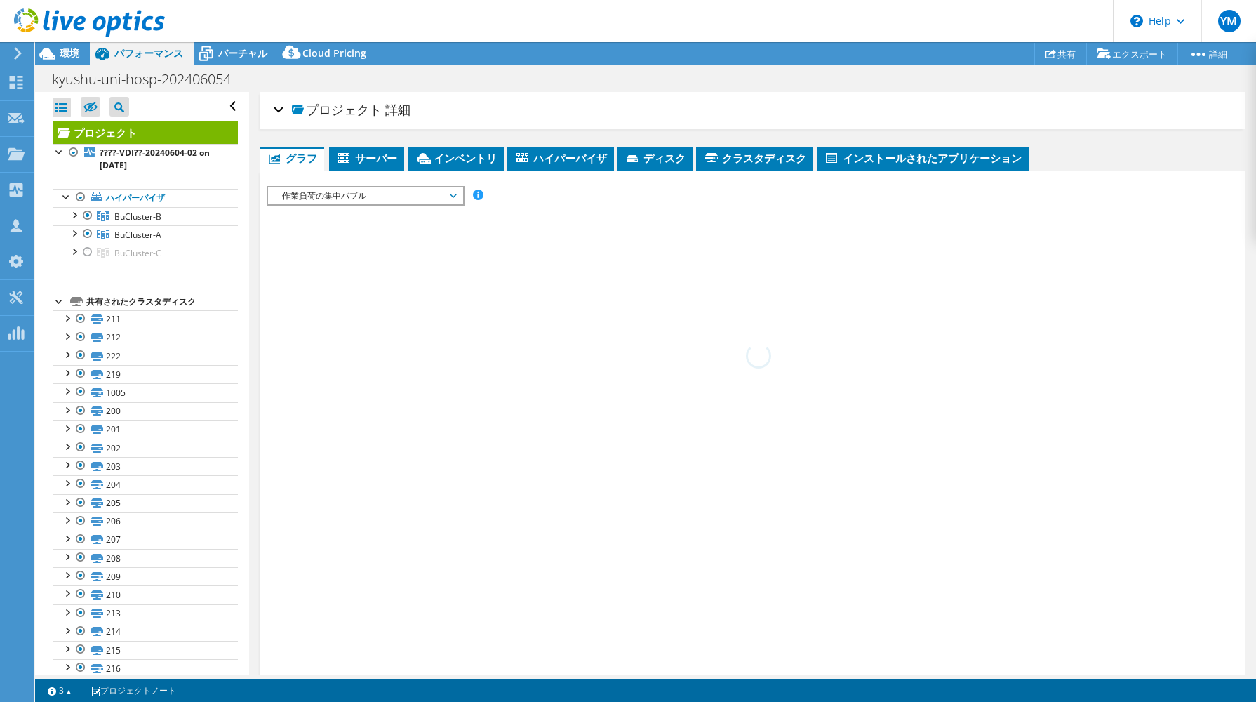
click at [385, 196] on span "作業負荷の集中バブル" at bounding box center [365, 195] width 180 height 17
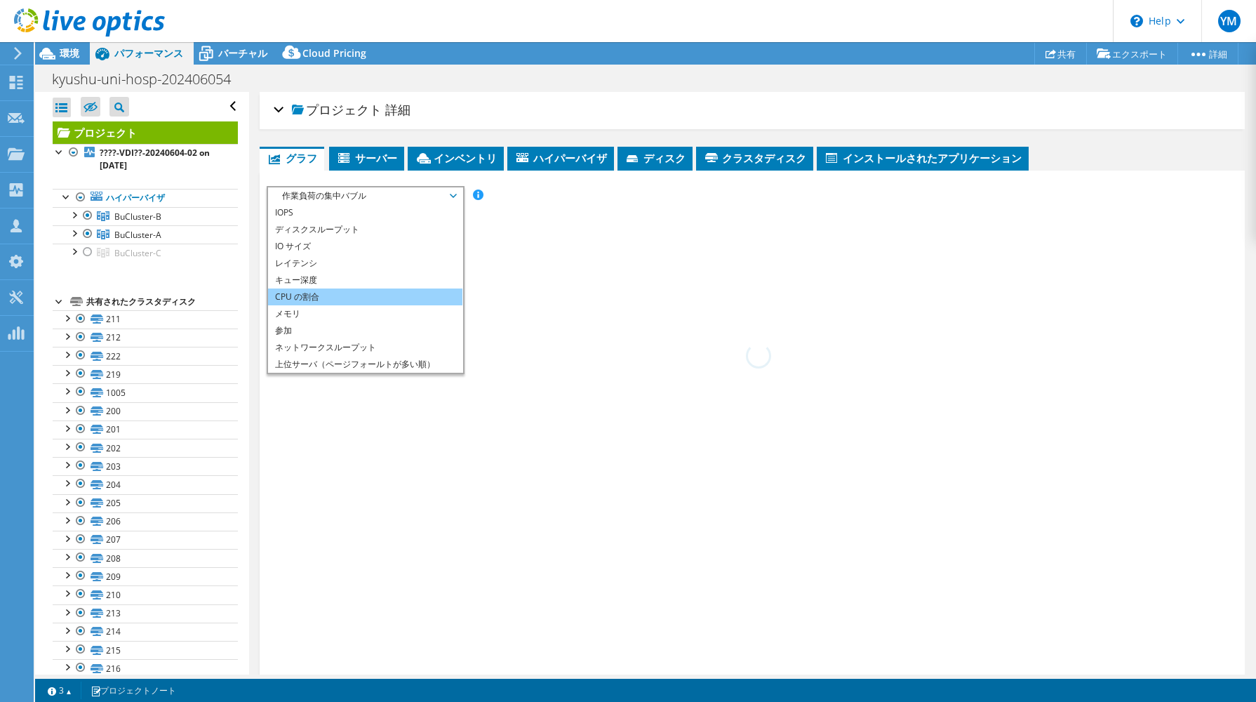
click at [370, 292] on li "CPU の割合" at bounding box center [365, 296] width 194 height 17
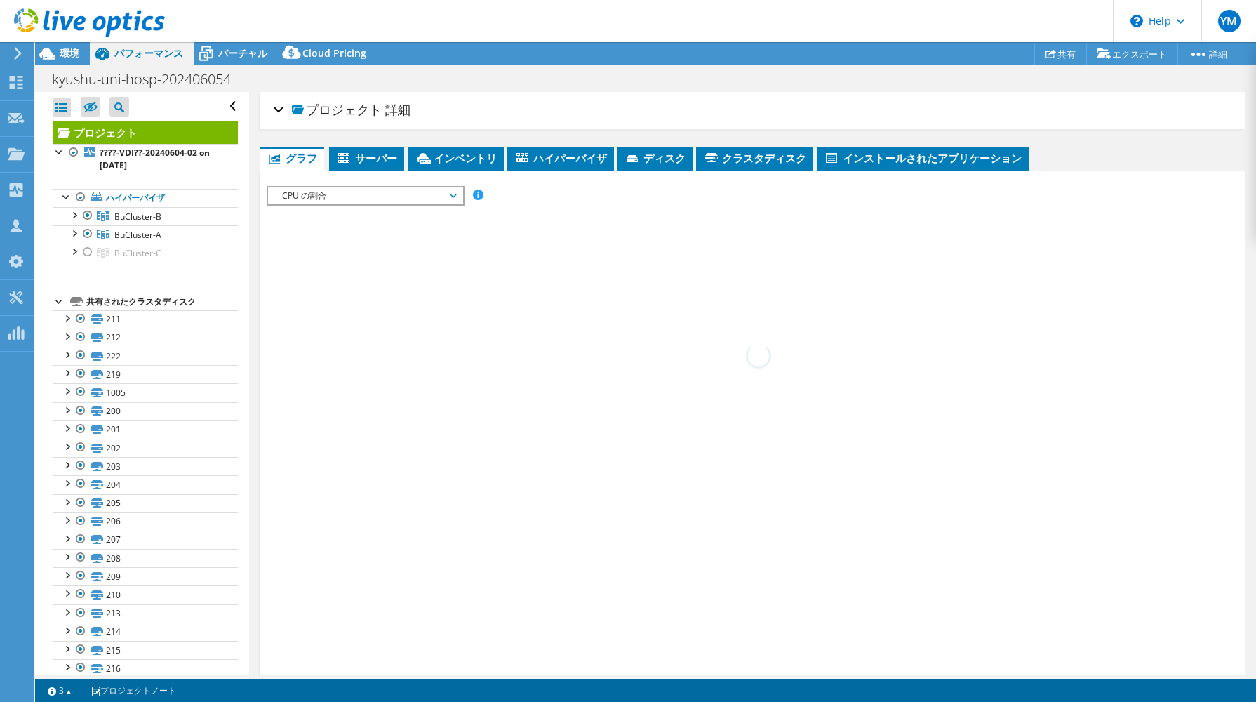
click at [589, 270] on div at bounding box center [753, 459] width 972 height 547
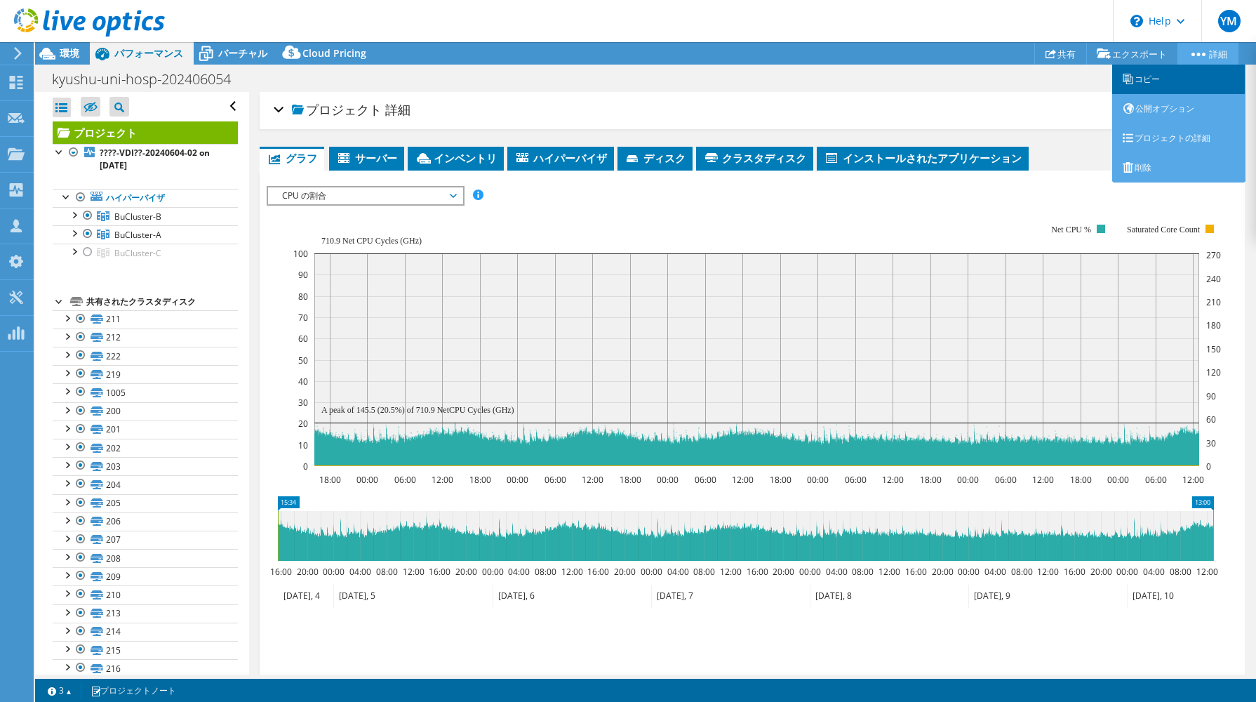
click at [1172, 83] on link "コピー" at bounding box center [1178, 79] width 133 height 29
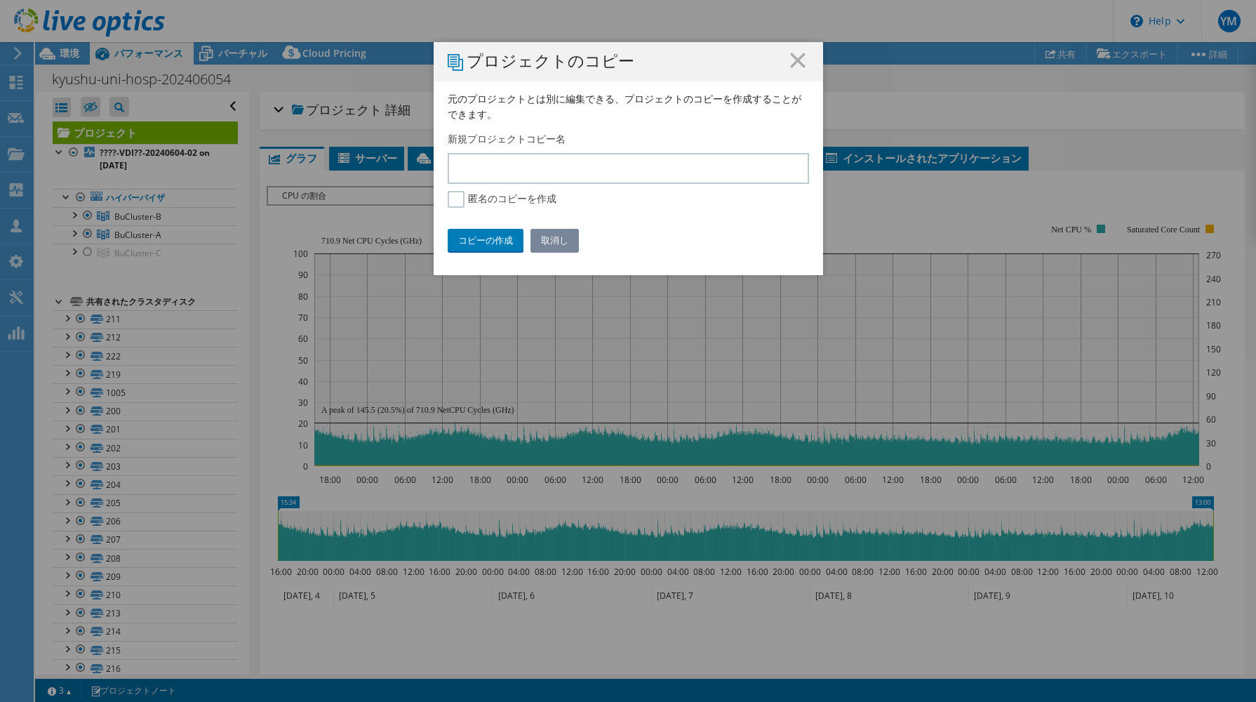
click at [550, 241] on link "取消し" at bounding box center [555, 240] width 48 height 22
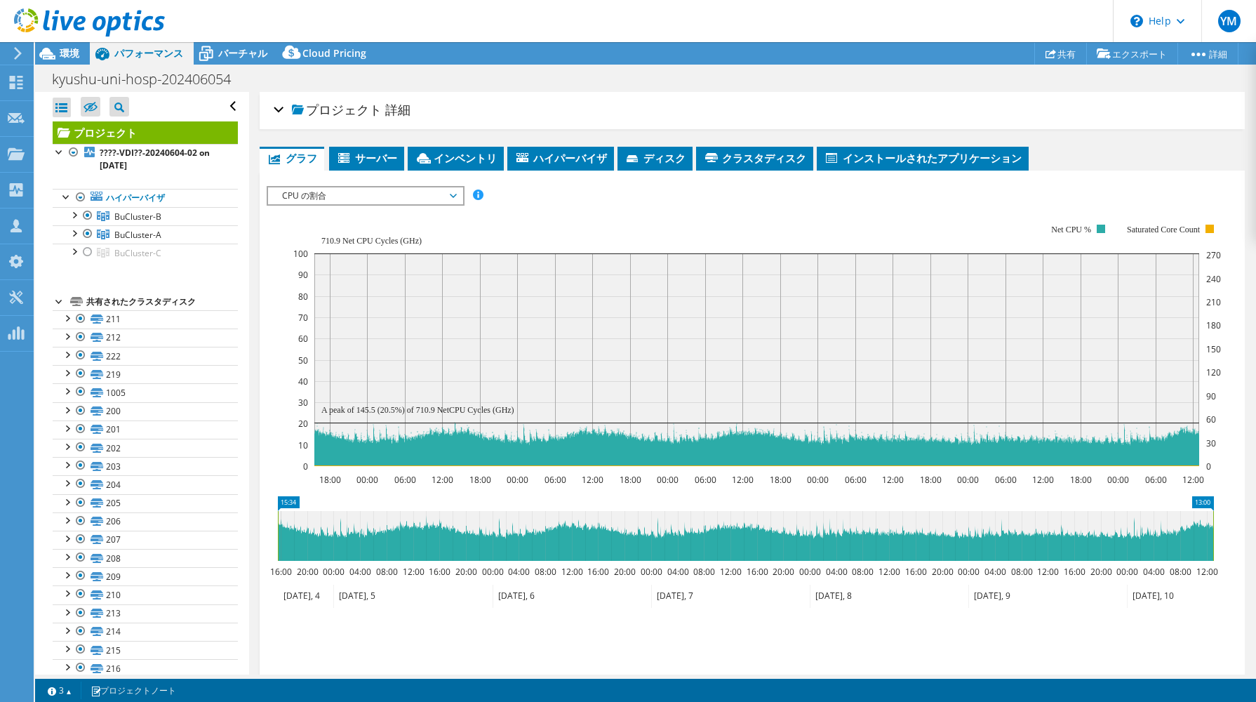
click at [924, 81] on div "kyushu-uni-hosp-202406054 印刷" at bounding box center [645, 79] width 1221 height 26
click at [70, 33] on icon at bounding box center [89, 22] width 151 height 29
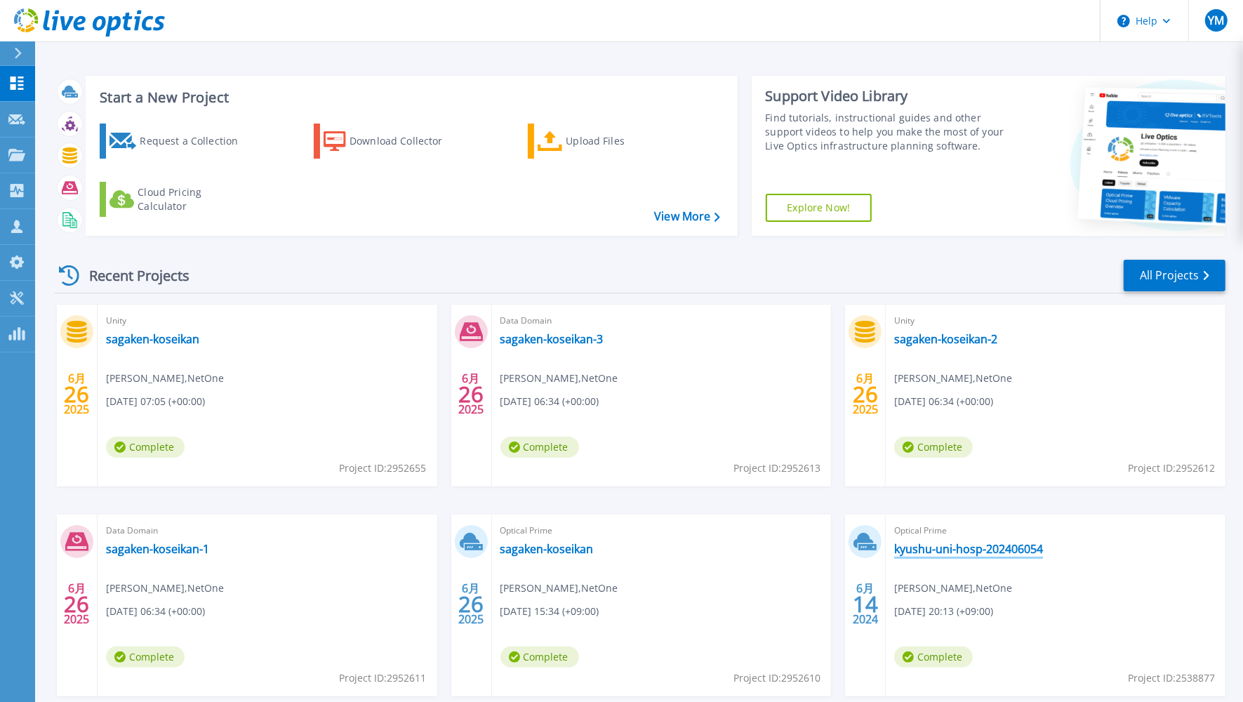
click at [935, 549] on link "kyushu-uni-hosp-202406054" at bounding box center [968, 549] width 149 height 14
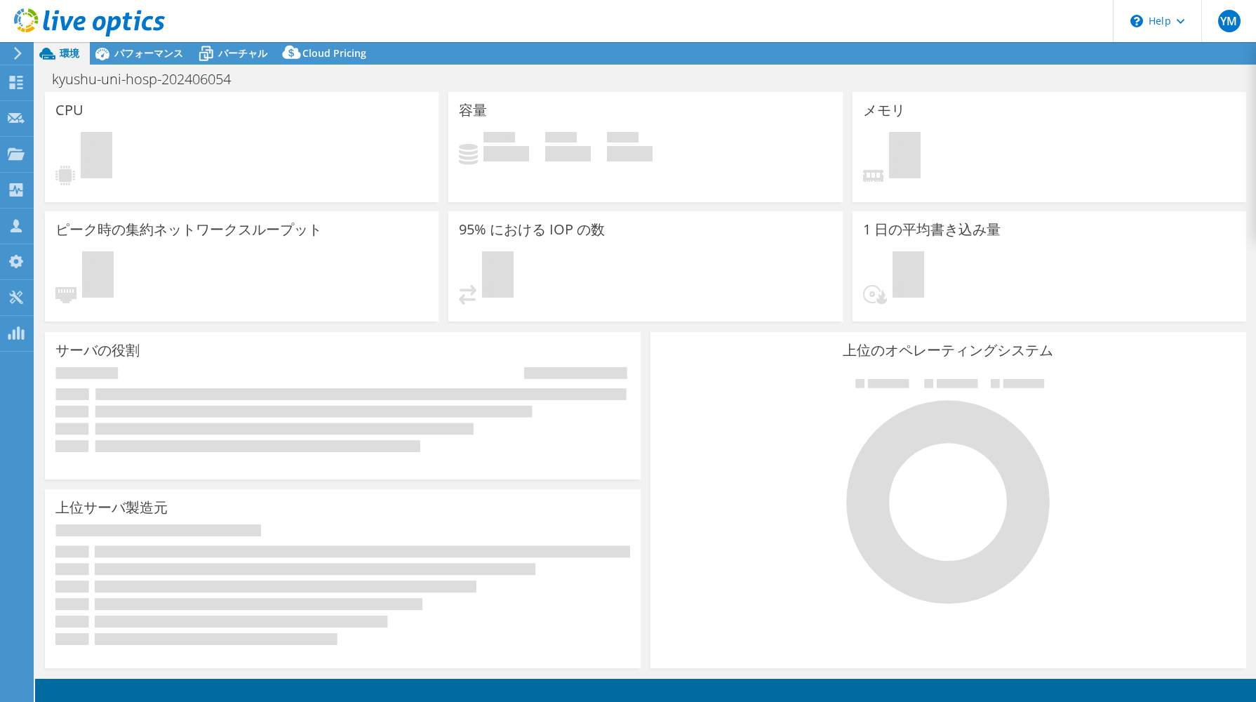
select select "[GEOGRAPHIC_DATA]"
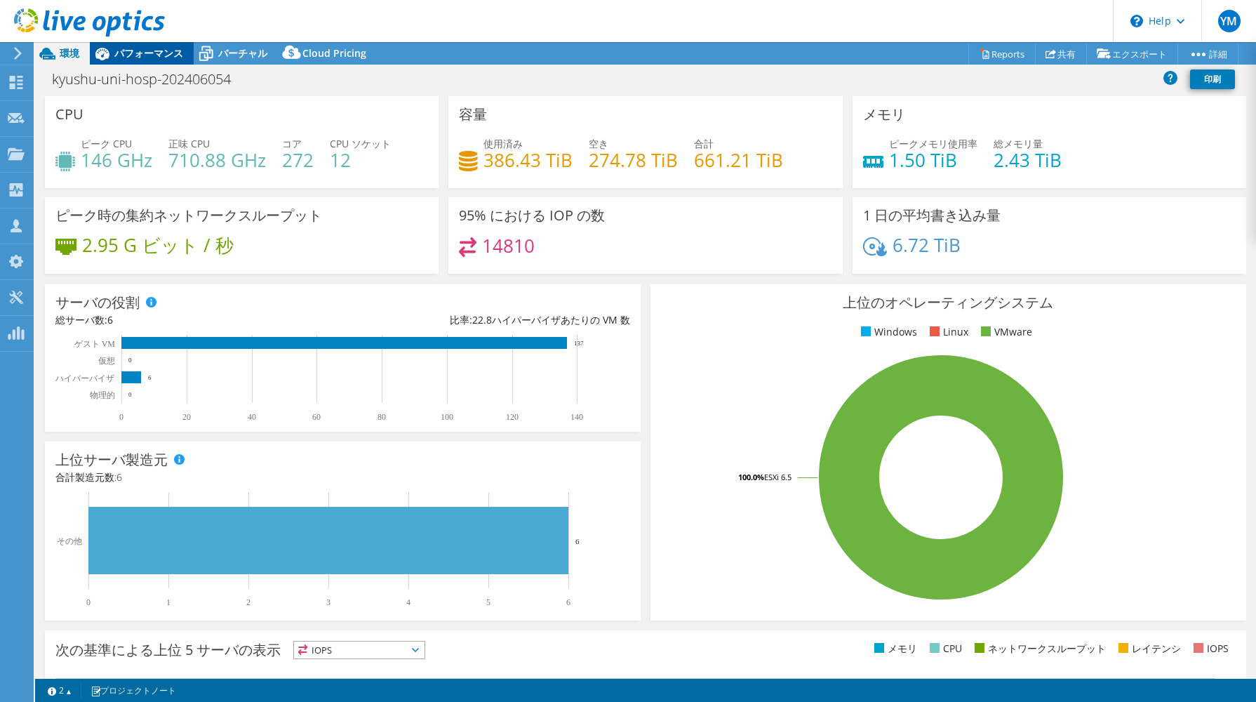
click at [156, 51] on span "パフォーマンス" at bounding box center [148, 52] width 69 height 13
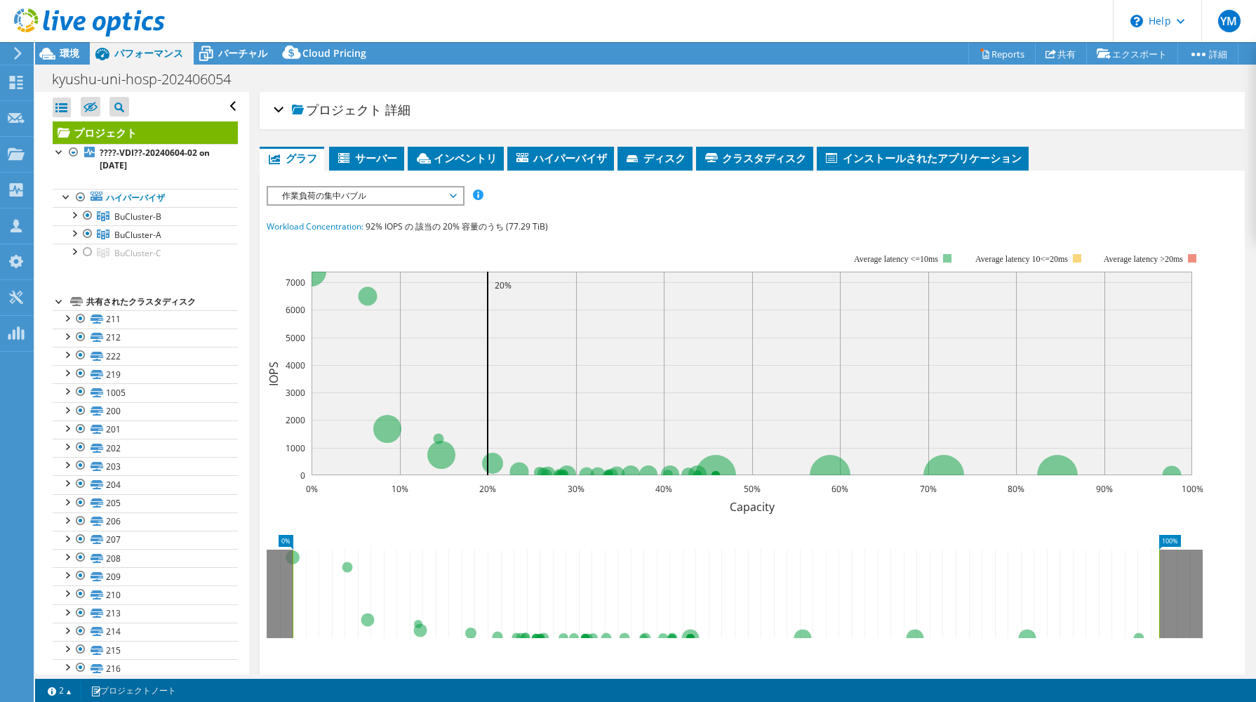
click at [442, 201] on span "作業負荷の集中バブル" at bounding box center [365, 195] width 180 height 17
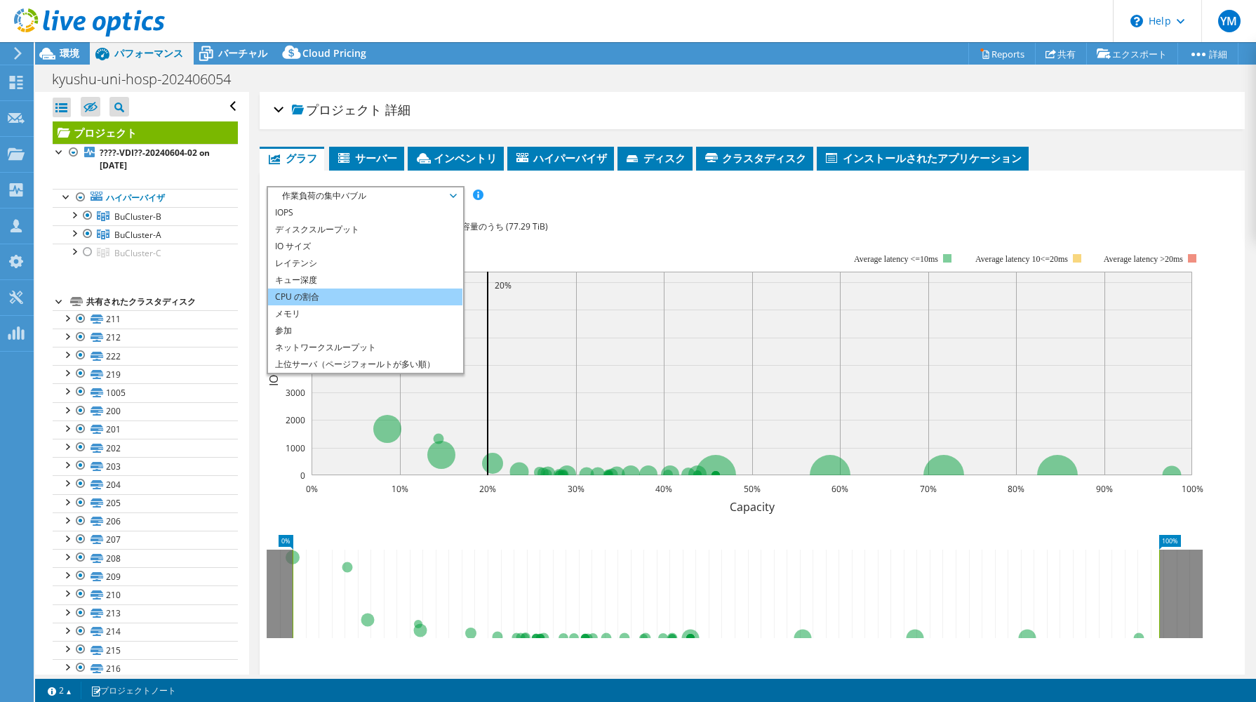
click at [382, 293] on li "CPU の割合" at bounding box center [365, 296] width 194 height 17
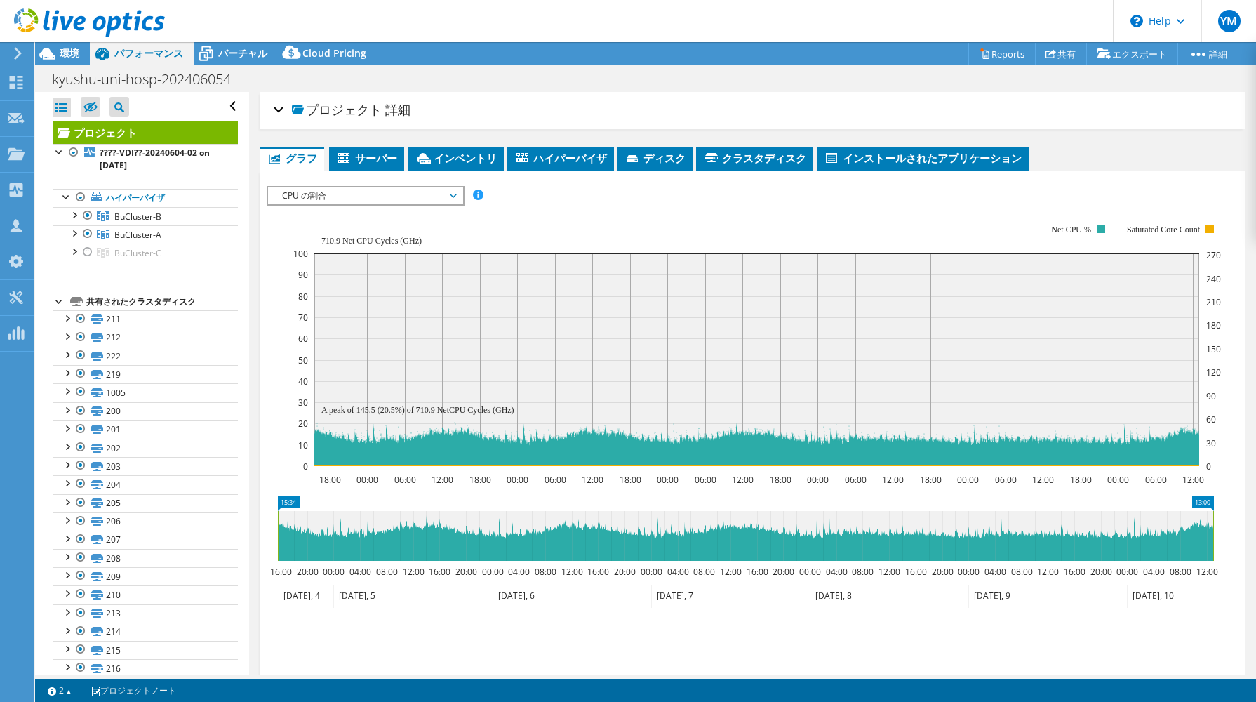
click at [558, 485] on section "Workload Concentration: 92% IOPS の 該当の 20% 容量のうち (77.29 TiB) 18:00 00:00 06:00 …" at bounding box center [753, 437] width 972 height 464
click at [416, 190] on span "CPU の割合" at bounding box center [365, 195] width 180 height 17
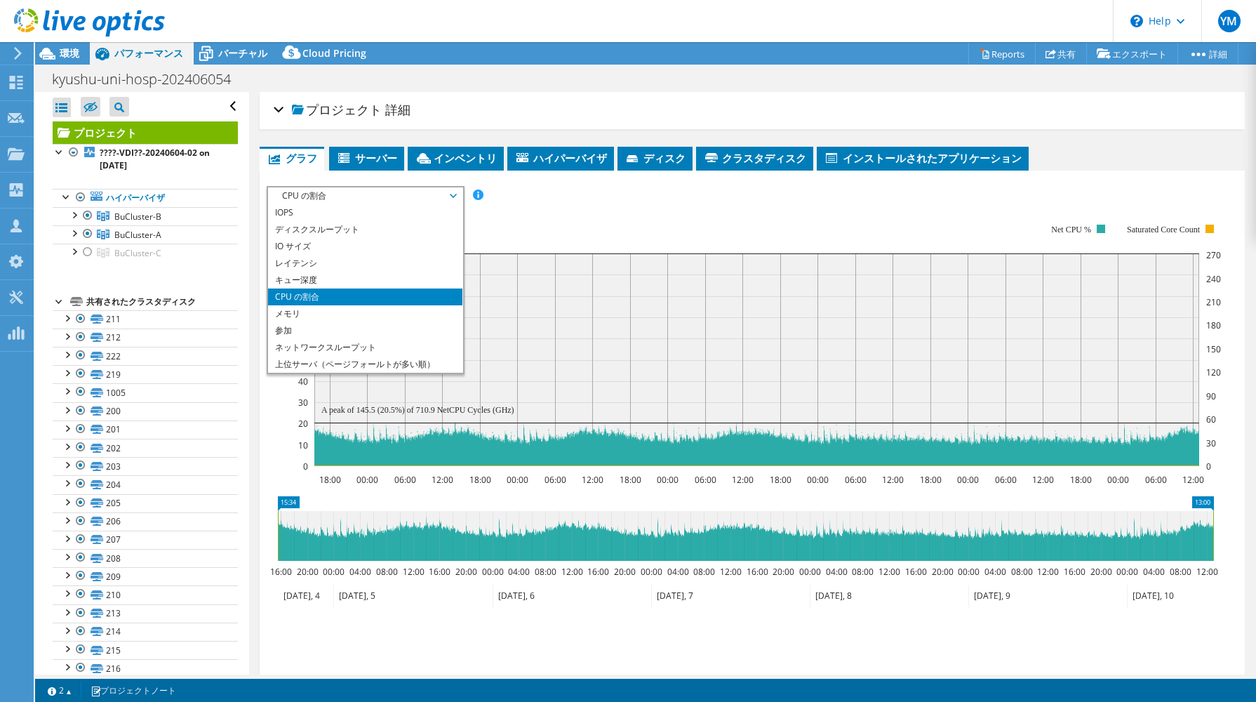
click at [416, 190] on span "CPU の割合" at bounding box center [365, 195] width 180 height 17
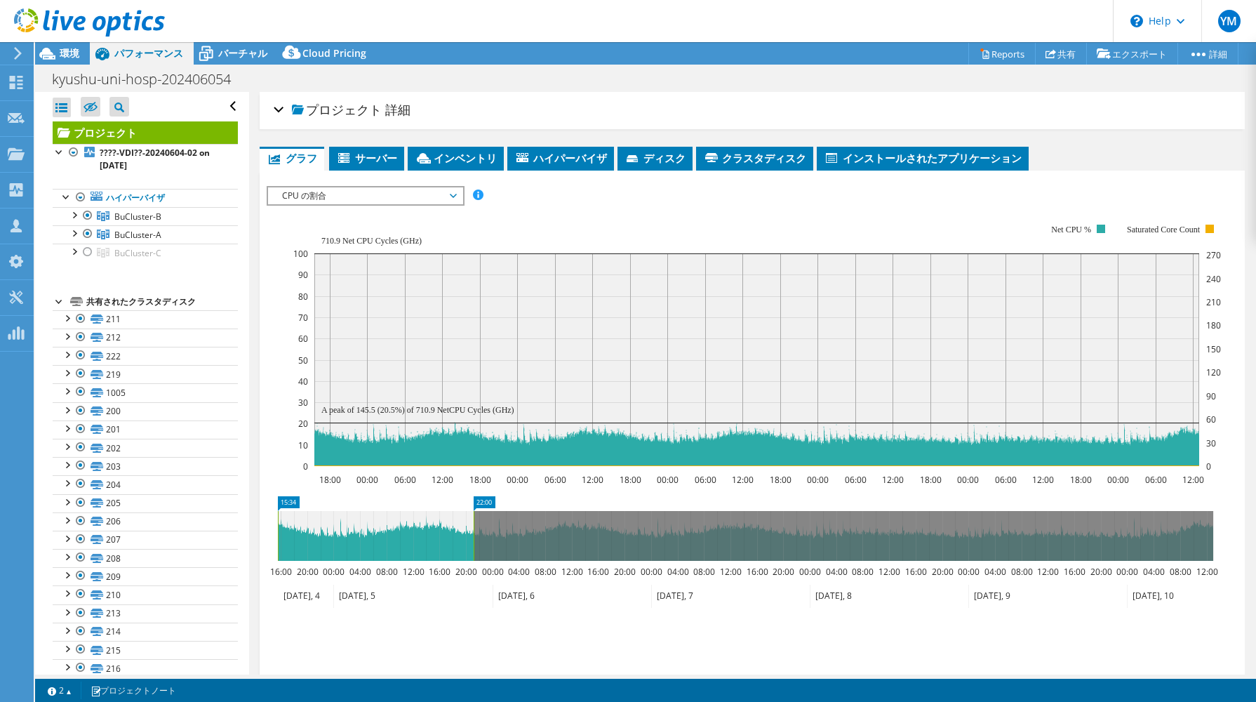
drag, startPoint x: 1214, startPoint y: 513, endPoint x: 474, endPoint y: 519, distance: 740.4
click at [474, 519] on rect at bounding box center [474, 536] width 6 height 50
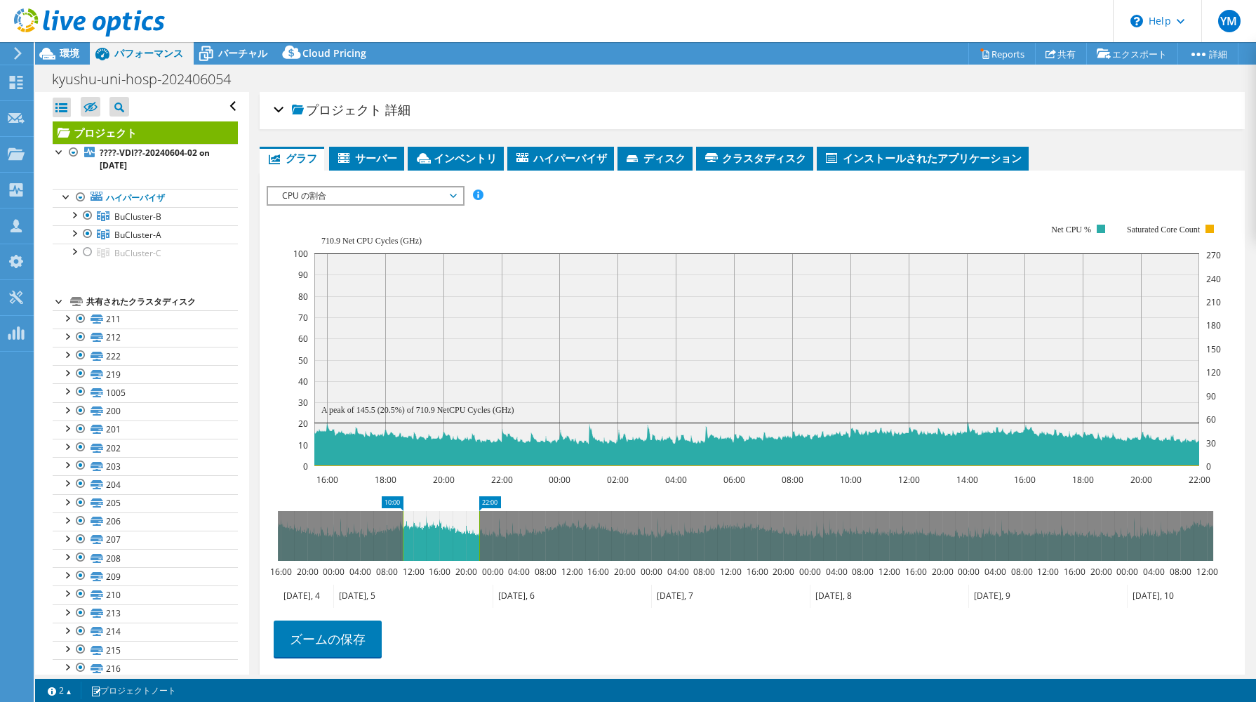
drag, startPoint x: 276, startPoint y: 514, endPoint x: 396, endPoint y: 517, distance: 120.7
click at [400, 517] on rect at bounding box center [403, 536] width 6 height 50
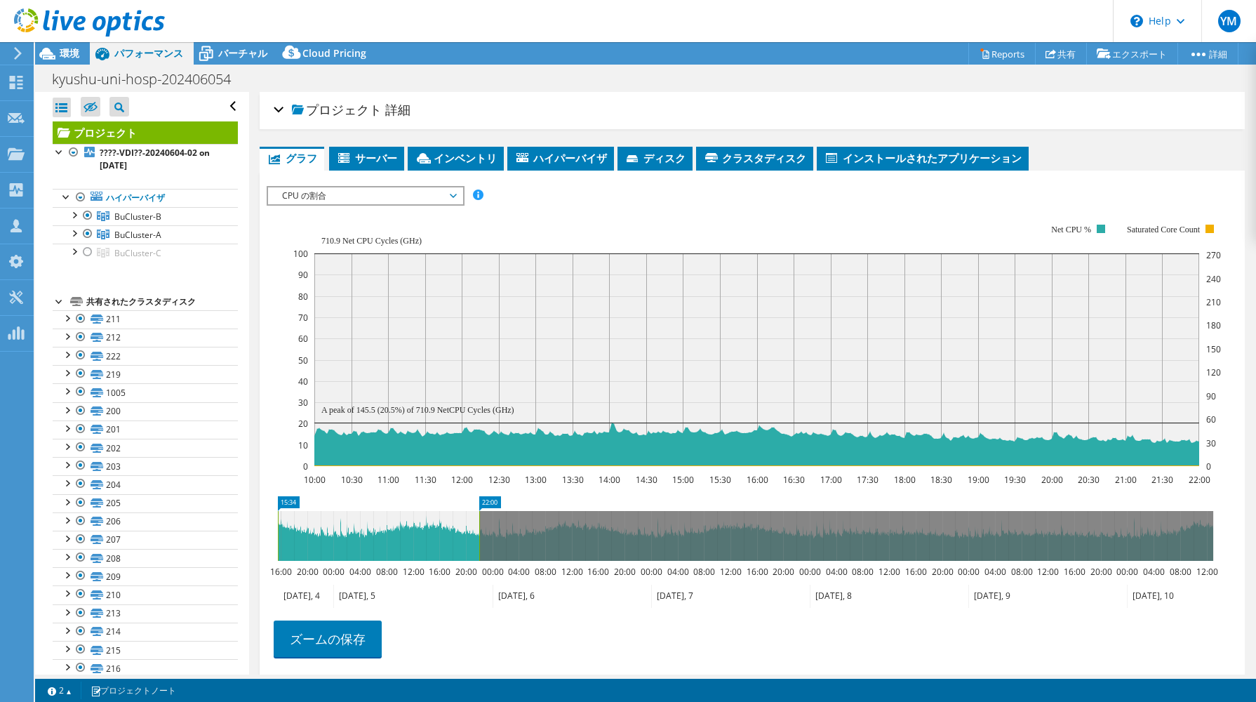
drag, startPoint x: 399, startPoint y: 510, endPoint x: 276, endPoint y: 512, distance: 122.8
click at [276, 512] on rect at bounding box center [278, 536] width 6 height 50
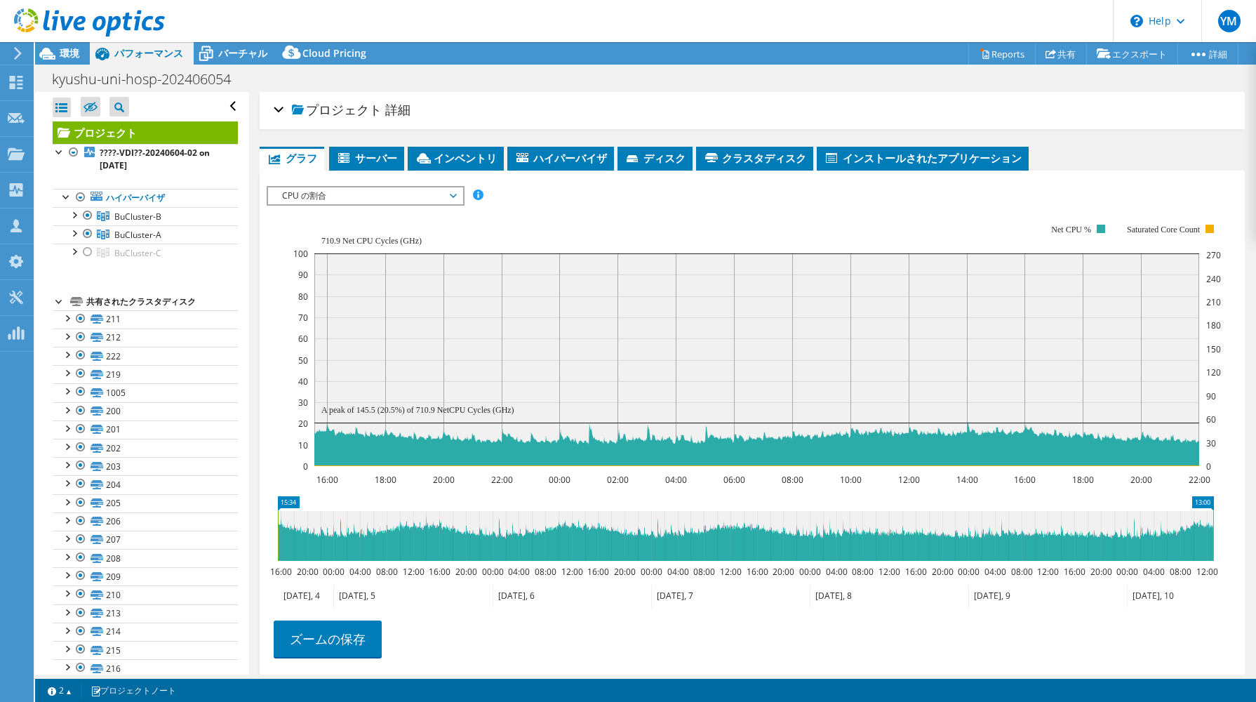
drag, startPoint x: 478, startPoint y: 513, endPoint x: 1223, endPoint y: 526, distance: 745.4
click at [1223, 526] on icon "15:34 13:00 16:00 20:00 00:00 04:00 08:00 12:00 16:00 20:00 00:00 04:00 08:00 1…" at bounding box center [746, 552] width 958 height 112
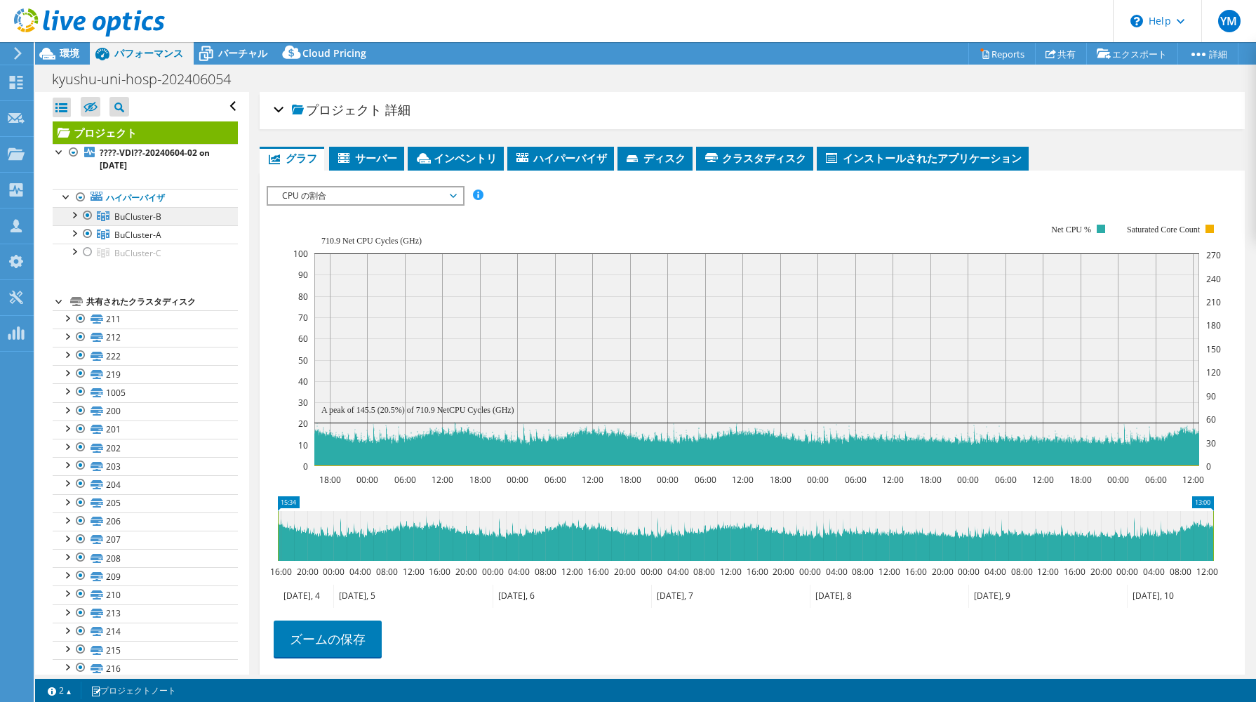
click at [126, 211] on span "BuCluster-B" at bounding box center [137, 217] width 47 height 12
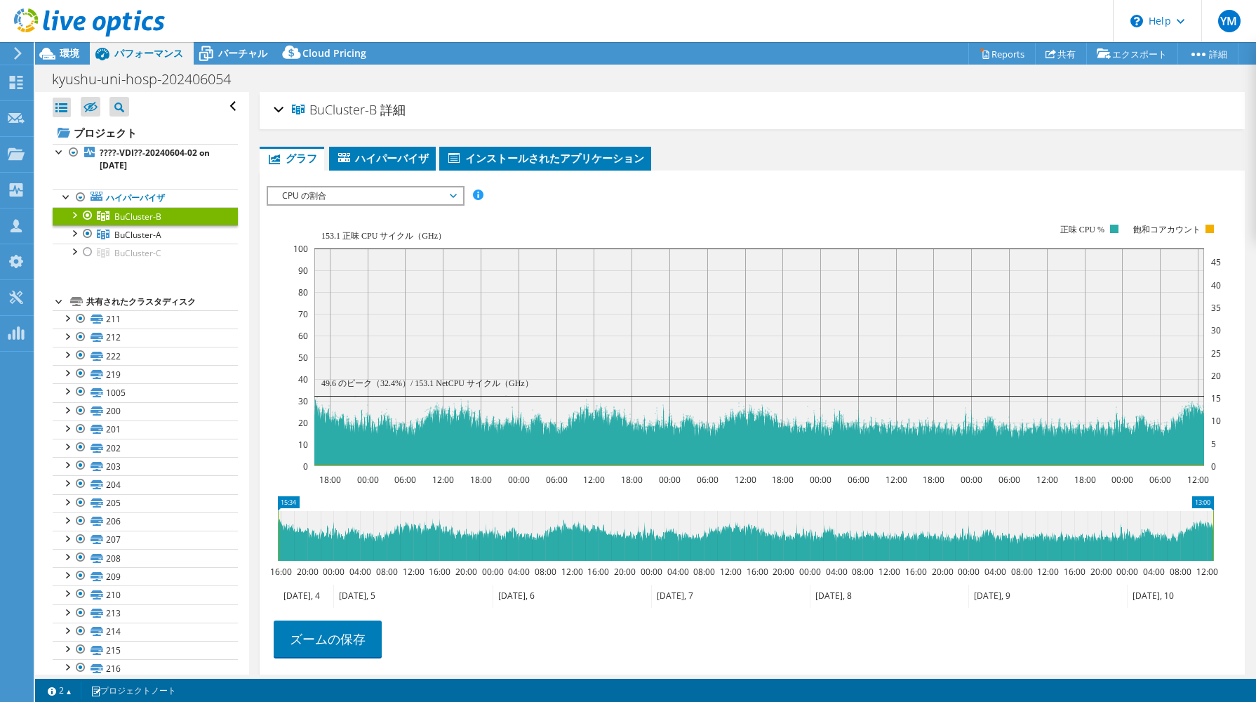
click at [88, 216] on div at bounding box center [88, 215] width 14 height 17
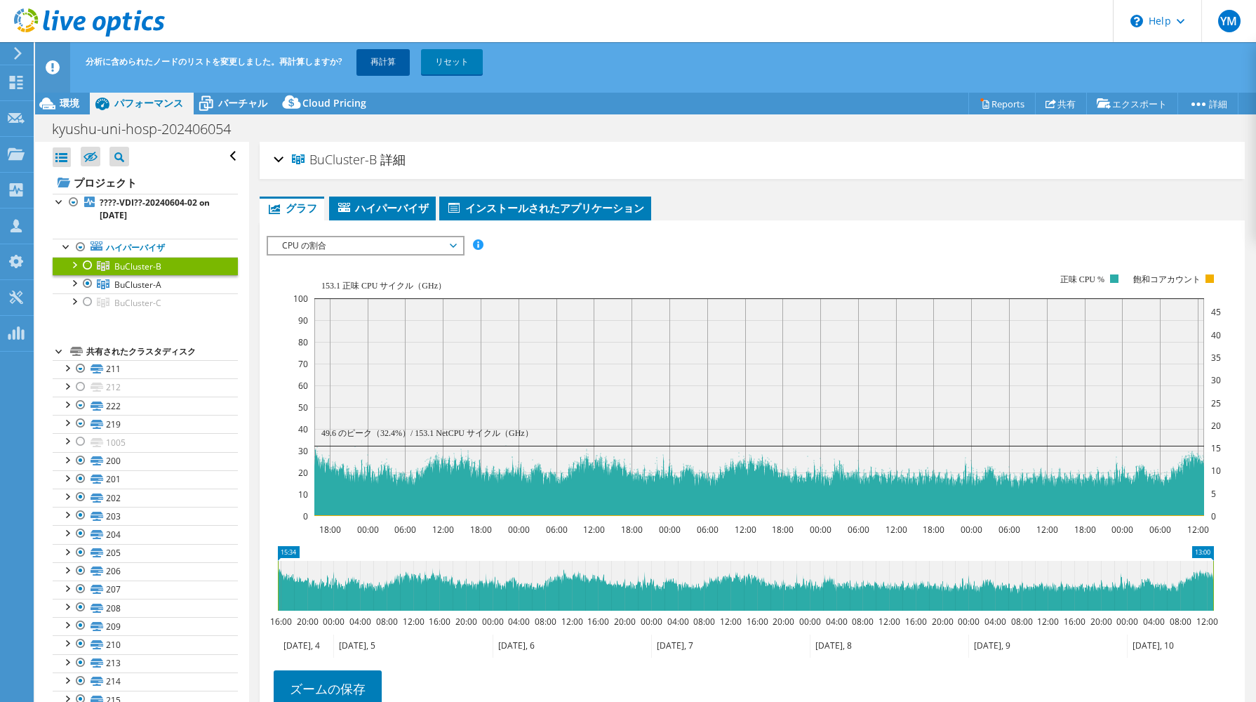
click at [395, 59] on link "再計算" at bounding box center [382, 61] width 53 height 25
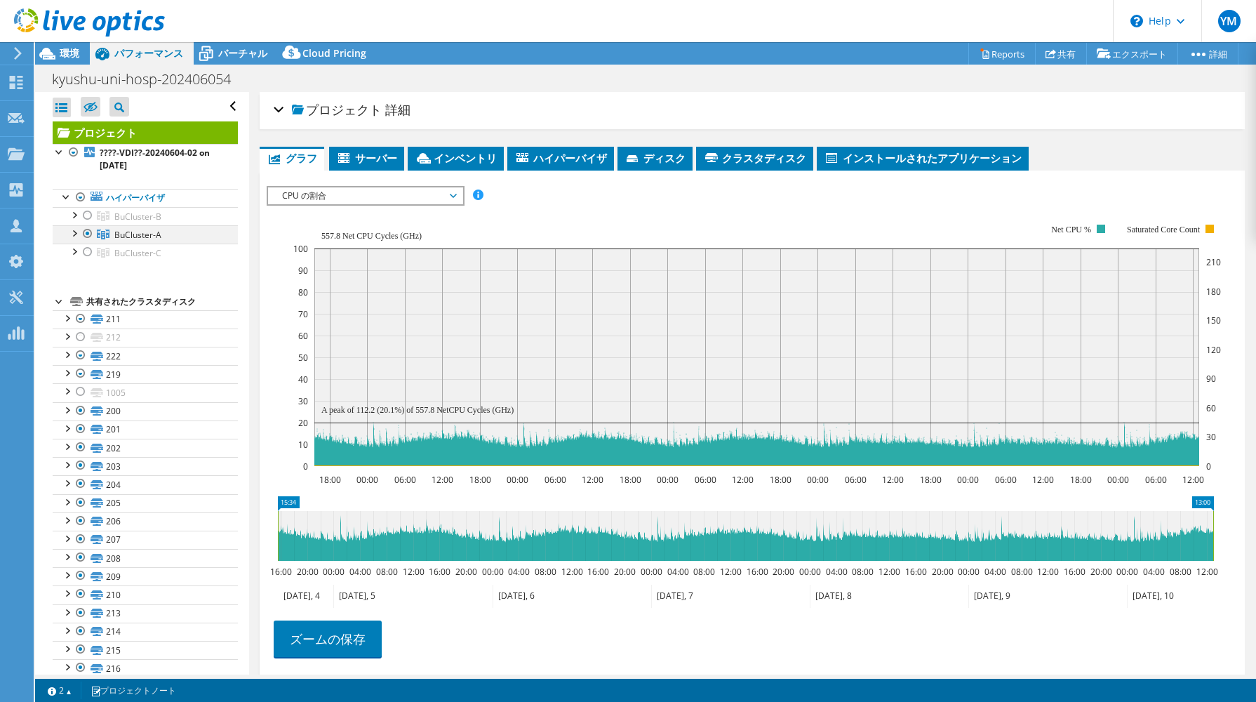
click at [72, 232] on div at bounding box center [74, 232] width 14 height 14
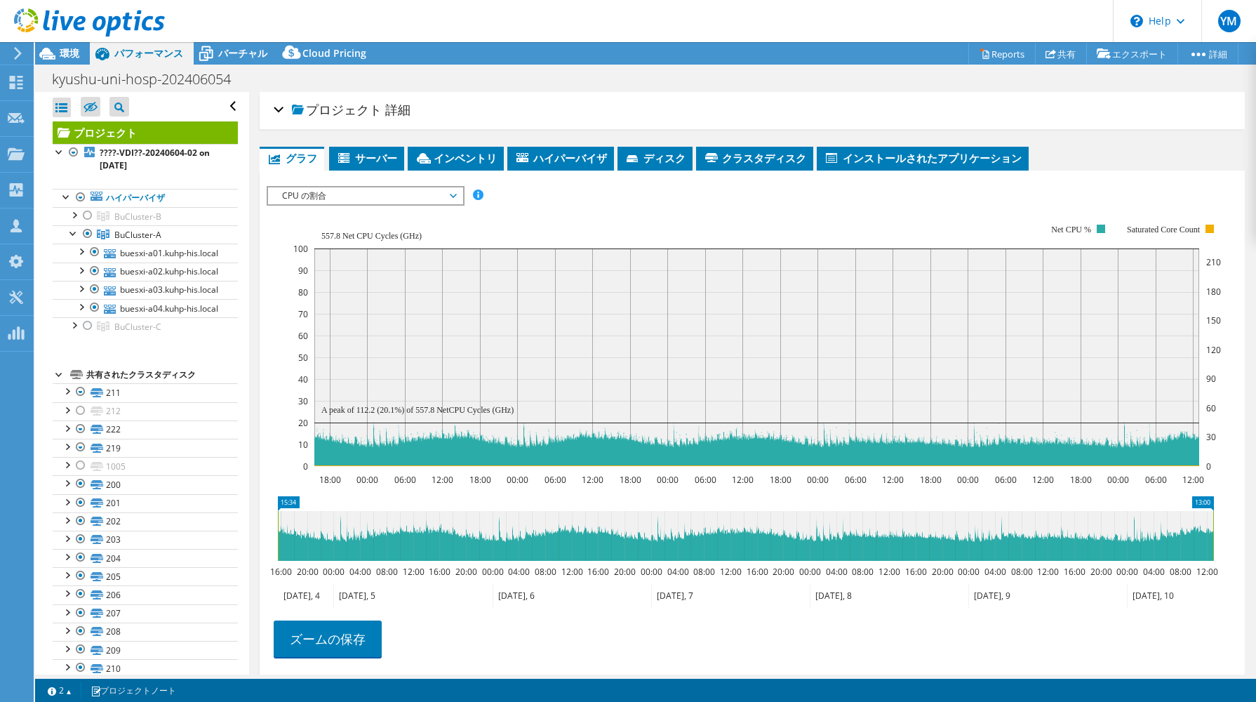
click at [647, 208] on rect at bounding box center [757, 345] width 928 height 281
click at [994, 46] on link "Reports" at bounding box center [1001, 54] width 67 height 22
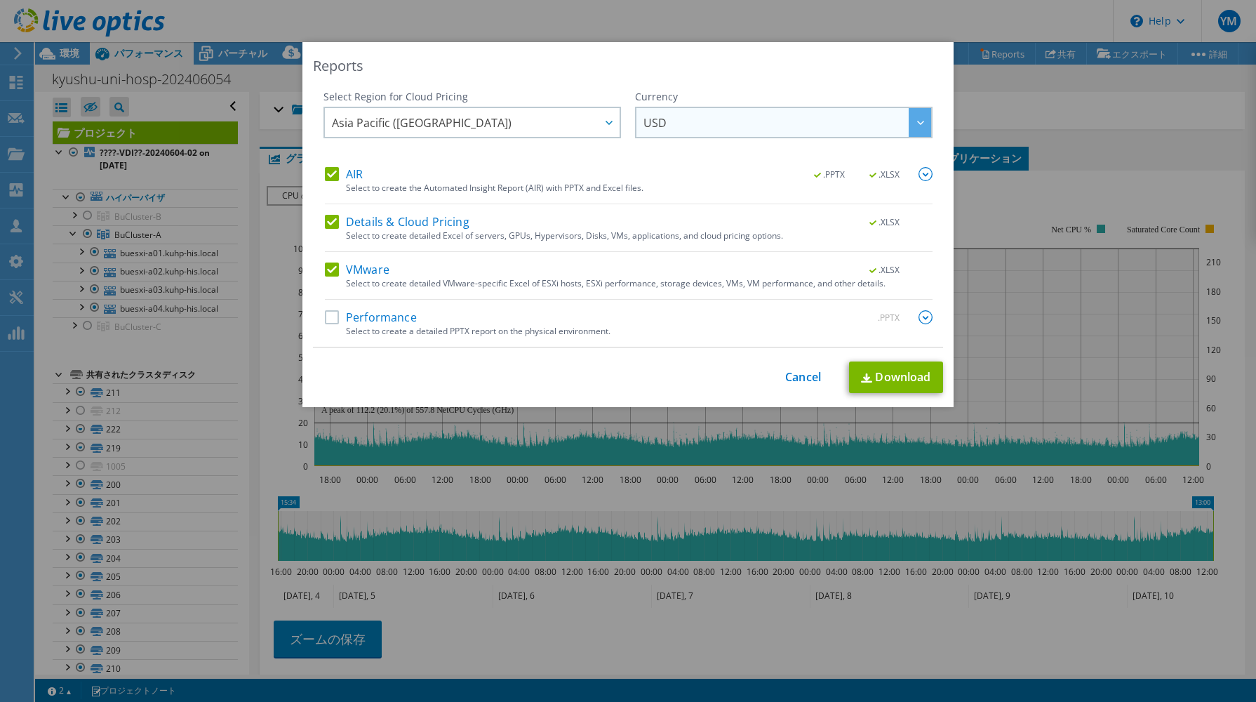
click at [917, 121] on icon at bounding box center [920, 123] width 7 height 4
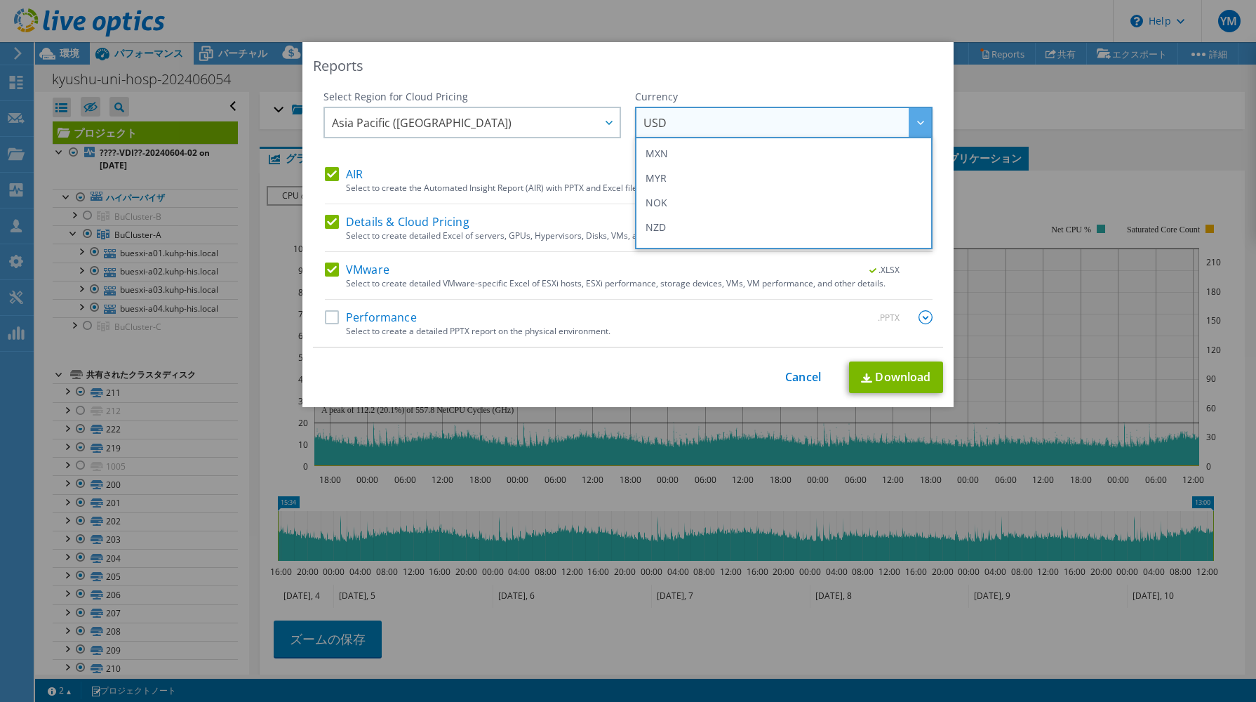
scroll to position [260, 0]
click at [843, 205] on li "JPY" at bounding box center [784, 211] width 291 height 25
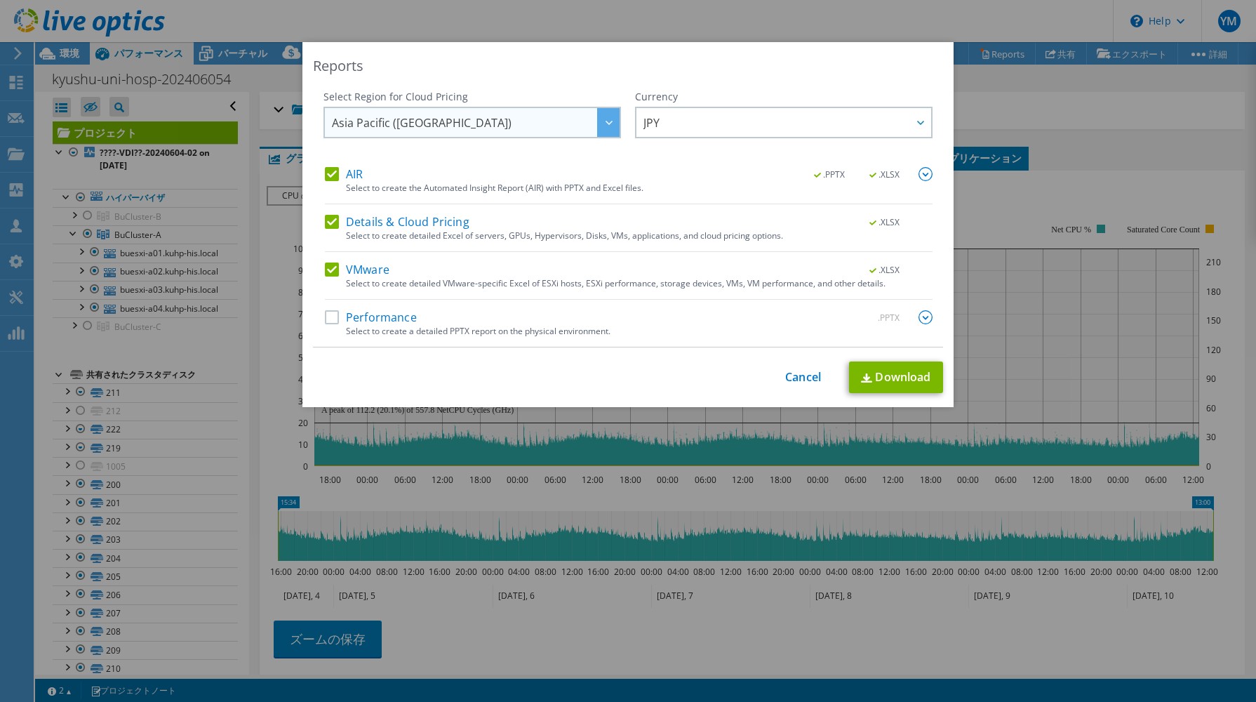
click at [606, 121] on icon at bounding box center [609, 123] width 7 height 4
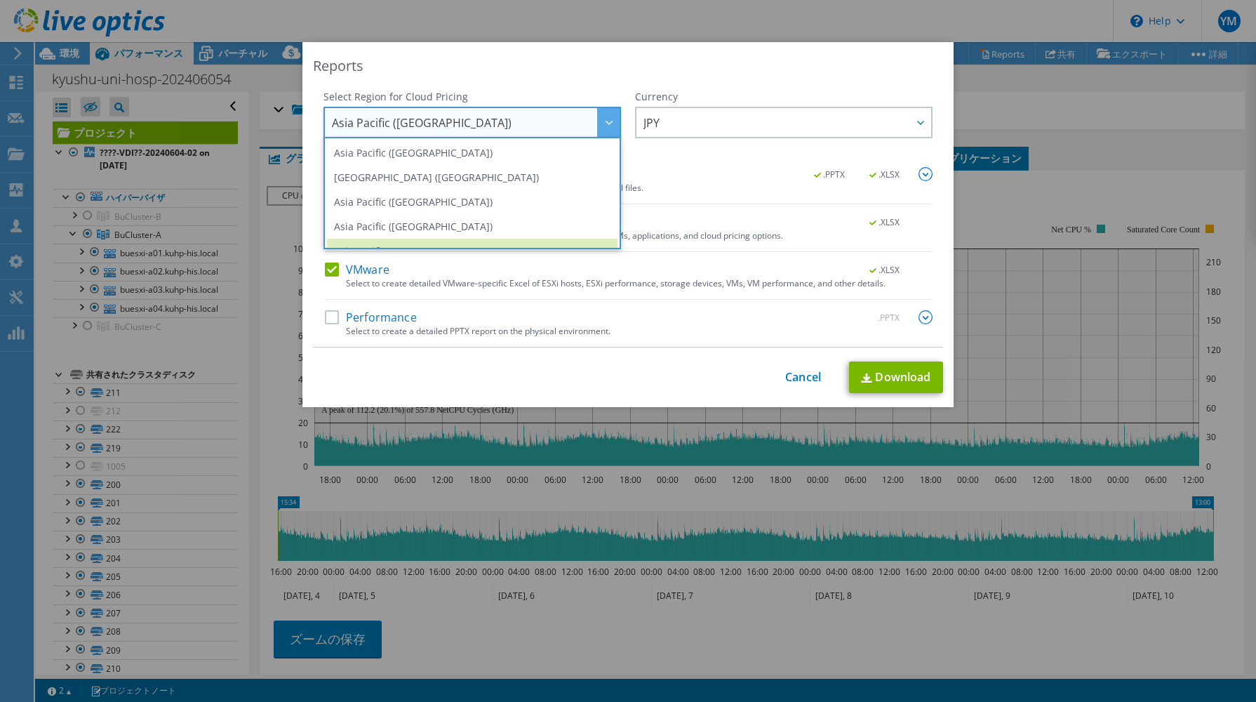
click at [606, 121] on icon at bounding box center [609, 123] width 7 height 4
click at [642, 80] on div "Reports Select Region for Cloud Pricing Asia Pacific (Hong Kong) Asia Pacific (…" at bounding box center [627, 224] width 651 height 365
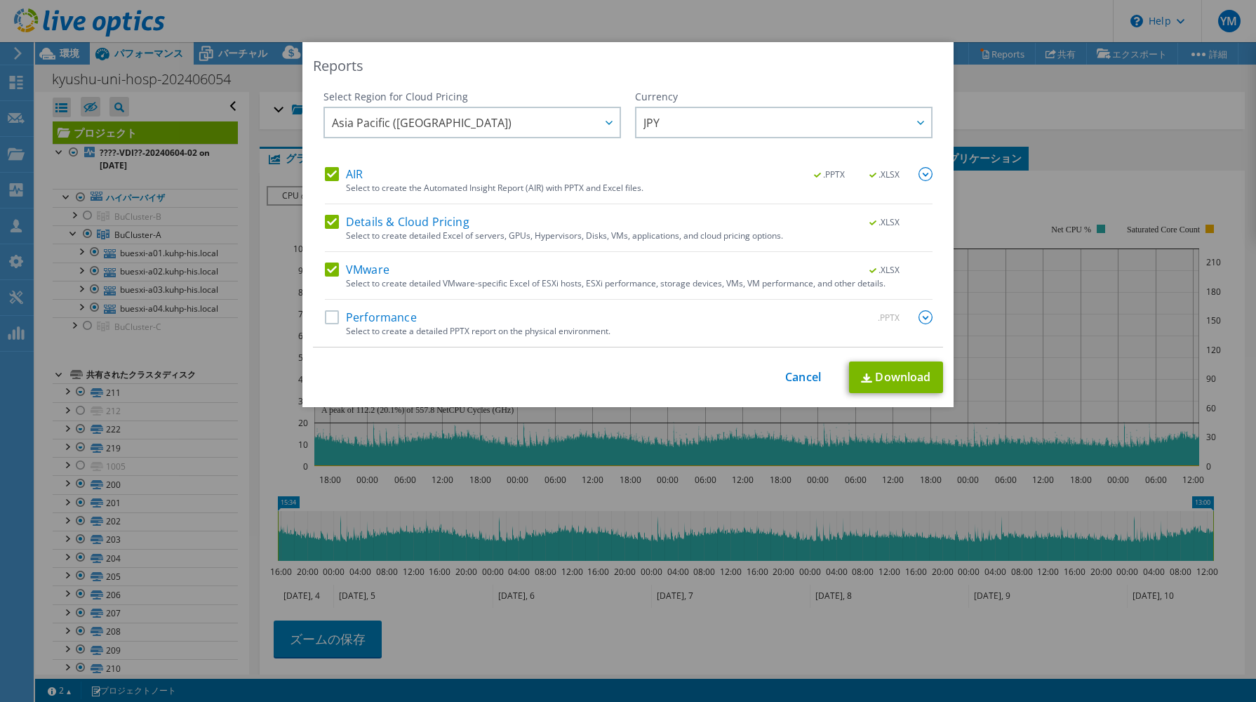
click at [380, 313] on label "Performance" at bounding box center [371, 317] width 92 height 14
click at [0, 0] on input "Performance" at bounding box center [0, 0] width 0 height 0
click at [885, 373] on link "Download" at bounding box center [896, 377] width 94 height 32
click at [800, 375] on link "Cancel" at bounding box center [803, 377] width 36 height 13
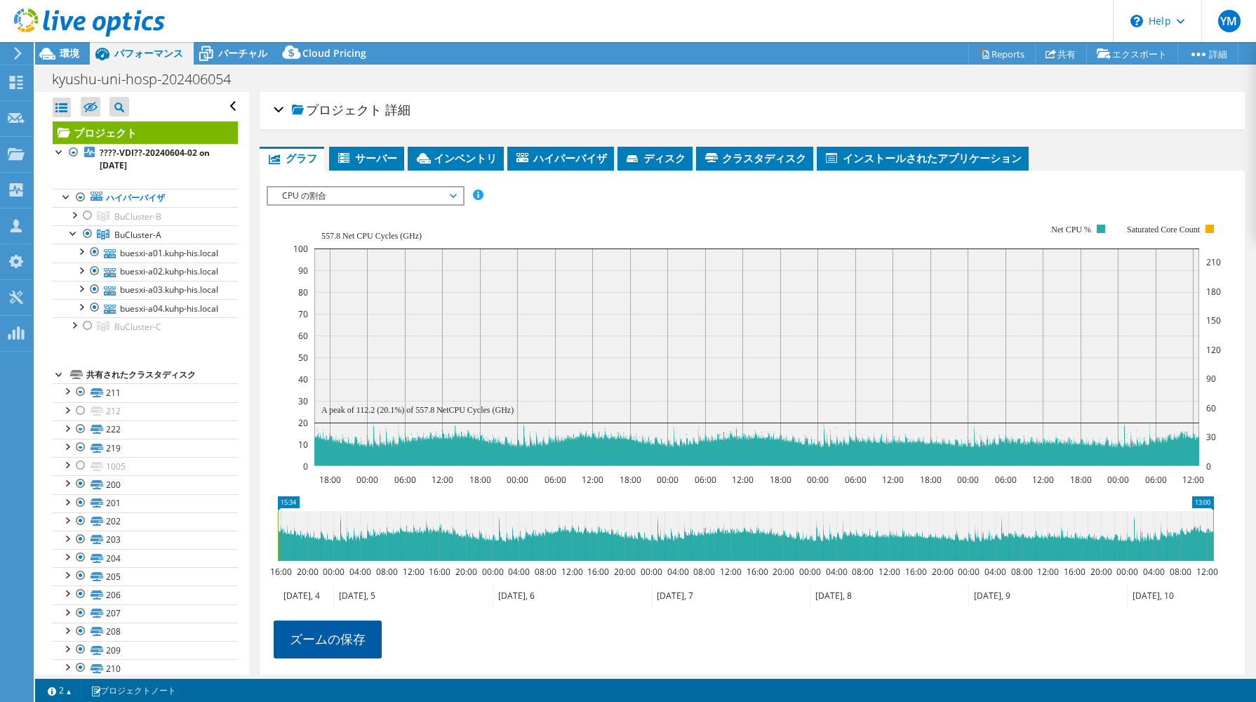
click at [331, 639] on link "ズームの保存" at bounding box center [328, 638] width 108 height 36
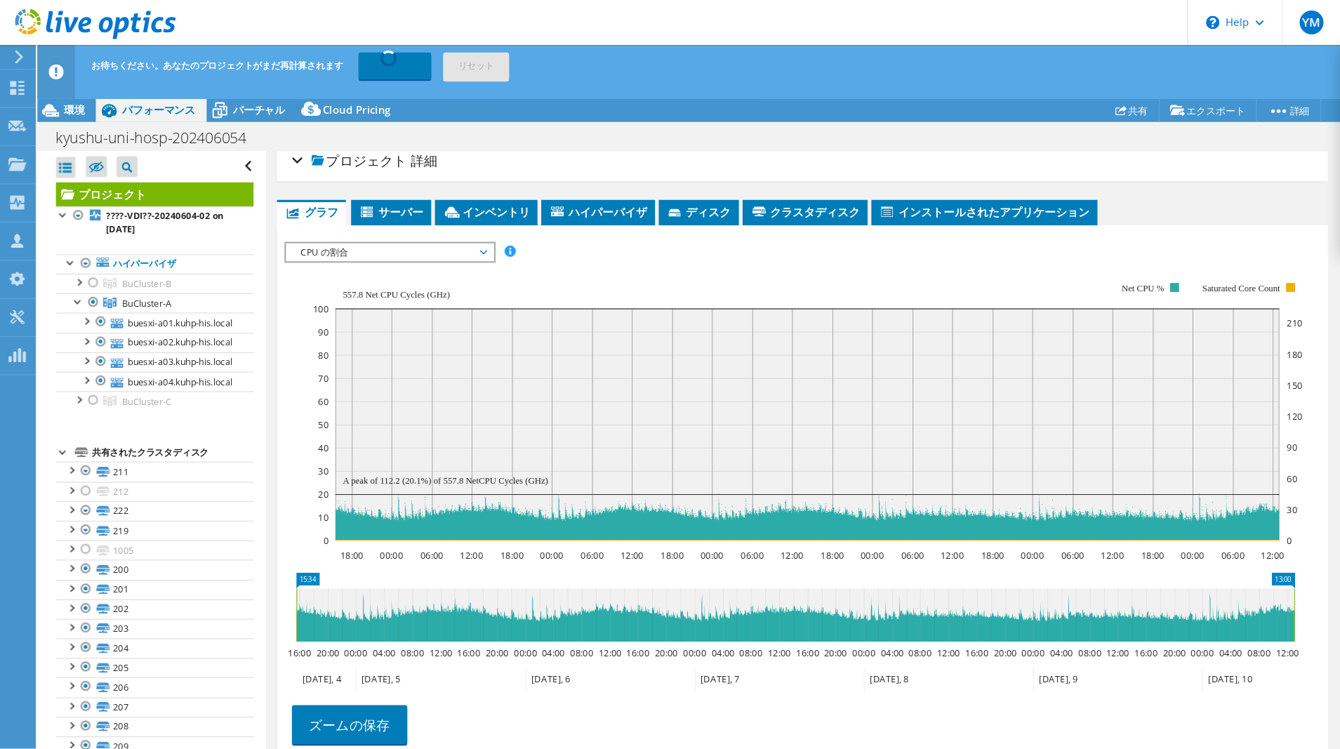
scroll to position [97, 0]
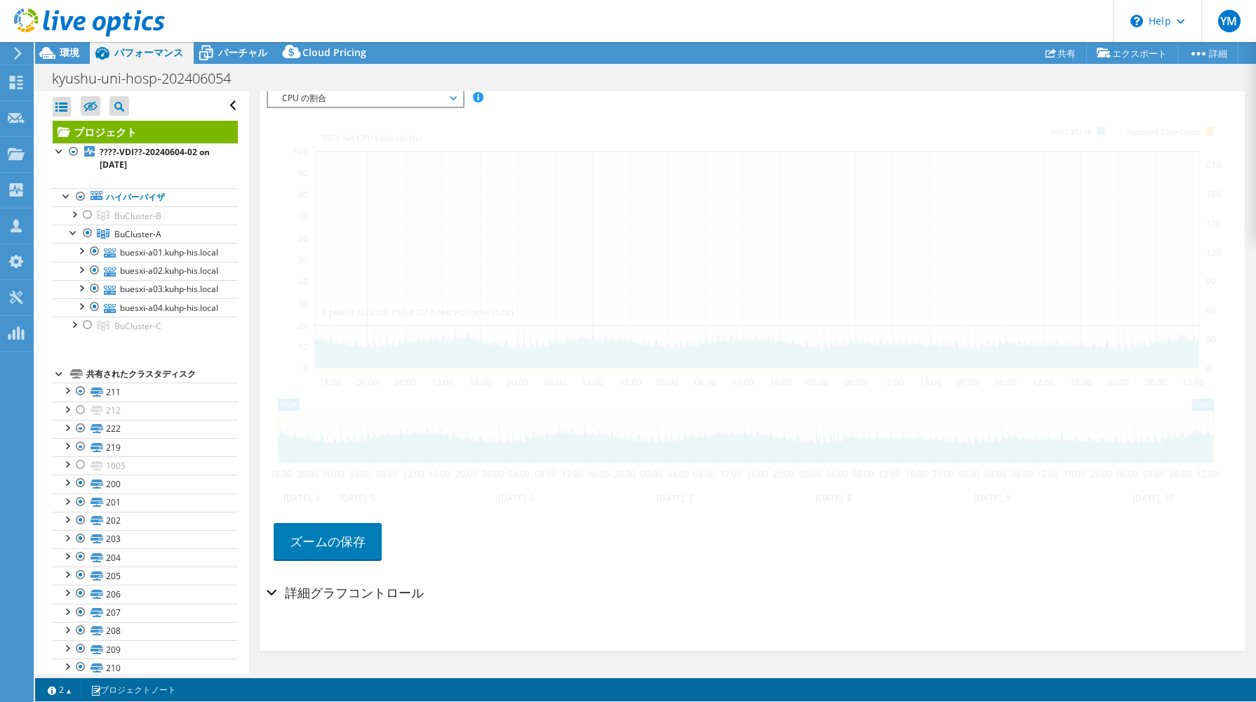
click at [768, 156] on div at bounding box center [753, 333] width 972 height 490
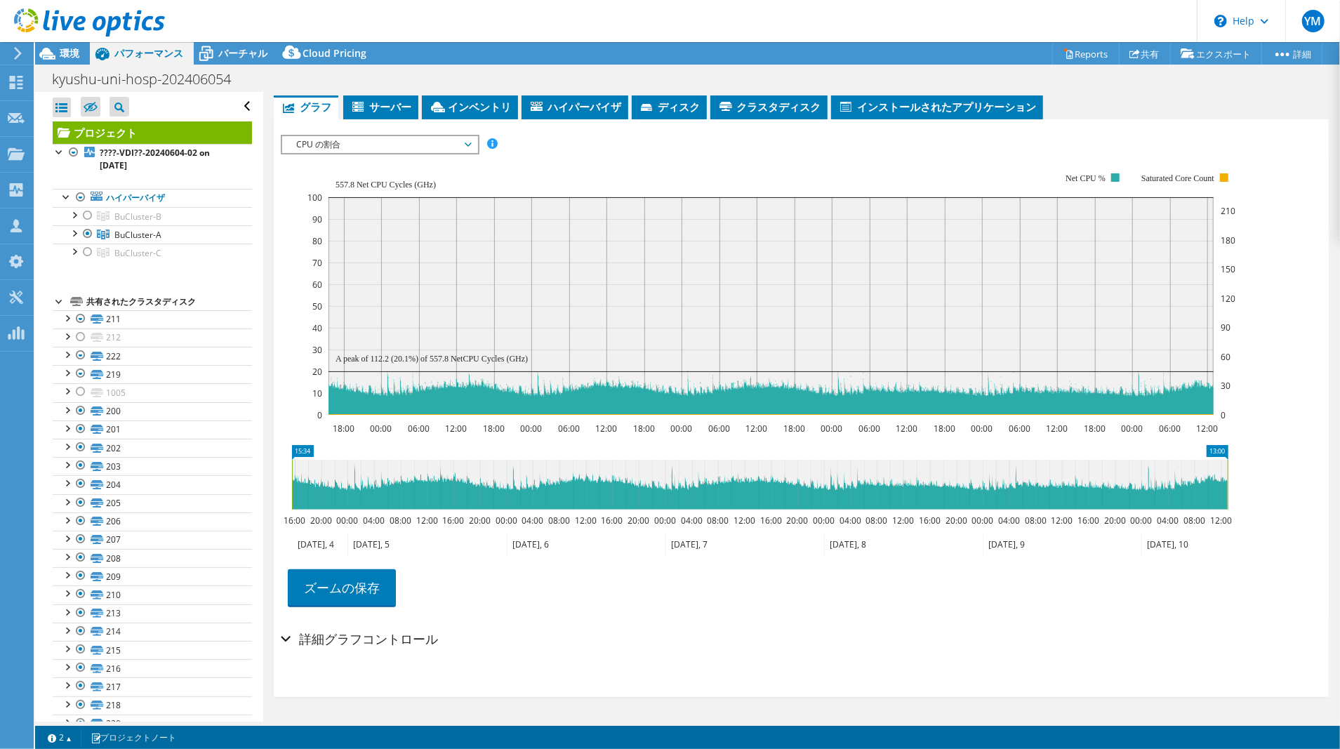
scroll to position [0, 0]
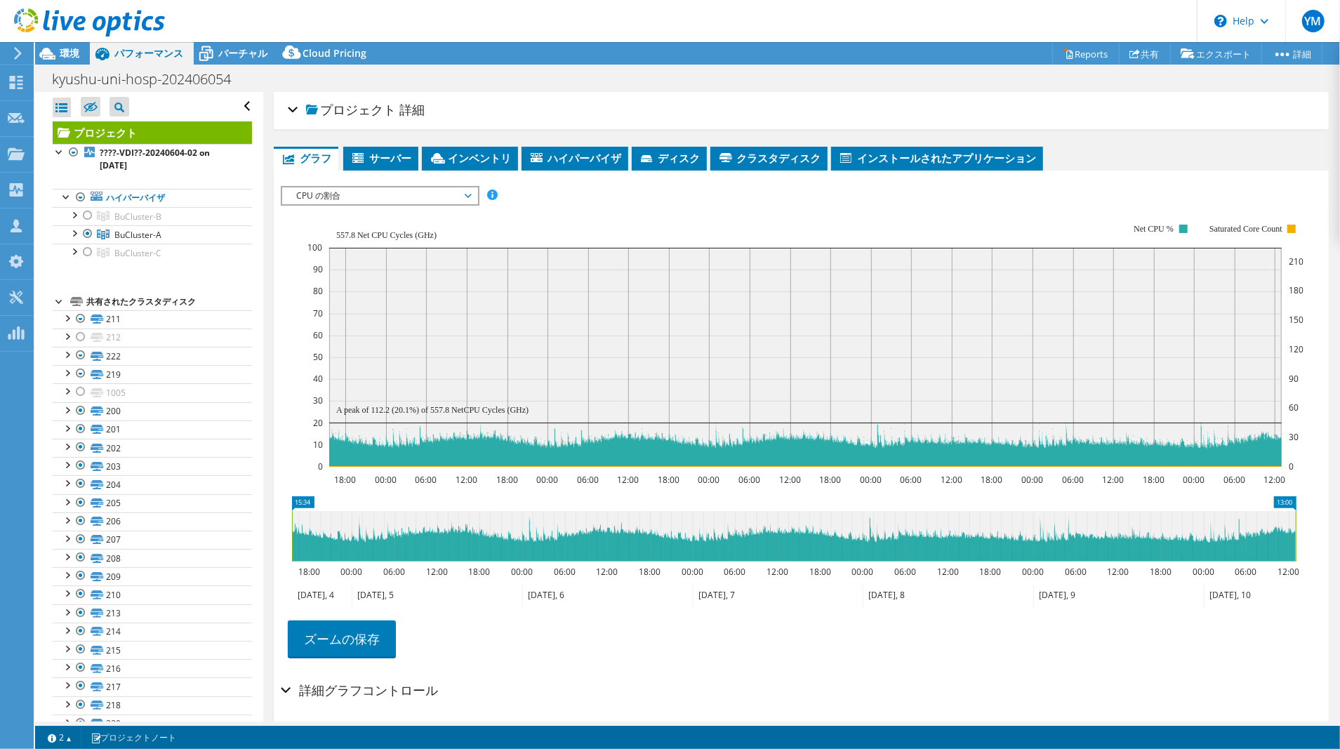
click at [54, 300] on div at bounding box center [60, 300] width 14 height 14
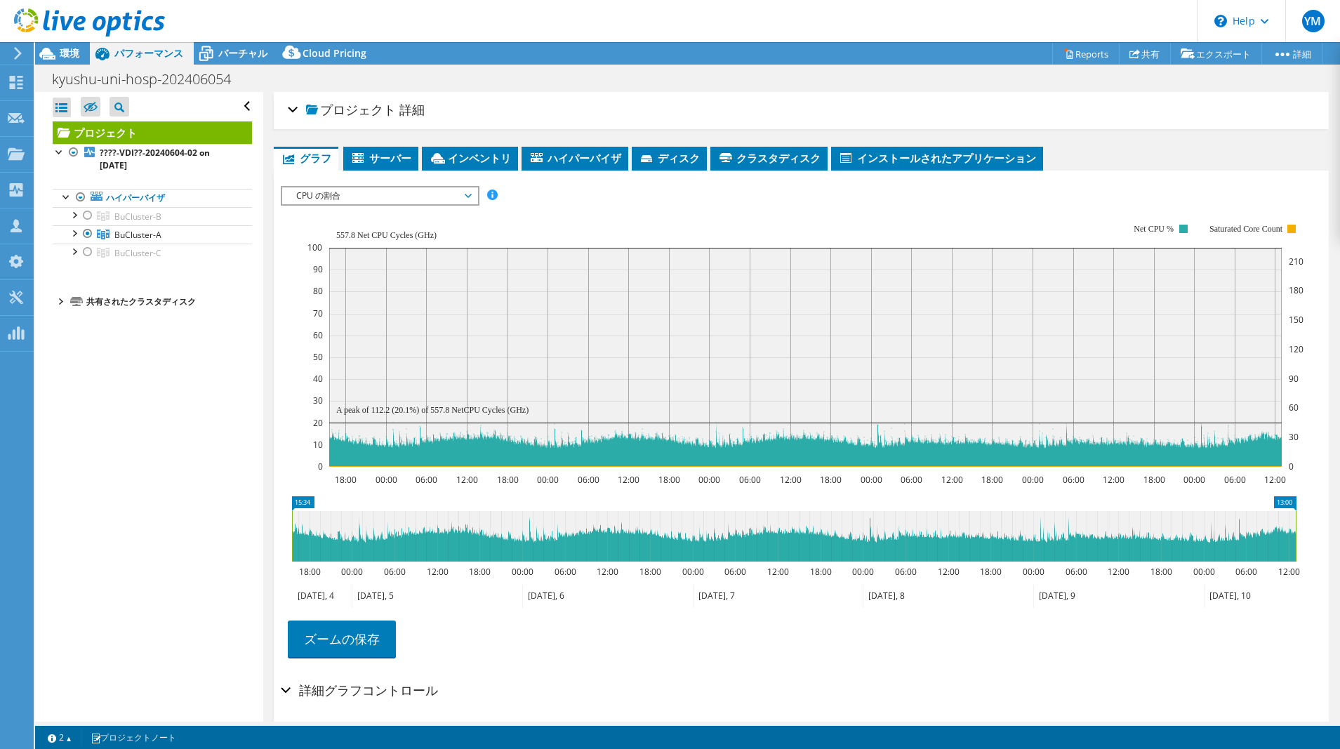
select select "[GEOGRAPHIC_DATA]"
select select "USD"
